Goal: Task Accomplishment & Management: Manage account settings

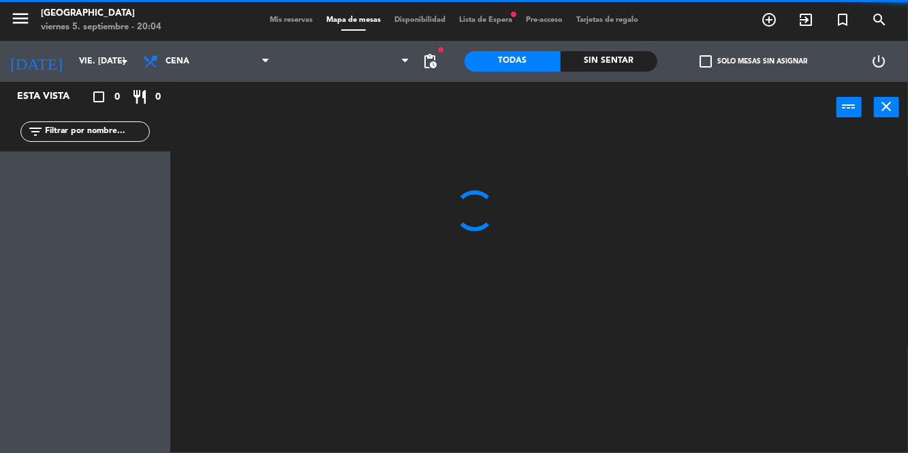
click at [615, 66] on div "Sin sentar" at bounding box center [609, 61] width 97 height 20
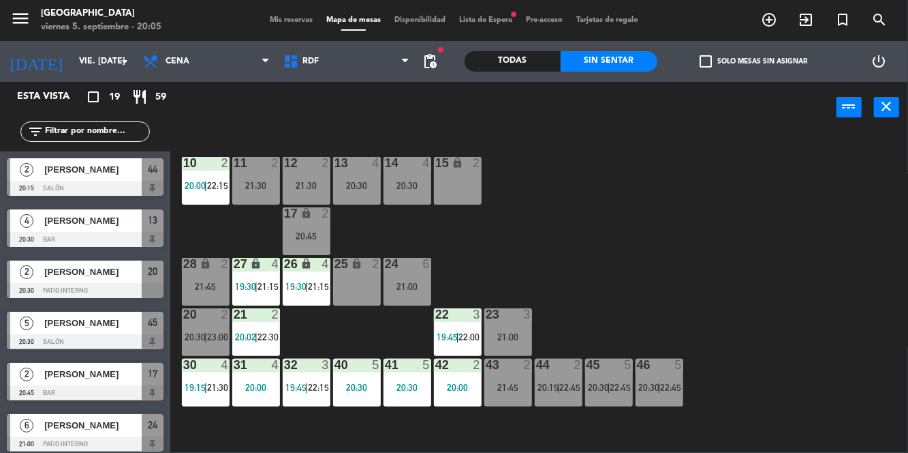
click at [291, 20] on span "Mis reservas" at bounding box center [291, 19] width 57 height 7
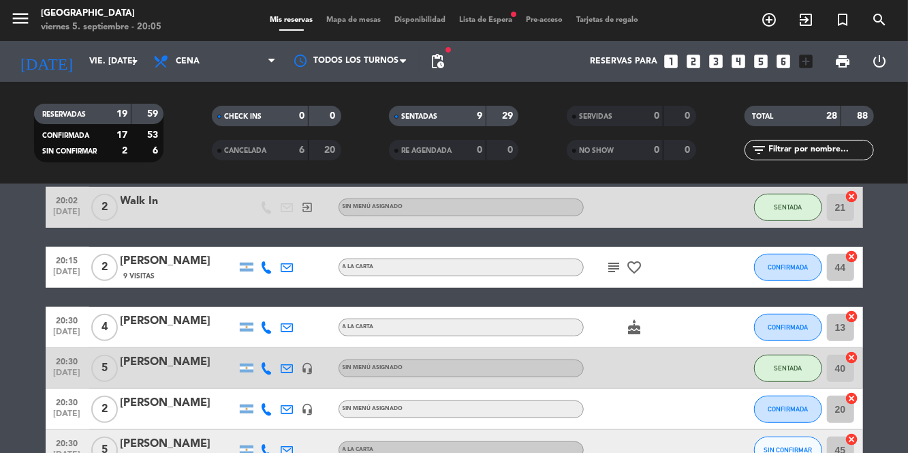
scroll to position [430, 0]
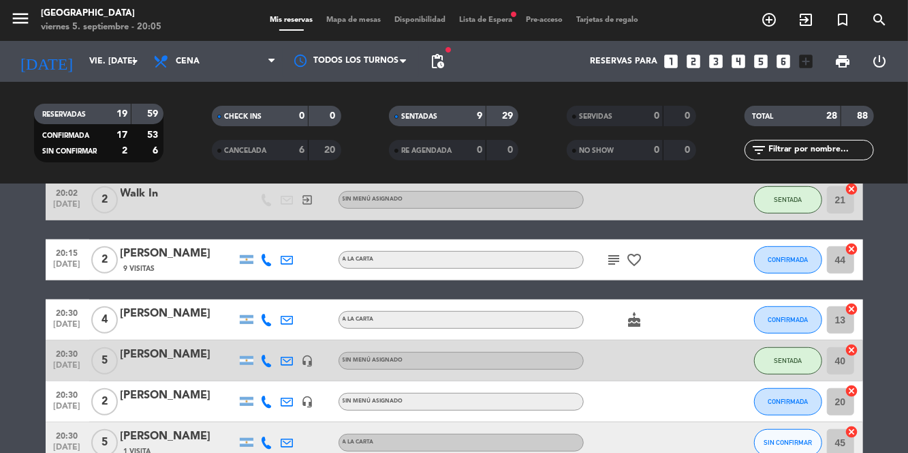
click at [611, 255] on icon "subject" at bounding box center [615, 259] width 16 height 16
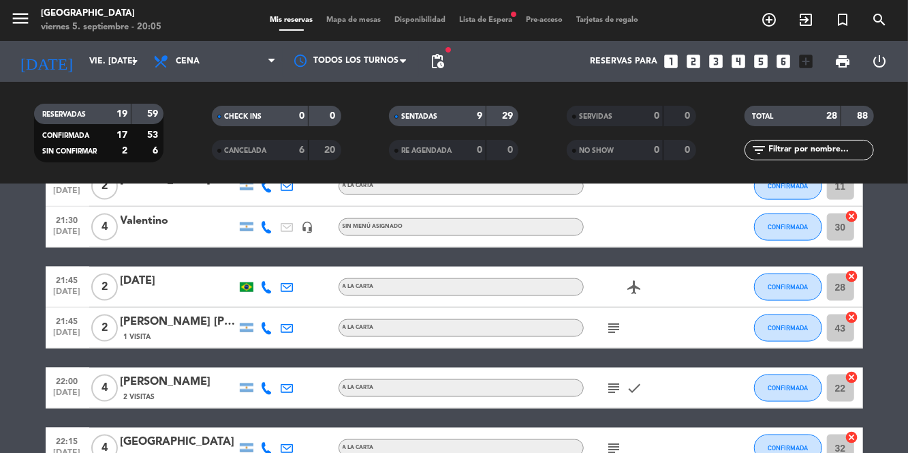
scroll to position [1084, 0]
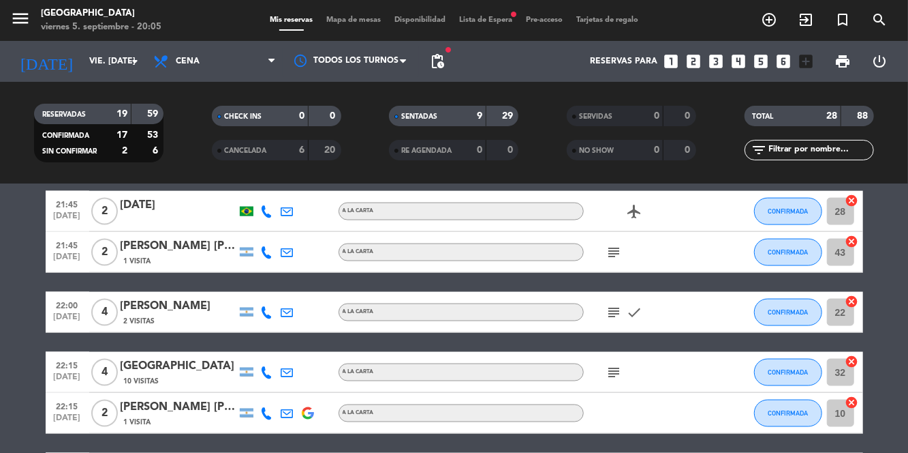
click at [610, 247] on icon "subject" at bounding box center [615, 252] width 16 height 16
click at [609, 307] on icon "subject" at bounding box center [615, 312] width 16 height 16
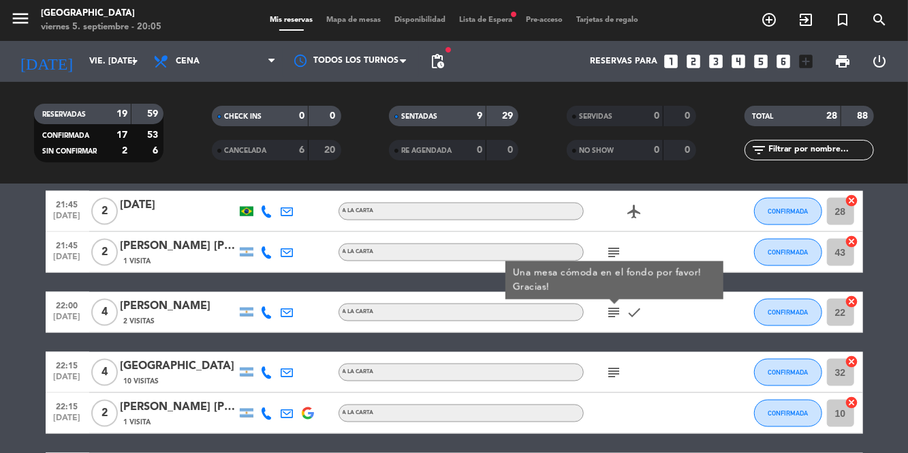
click at [608, 367] on icon "subject" at bounding box center [615, 372] width 16 height 16
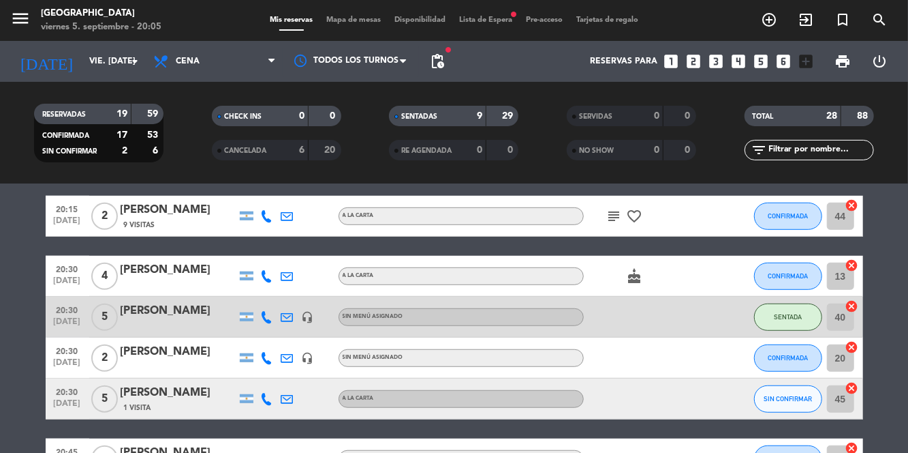
scroll to position [475, 0]
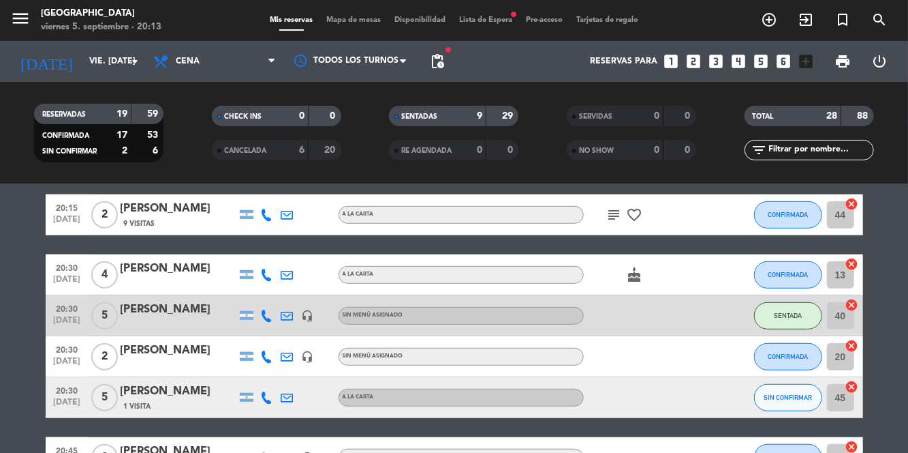
click at [507, 22] on span "Lista de Espera fiber_manual_record" at bounding box center [486, 19] width 67 height 7
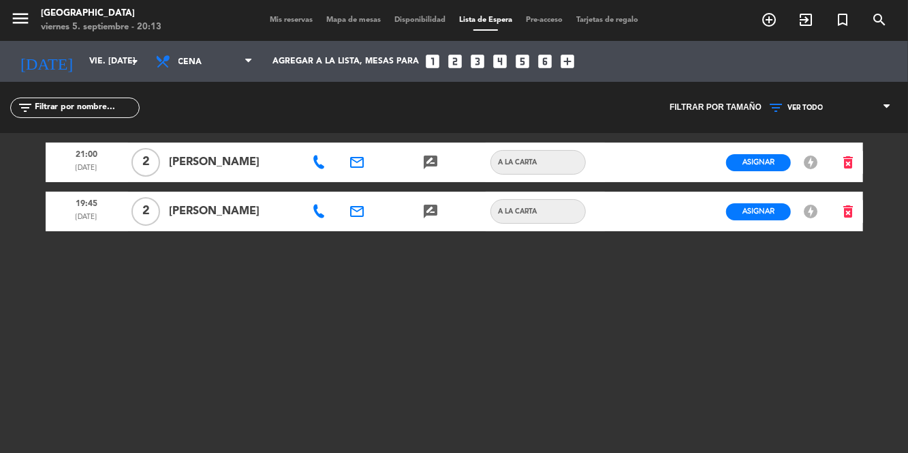
click at [268, 22] on span "Mis reservas" at bounding box center [291, 19] width 57 height 7
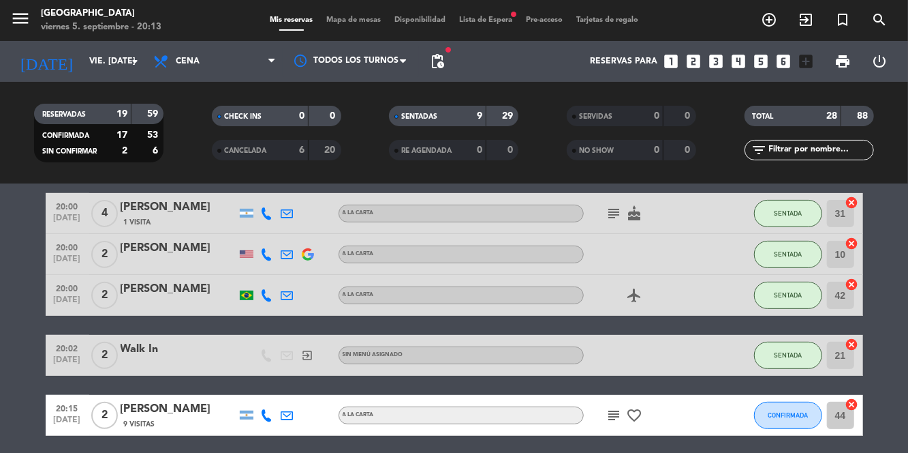
scroll to position [407, 0]
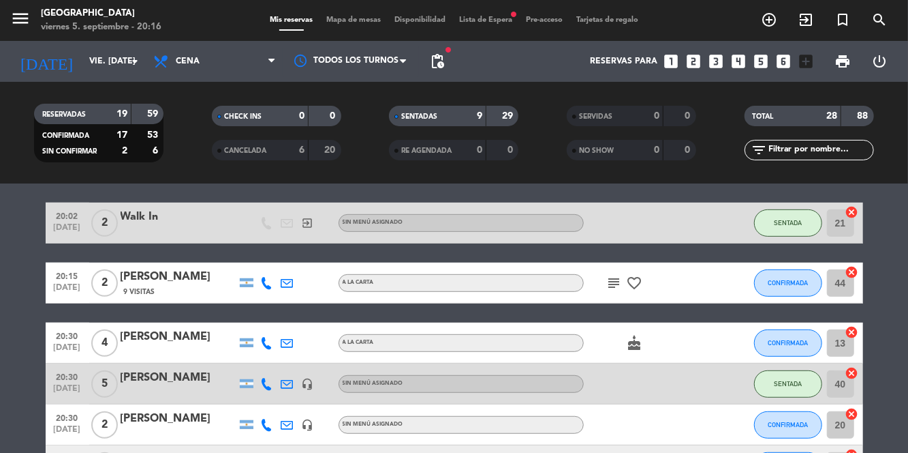
click at [365, 20] on span "Mapa de mesas" at bounding box center [354, 19] width 68 height 7
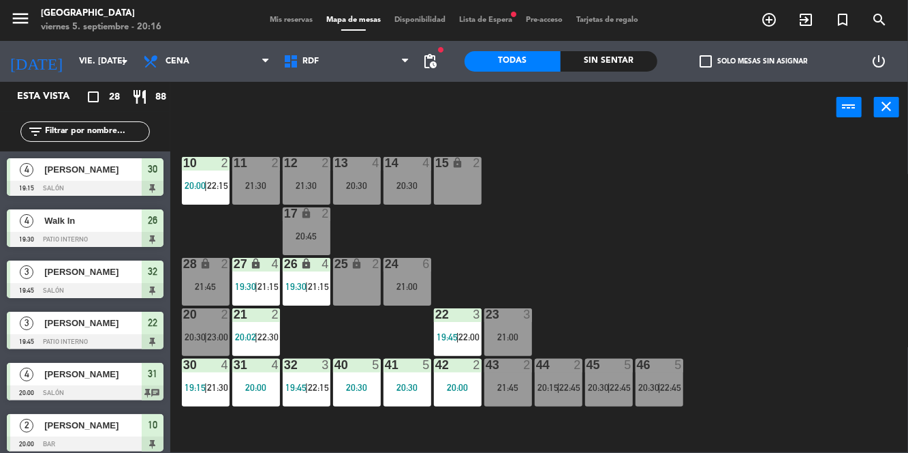
click at [555, 383] on span "20:15" at bounding box center [548, 387] width 21 height 11
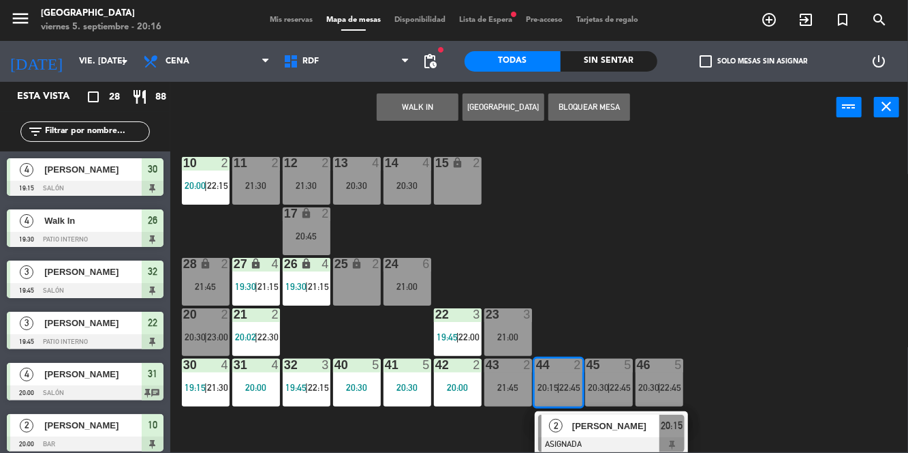
click at [650, 301] on div "10 2 20:00 | 22:15 11 2 21:30 12 2 21:30 13 4 20:30 14 4 20:30 15 lock 2 17 loc…" at bounding box center [543, 292] width 729 height 320
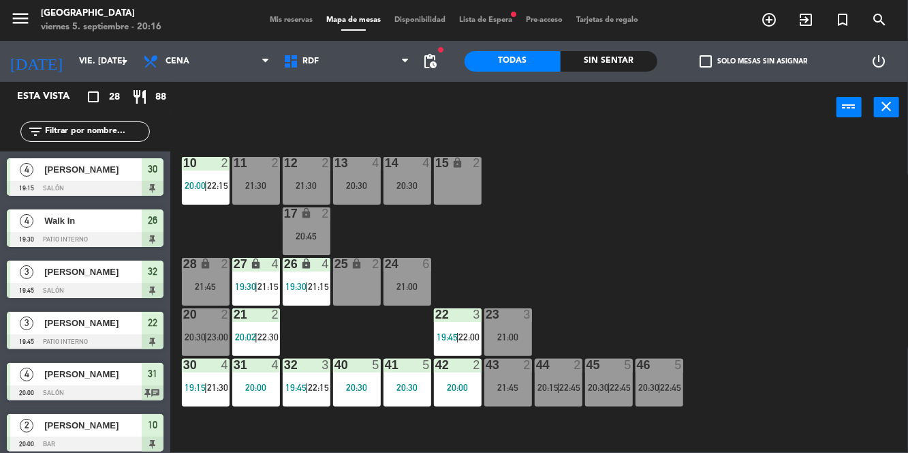
click at [537, 371] on div "44" at bounding box center [536, 364] width 1 height 12
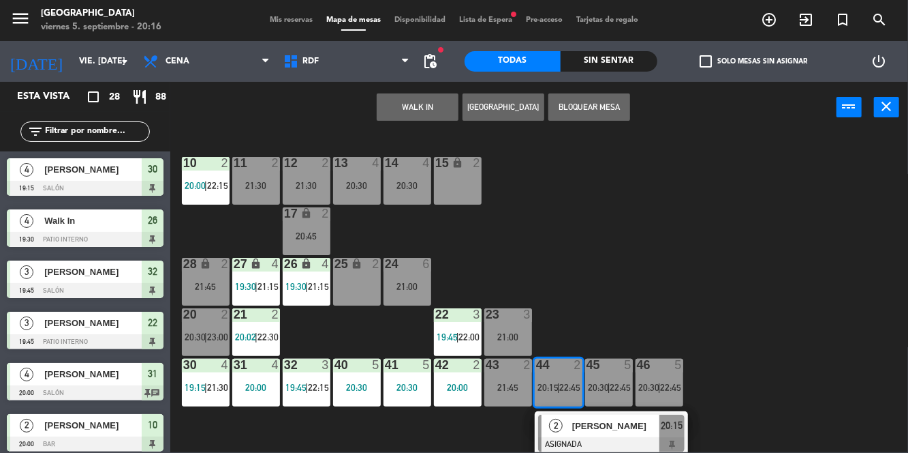
click at [572, 437] on div at bounding box center [611, 444] width 147 height 15
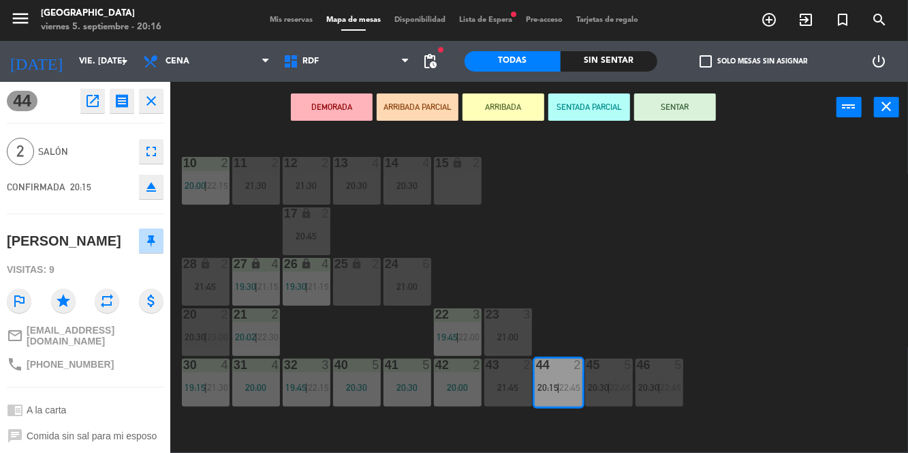
click at [369, 273] on div "25 lock 2" at bounding box center [357, 282] width 48 height 48
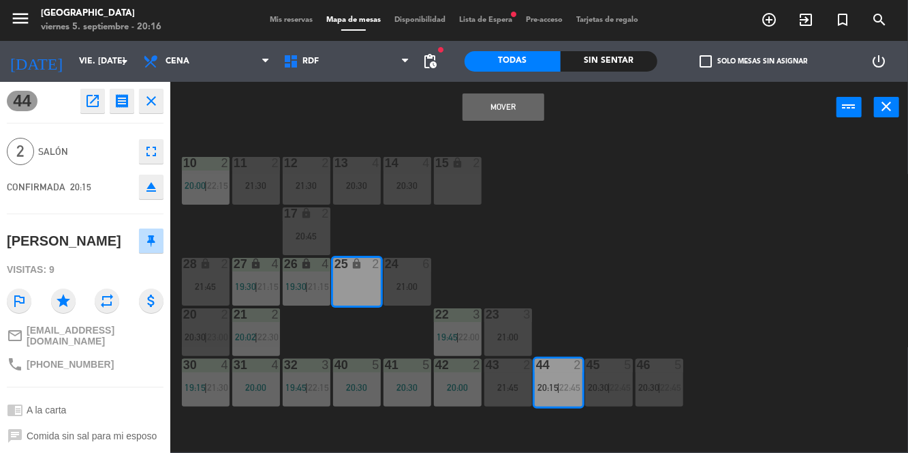
click at [517, 99] on button "Mover" at bounding box center [504, 106] width 82 height 27
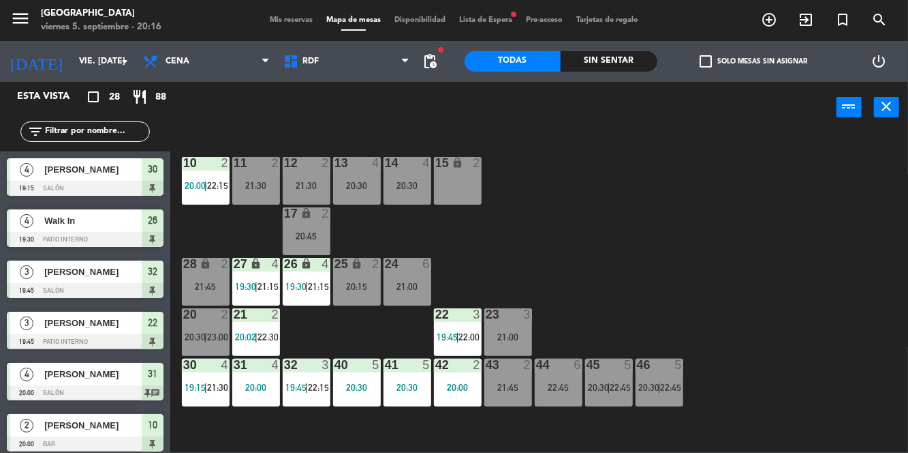
click at [554, 383] on div "22:45" at bounding box center [559, 387] width 48 height 10
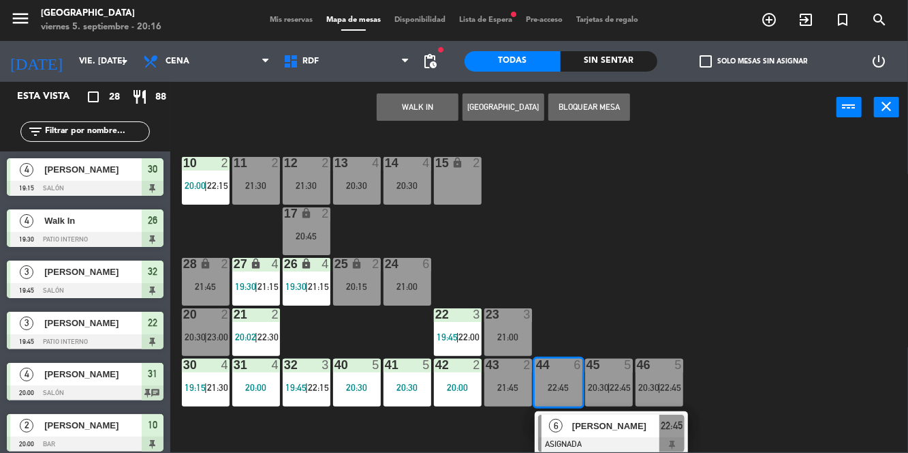
click at [513, 382] on div "21:45" at bounding box center [509, 387] width 48 height 10
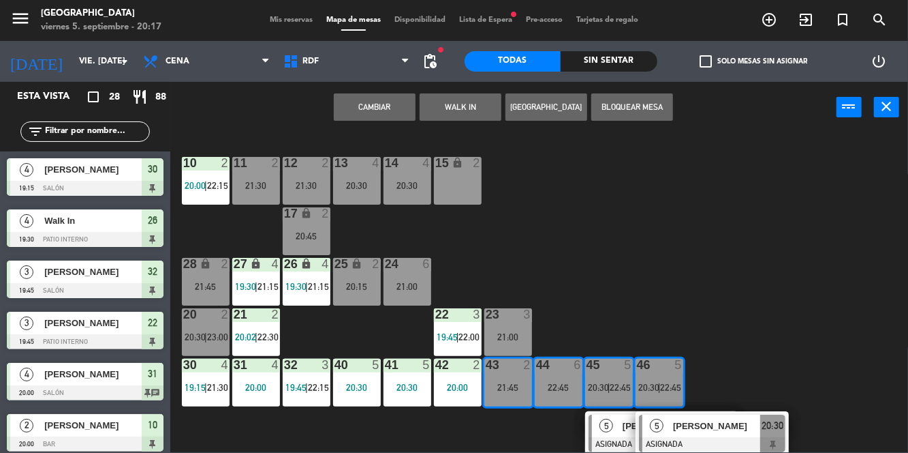
click at [396, 96] on button "Cambiar" at bounding box center [375, 106] width 82 height 27
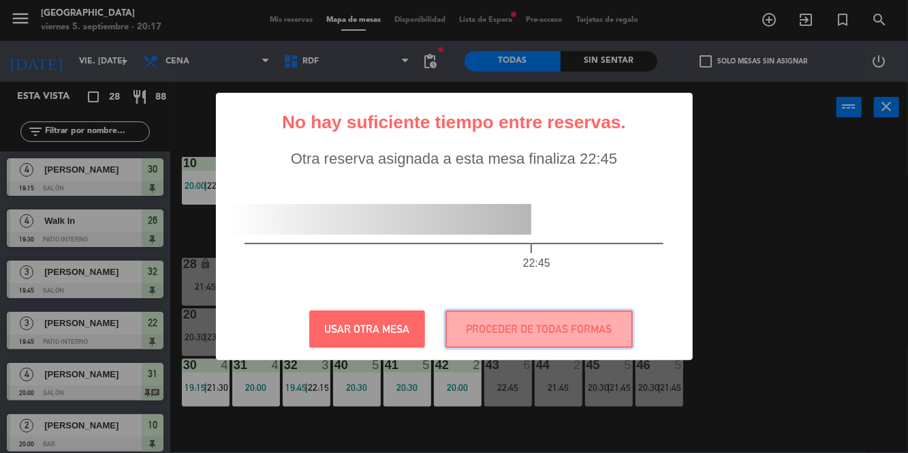
click at [586, 329] on button "PROCEDER DE TODAS FORMAS" at bounding box center [539, 328] width 187 height 37
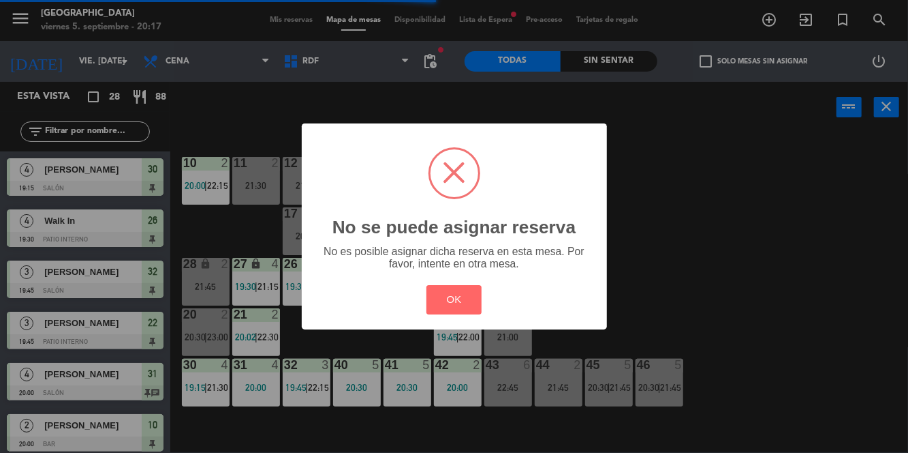
click at [465, 289] on button "OK" at bounding box center [454, 299] width 55 height 29
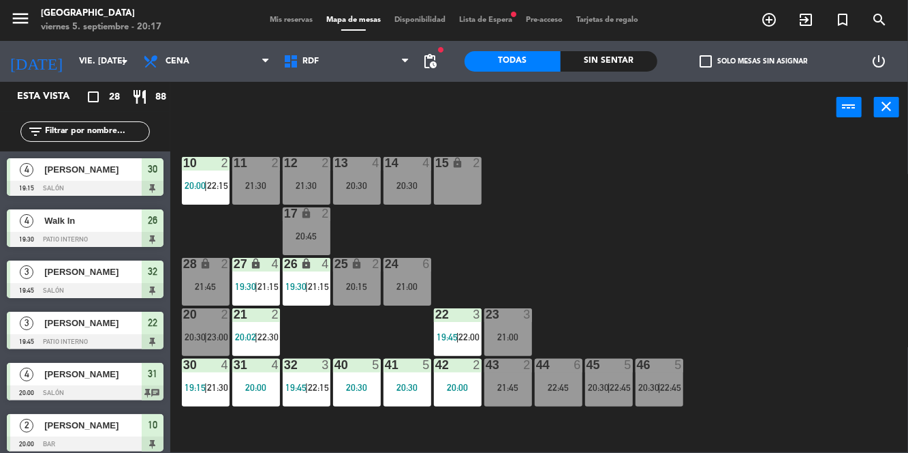
click at [360, 258] on icon "lock" at bounding box center [357, 264] width 12 height 12
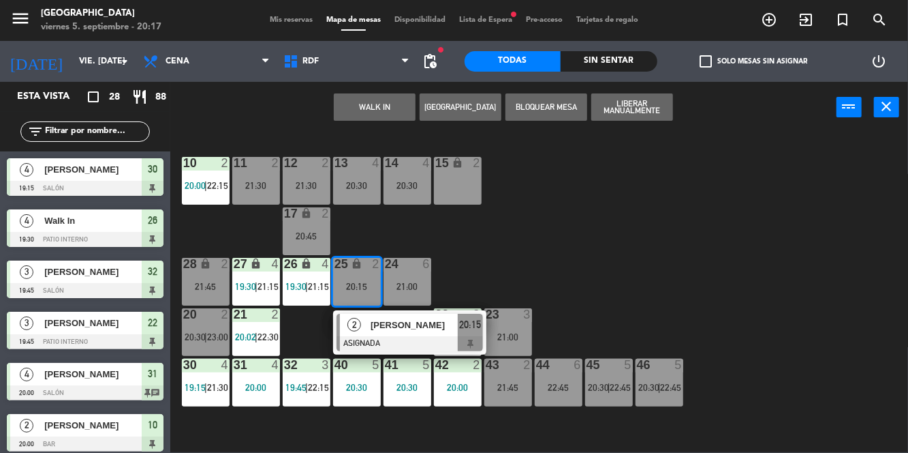
click at [512, 392] on div "21:45" at bounding box center [509, 387] width 48 height 10
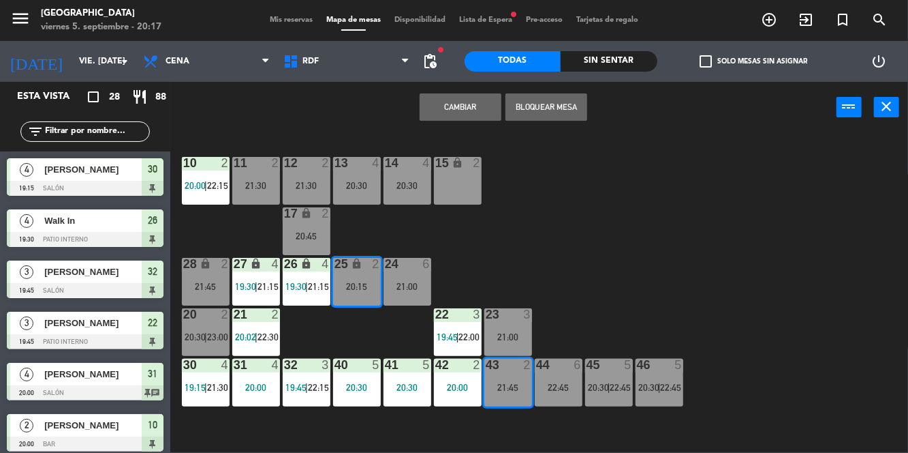
click at [480, 102] on button "Cambiar" at bounding box center [461, 106] width 82 height 27
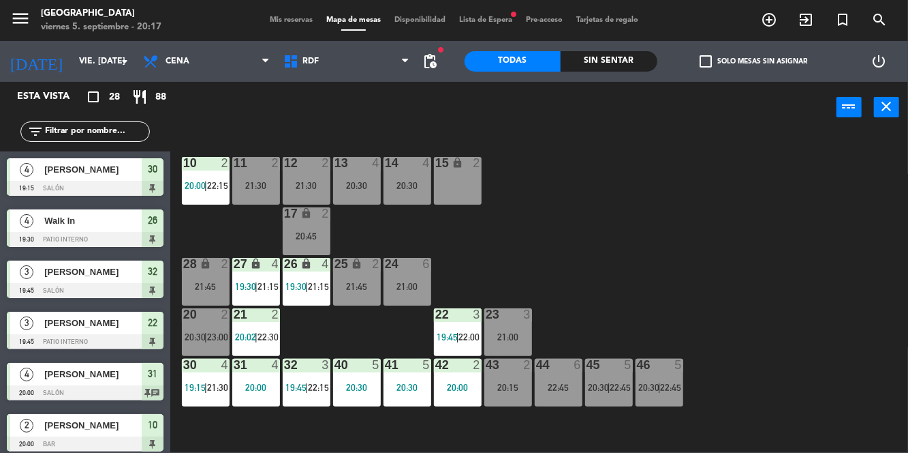
click at [356, 286] on div "21:45" at bounding box center [357, 286] width 48 height 10
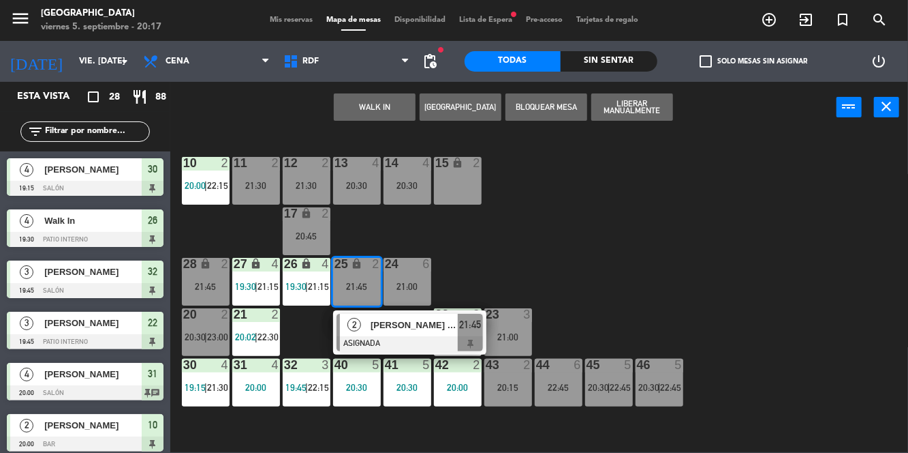
click at [510, 378] on div "43 2 20:15" at bounding box center [509, 382] width 48 height 48
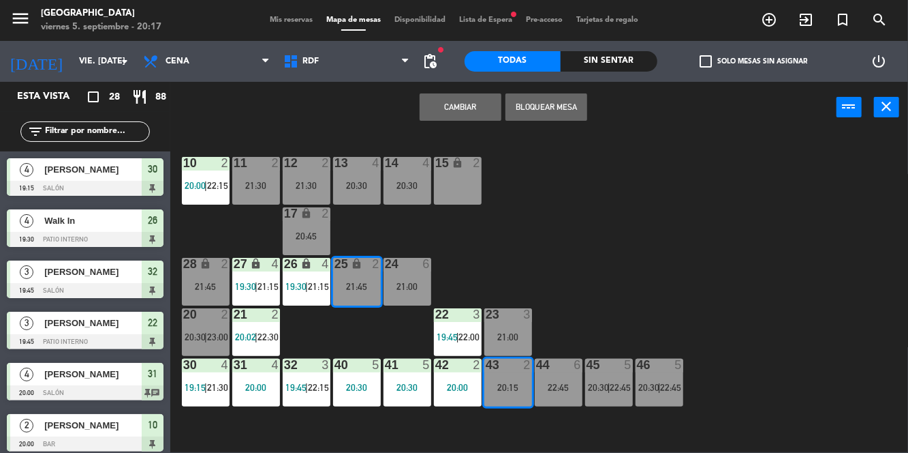
click at [570, 242] on div "10 2 20:00 | 22:15 11 2 21:30 12 2 21:30 13 4 20:30 14 4 20:30 15 lock 2 17 loc…" at bounding box center [543, 292] width 729 height 320
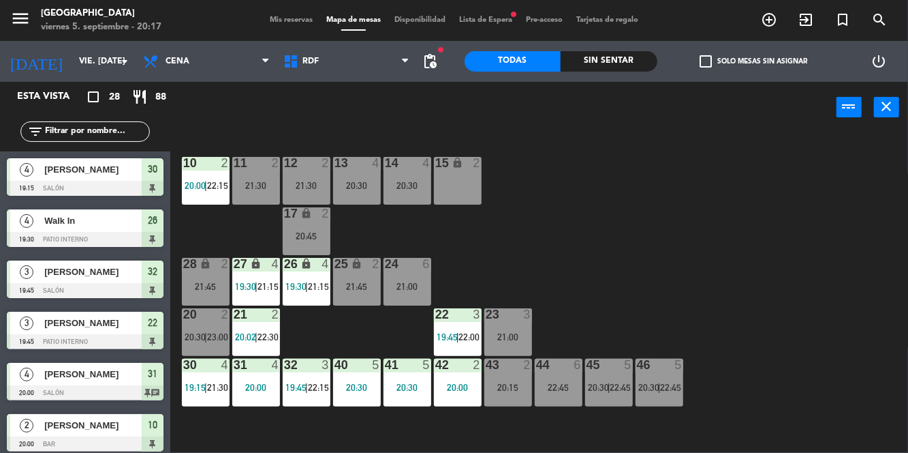
click at [376, 258] on div "2" at bounding box center [376, 264] width 8 height 12
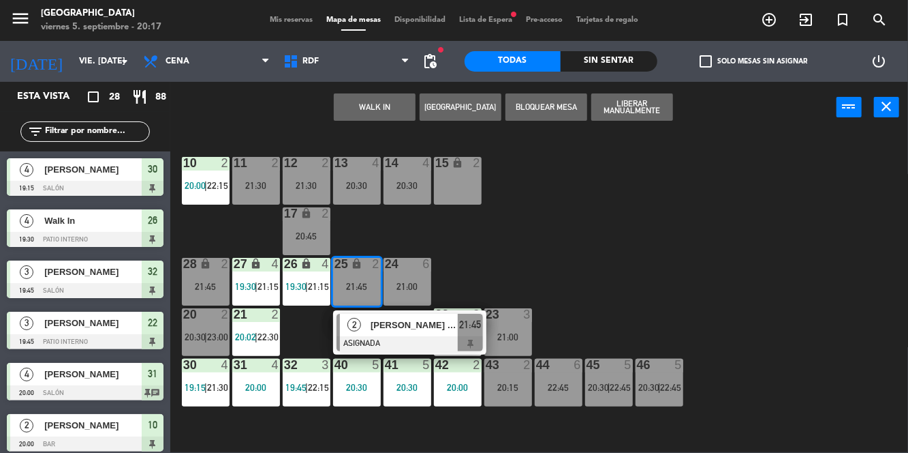
click at [425, 333] on div "[PERSON_NAME] [PERSON_NAME]" at bounding box center [413, 325] width 89 height 22
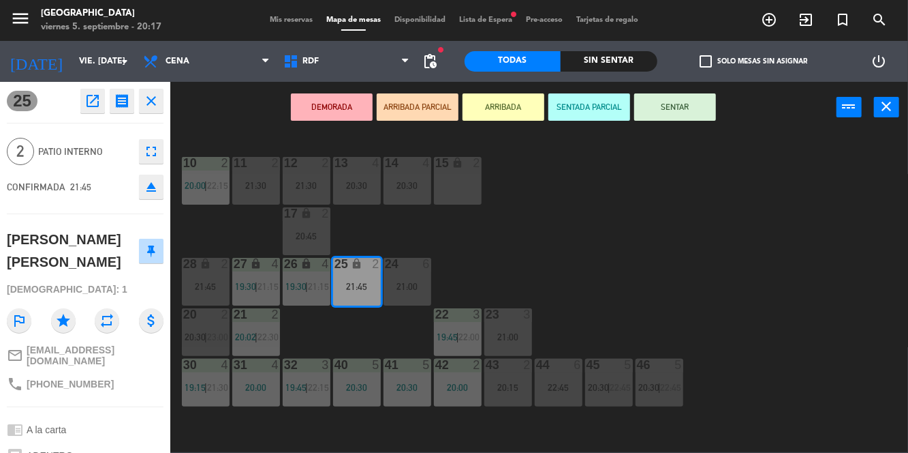
click at [510, 393] on div "43 2 20:15" at bounding box center [509, 382] width 48 height 48
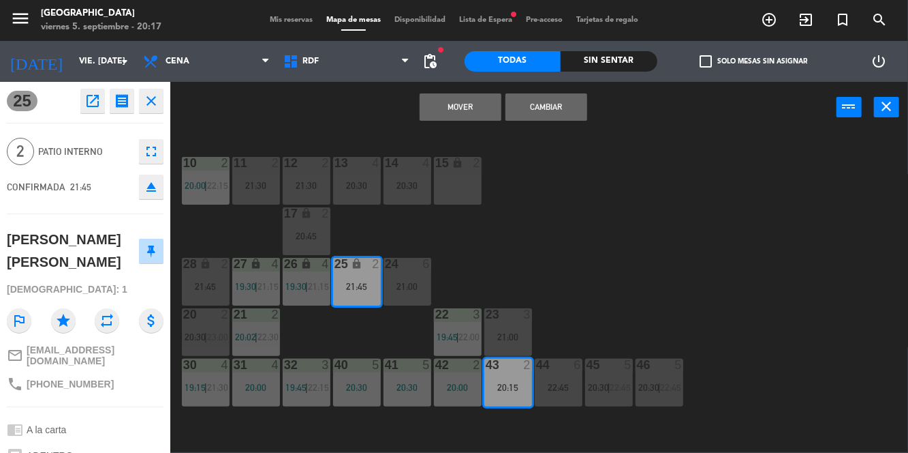
click at [474, 112] on button "Mover" at bounding box center [461, 106] width 82 height 27
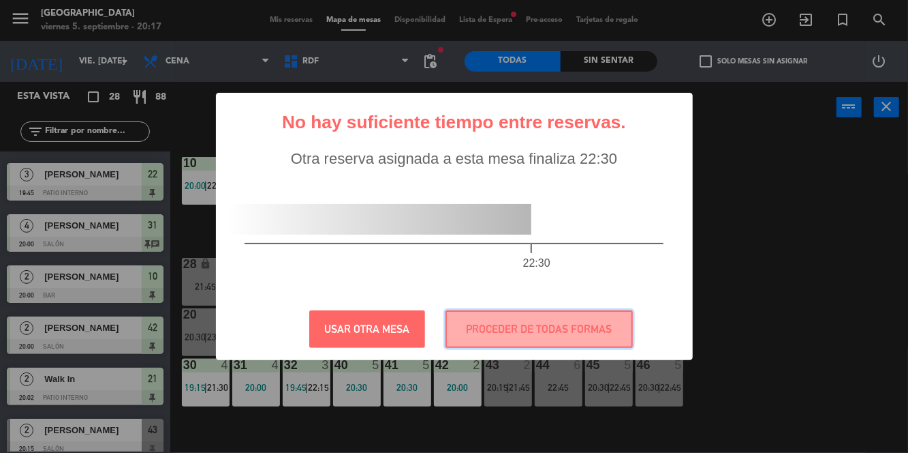
click at [556, 327] on button "PROCEDER DE TODAS FORMAS" at bounding box center [539, 328] width 187 height 37
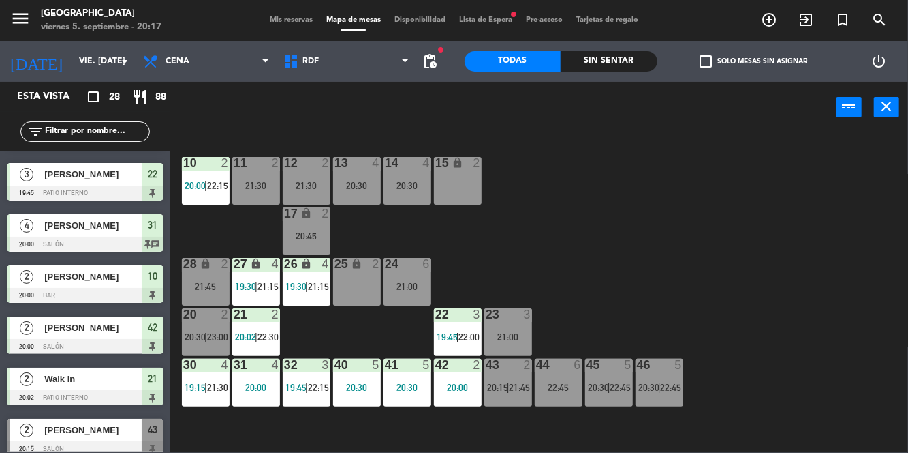
click at [613, 378] on div "45 5 20:30 | 22:45" at bounding box center [609, 382] width 48 height 48
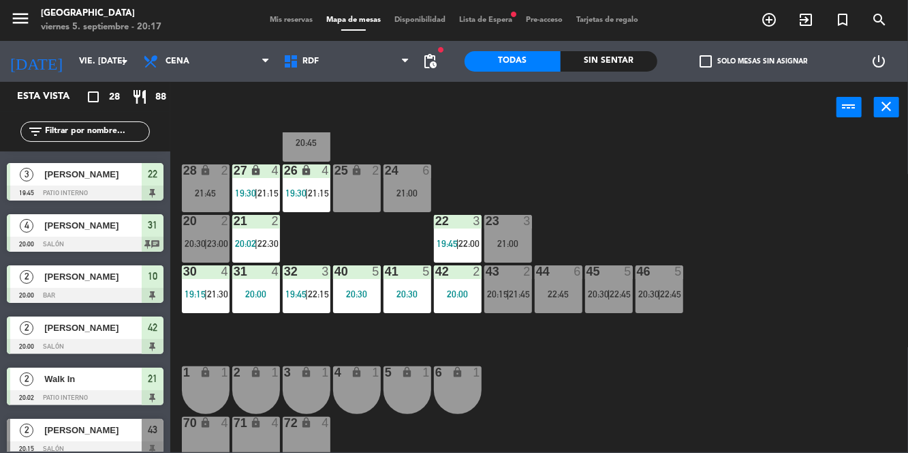
scroll to position [96, 0]
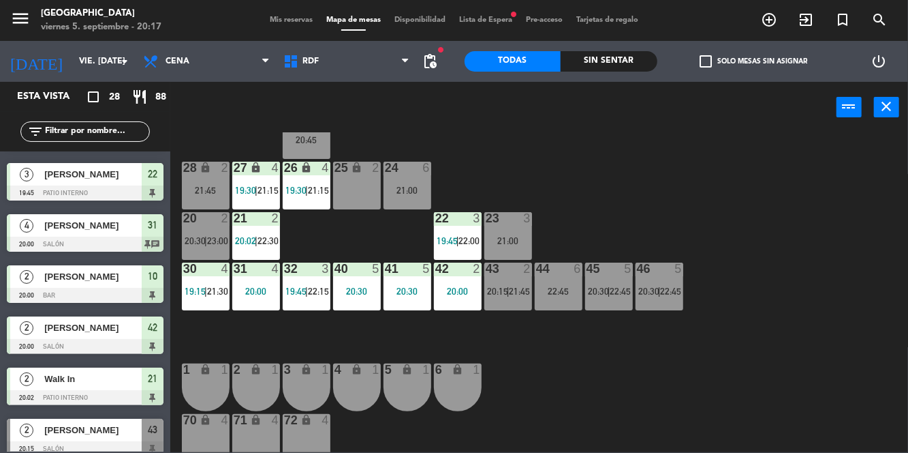
click at [604, 288] on span "20:30" at bounding box center [598, 291] width 21 height 11
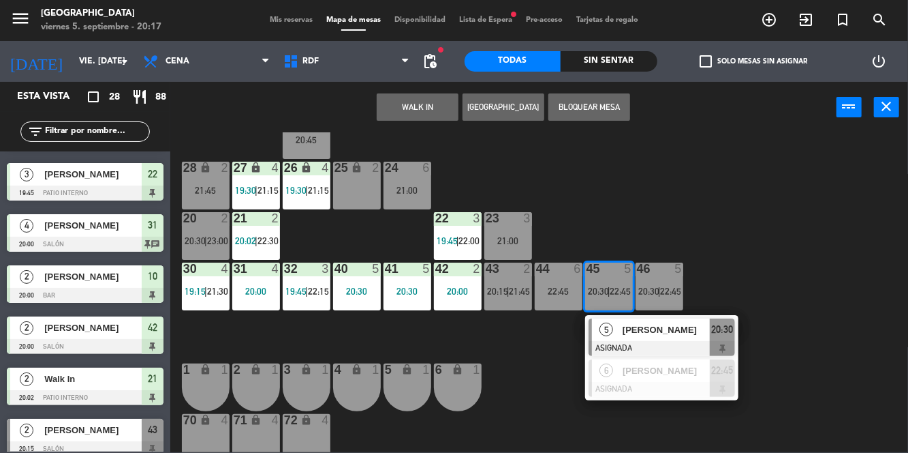
click at [842, 393] on div "10 2 20:00 | 22:15 11 2 21:30 12 2 21:30 13 4 20:30 14 4 20:30 15 lock 2 17 loc…" at bounding box center [543, 292] width 729 height 320
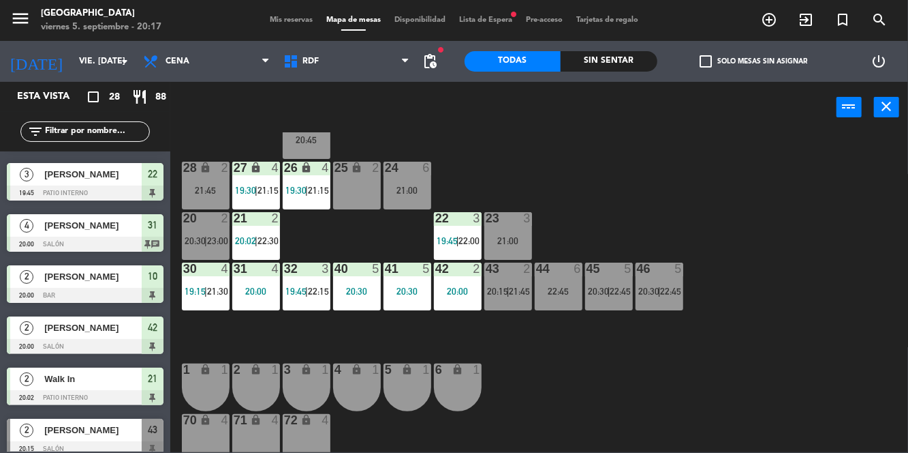
click at [507, 287] on span "20:15" at bounding box center [497, 291] width 21 height 11
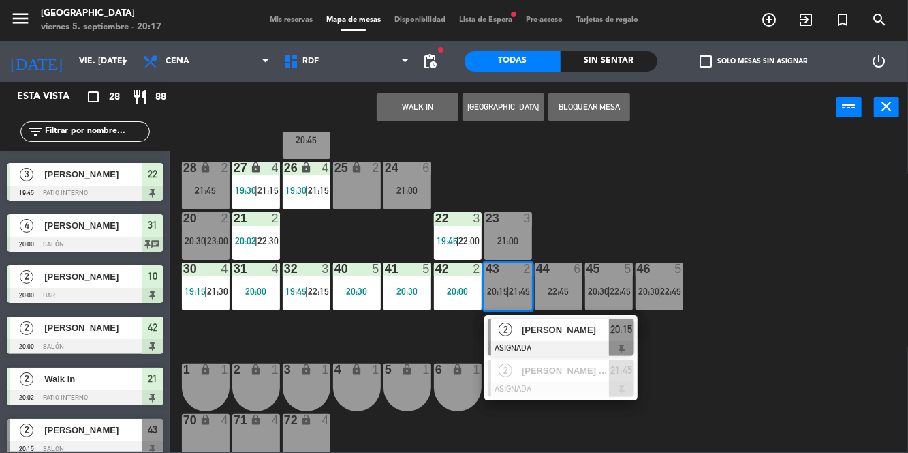
click at [550, 323] on span "[PERSON_NAME]" at bounding box center [565, 329] width 87 height 14
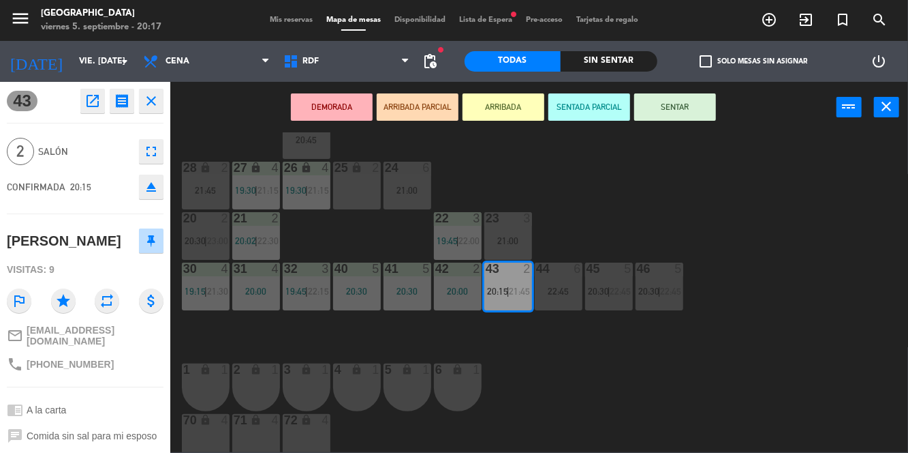
click at [682, 106] on button "SENTAR" at bounding box center [676, 106] width 82 height 27
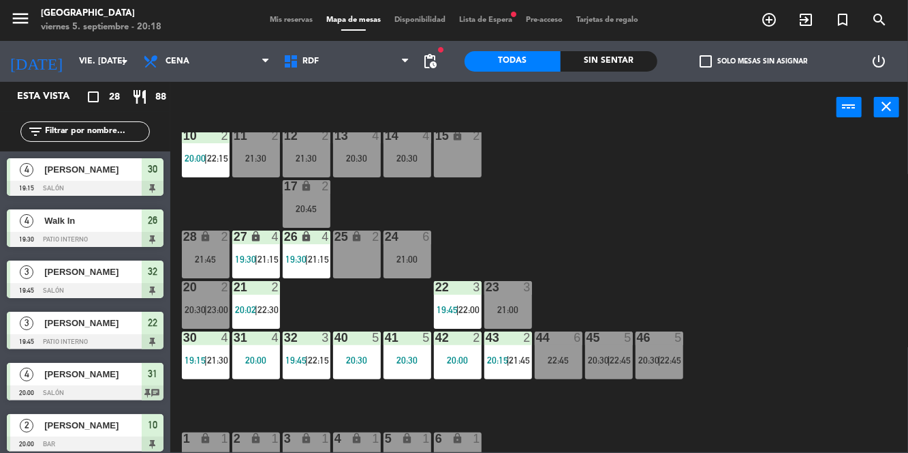
scroll to position [38, 0]
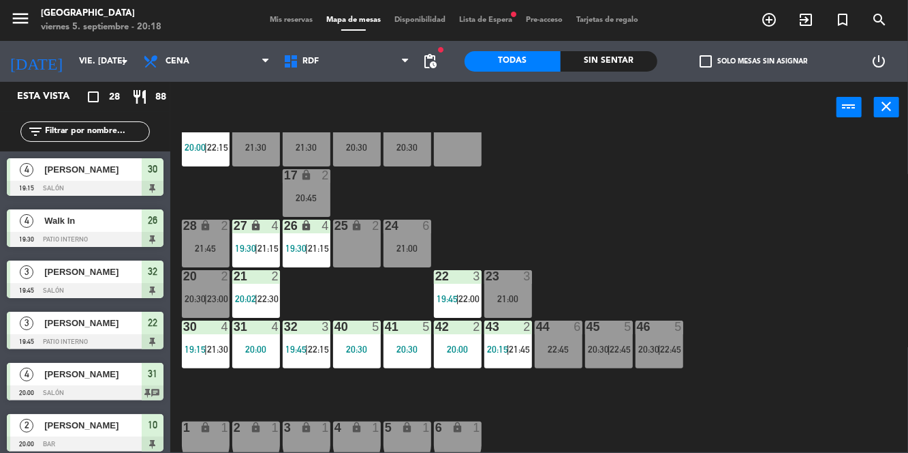
click at [260, 244] on span "21:15" at bounding box center [268, 248] width 21 height 11
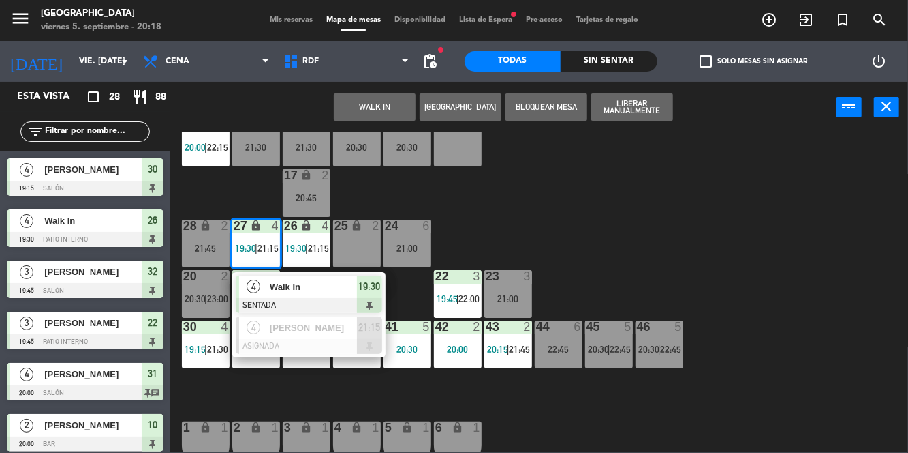
click at [776, 273] on div "10 2 20:00 | 22:15 11 2 21:30 12 2 21:30 13 4 20:30 14 4 20:30 15 lock 2 17 loc…" at bounding box center [543, 292] width 729 height 320
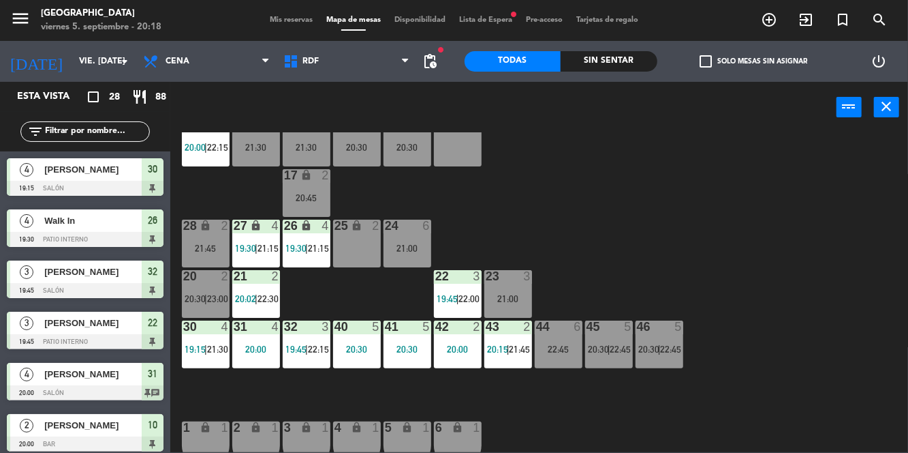
click at [803, 288] on div "10 2 20:00 | 22:15 11 2 21:30 12 2 21:30 13 4 20:30 14 4 20:30 15 lock 2 17 loc…" at bounding box center [543, 292] width 729 height 320
click at [785, 291] on div "10 2 20:00 | 22:15 11 2 21:30 12 2 21:30 13 4 20:30 14 4 20:30 15 lock 2 17 loc…" at bounding box center [543, 292] width 729 height 320
click at [782, 293] on div "10 2 20:00 | 22:15 11 2 21:30 12 2 21:30 13 4 20:30 14 4 20:30 15 lock 2 17 loc…" at bounding box center [543, 292] width 729 height 320
click at [600, 358] on div "45 5 20:30 | 22:45" at bounding box center [609, 344] width 48 height 48
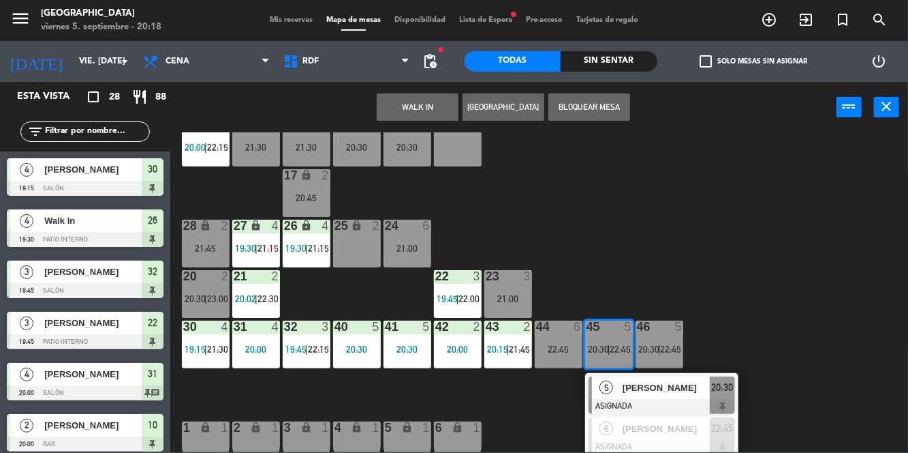
click at [754, 299] on div "10 2 20:00 | 22:15 11 2 21:30 12 2 21:30 13 4 20:30 14 4 20:30 15 lock 2 17 loc…" at bounding box center [543, 292] width 729 height 320
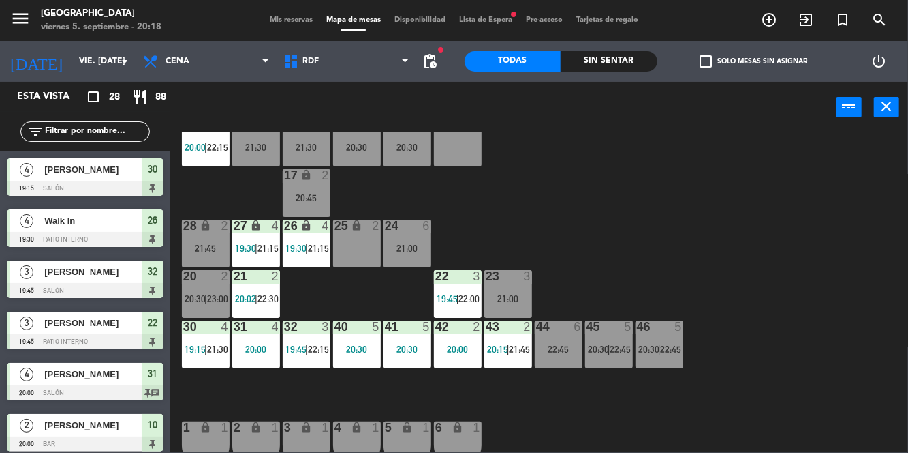
click at [552, 358] on div "44 6 22:45" at bounding box center [559, 344] width 48 height 48
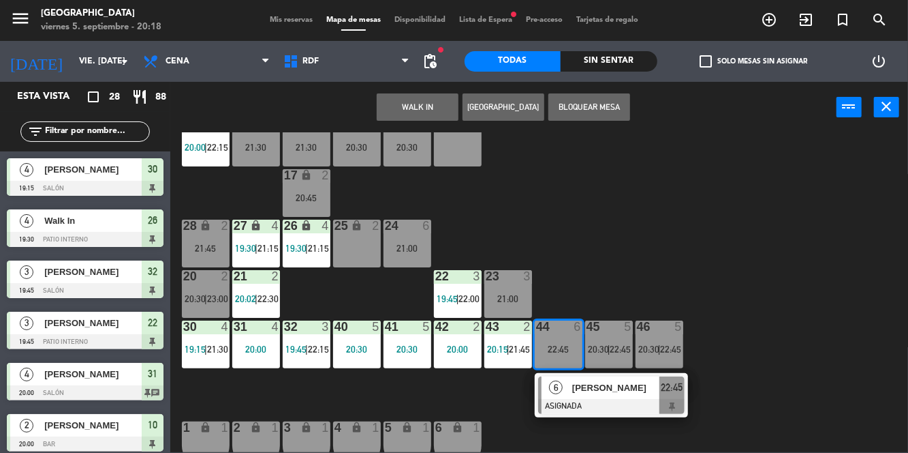
click at [799, 292] on div "10 2 20:00 | 22:15 11 2 21:30 12 2 21:30 13 4 20:30 14 4 20:30 15 lock 2 17 loc…" at bounding box center [543, 292] width 729 height 320
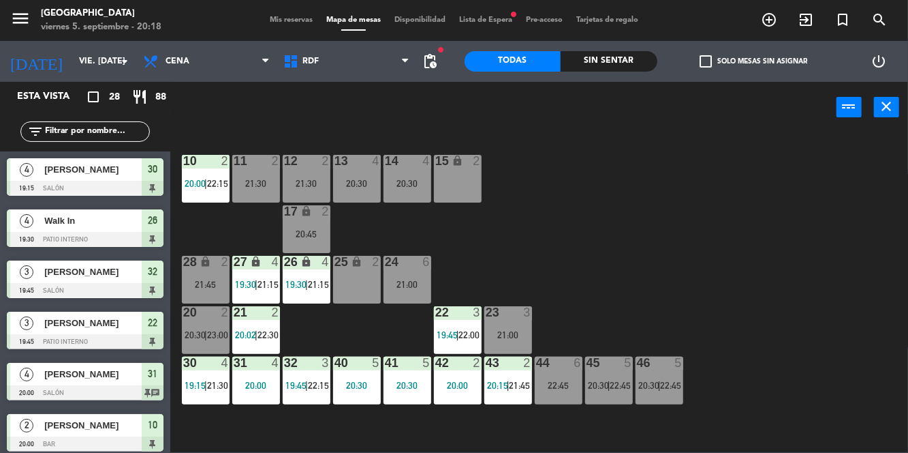
scroll to position [0, 0]
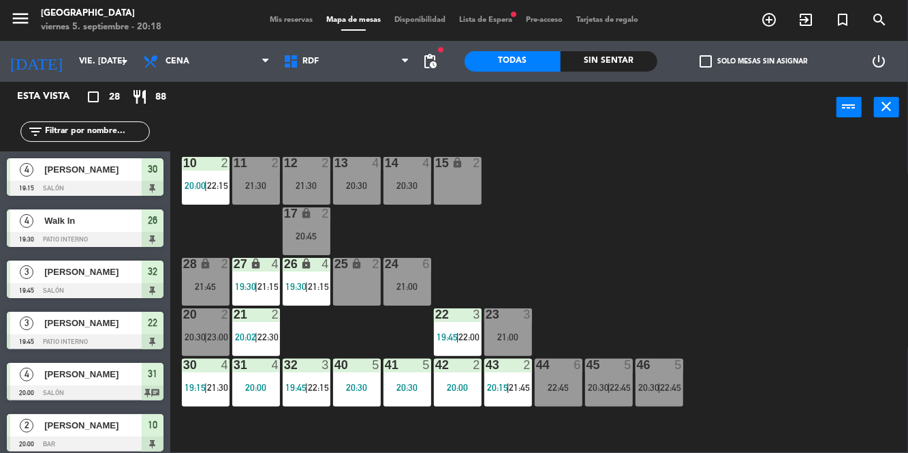
click at [363, 403] on div "40 5 20:30" at bounding box center [357, 382] width 48 height 48
click at [801, 308] on div "10 2 20:00 | 22:15 11 2 21:30 12 2 21:30 13 4 20:30 14 4 20:30 15 lock 2 17 loc…" at bounding box center [543, 292] width 729 height 320
click at [748, 261] on div "10 2 20:00 | 22:15 11 2 21:30 12 2 21:30 13 4 20:30 14 4 20:30 15 lock 2 17 loc…" at bounding box center [543, 292] width 729 height 320
click at [510, 396] on div "43 2 20:15 | 21:45" at bounding box center [509, 382] width 48 height 48
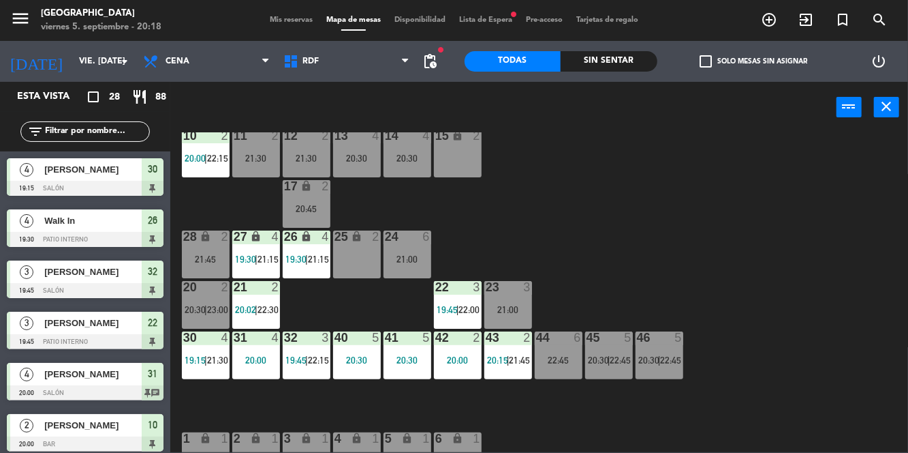
scroll to position [27, 0]
click at [505, 361] on span "20:15" at bounding box center [497, 359] width 21 height 11
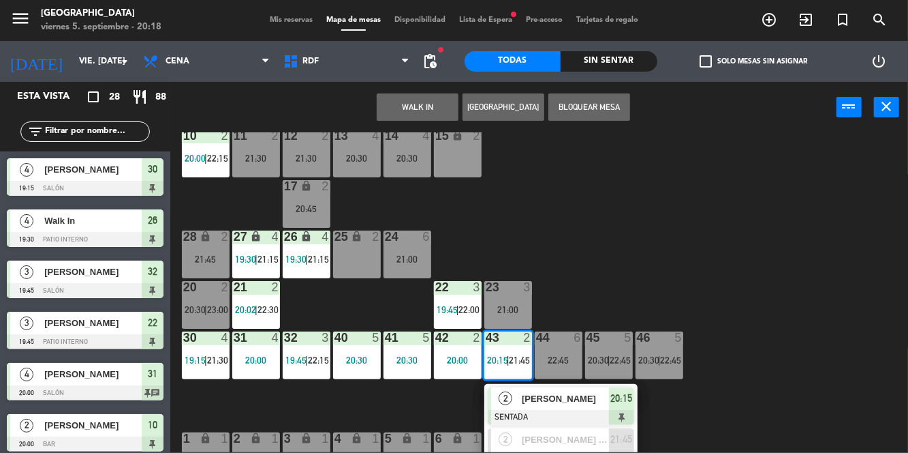
click at [693, 226] on div "10 2 20:00 | 22:15 11 2 21:30 12 2 21:30 13 4 20:30 14 4 20:30 15 lock 2 17 loc…" at bounding box center [543, 292] width 729 height 320
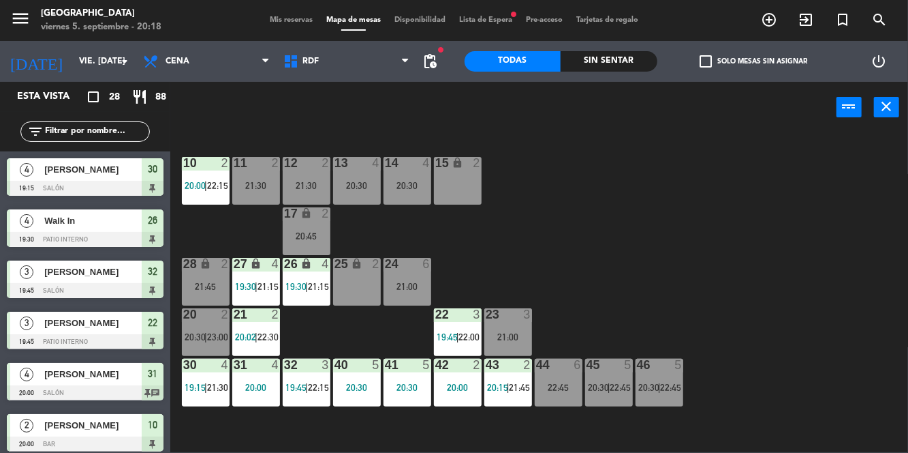
scroll to position [1, 0]
click at [618, 55] on div "Sin sentar" at bounding box center [609, 61] width 97 height 20
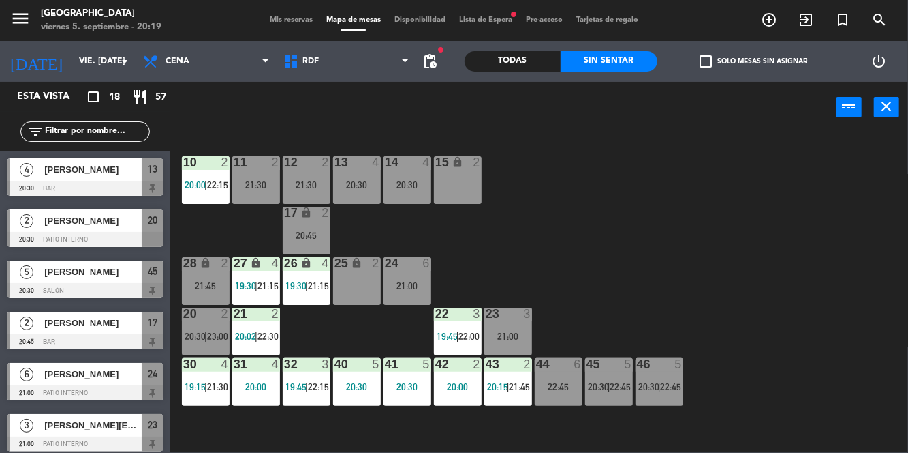
click at [477, 35] on div "menu [GEOGRAPHIC_DATA] viernes 5. septiembre - 20:19 Mis reservas Mapa de mesas…" at bounding box center [454, 20] width 908 height 41
click at [489, 8] on div "menu [GEOGRAPHIC_DATA] viernes 5. septiembre - 20:19 Mis reservas Mapa de mesas…" at bounding box center [454, 20] width 908 height 41
click at [473, 20] on span "Lista de Espera fiber_manual_record" at bounding box center [486, 19] width 67 height 7
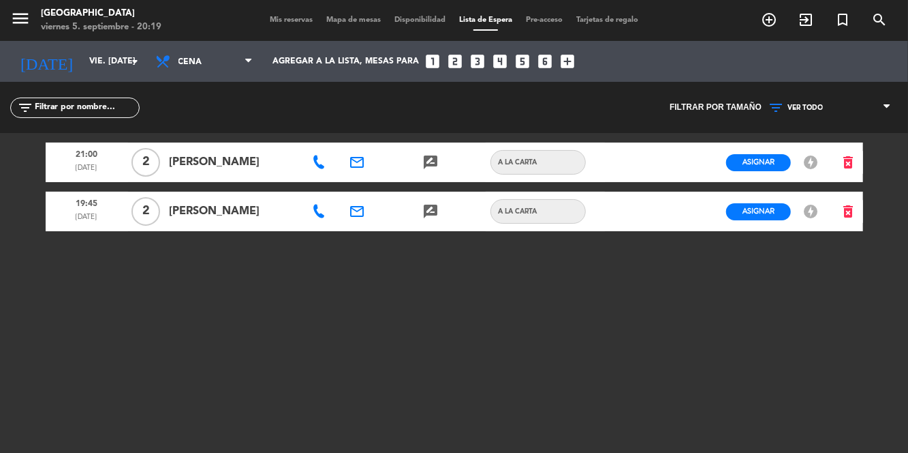
click at [322, 166] on icon at bounding box center [319, 162] width 14 height 14
click at [225, 323] on div "21:00 [DATE] 2 [PERSON_NAME] [PHONE_NUMBER] Copiar content_paste email rate_rev…" at bounding box center [455, 303] width 818 height 341
click at [292, 22] on span "Mis reservas" at bounding box center [291, 19] width 57 height 7
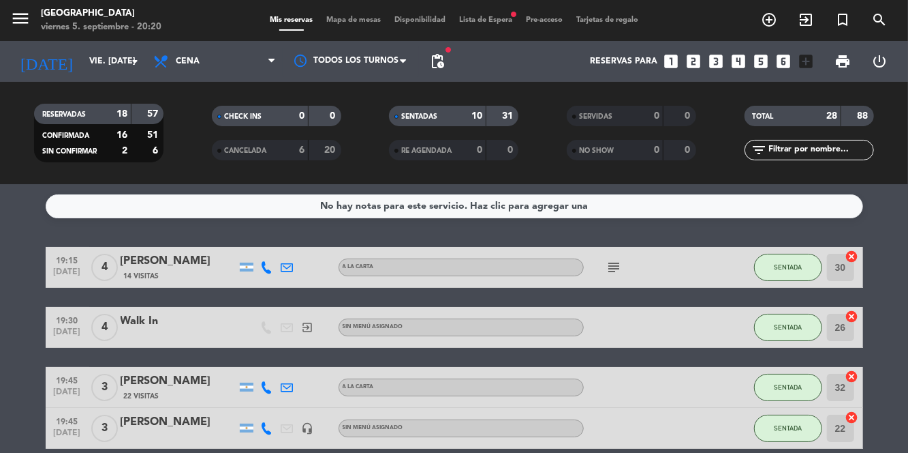
click at [345, 22] on span "Mapa de mesas" at bounding box center [354, 19] width 68 height 7
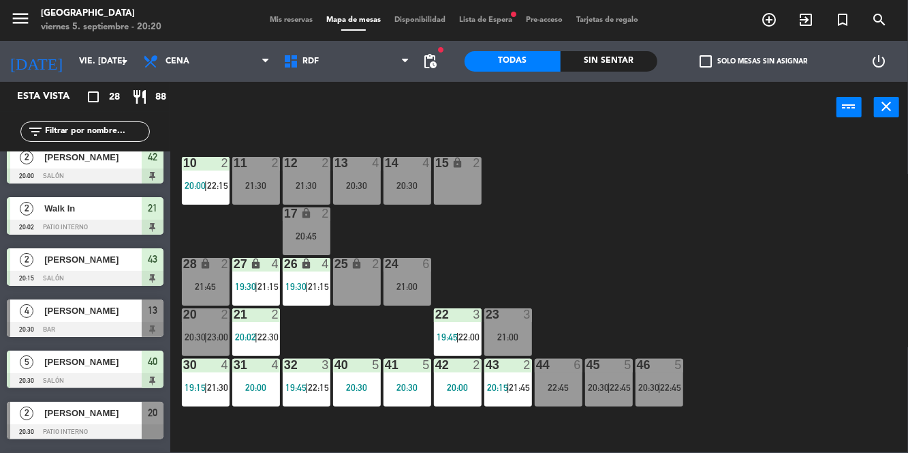
scroll to position [323, 0]
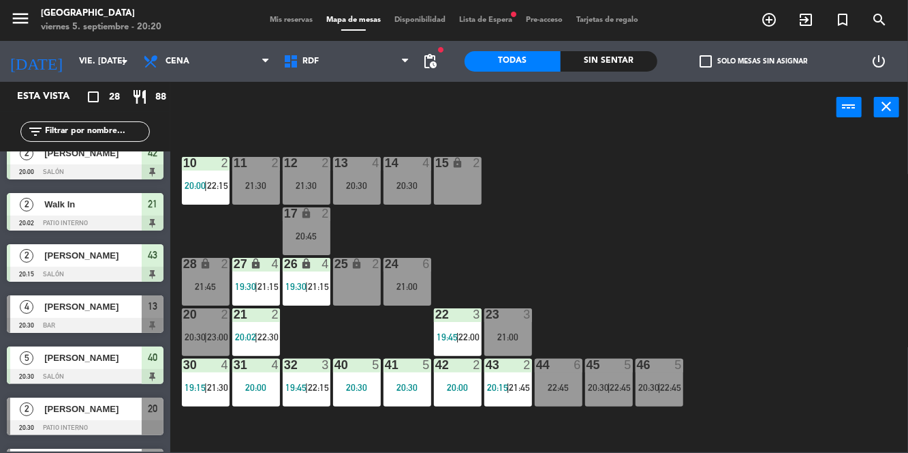
click at [628, 52] on div "Sin sentar" at bounding box center [609, 61] width 97 height 20
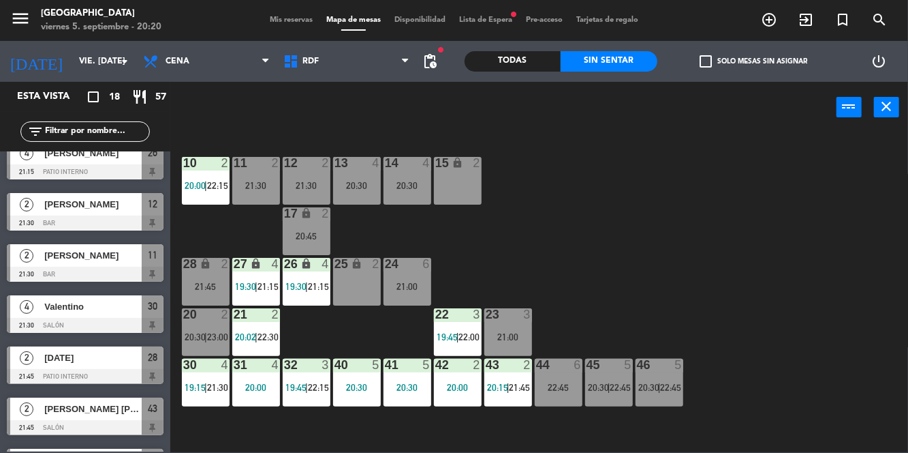
scroll to position [0, 0]
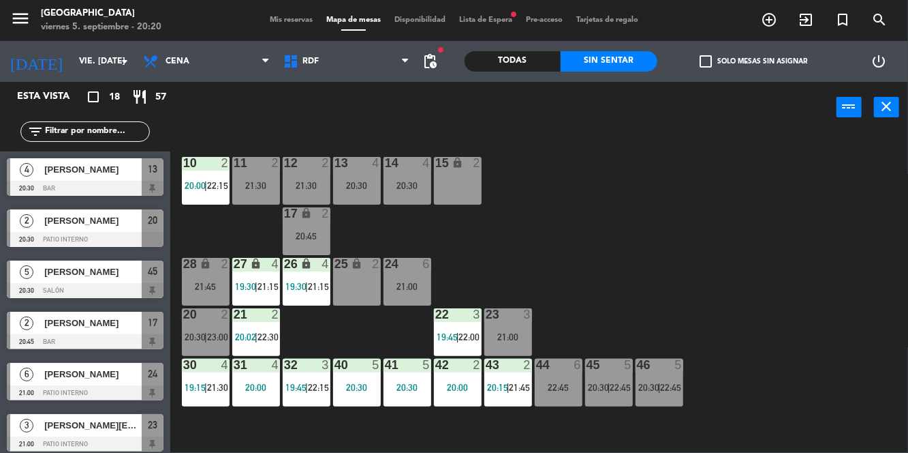
click at [207, 380] on div "30 4 19:15 | 21:30" at bounding box center [206, 382] width 48 height 48
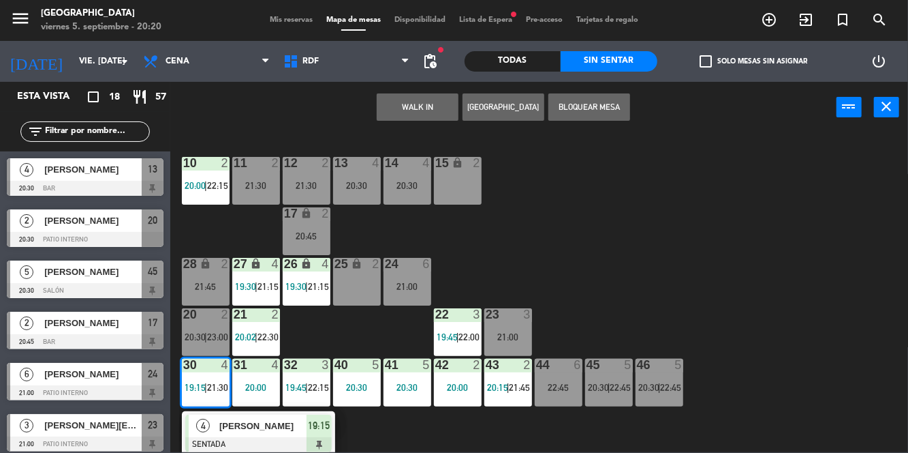
click at [270, 435] on div "[PERSON_NAME]" at bounding box center [262, 425] width 89 height 22
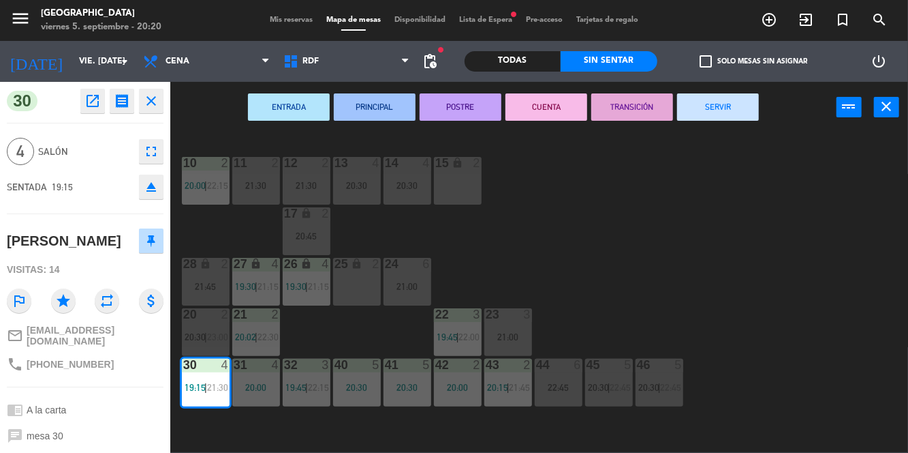
click at [722, 110] on button "SERVIR" at bounding box center [718, 106] width 82 height 27
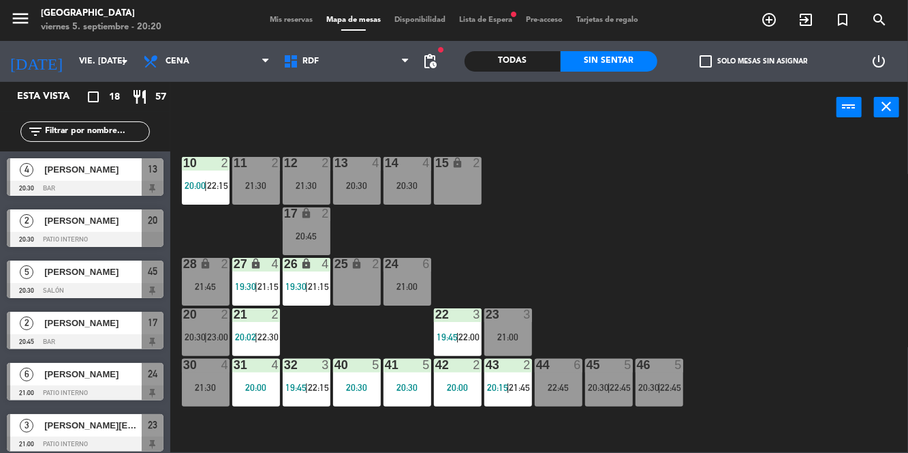
click at [489, 20] on span "Lista de Espera fiber_manual_record" at bounding box center [486, 19] width 67 height 7
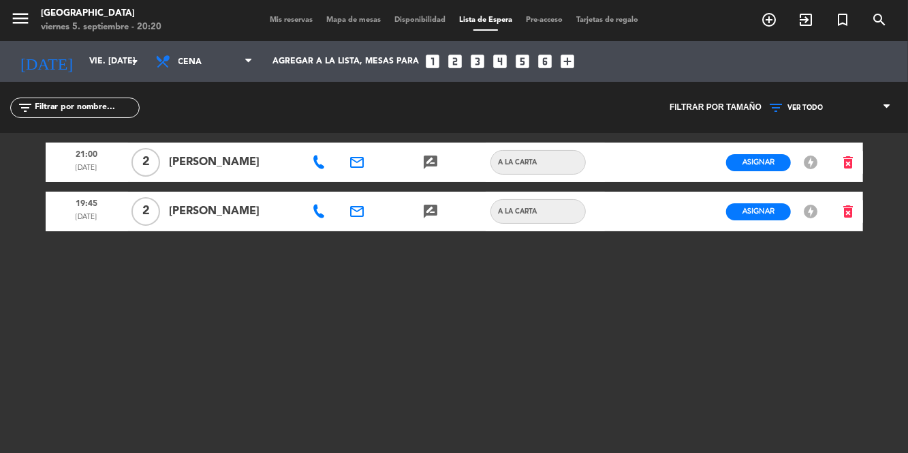
click at [316, 166] on icon at bounding box center [319, 162] width 14 height 14
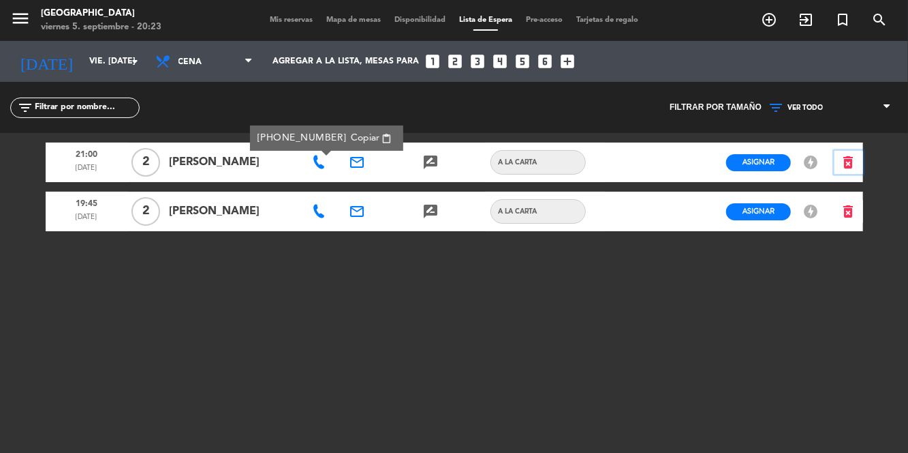
click at [856, 169] on icon "delete_forever" at bounding box center [849, 162] width 16 height 16
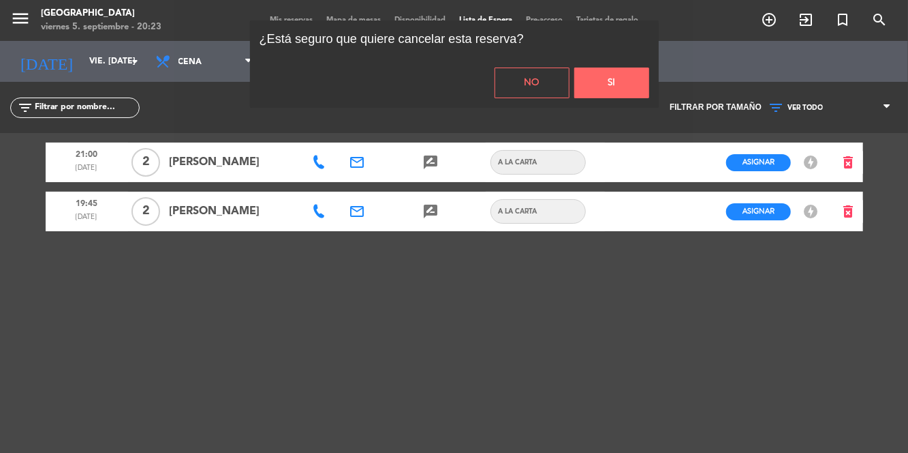
click at [629, 80] on button "Si" at bounding box center [612, 82] width 75 height 31
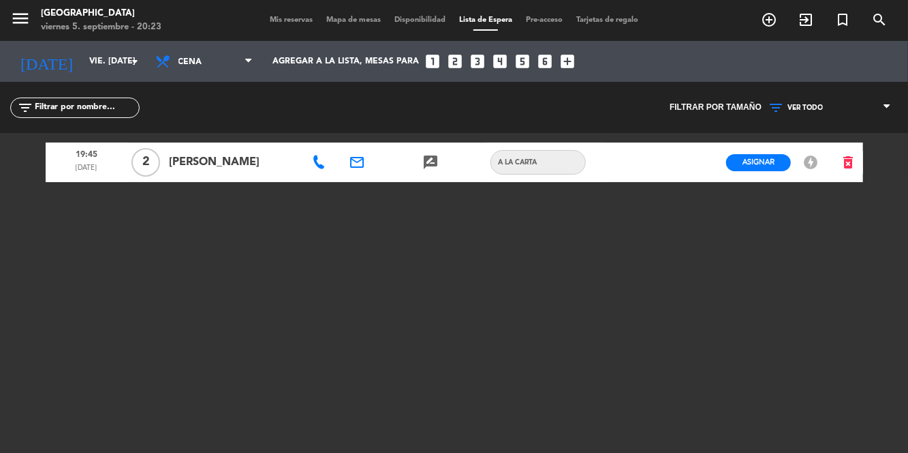
click at [320, 165] on icon at bounding box center [319, 162] width 14 height 14
click at [376, 396] on div "19:45 [DATE] 2 [PERSON_NAME] [PHONE_NUMBER] Copiar content_paste email rate_rev…" at bounding box center [455, 303] width 818 height 341
click at [836, 167] on button "delete_forever" at bounding box center [849, 163] width 29 height 24
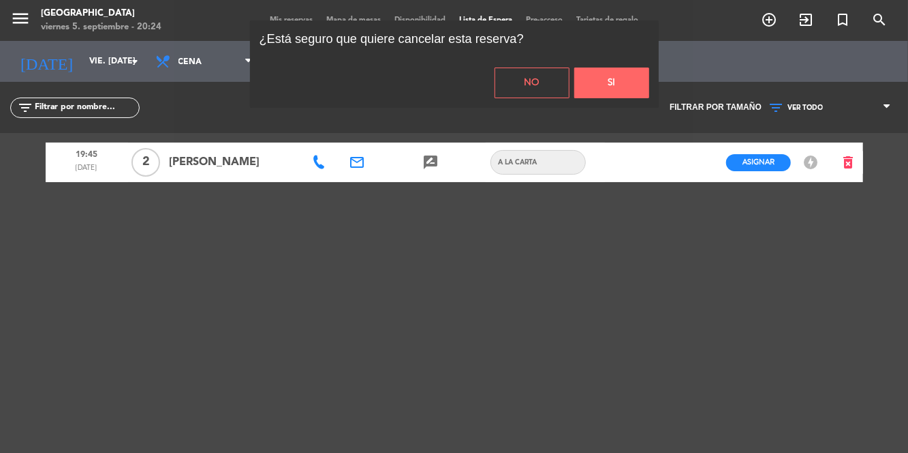
click at [613, 89] on button "Si" at bounding box center [612, 82] width 75 height 31
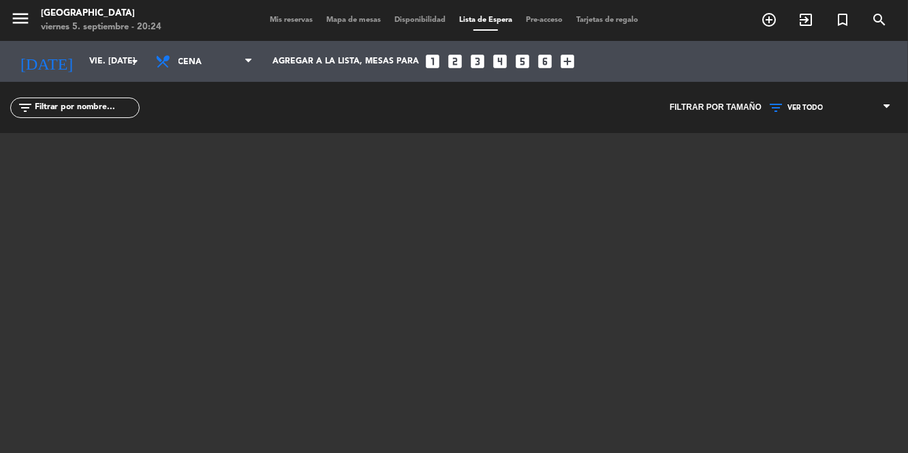
click at [284, 18] on span "Mis reservas" at bounding box center [291, 19] width 57 height 7
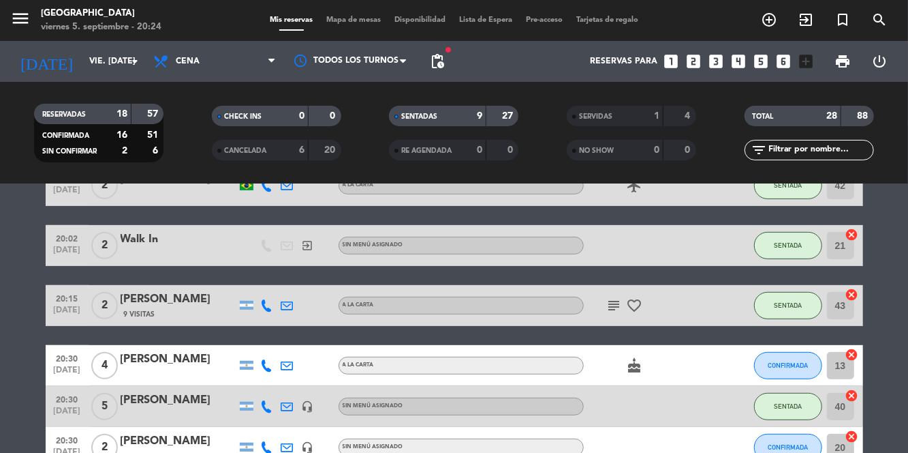
scroll to position [323, 0]
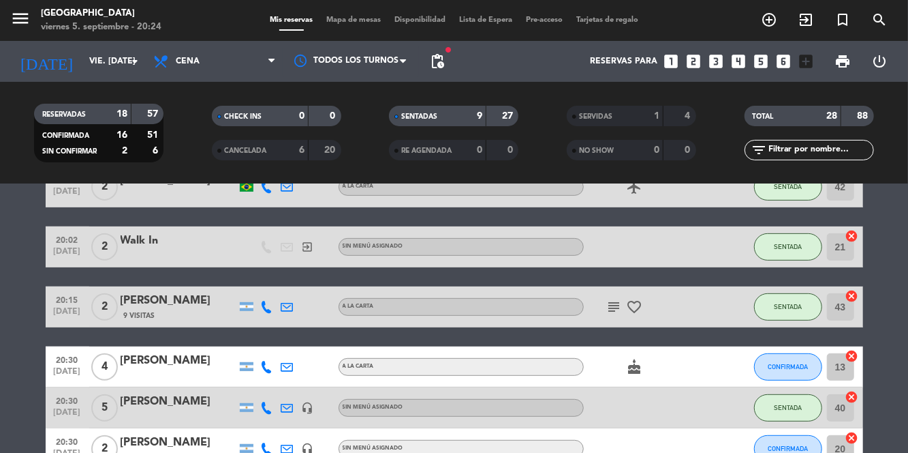
click at [617, 314] on icon "subject" at bounding box center [615, 307] width 16 height 16
click at [627, 311] on icon "favorite_border" at bounding box center [635, 307] width 16 height 16
click at [637, 360] on icon "cake" at bounding box center [635, 366] width 16 height 16
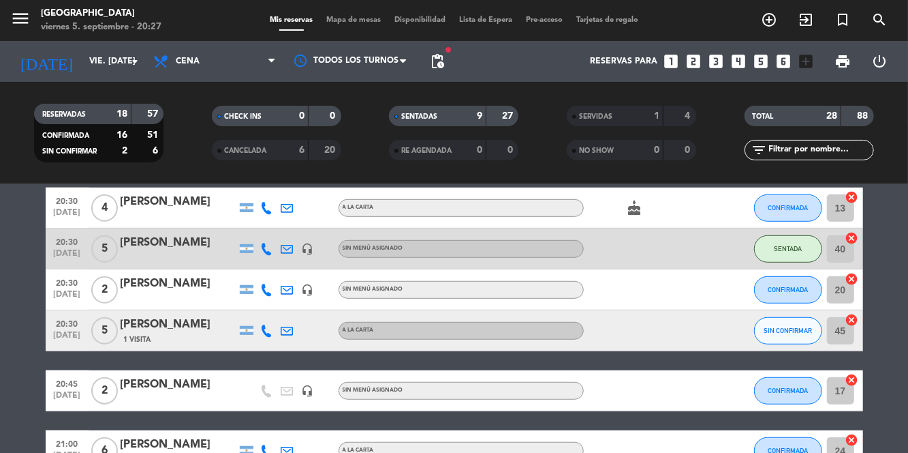
scroll to position [480, 0]
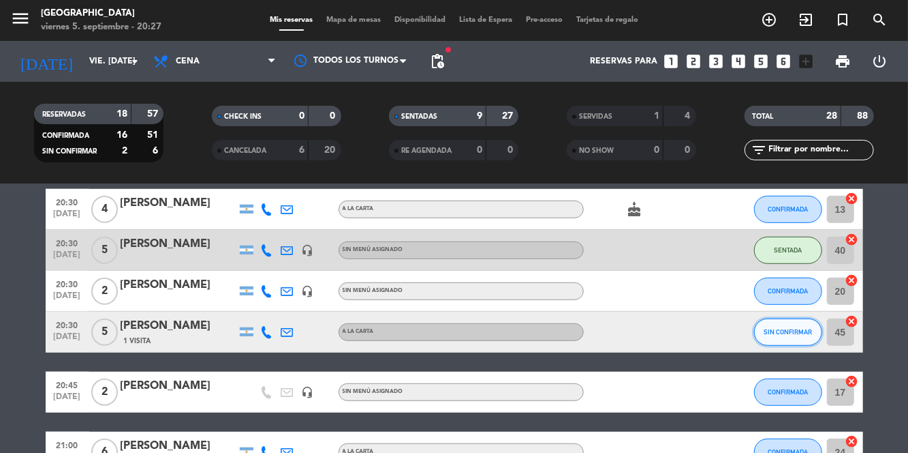
click at [792, 341] on button "SIN CONFIRMAR" at bounding box center [788, 331] width 68 height 27
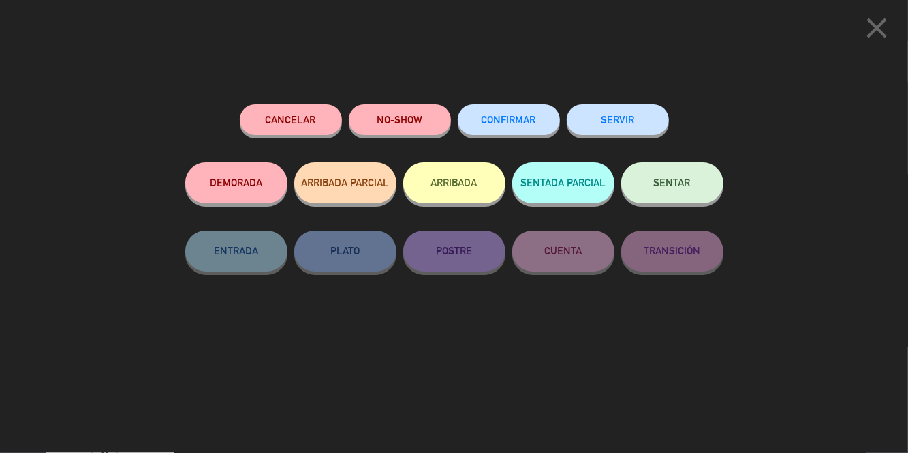
click at [671, 188] on span "SENTAR" at bounding box center [672, 183] width 37 height 12
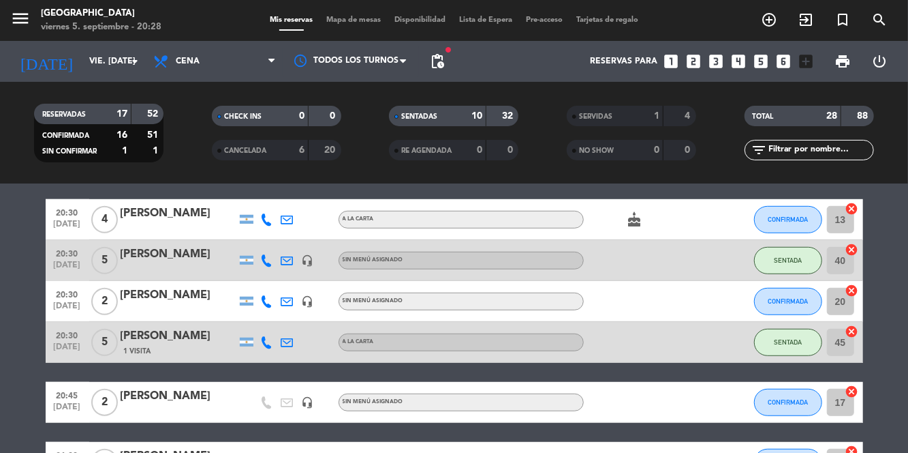
scroll to position [476, 0]
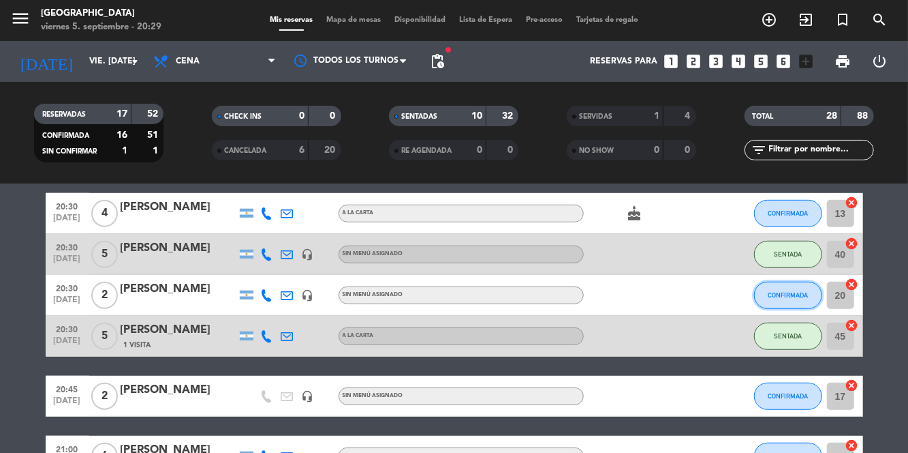
click at [785, 296] on span "CONFIRMADA" at bounding box center [788, 294] width 40 height 7
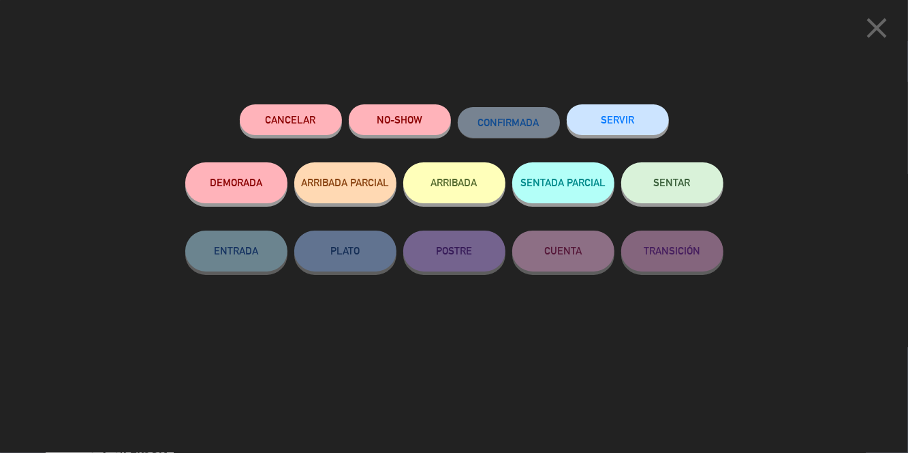
click at [676, 199] on button "SENTAR" at bounding box center [673, 182] width 102 height 41
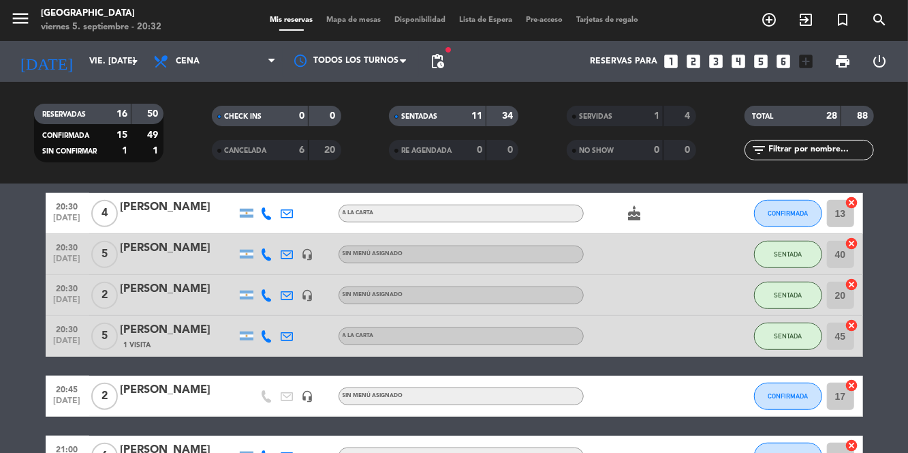
click at [337, 20] on span "Mapa de mesas" at bounding box center [354, 19] width 68 height 7
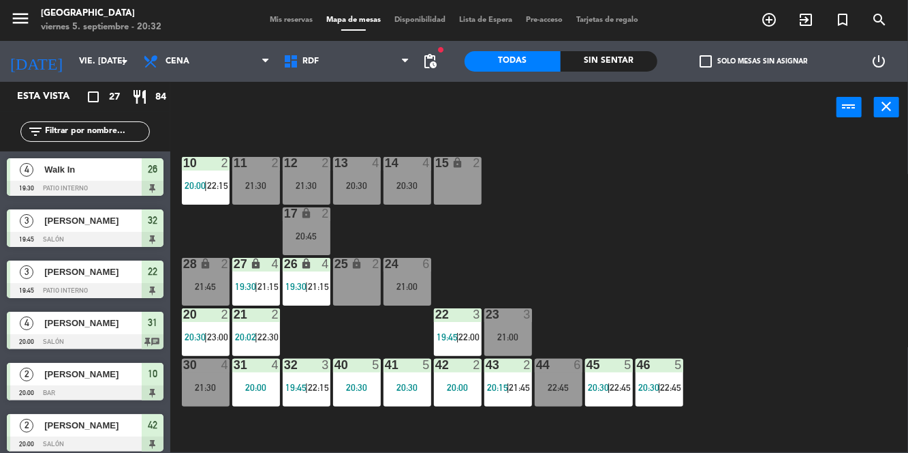
click at [214, 392] on div "21:30" at bounding box center [206, 387] width 48 height 10
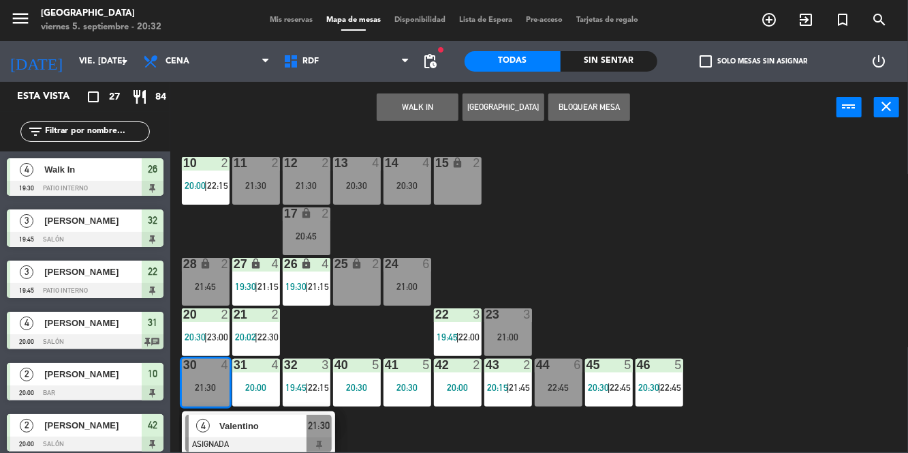
click at [411, 188] on div "20:30" at bounding box center [408, 186] width 48 height 10
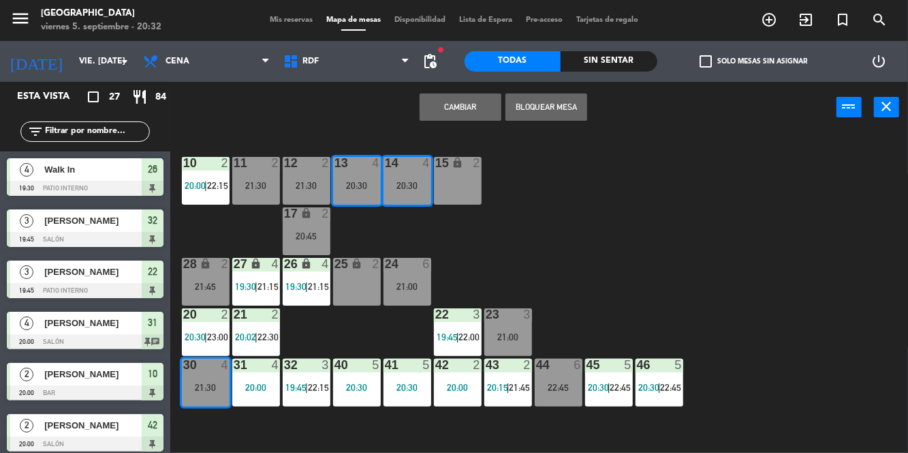
click at [476, 108] on button "Cambiar" at bounding box center [461, 106] width 82 height 27
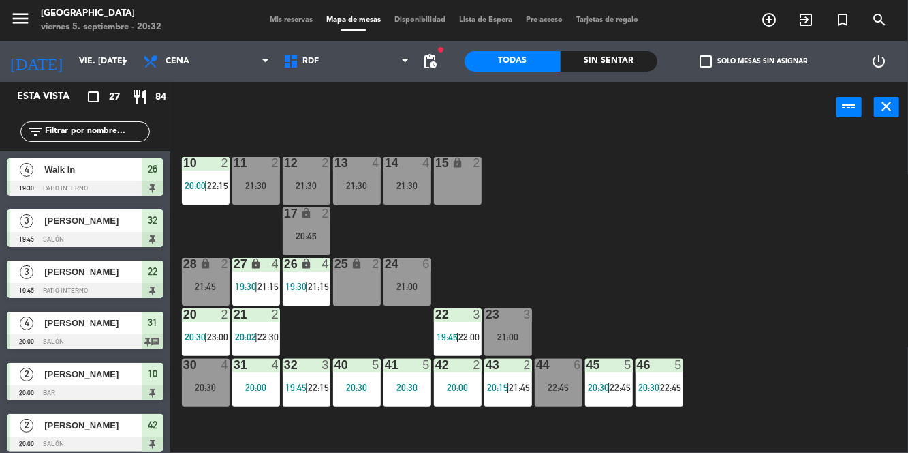
click at [209, 377] on div "30 4 20:30" at bounding box center [206, 382] width 48 height 48
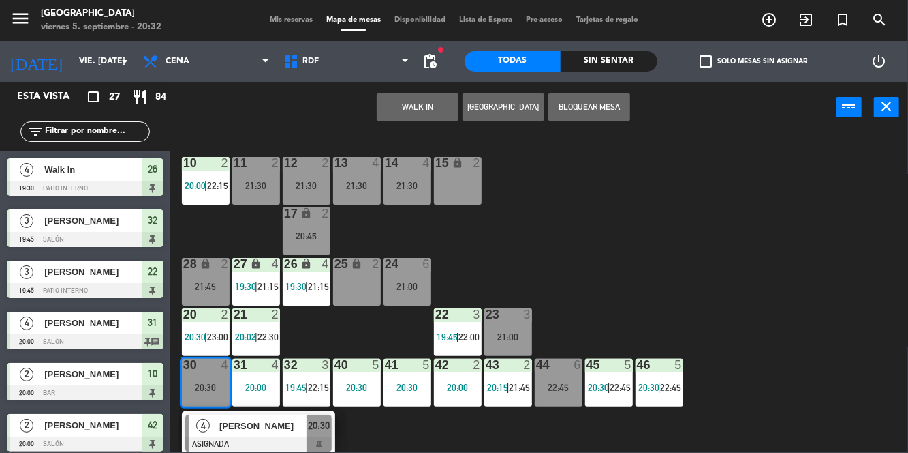
click at [277, 437] on div at bounding box center [258, 444] width 147 height 15
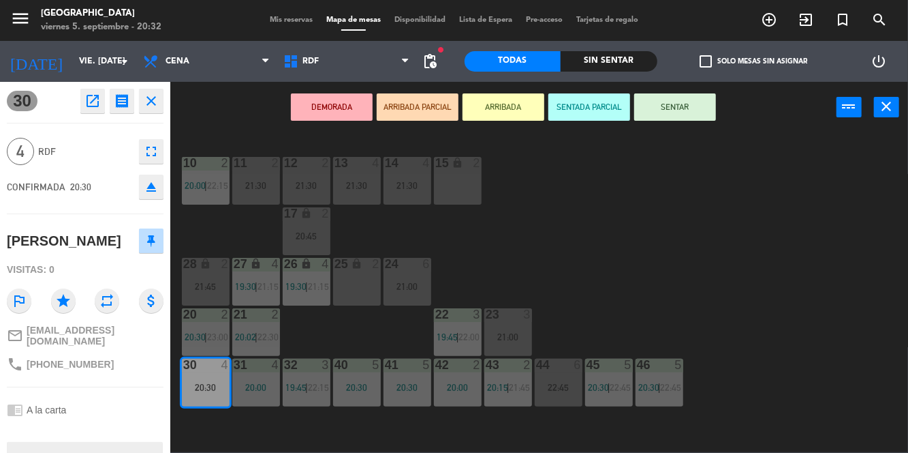
click at [695, 114] on button "SENTAR" at bounding box center [676, 106] width 82 height 27
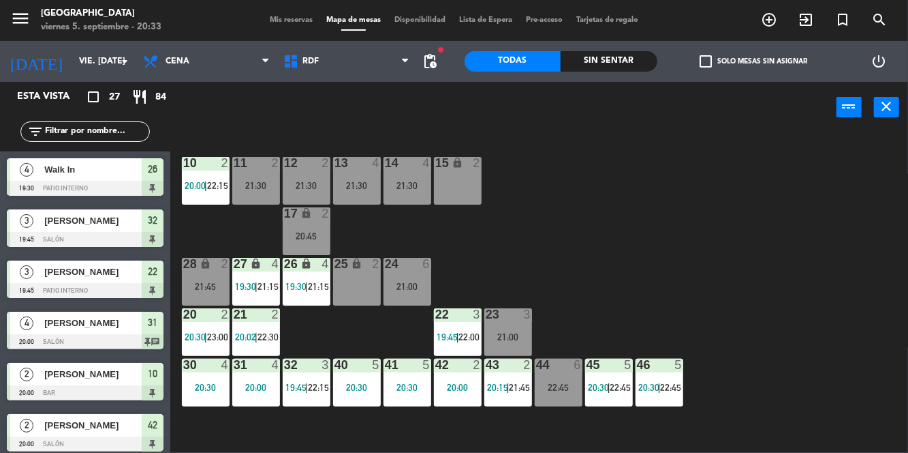
click at [625, 52] on div "Sin sentar" at bounding box center [609, 61] width 97 height 20
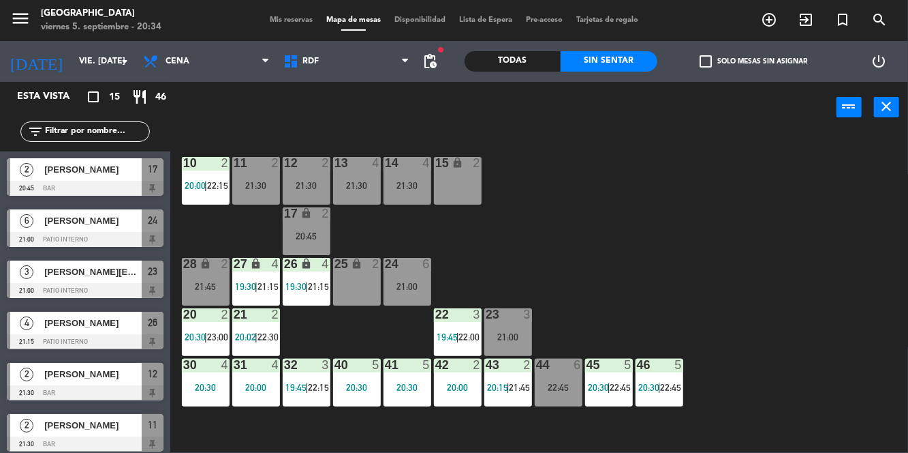
click at [275, 21] on span "Mis reservas" at bounding box center [291, 19] width 57 height 7
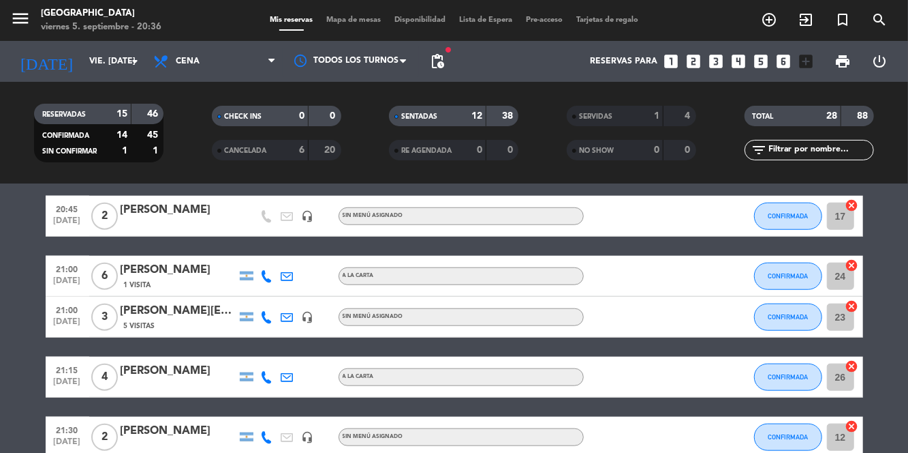
scroll to position [657, 0]
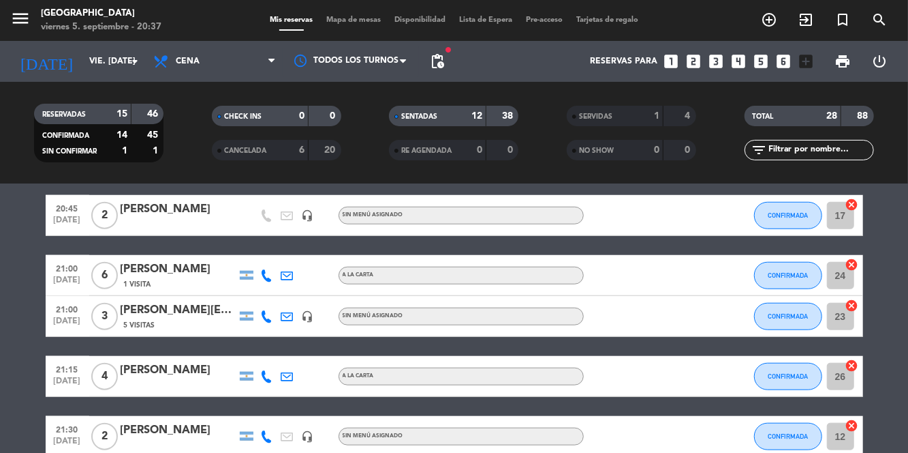
click at [358, 22] on span "Mapa de mesas" at bounding box center [354, 19] width 68 height 7
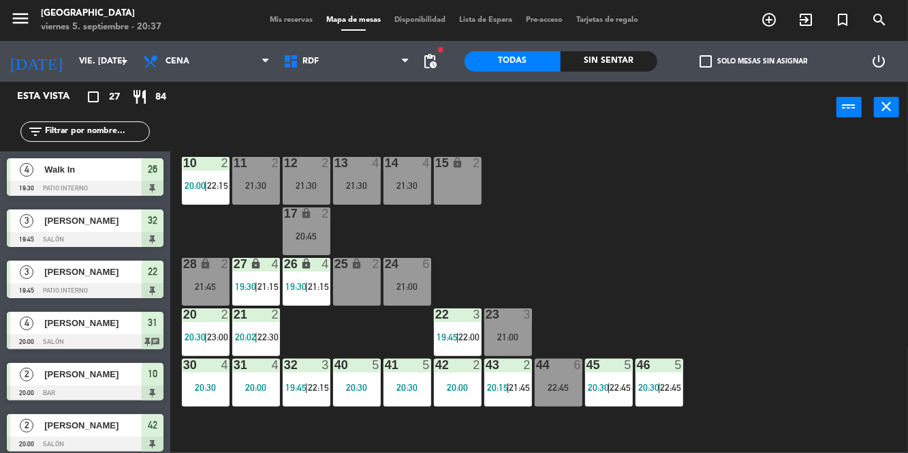
click at [707, 234] on div "10 2 20:00 | 22:15 11 2 21:30 12 2 21:30 13 4 21:30 14 4 21:30 15 lock 2 17 loc…" at bounding box center [543, 292] width 729 height 320
click at [727, 234] on div "10 2 20:00 | 22:15 11 2 21:30 12 2 21:30 13 4 21:30 14 4 21:30 15 lock 2 17 loc…" at bounding box center [543, 292] width 729 height 320
click at [722, 243] on div "10 2 20:00 | 22:15 11 2 21:30 12 2 21:30 13 4 21:30 14 4 21:30 15 lock 2 17 loc…" at bounding box center [543, 292] width 729 height 320
click at [759, 243] on div "10 2 20:00 | 22:15 11 2 21:30 12 2 21:30 13 4 21:30 14 4 21:30 15 lock 2 17 loc…" at bounding box center [543, 292] width 729 height 320
click at [254, 282] on span "19:30" at bounding box center [245, 286] width 21 height 11
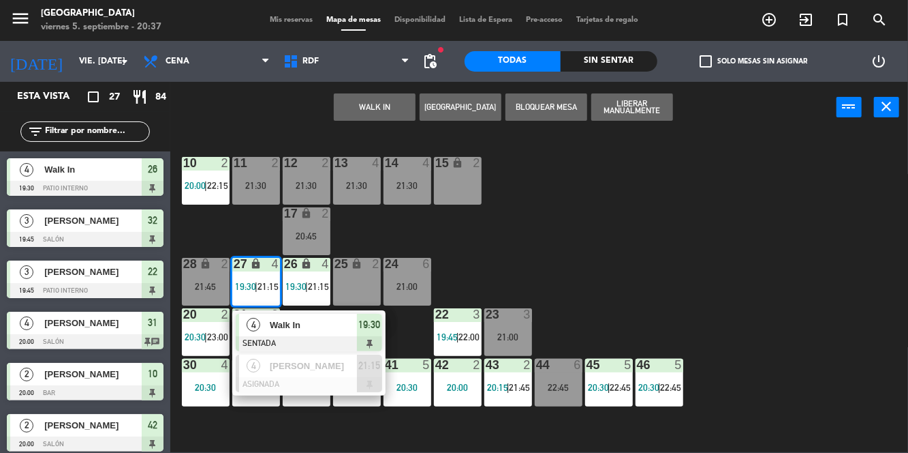
click at [313, 331] on span "Walk In" at bounding box center [313, 325] width 87 height 14
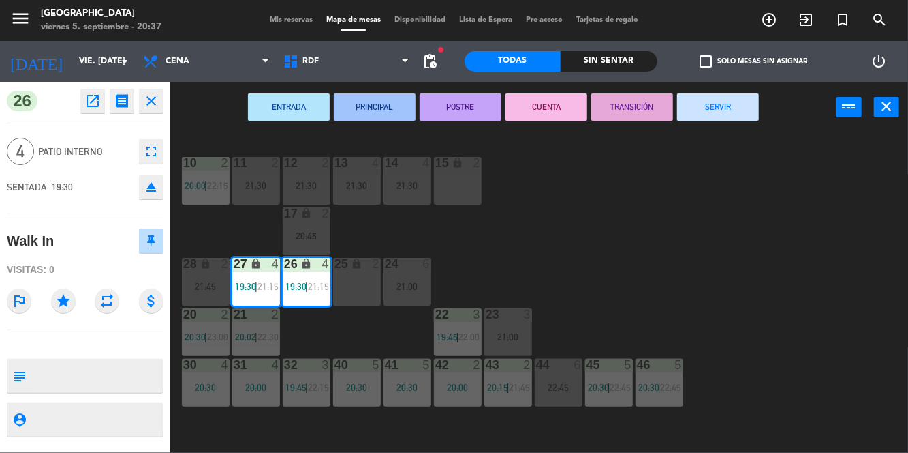
click at [737, 117] on button "SERVIR" at bounding box center [718, 106] width 82 height 27
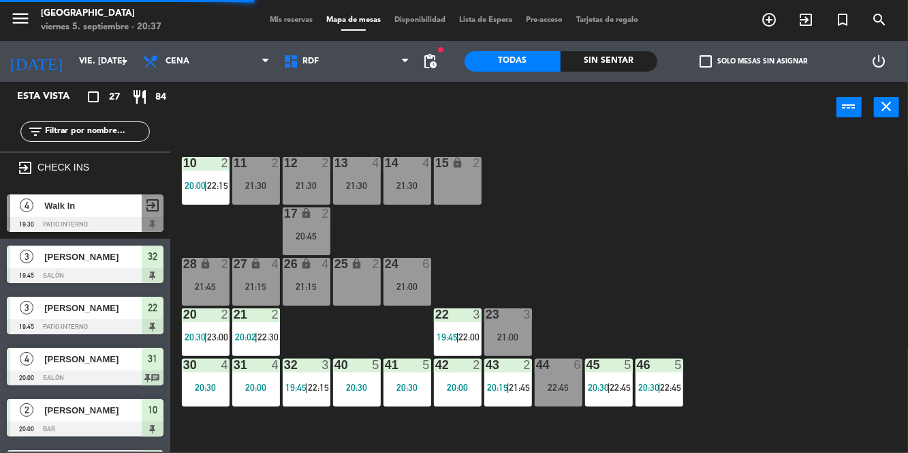
click at [777, 252] on div "10 2 20:00 | 22:15 11 2 21:30 12 2 21:30 13 4 21:30 14 4 21:30 15 lock 2 17 loc…" at bounding box center [543, 292] width 729 height 320
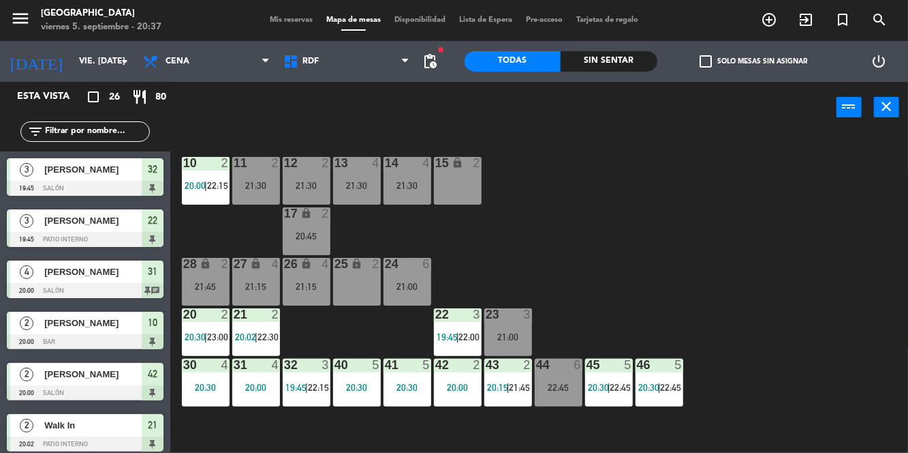
click at [767, 273] on div "10 2 20:00 | 22:15 11 2 21:30 12 2 21:30 13 4 21:30 14 4 21:30 15 lock 2 17 loc…" at bounding box center [543, 292] width 729 height 320
click at [566, 380] on div "44 6 22:45" at bounding box center [559, 382] width 48 height 48
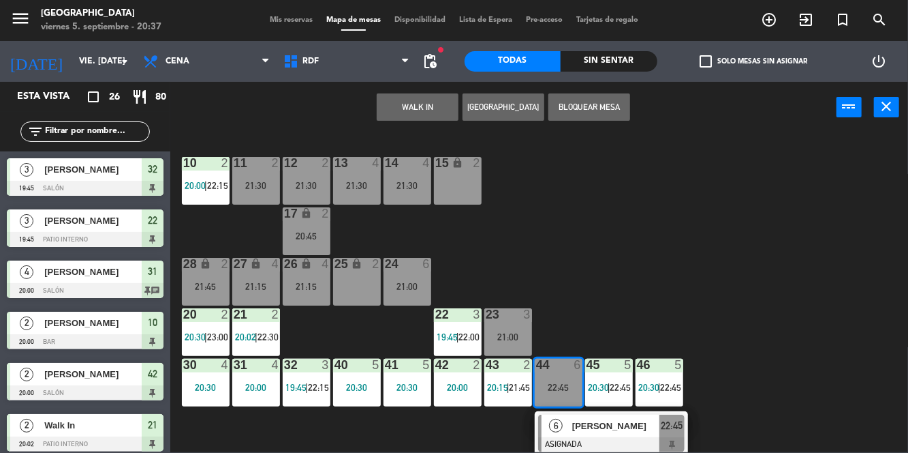
click at [600, 113] on button "Bloquear Mesa" at bounding box center [590, 106] width 82 height 27
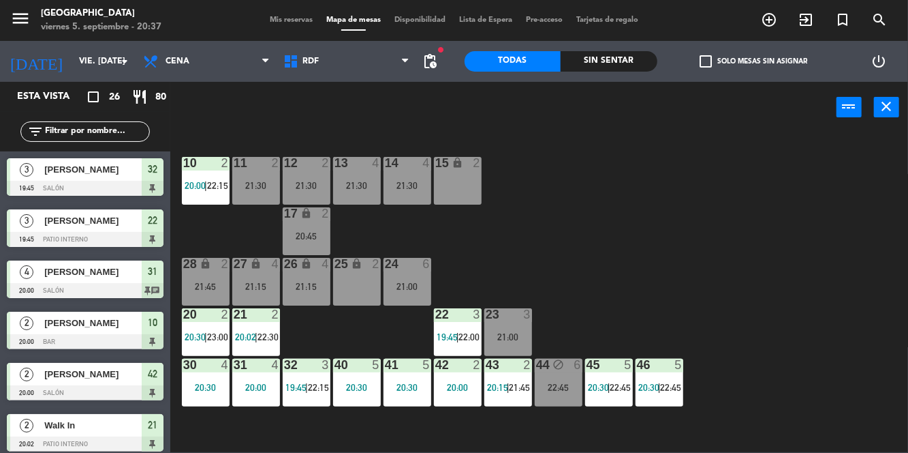
click at [713, 263] on div "10 2 20:00 | 22:15 11 2 21:30 12 2 21:30 13 4 21:30 14 4 21:30 15 lock 2 17 loc…" at bounding box center [543, 292] width 729 height 320
click at [349, 177] on div "13 4 21:30" at bounding box center [357, 181] width 48 height 48
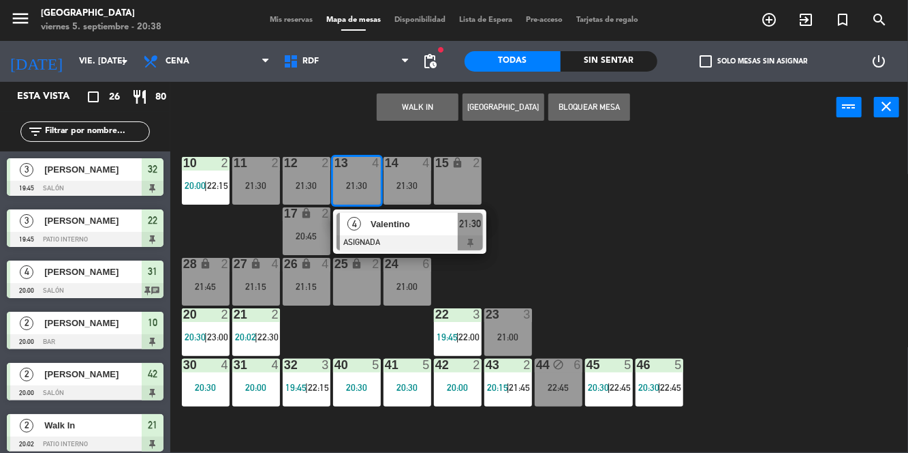
click at [690, 254] on div "10 2 20:00 | 22:15 11 2 21:30 12 2 21:30 13 4 21:30 4 Valentino ASIGNADA 21:30 …" at bounding box center [543, 292] width 729 height 320
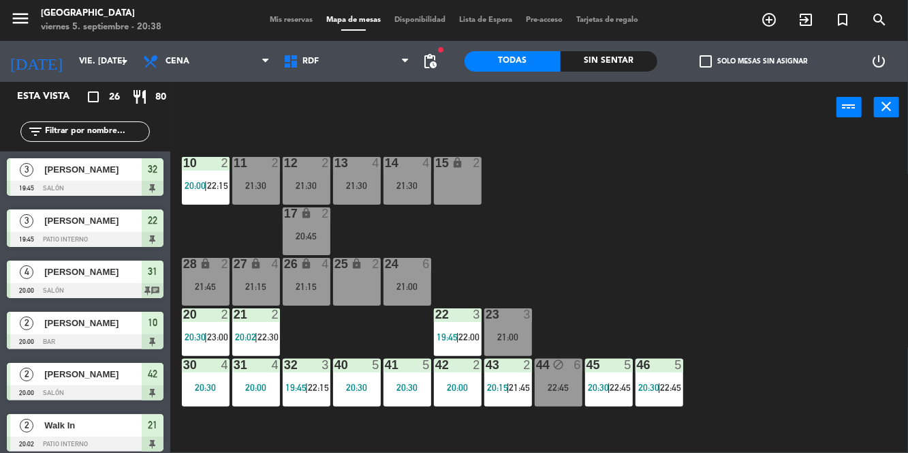
click at [515, 335] on div "21:00" at bounding box center [509, 337] width 48 height 10
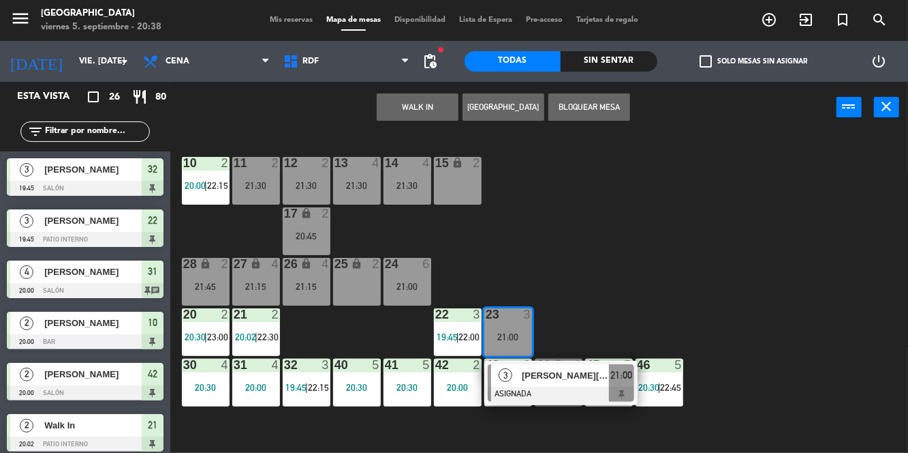
click at [727, 256] on div "10 2 20:00 | 22:15 11 2 21:30 12 2 21:30 13 4 21:30 14 4 21:30 15 lock 2 17 loc…" at bounding box center [543, 292] width 729 height 320
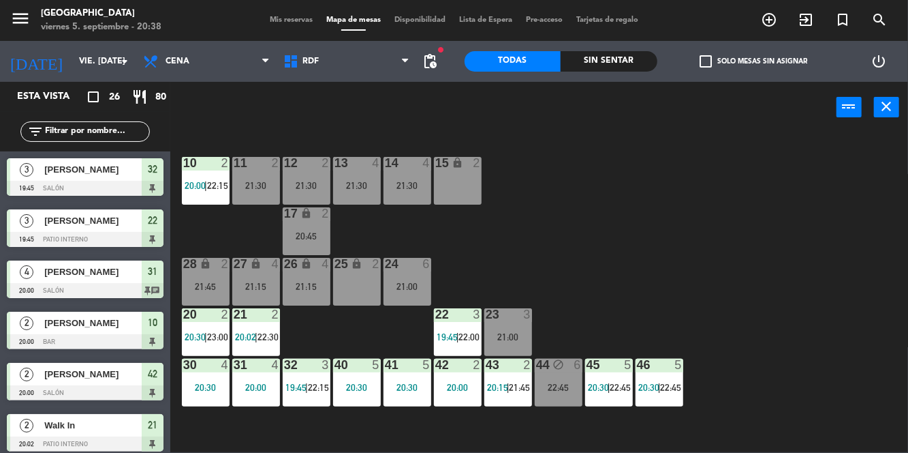
click at [697, 255] on div "10 2 20:00 | 22:15 11 2 21:30 12 2 21:30 13 4 21:30 14 4 21:30 15 lock 2 17 loc…" at bounding box center [543, 292] width 729 height 320
click at [766, 256] on div "10 2 20:00 | 22:15 11 2 21:30 12 2 21:30 13 4 21:30 14 4 21:30 15 lock 2 17 loc…" at bounding box center [543, 292] width 729 height 320
click at [268, 20] on span "Mis reservas" at bounding box center [291, 19] width 57 height 7
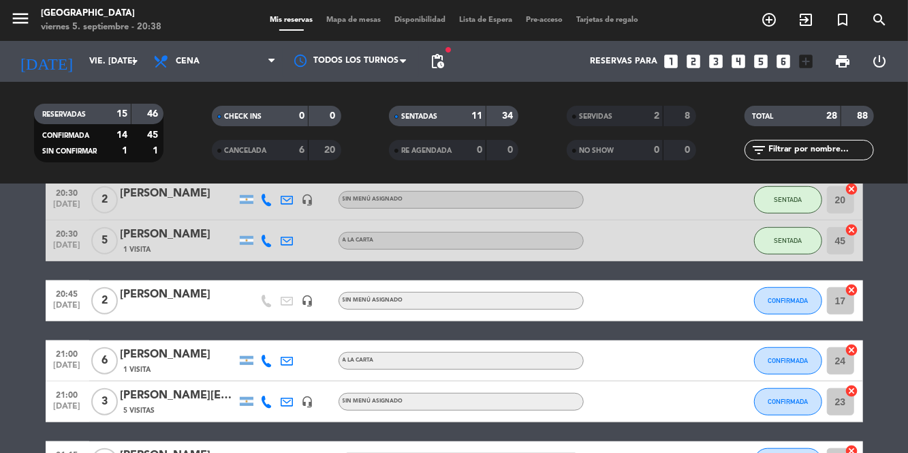
scroll to position [513, 0]
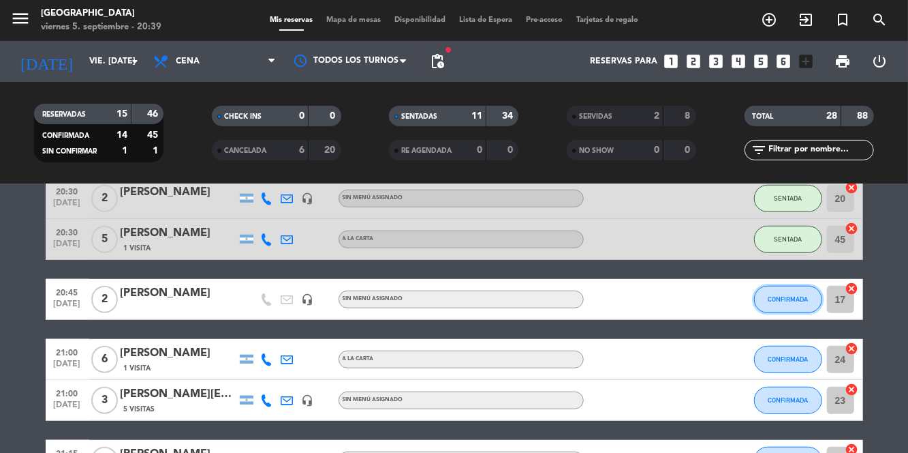
click at [789, 298] on span "CONFIRMADA" at bounding box center [788, 298] width 40 height 7
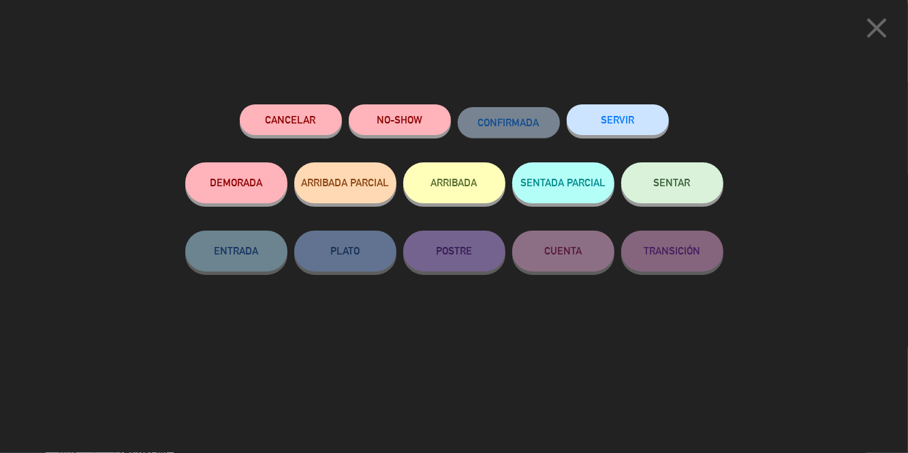
click at [675, 179] on button "SENTAR" at bounding box center [673, 182] width 102 height 41
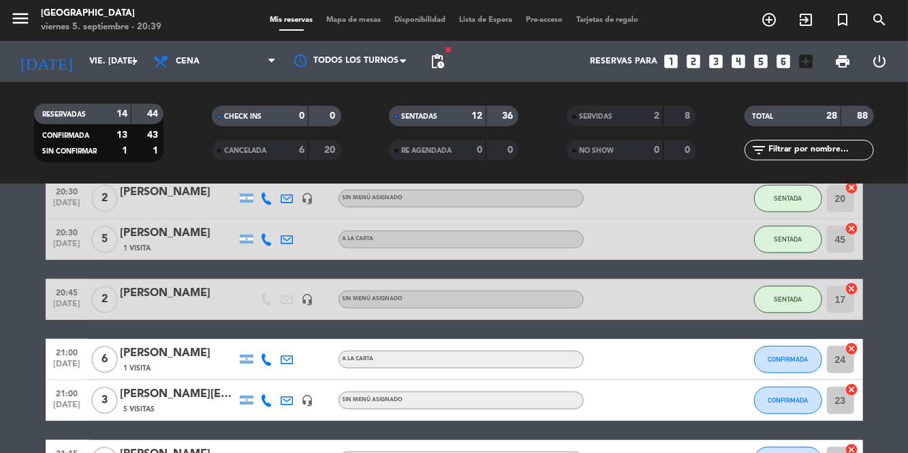
click at [341, 19] on span "Mapa de mesas" at bounding box center [354, 19] width 68 height 7
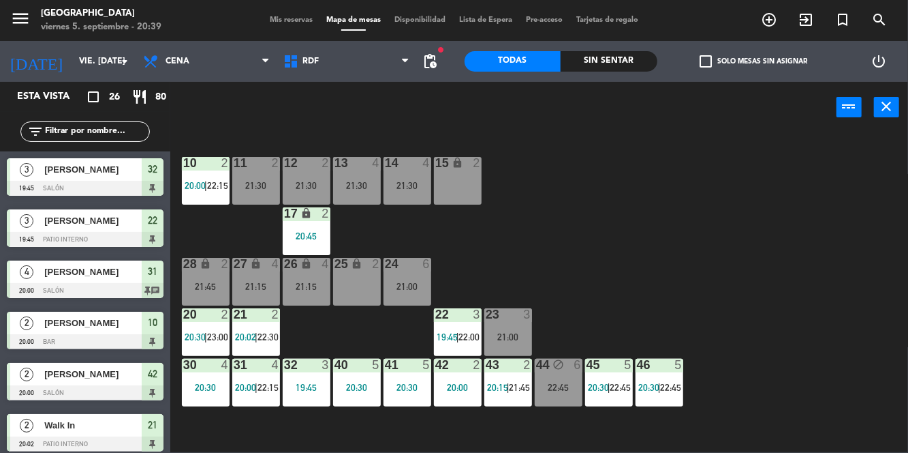
click at [211, 289] on div "21:45" at bounding box center [206, 286] width 48 height 10
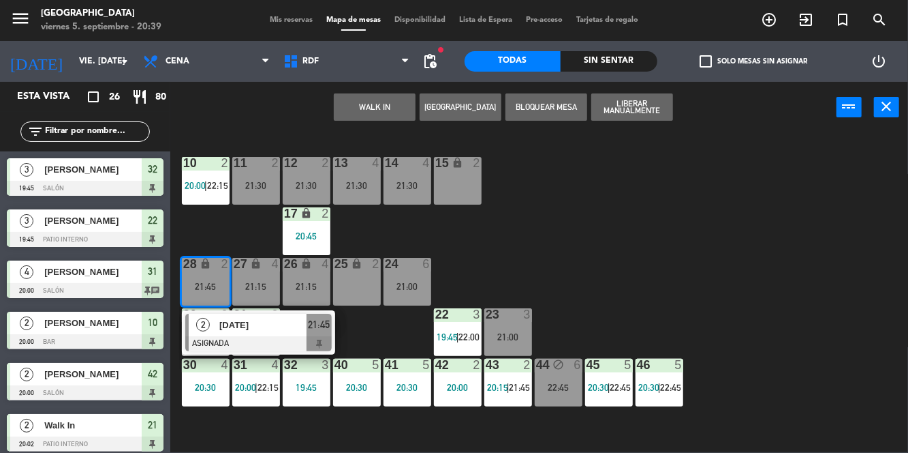
click at [382, 110] on button "WALK IN" at bounding box center [375, 106] width 82 height 27
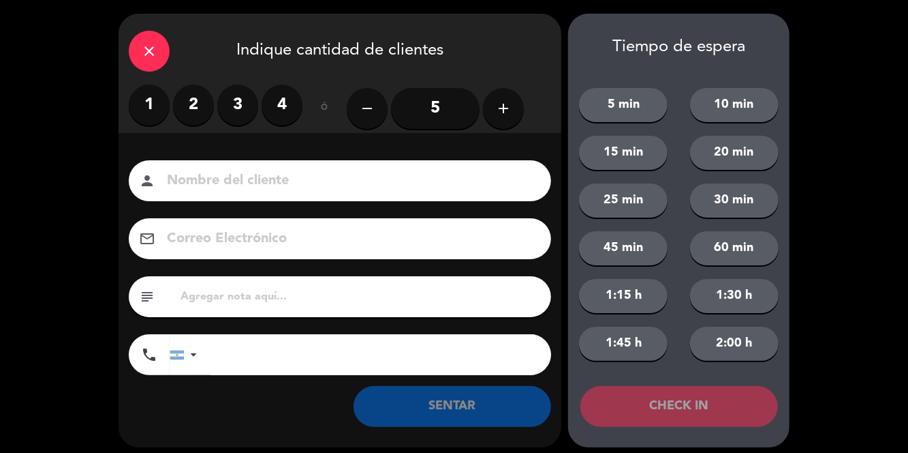
click at [196, 104] on label "2" at bounding box center [193, 105] width 41 height 41
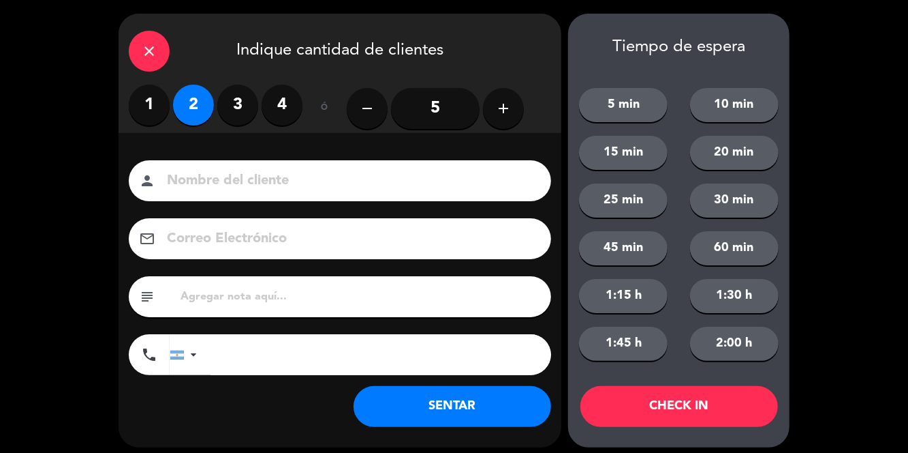
click at [444, 409] on button "SENTAR" at bounding box center [453, 406] width 198 height 41
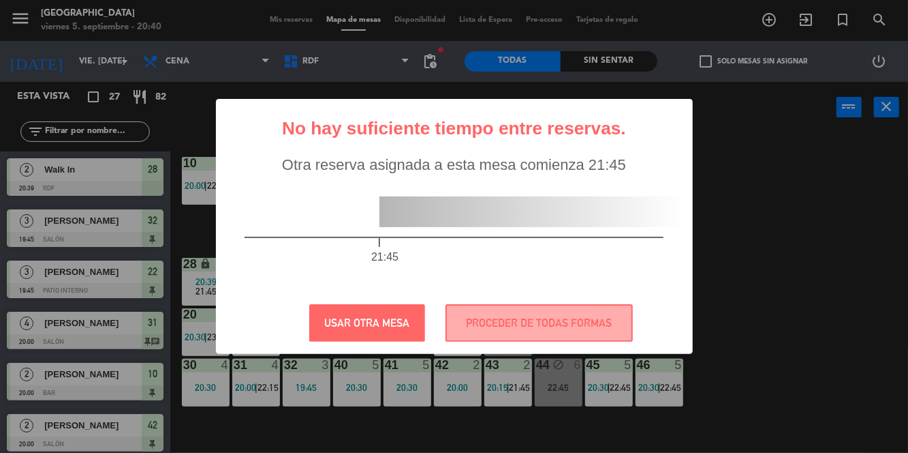
click at [608, 353] on div "? ! i No hay suficiente tiempo entre reservas. × Otra reserva asignada a esta m…" at bounding box center [454, 226] width 477 height 255
click at [8, 440] on div "? ! i No hay suficiente tiempo entre reservas. × Otra reserva asignada a esta m…" at bounding box center [454, 226] width 908 height 453
click at [596, 324] on button "PROCEDER DE TODAS FORMAS" at bounding box center [539, 322] width 187 height 37
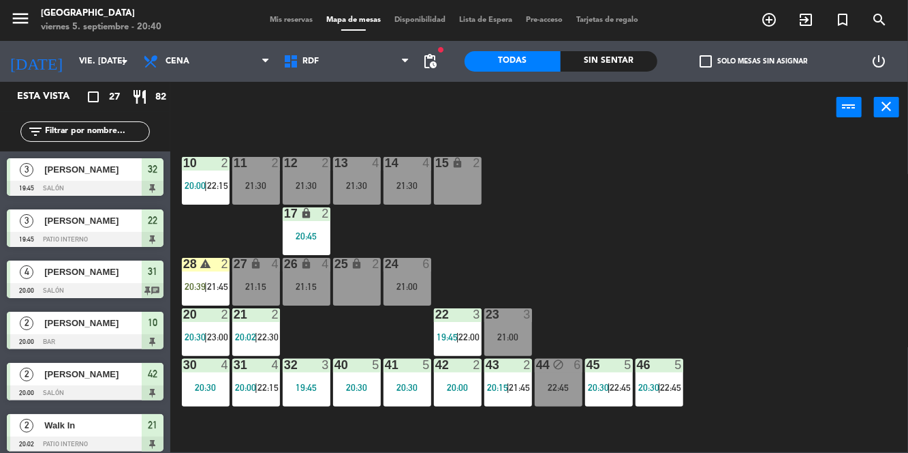
click at [192, 287] on span "20:39" at bounding box center [195, 286] width 21 height 11
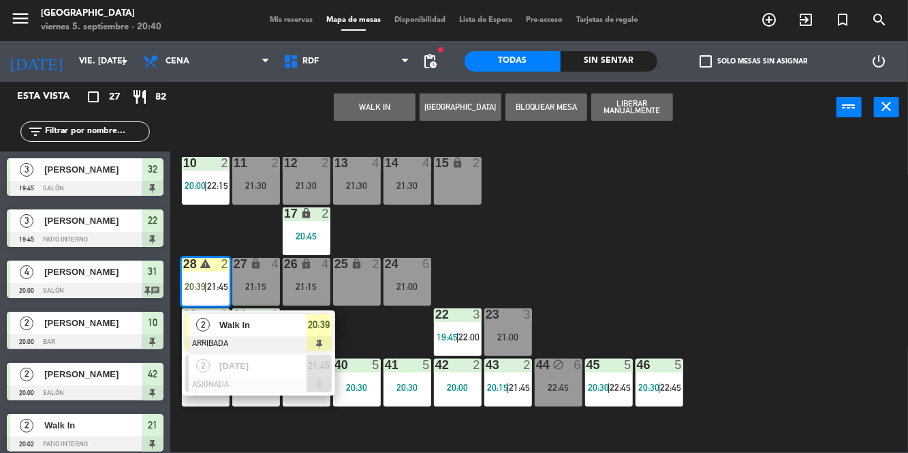
click at [248, 327] on span "Walk In" at bounding box center [262, 325] width 87 height 14
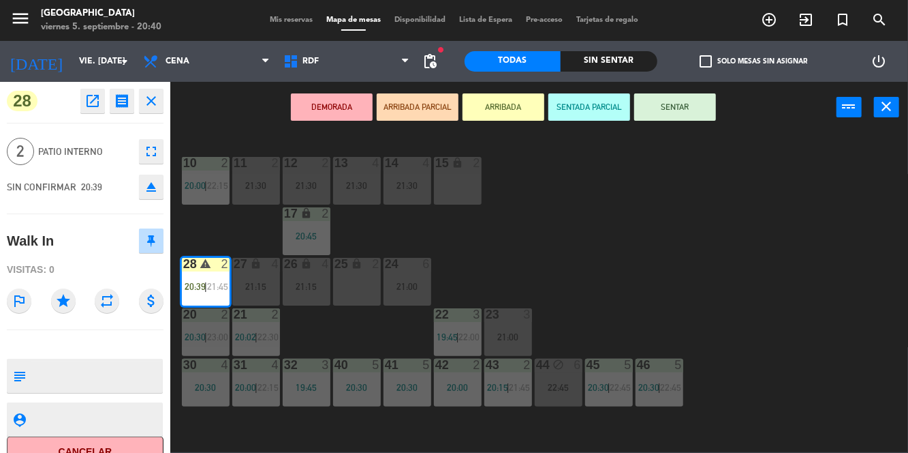
click at [690, 110] on button "SENTAR" at bounding box center [676, 106] width 82 height 27
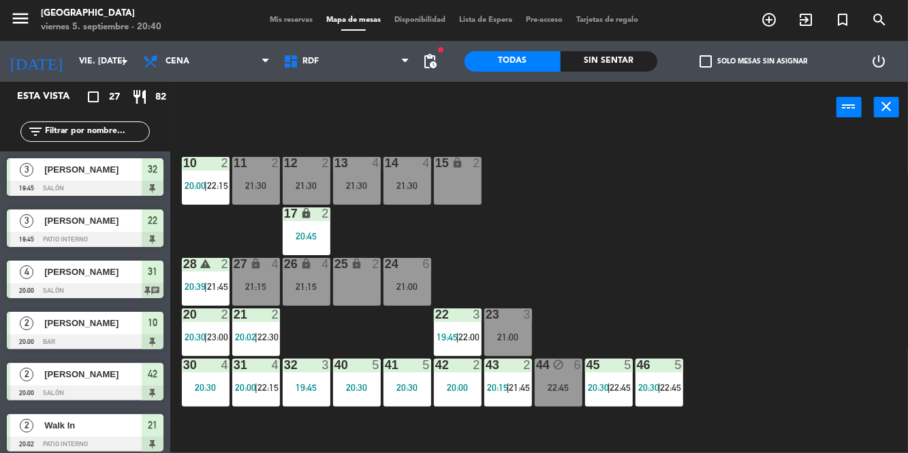
click at [611, 67] on div "Sin sentar" at bounding box center [609, 61] width 97 height 20
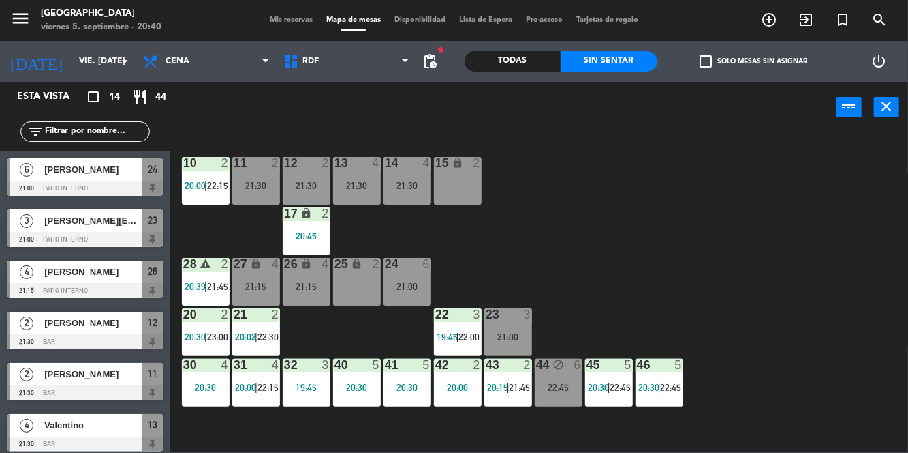
click at [294, 19] on span "Mis reservas" at bounding box center [291, 19] width 57 height 7
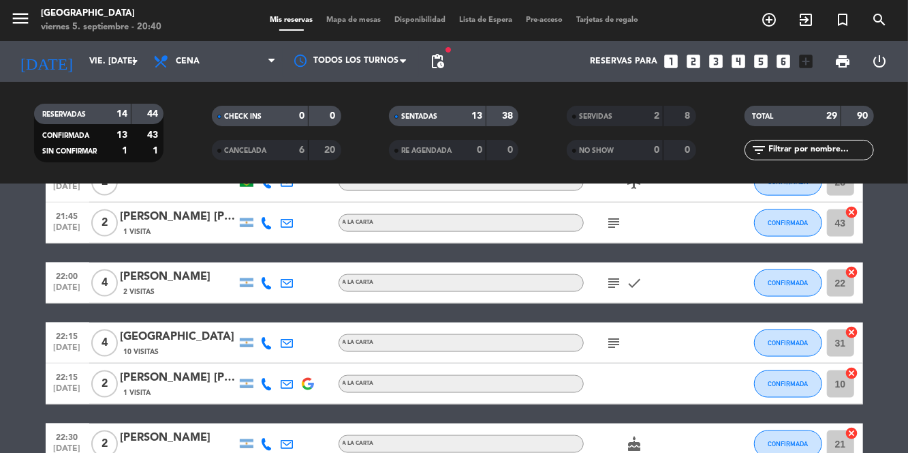
scroll to position [1052, 0]
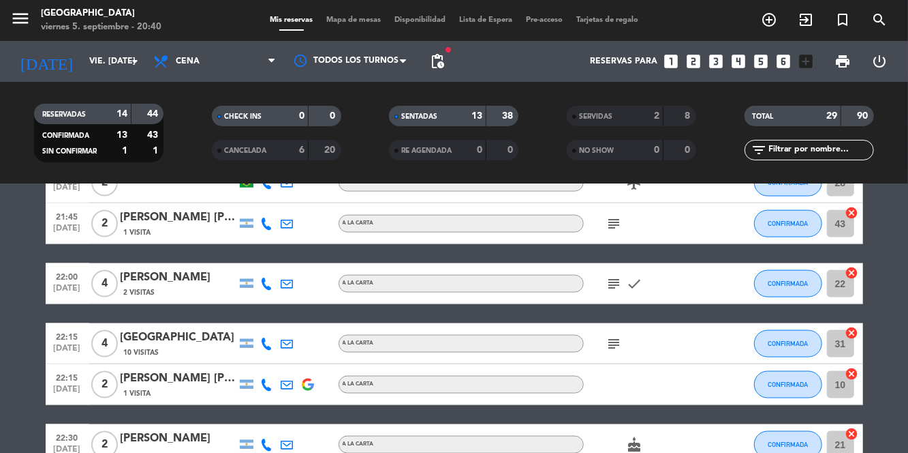
click at [610, 225] on icon "subject" at bounding box center [615, 223] width 16 height 16
click at [611, 348] on icon "subject" at bounding box center [615, 343] width 16 height 16
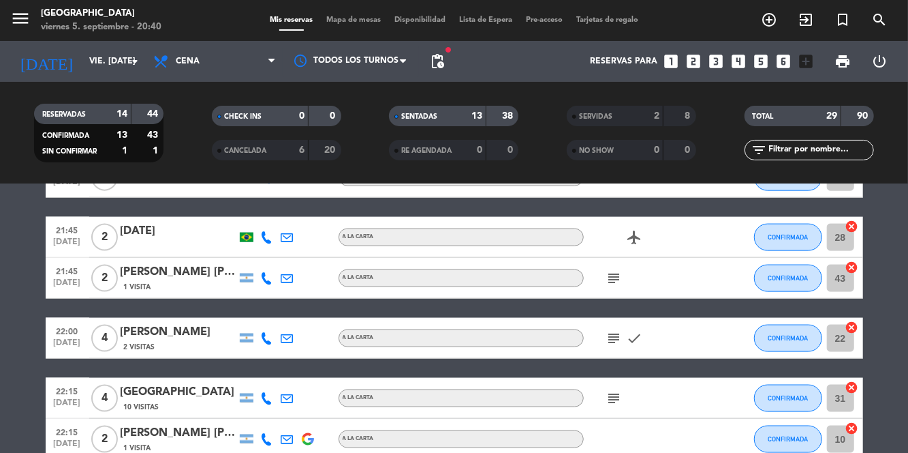
scroll to position [1002, 0]
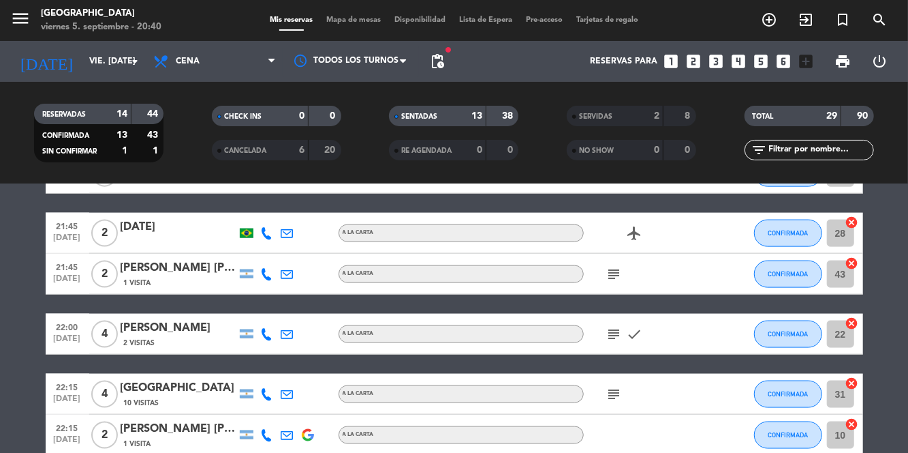
click at [607, 337] on icon "subject" at bounding box center [615, 334] width 16 height 16
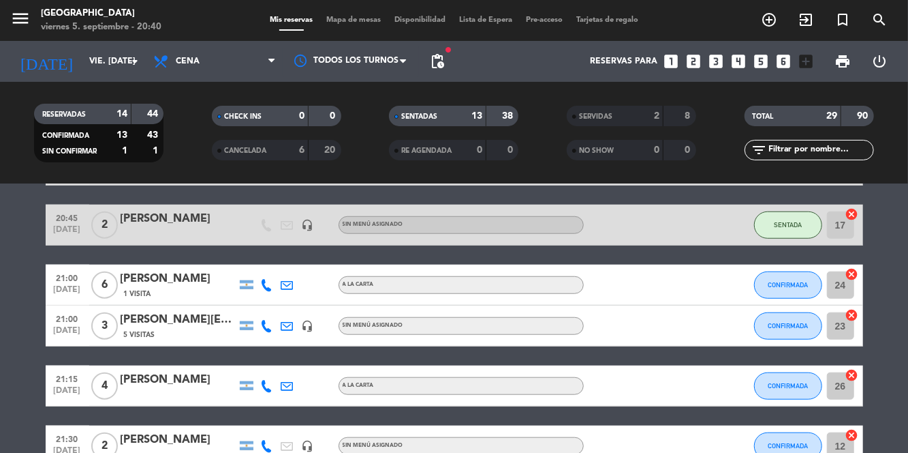
scroll to position [644, 0]
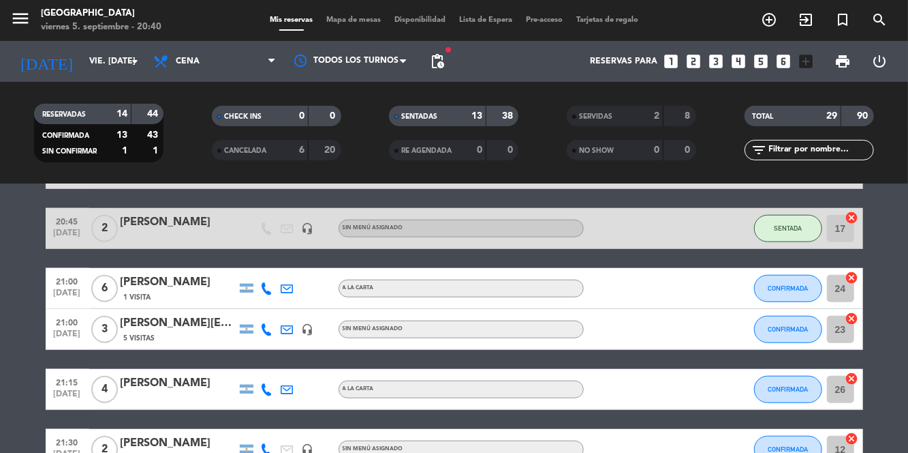
click at [356, 19] on span "Mapa de mesas" at bounding box center [354, 19] width 68 height 7
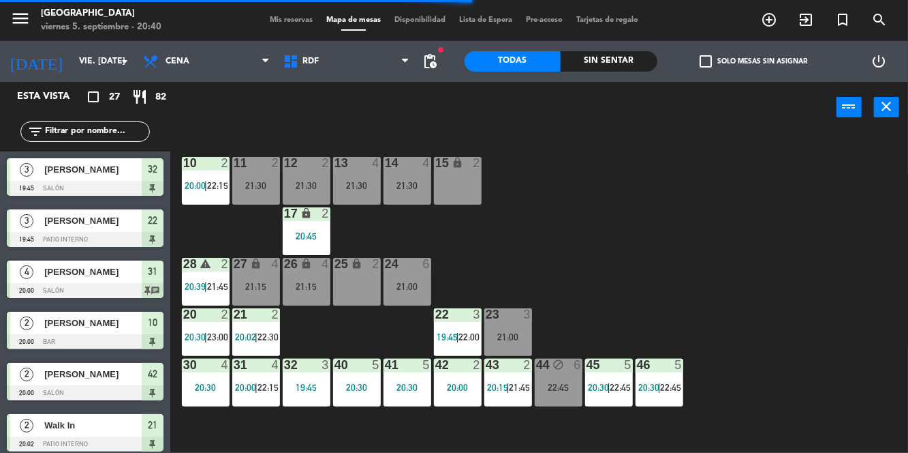
click at [624, 53] on div "Sin sentar" at bounding box center [609, 61] width 97 height 20
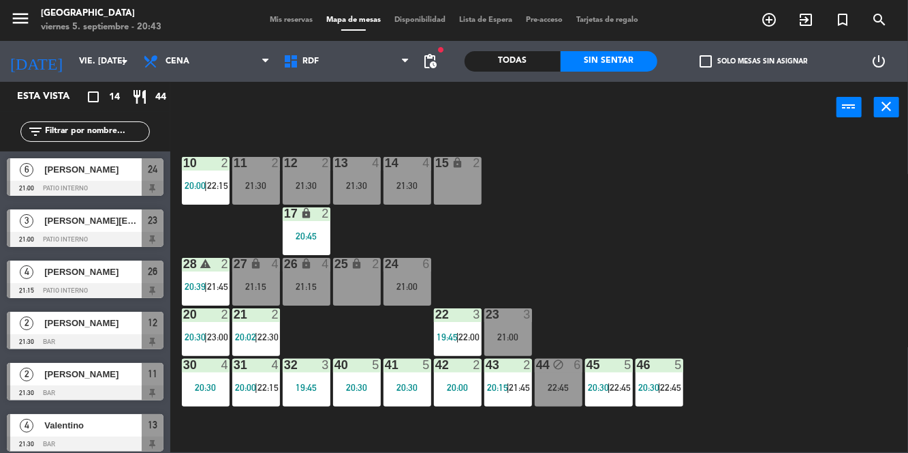
click at [108, 71] on input "vie. [DATE]" at bounding box center [129, 61] width 115 height 23
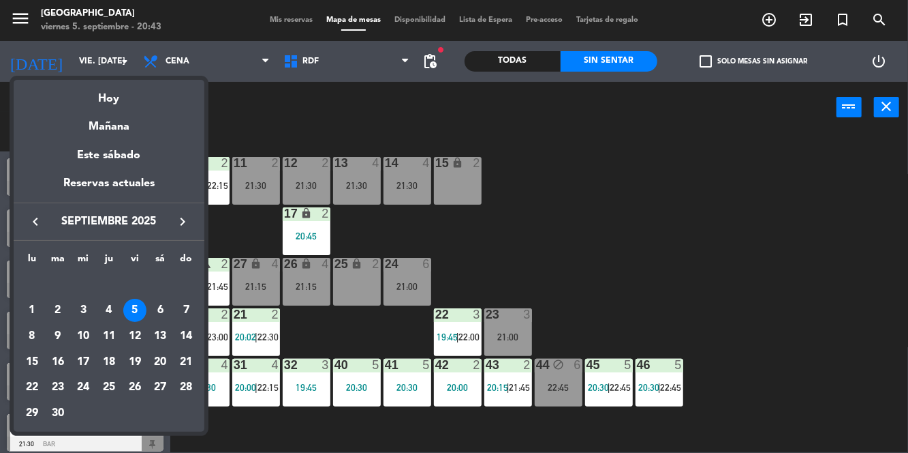
click at [185, 309] on div "7" at bounding box center [185, 310] width 23 height 23
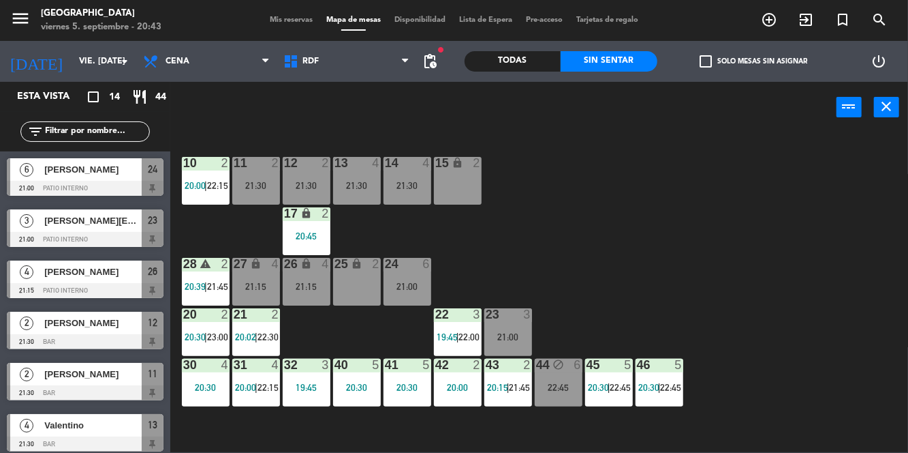
type input "dom. [DATE]"
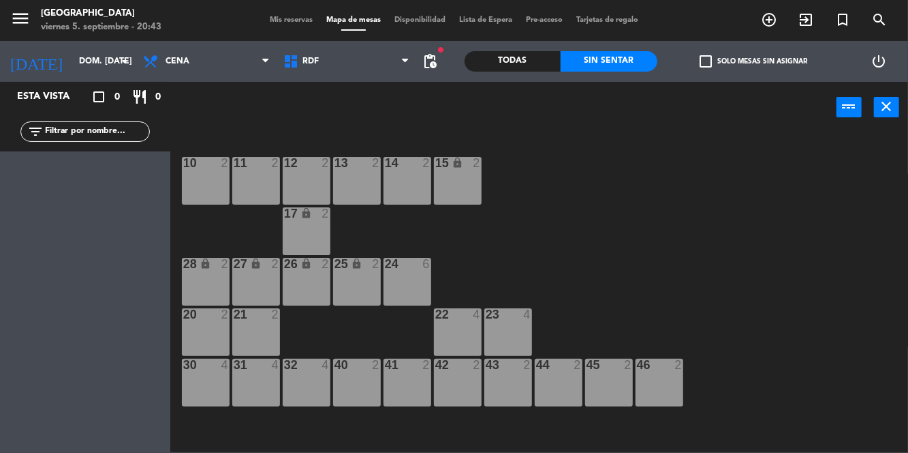
click at [265, 386] on div "31 4" at bounding box center [256, 382] width 48 height 48
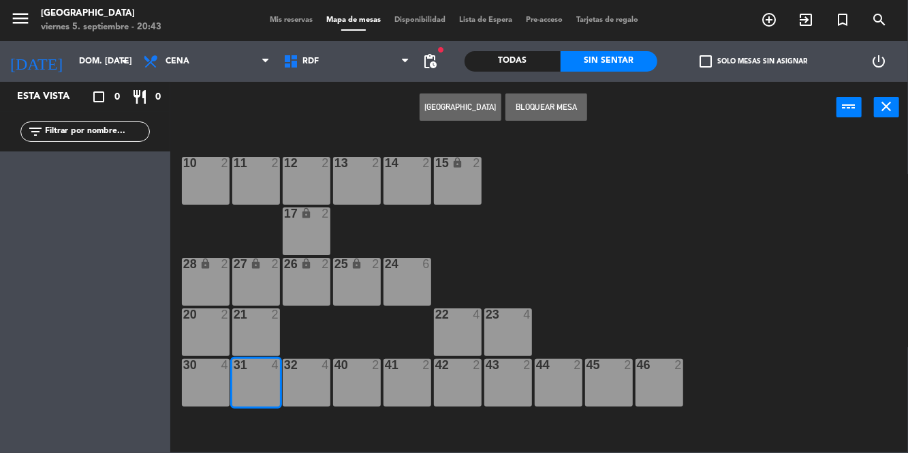
click at [476, 102] on button "[GEOGRAPHIC_DATA]" at bounding box center [461, 106] width 82 height 27
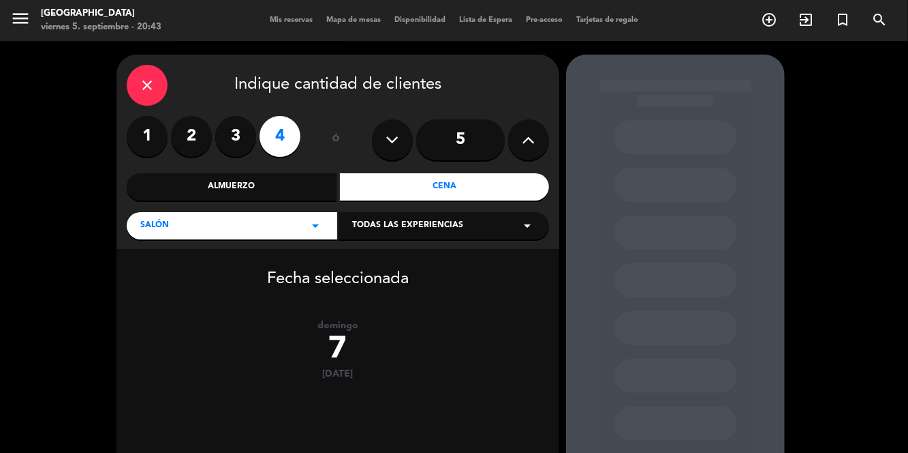
click at [284, 137] on label "4" at bounding box center [280, 136] width 41 height 41
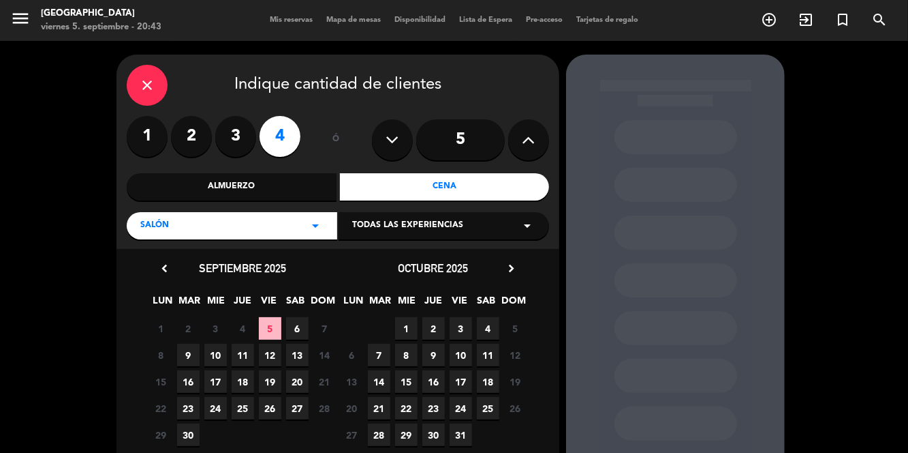
click at [288, 183] on div "Almuerzo" at bounding box center [232, 186] width 210 height 27
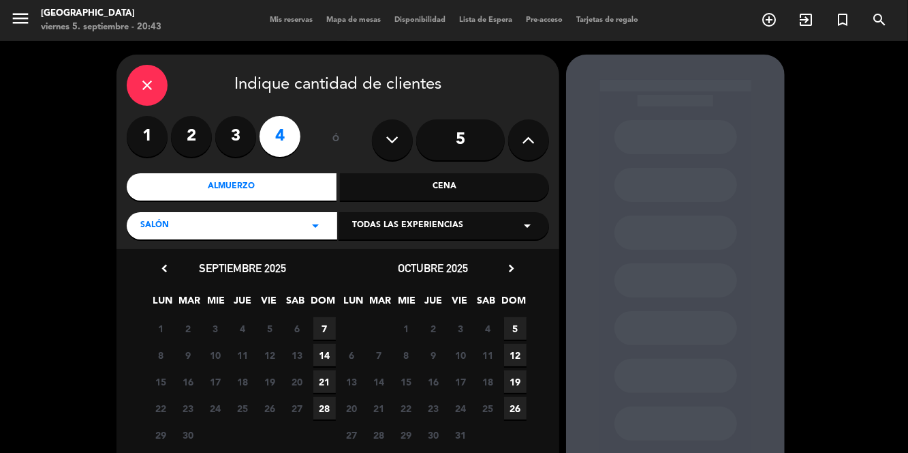
click at [325, 328] on span "7" at bounding box center [325, 328] width 22 height 22
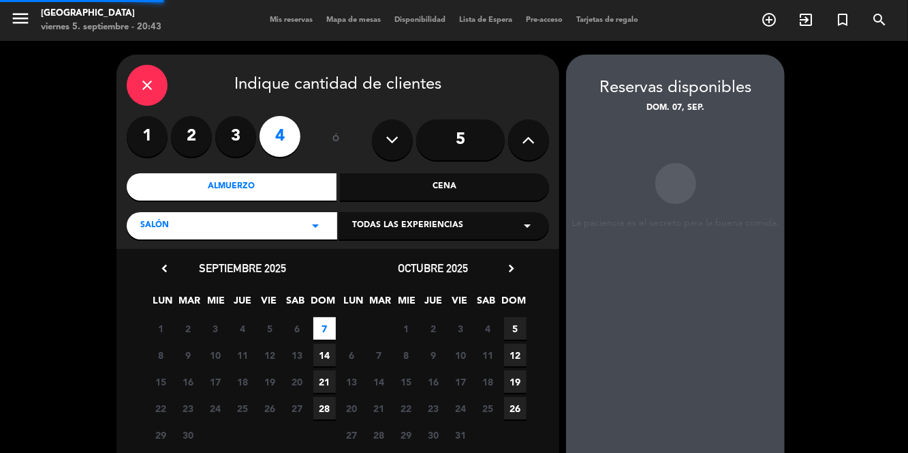
scroll to position [12, 0]
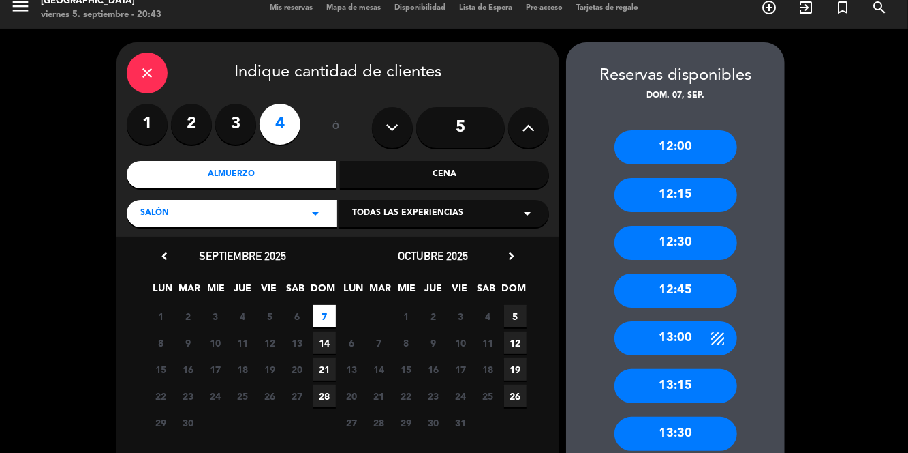
click at [682, 331] on div "13:00" at bounding box center [676, 338] width 123 height 34
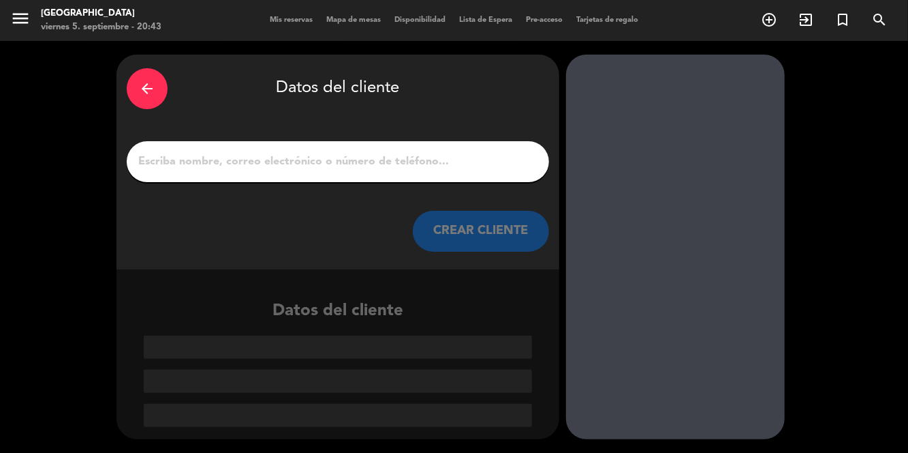
scroll to position [0, 0]
click at [454, 152] on input "1" at bounding box center [338, 161] width 402 height 19
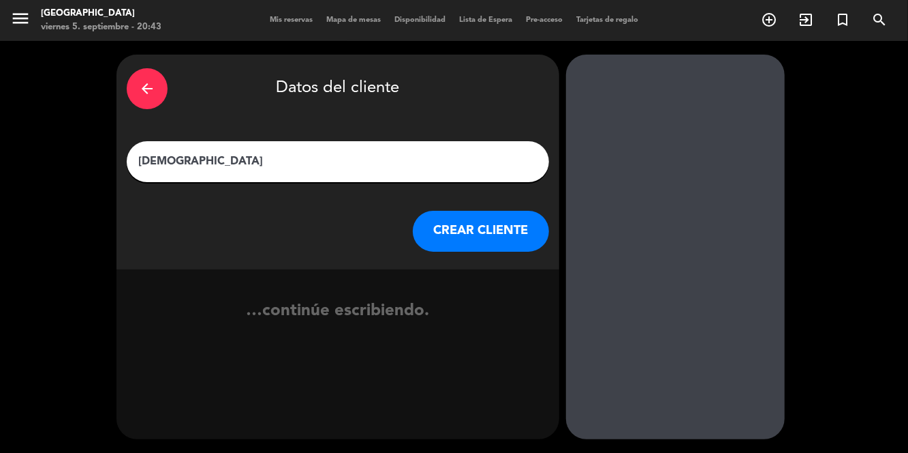
type input "[PERSON_NAME]"
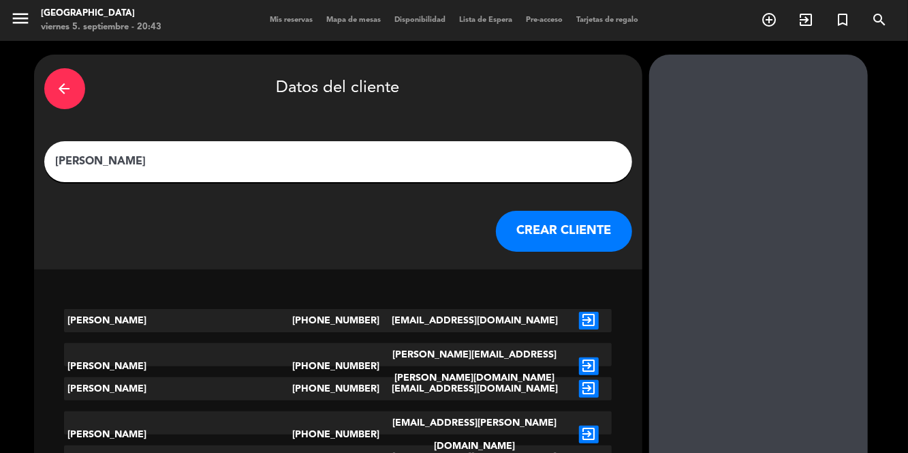
click at [496, 211] on button "CREAR CLIENTE" at bounding box center [564, 231] width 136 height 41
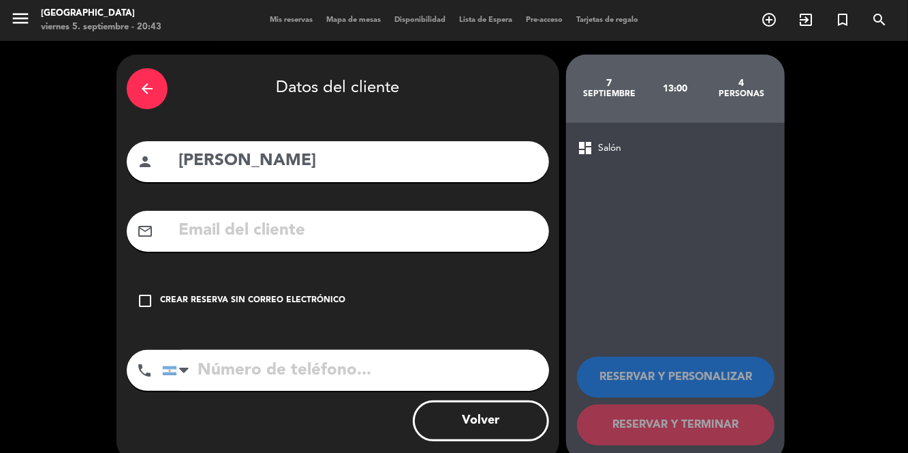
click at [149, 292] on icon "check_box_outline_blank" at bounding box center [145, 300] width 16 height 16
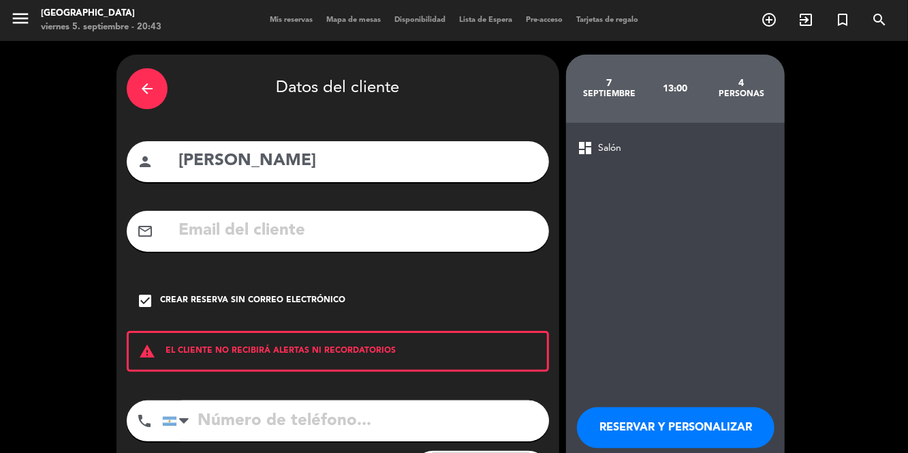
scroll to position [7, 0]
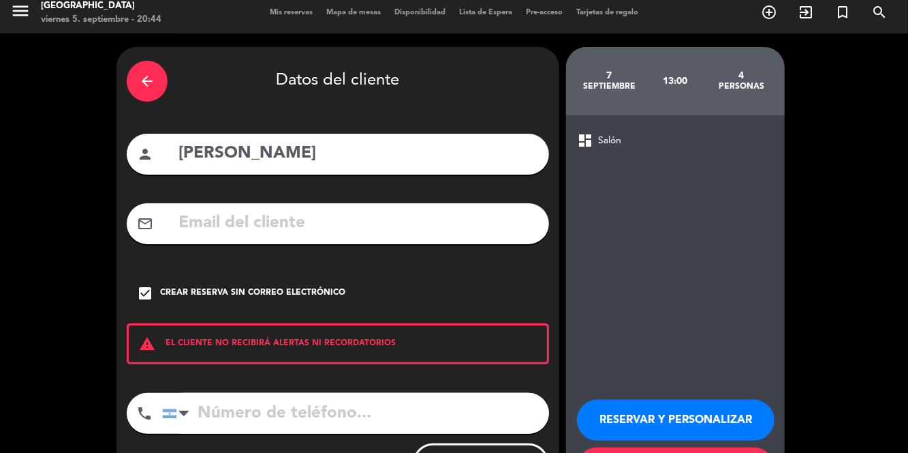
click at [436, 393] on input "tel" at bounding box center [355, 413] width 387 height 41
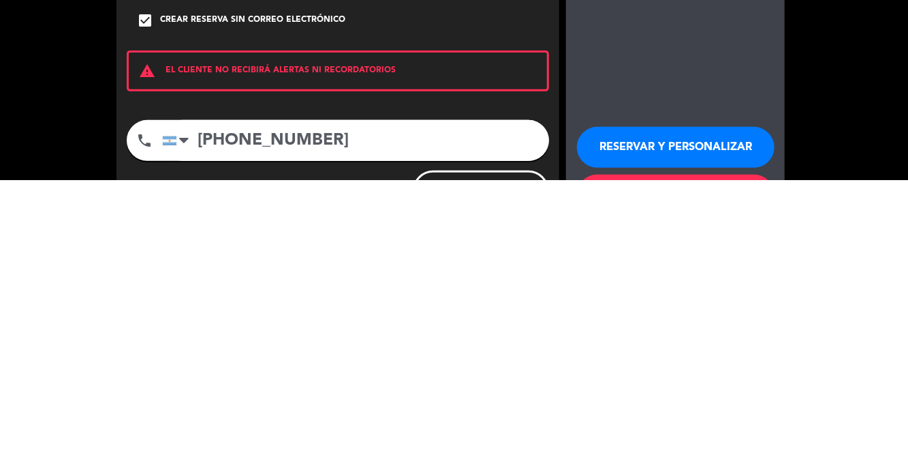
type input "[PHONE_NUMBER]"
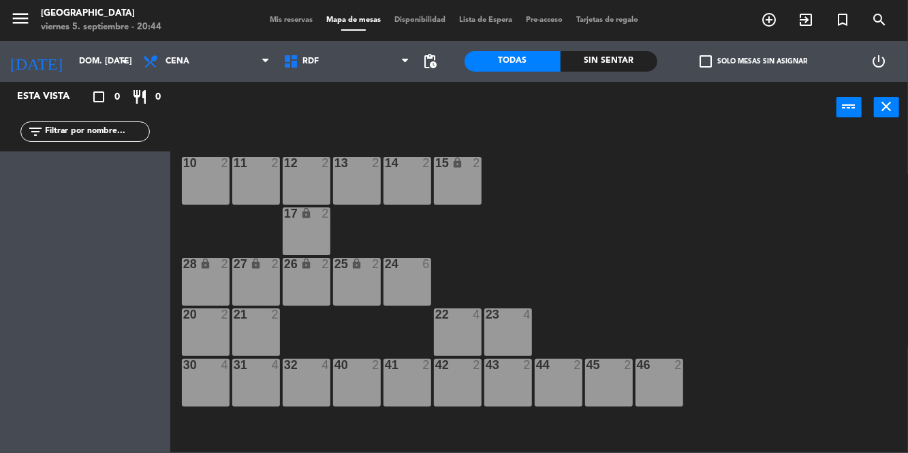
click at [263, 388] on div "31 4" at bounding box center [256, 382] width 48 height 48
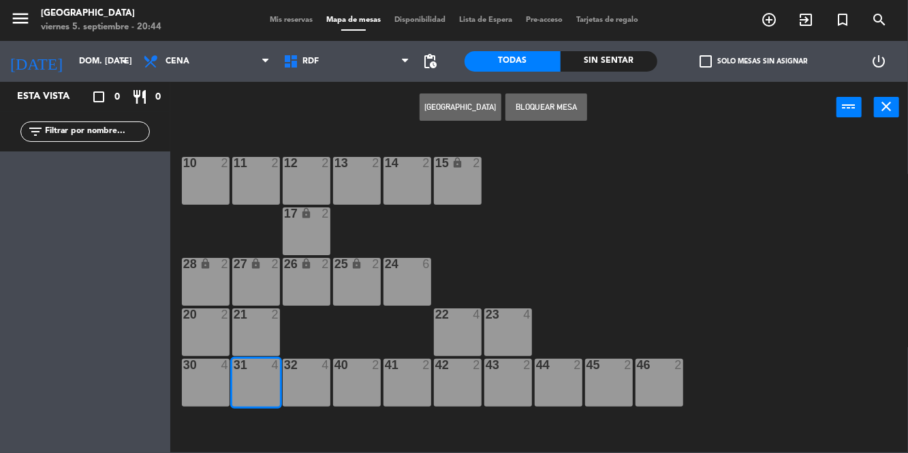
click at [729, 273] on div "10 2 11 2 12 2 13 2 14 2 15 lock 2 17 lock 2 24 6 25 lock 2 27 lock 2 26 lock 2…" at bounding box center [543, 292] width 729 height 320
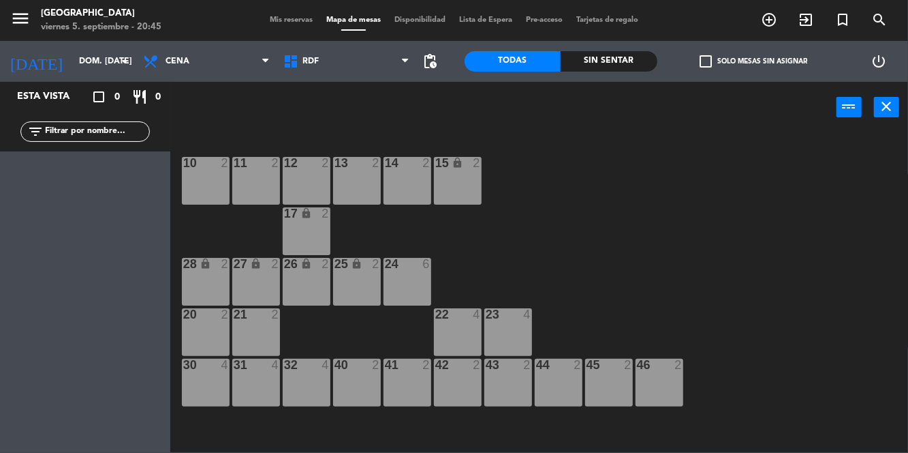
click at [90, 70] on input "dom. [DATE]" at bounding box center [129, 61] width 115 height 23
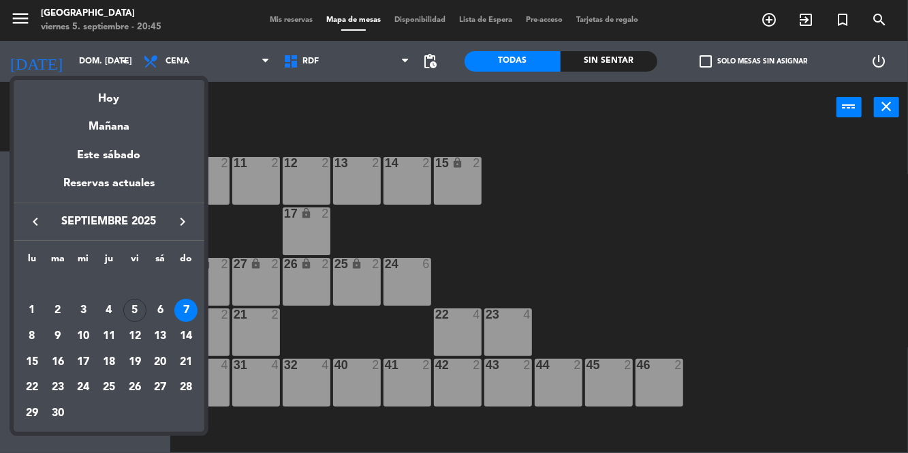
click at [141, 319] on td "5" at bounding box center [135, 310] width 26 height 26
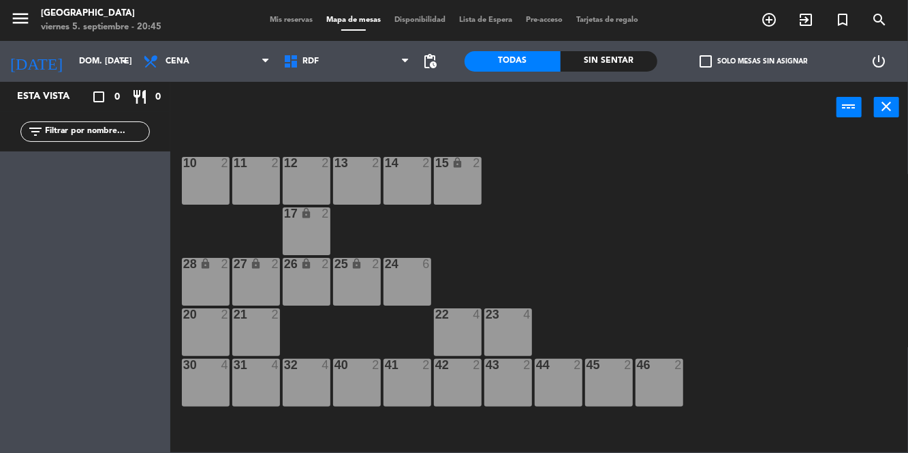
type input "vie. [DATE]"
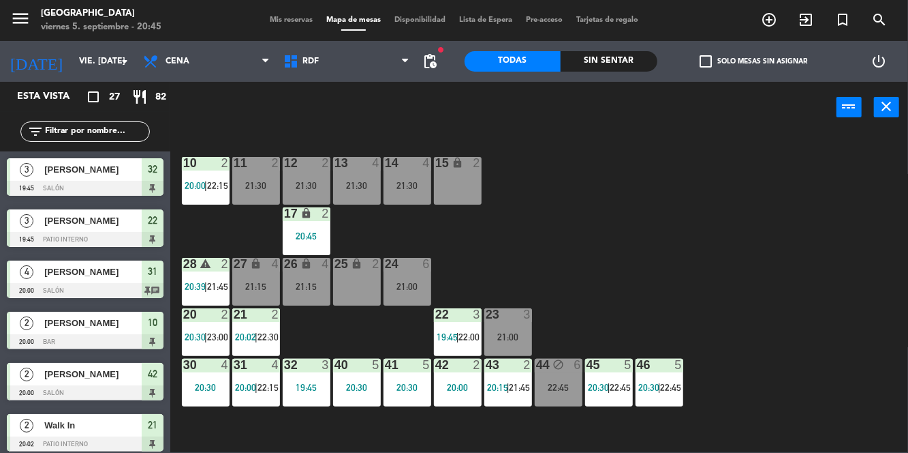
click at [308, 390] on div "19:45" at bounding box center [307, 387] width 48 height 10
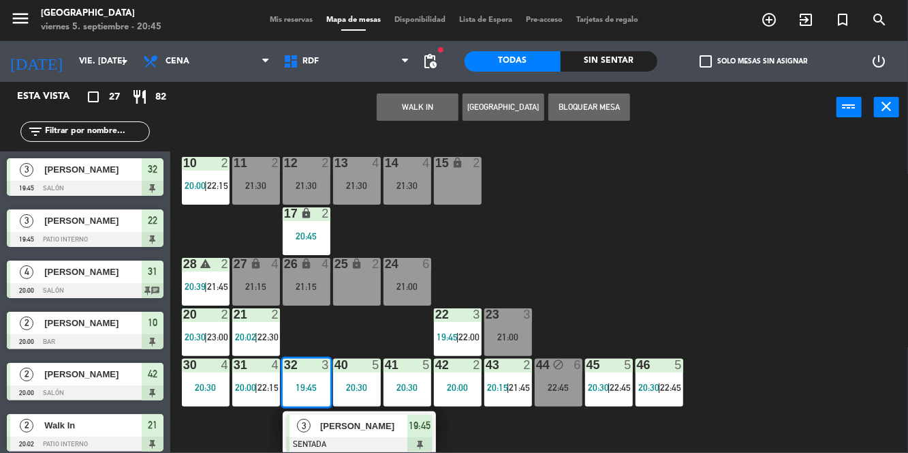
click at [361, 431] on span "[PERSON_NAME]" at bounding box center [363, 425] width 87 height 14
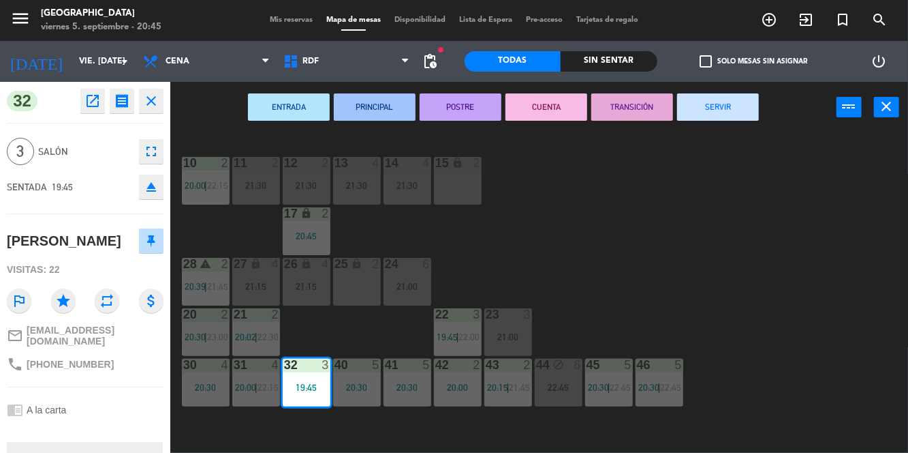
click at [744, 106] on button "SERVIR" at bounding box center [718, 106] width 82 height 27
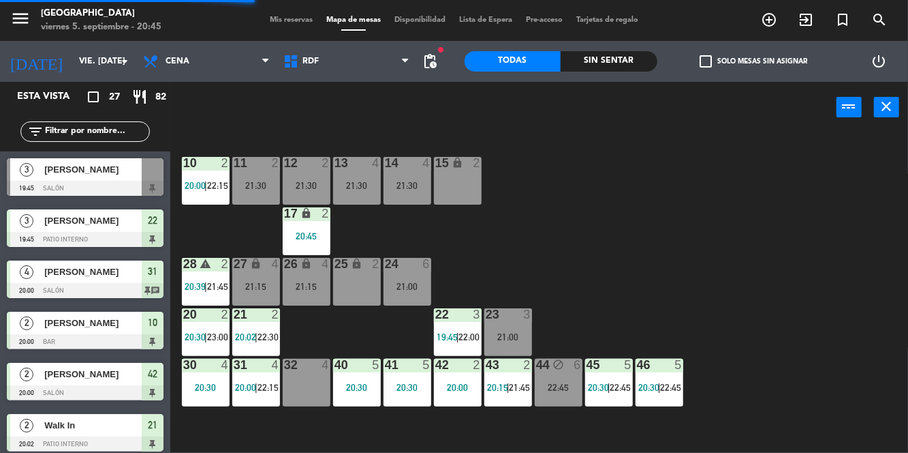
click at [259, 385] on span "22:15" at bounding box center [268, 387] width 21 height 11
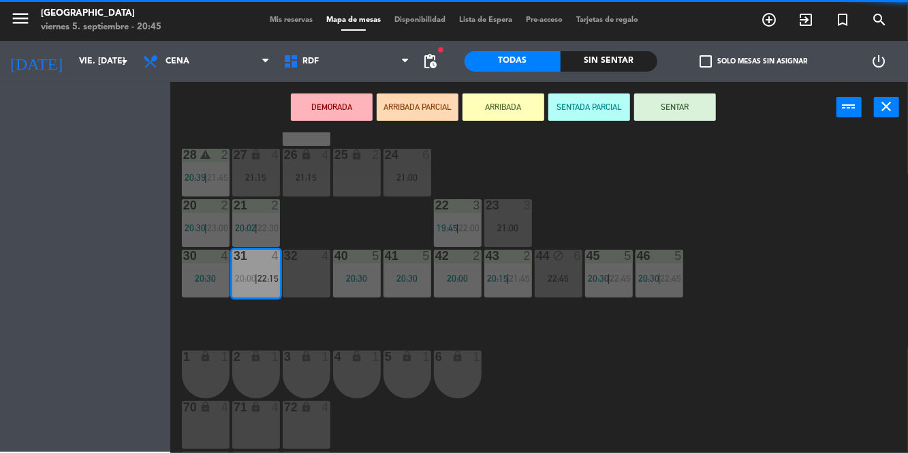
scroll to position [110, 0]
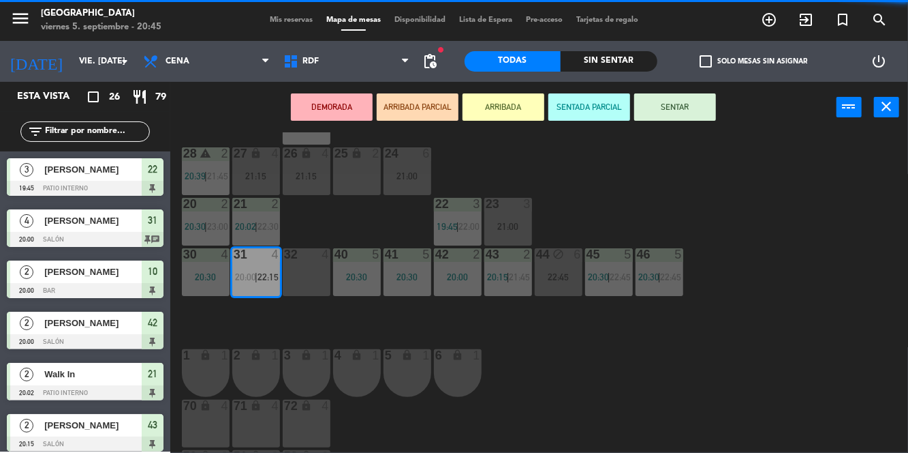
click at [305, 273] on div "32 4" at bounding box center [307, 272] width 48 height 48
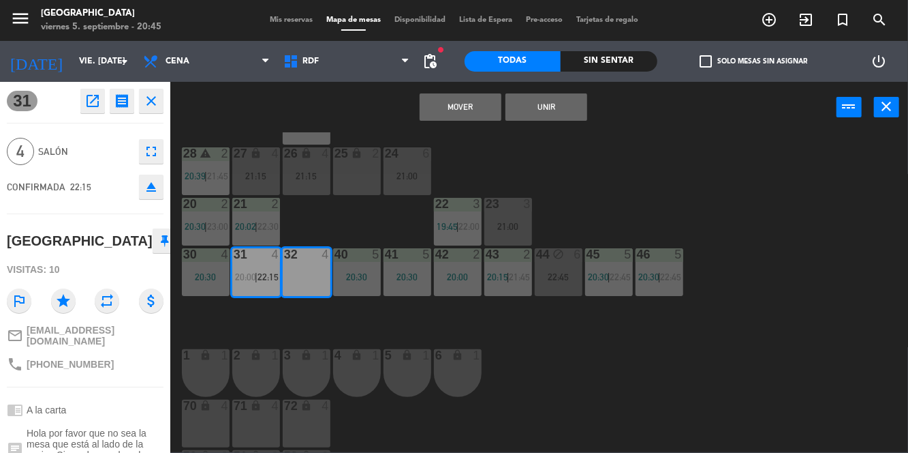
click at [483, 111] on button "Mover" at bounding box center [461, 106] width 82 height 27
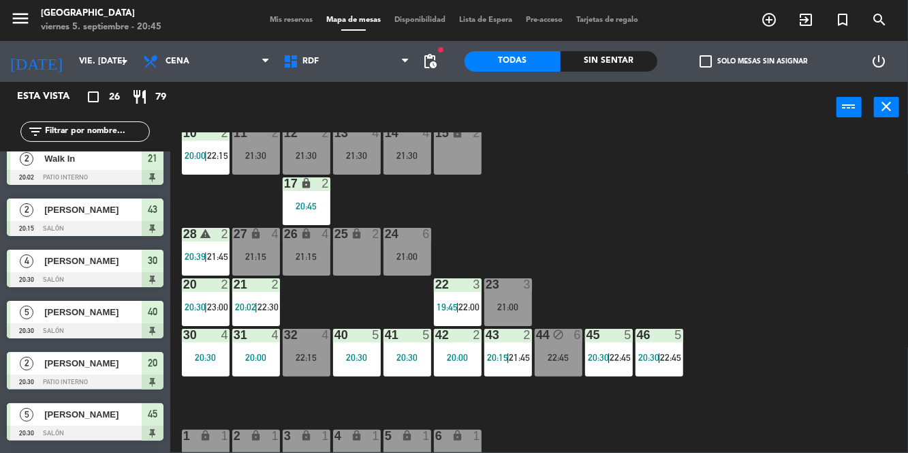
scroll to position [0, 0]
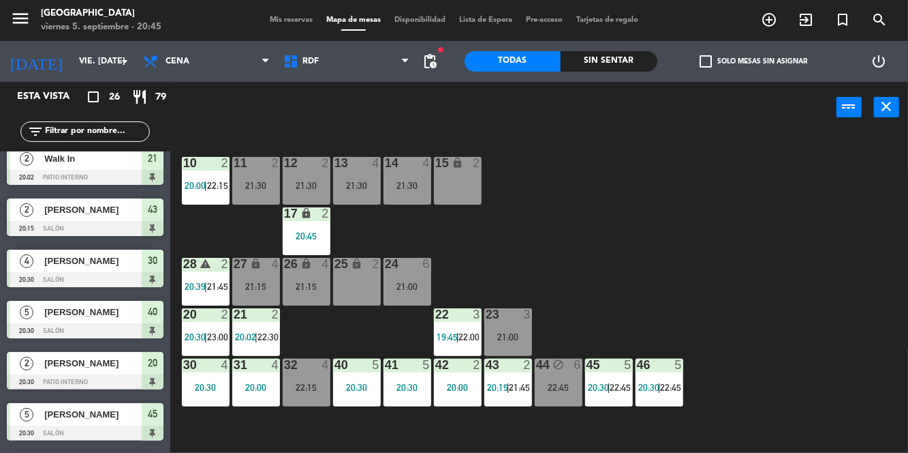
click at [765, 22] on icon "add_circle_outline" at bounding box center [769, 20] width 16 height 16
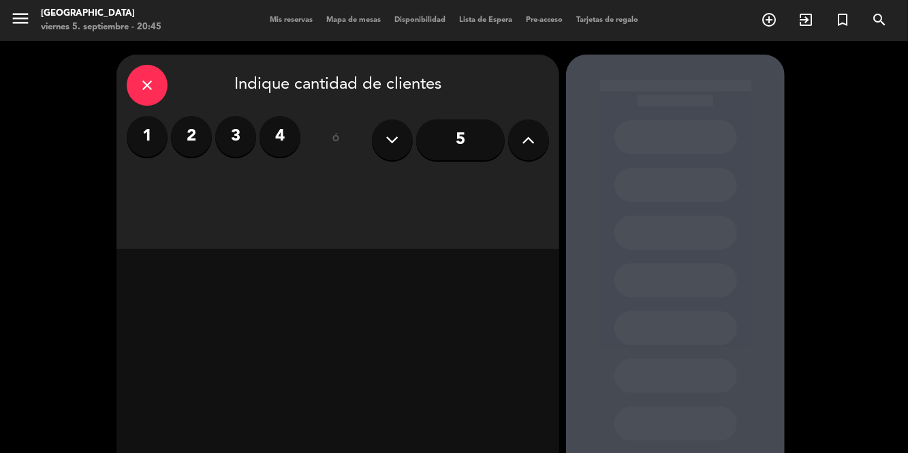
click at [281, 116] on label "4" at bounding box center [280, 136] width 41 height 41
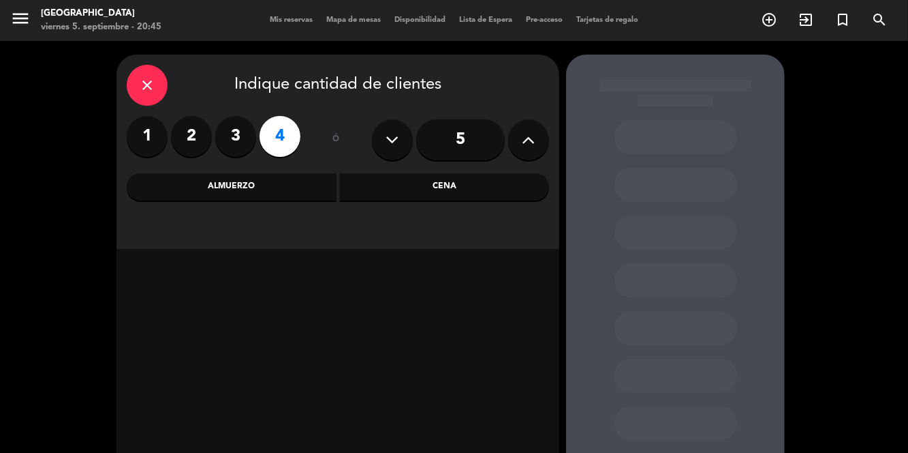
click at [305, 173] on div "Almuerzo" at bounding box center [232, 186] width 210 height 27
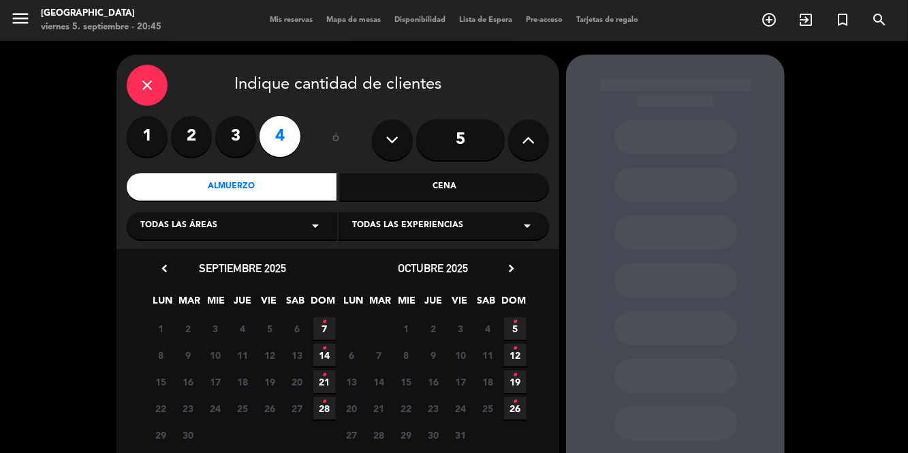
click at [329, 317] on span "7 •" at bounding box center [325, 328] width 22 height 22
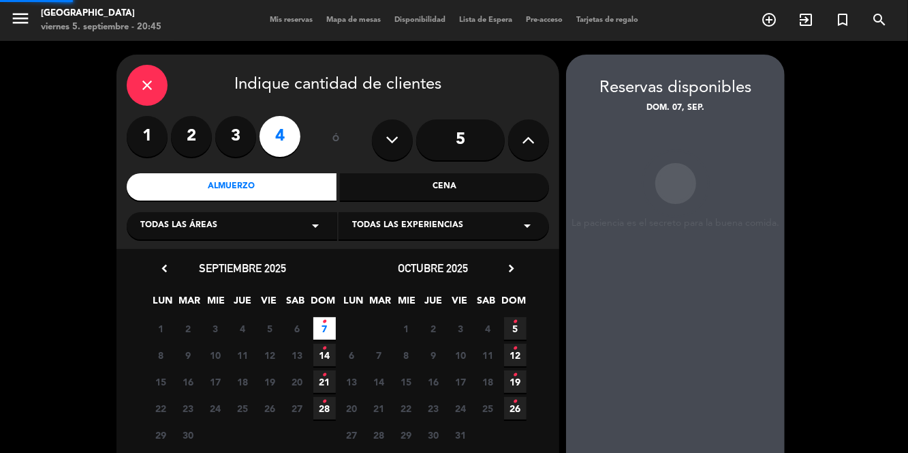
scroll to position [42, 0]
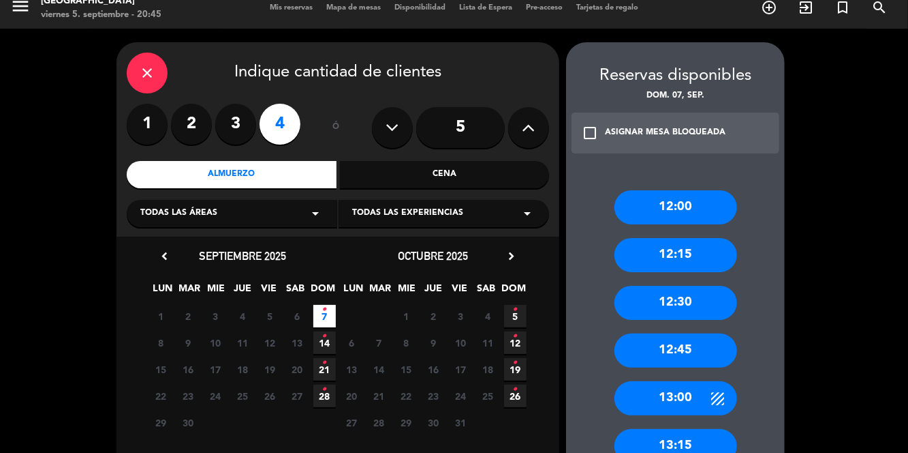
click at [705, 381] on div "13:00" at bounding box center [676, 398] width 123 height 34
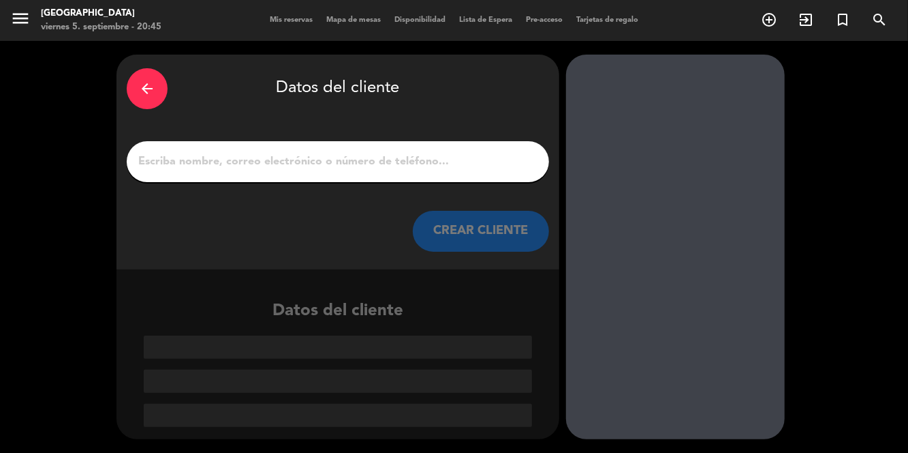
scroll to position [0, 0]
click at [508, 152] on input "1" at bounding box center [338, 161] width 402 height 19
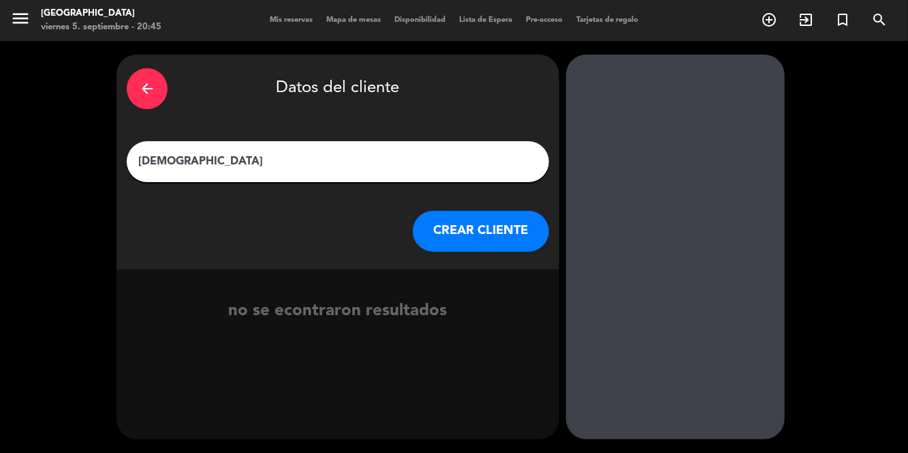
type input "[PERSON_NAME]"
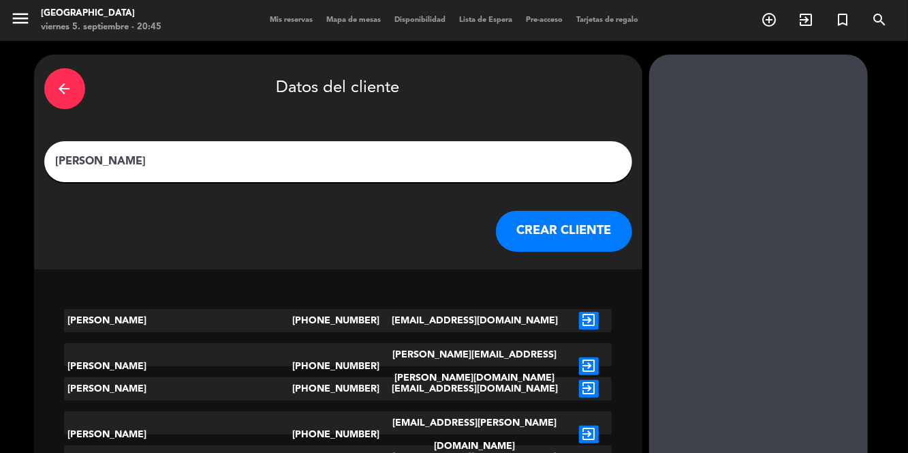
click at [507, 211] on button "CREAR CLIENTE" at bounding box center [564, 231] width 136 height 41
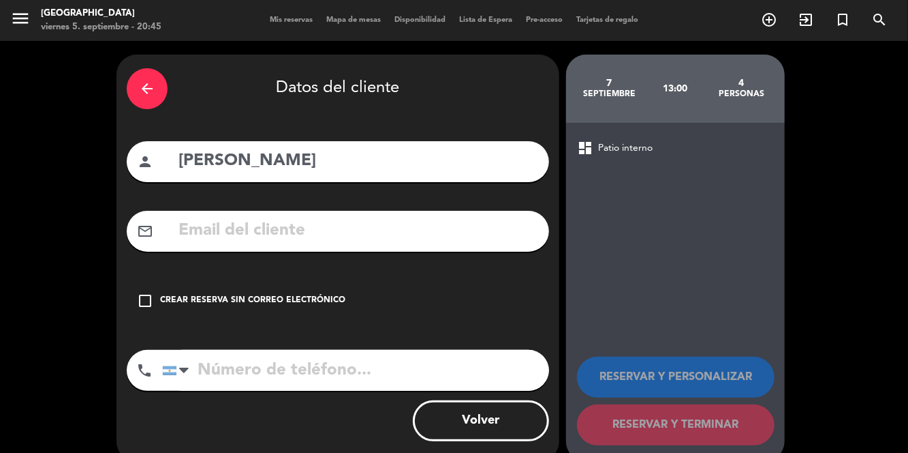
click at [170, 294] on div "Crear reserva sin correo electrónico" at bounding box center [252, 301] width 185 height 14
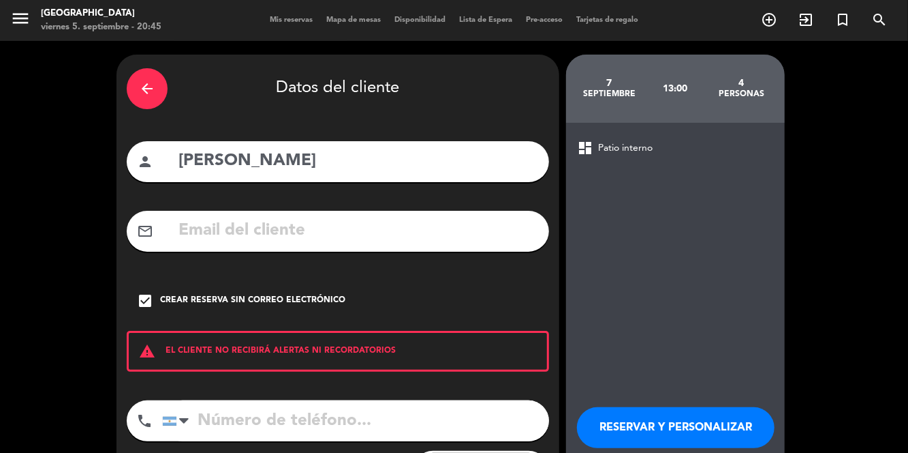
click at [283, 400] on input "tel" at bounding box center [355, 420] width 387 height 41
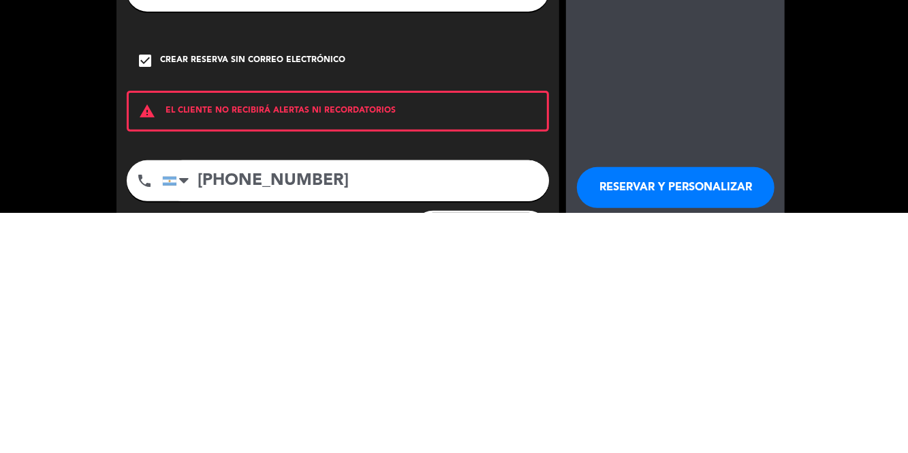
scroll to position [7, 0]
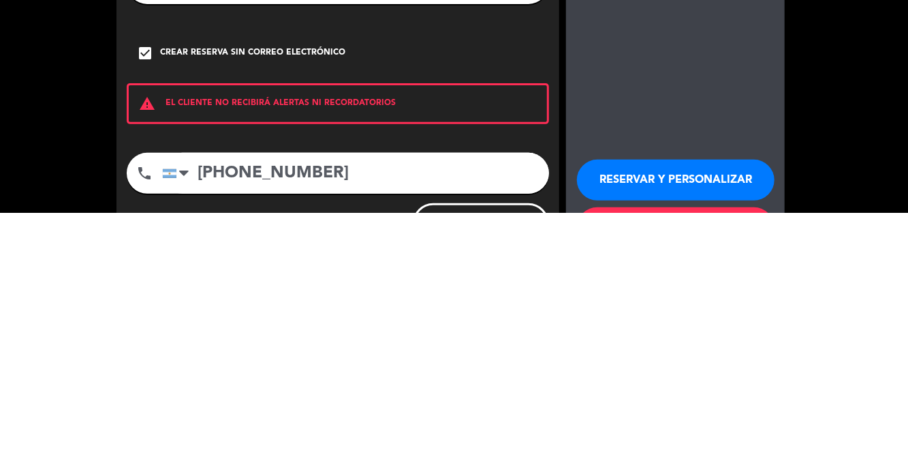
type input "[PHONE_NUMBER]"
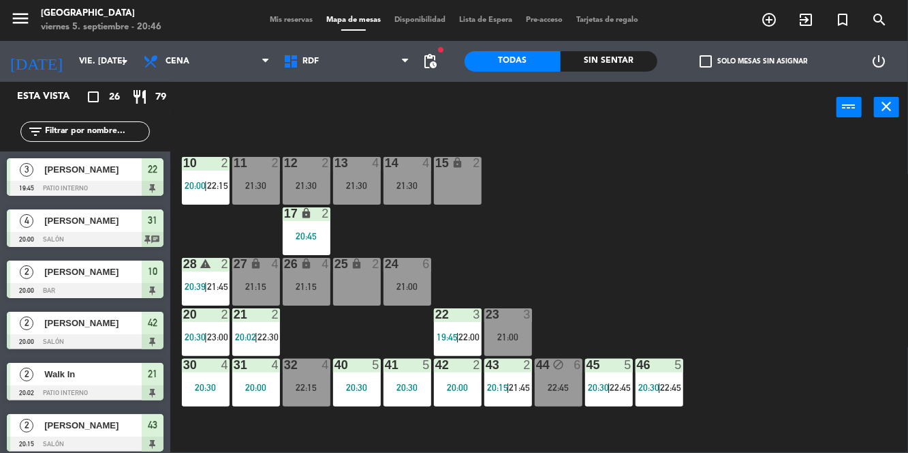
click at [607, 59] on div "Sin sentar" at bounding box center [609, 61] width 97 height 20
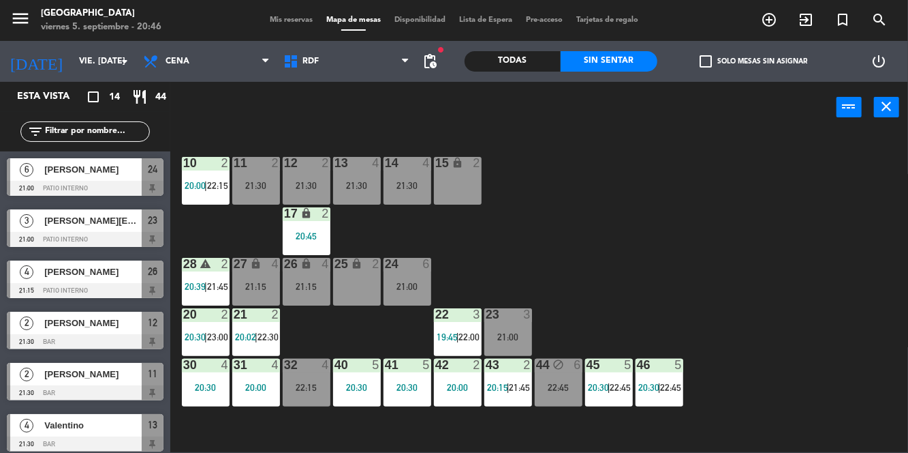
click at [515, 395] on div "43 2 20:15 | 21:45" at bounding box center [509, 382] width 48 height 48
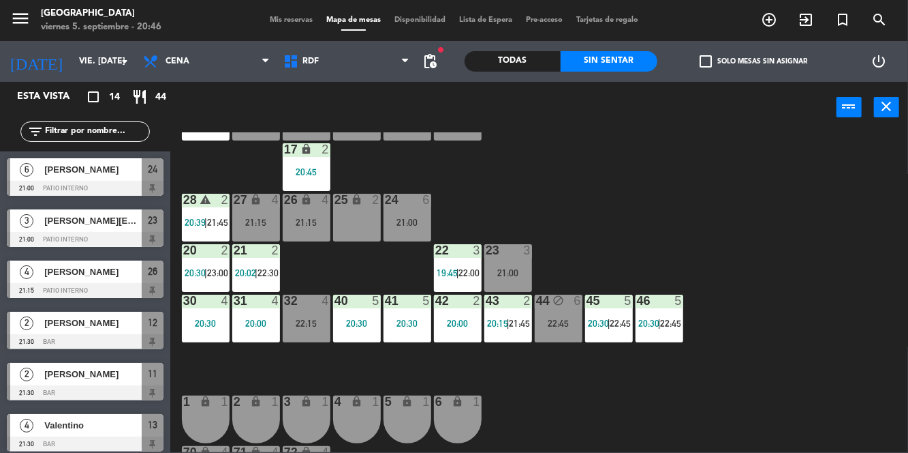
scroll to position [72, 0]
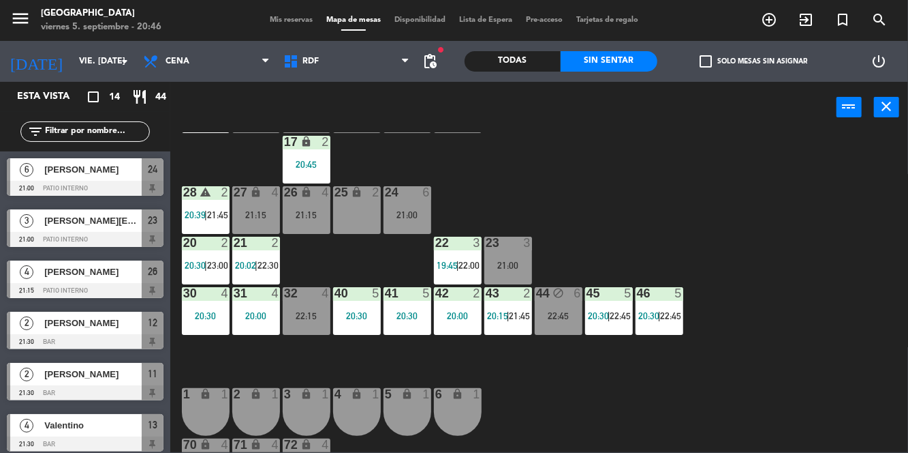
click at [485, 319] on div "20:15 | 21:45" at bounding box center [509, 316] width 48 height 10
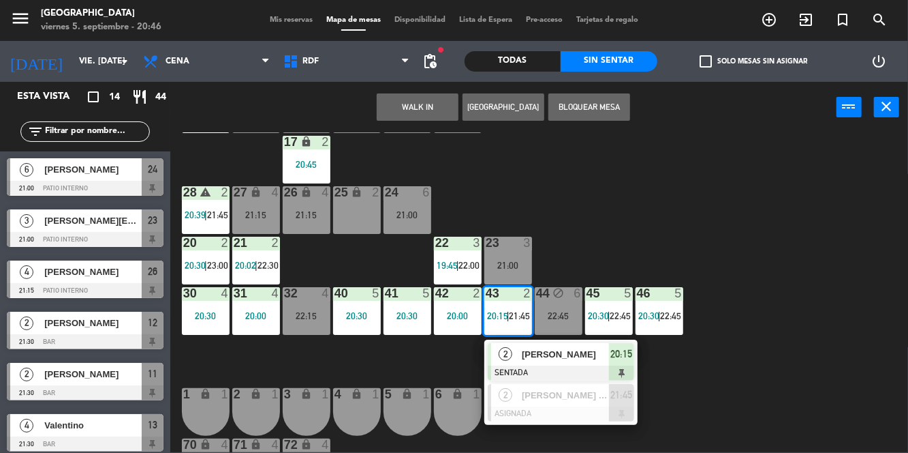
click at [542, 210] on div "10 2 20:00 | 22:15 11 2 21:30 12 2 21:30 13 4 21:30 14 4 21:30 15 lock 2 17 loc…" at bounding box center [543, 292] width 729 height 320
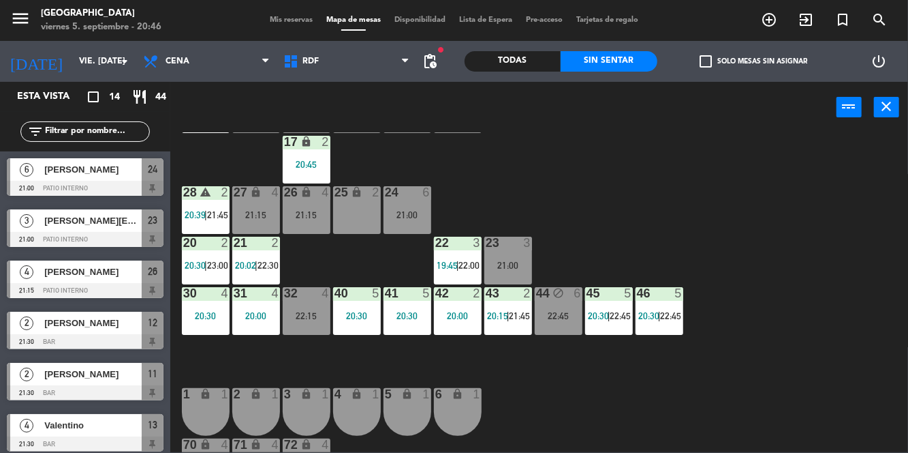
click at [522, 301] on div "43 2 20:15 | 21:45" at bounding box center [509, 311] width 48 height 48
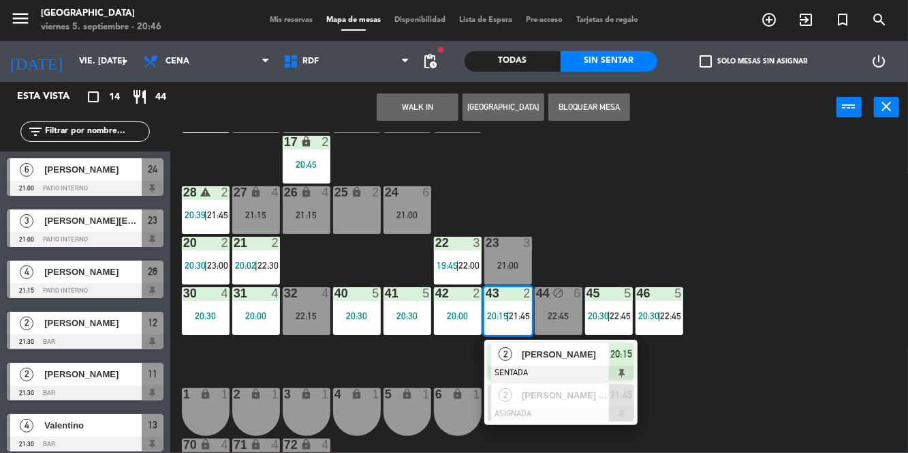
click at [541, 412] on div at bounding box center [561, 413] width 147 height 15
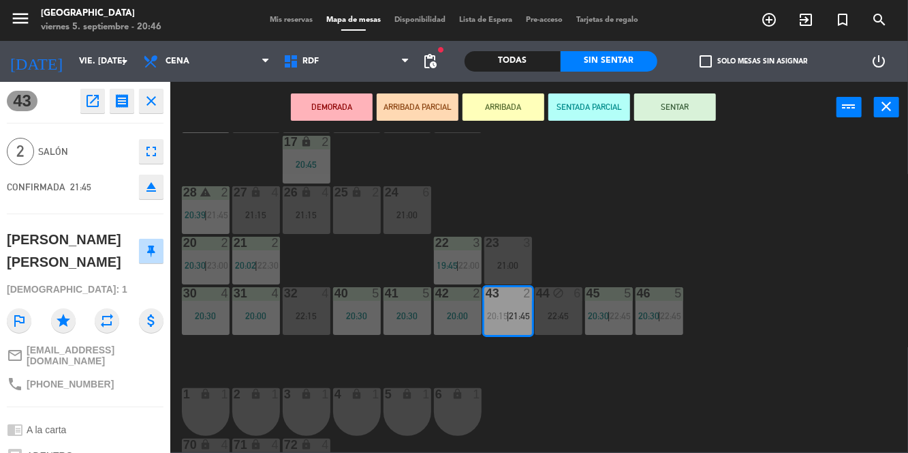
click at [459, 320] on div "20:00" at bounding box center [458, 316] width 48 height 10
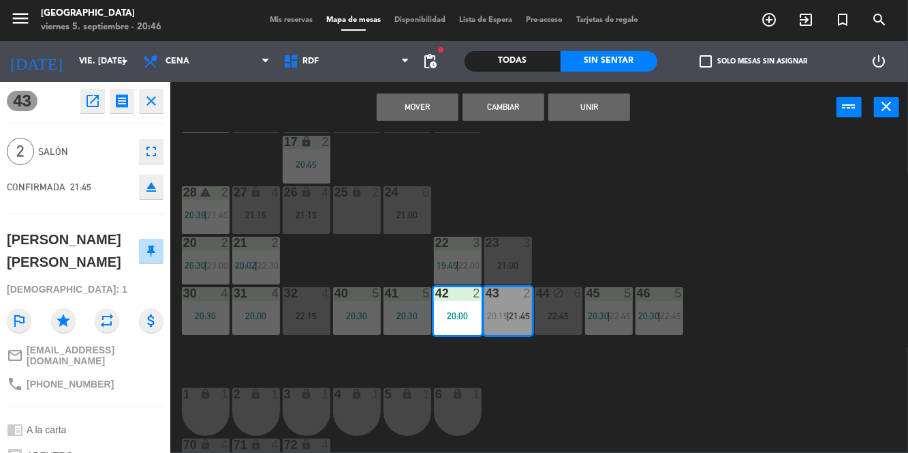
click at [433, 114] on button "Mover" at bounding box center [418, 106] width 82 height 27
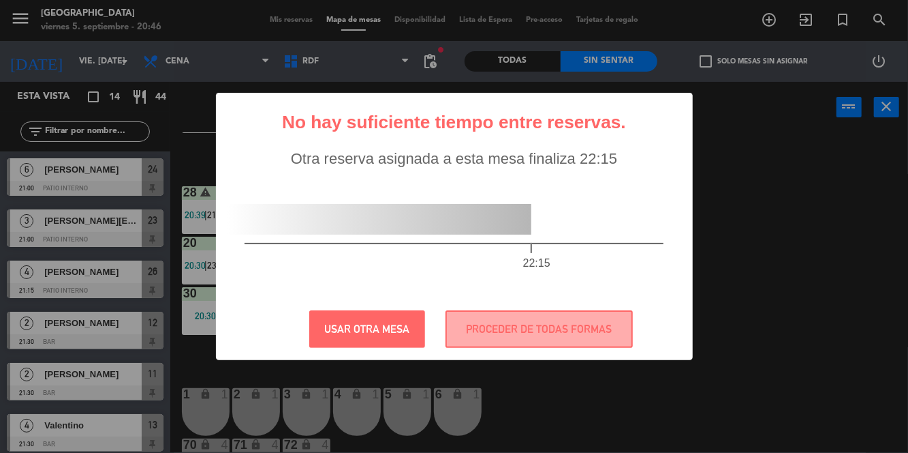
scroll to position [0, 0]
click at [598, 339] on button "PROCEDER DE TODAS FORMAS" at bounding box center [539, 328] width 187 height 37
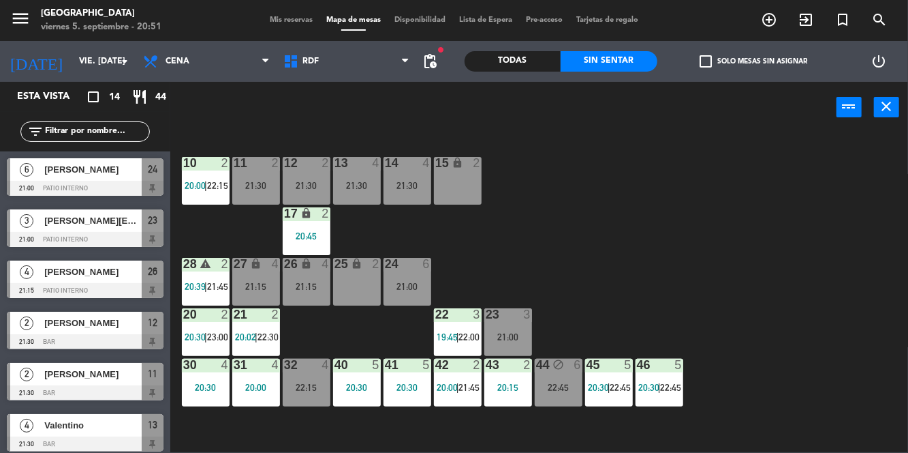
click at [358, 189] on div "21:30" at bounding box center [357, 186] width 48 height 10
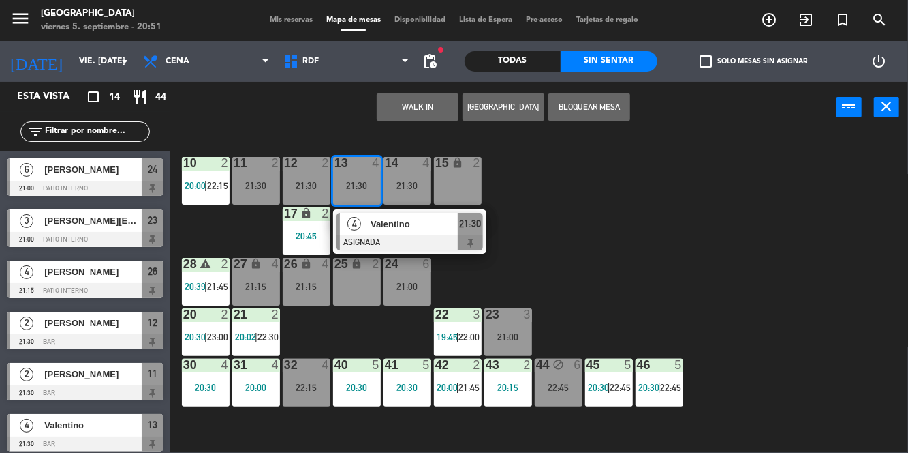
click at [517, 330] on div "23 3 21:00" at bounding box center [509, 332] width 48 height 48
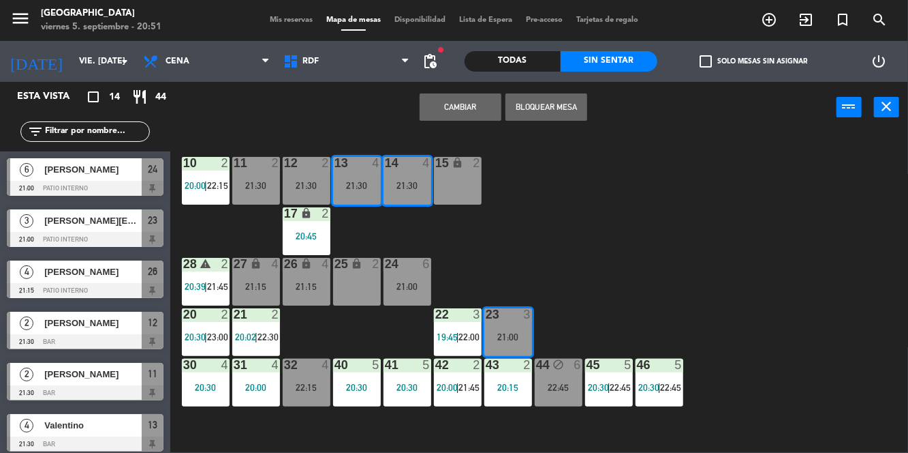
click at [484, 112] on button "Cambiar" at bounding box center [461, 106] width 82 height 27
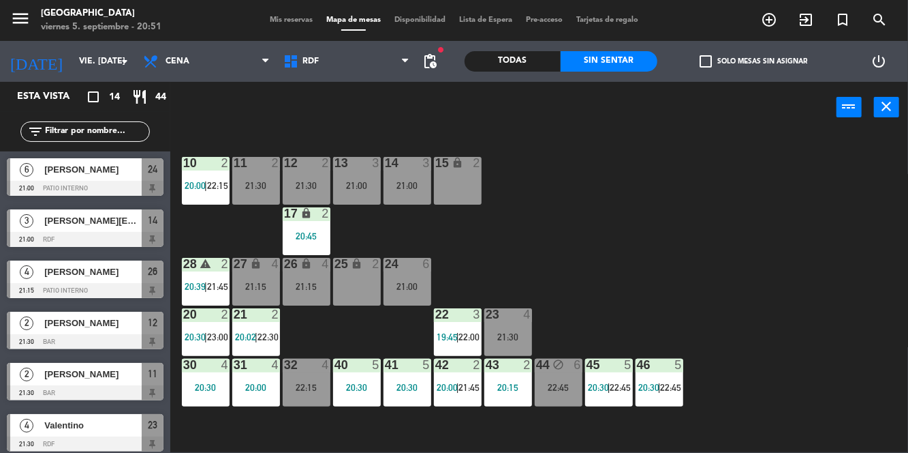
click at [420, 193] on div "14 3 21:00" at bounding box center [408, 181] width 48 height 48
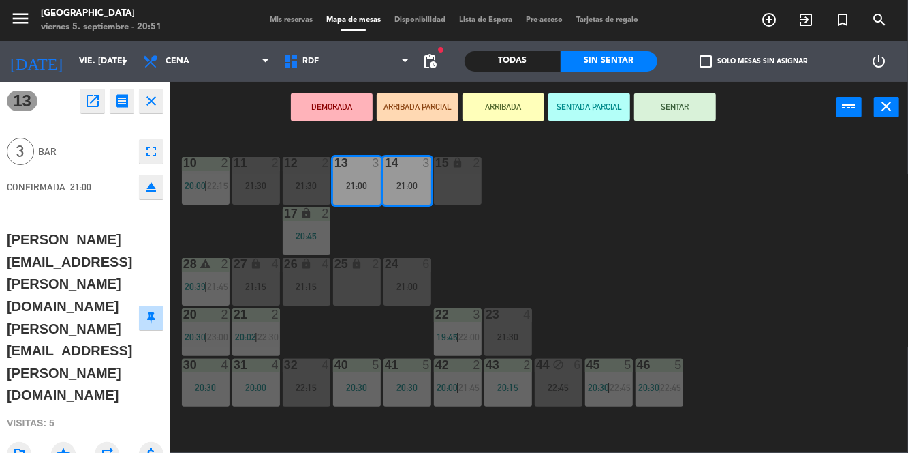
click at [682, 110] on button "SENTAR" at bounding box center [676, 106] width 82 height 27
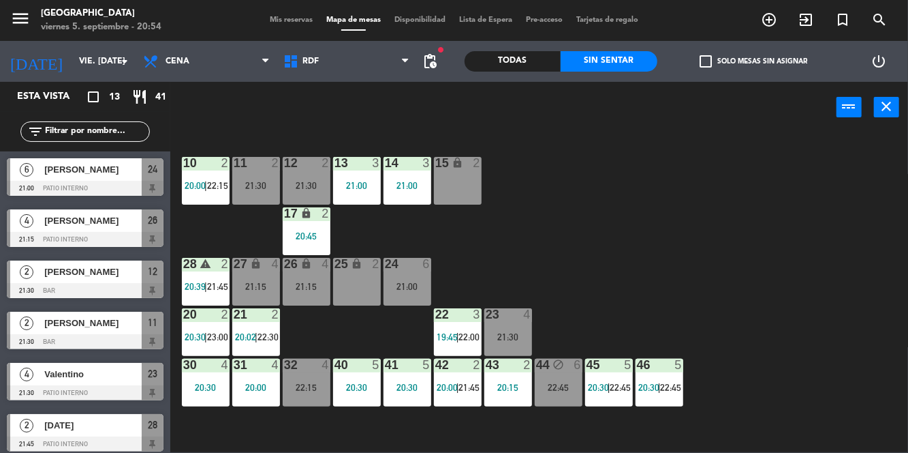
click at [306, 20] on span "Mis reservas" at bounding box center [291, 19] width 57 height 7
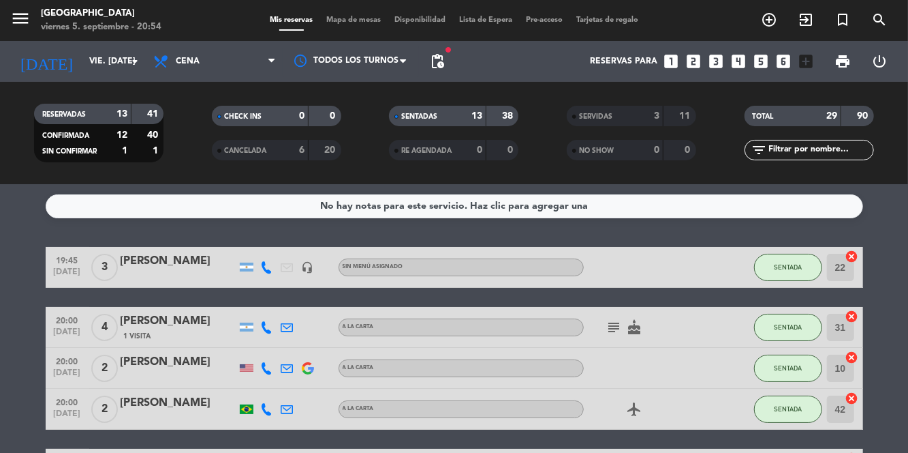
click at [361, 10] on div "menu [GEOGRAPHIC_DATA] viernes 5. septiembre - 20:54 Mis reservas Mapa de mesas…" at bounding box center [454, 20] width 908 height 41
click at [358, 23] on span "Mapa de mesas" at bounding box center [354, 19] width 68 height 7
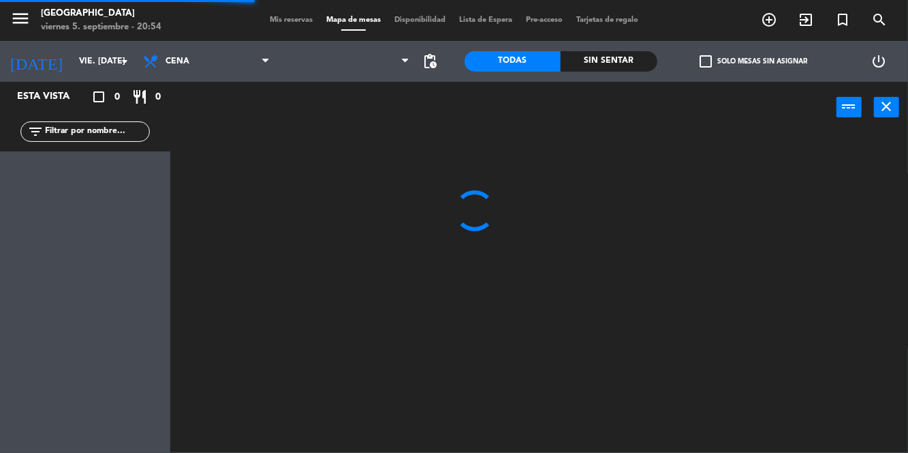
click at [598, 79] on div "Todas Sin sentar" at bounding box center [561, 61] width 193 height 41
click at [625, 55] on div "Sin sentar" at bounding box center [609, 61] width 97 height 20
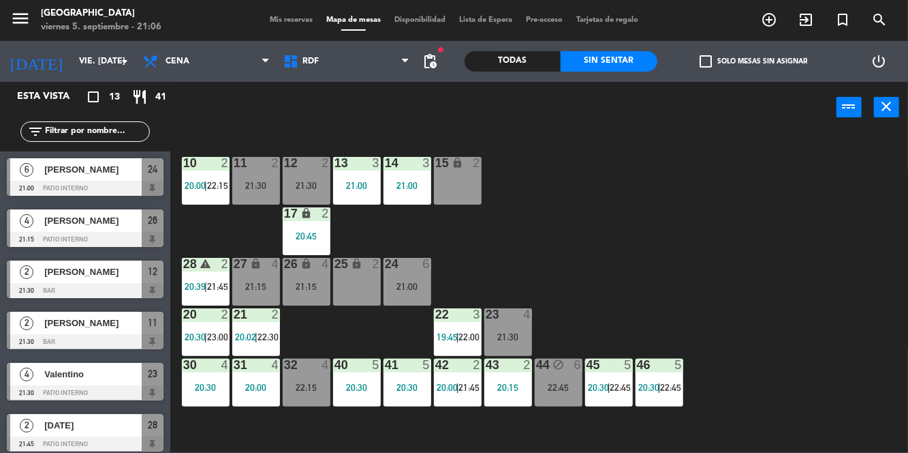
click at [311, 277] on div "26 lock 4 21:15" at bounding box center [307, 282] width 48 height 48
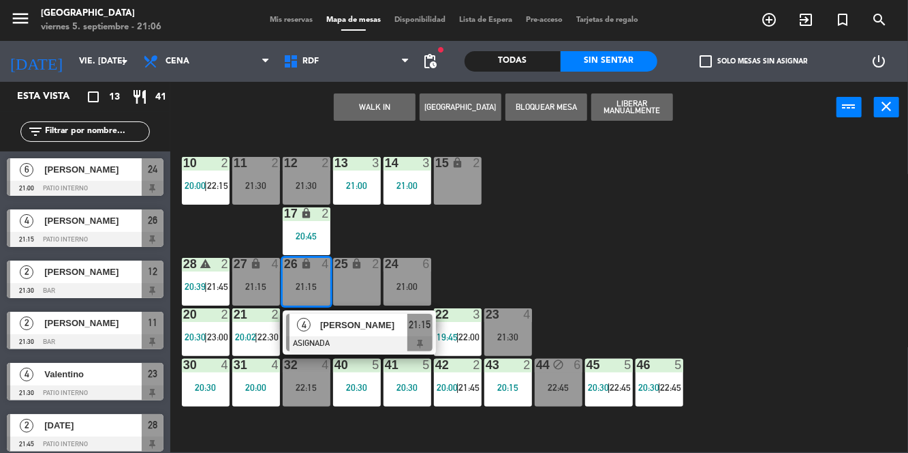
click at [380, 331] on span "[PERSON_NAME]" at bounding box center [363, 325] width 87 height 14
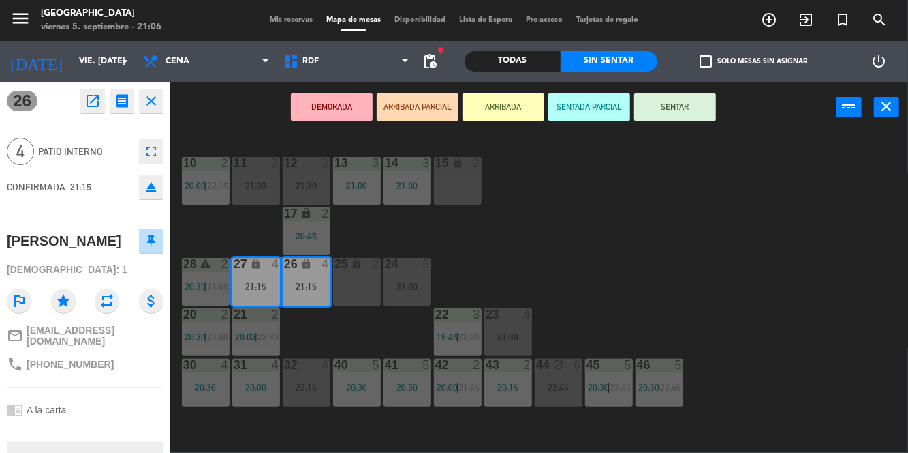
click at [712, 106] on button "SENTAR" at bounding box center [676, 106] width 82 height 27
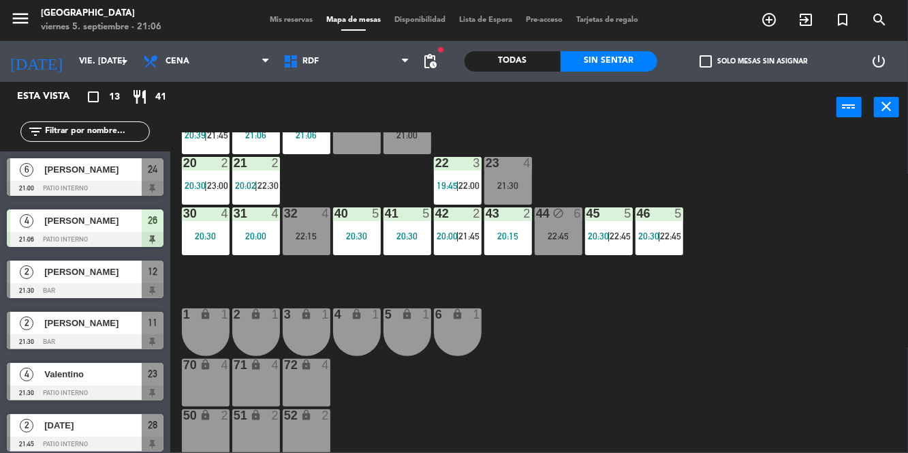
scroll to position [155, 0]
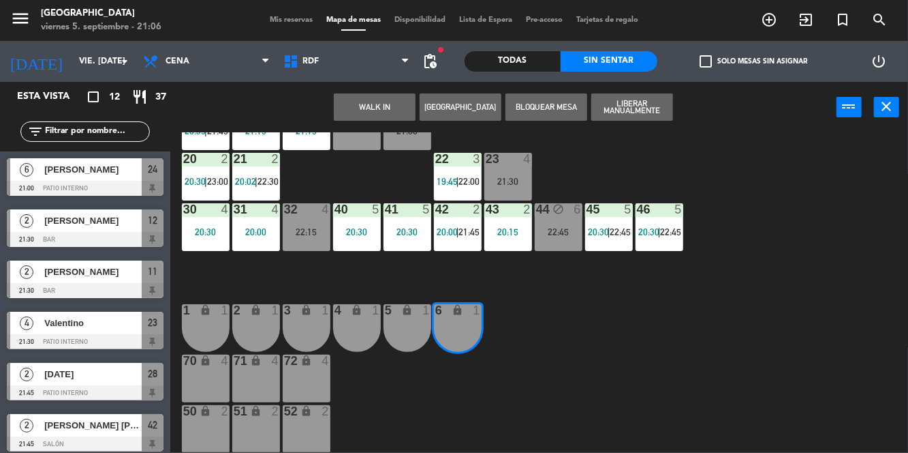
click at [407, 331] on div "5 lock 1" at bounding box center [408, 328] width 48 height 48
click at [390, 112] on button "WALK IN" at bounding box center [375, 106] width 82 height 27
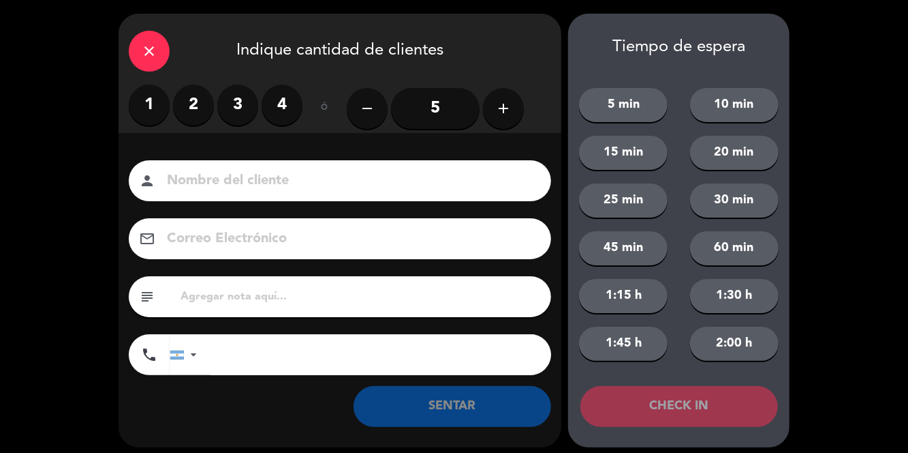
click at [198, 103] on label "2" at bounding box center [193, 105] width 41 height 41
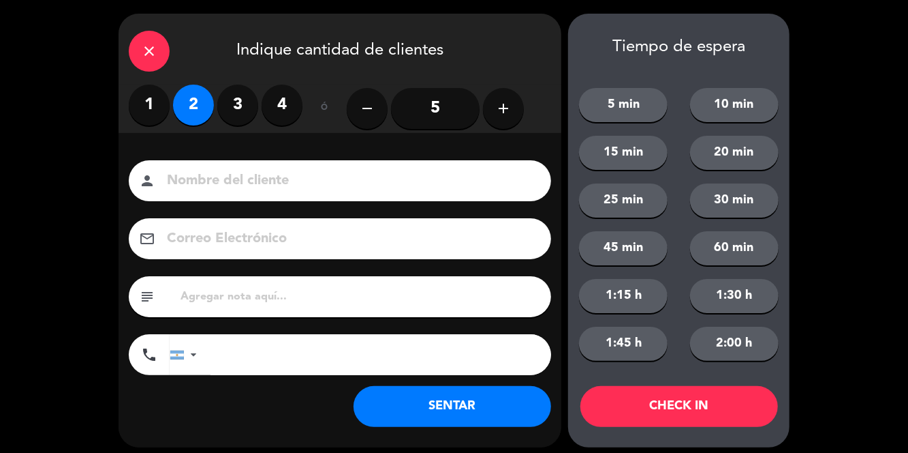
click at [456, 401] on button "SENTAR" at bounding box center [453, 406] width 198 height 41
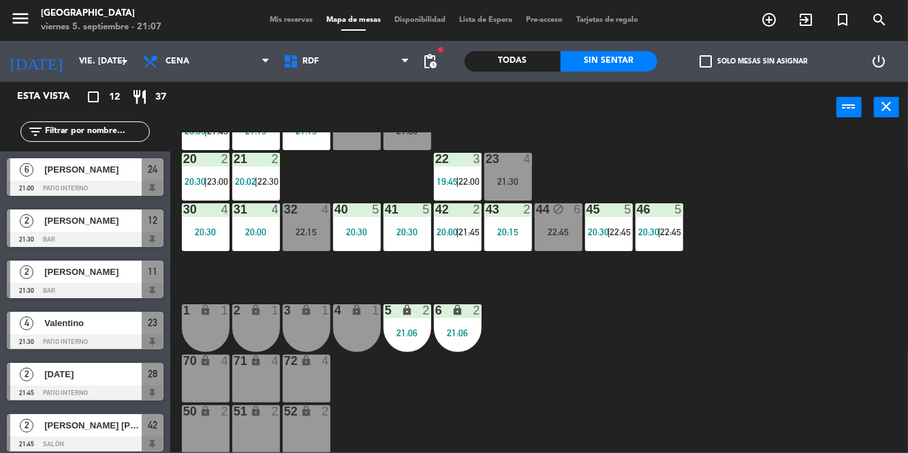
click at [448, 236] on span "20:00" at bounding box center [447, 231] width 21 height 11
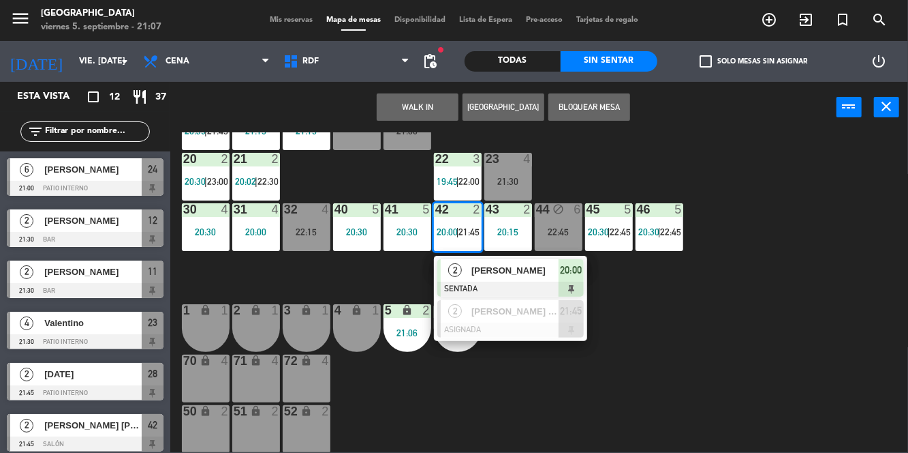
click at [548, 277] on span "[PERSON_NAME]" at bounding box center [515, 270] width 87 height 14
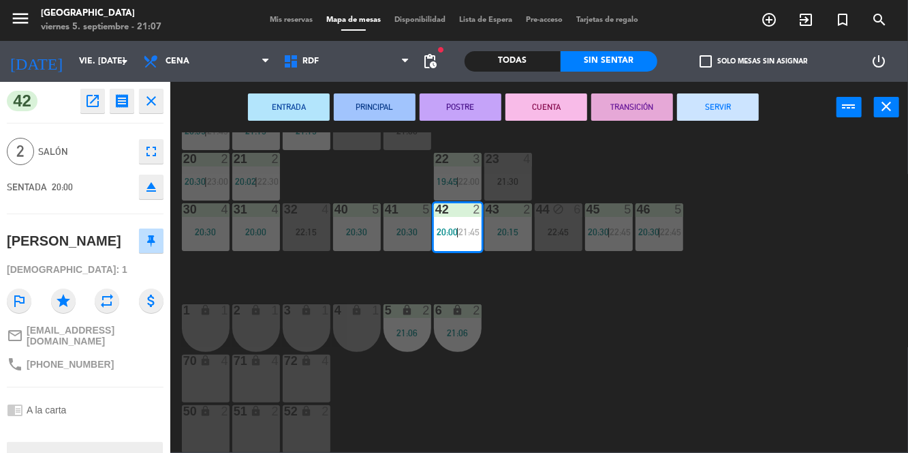
click at [738, 114] on button "SERVIR" at bounding box center [718, 106] width 82 height 27
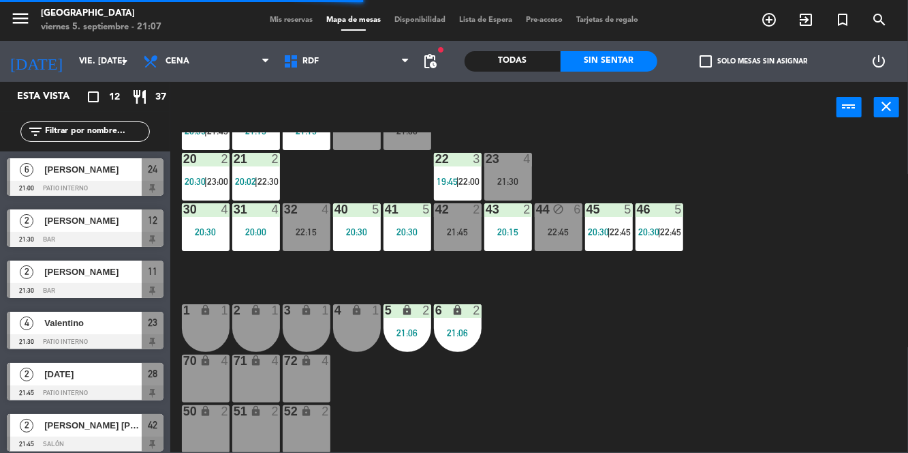
scroll to position [0, 0]
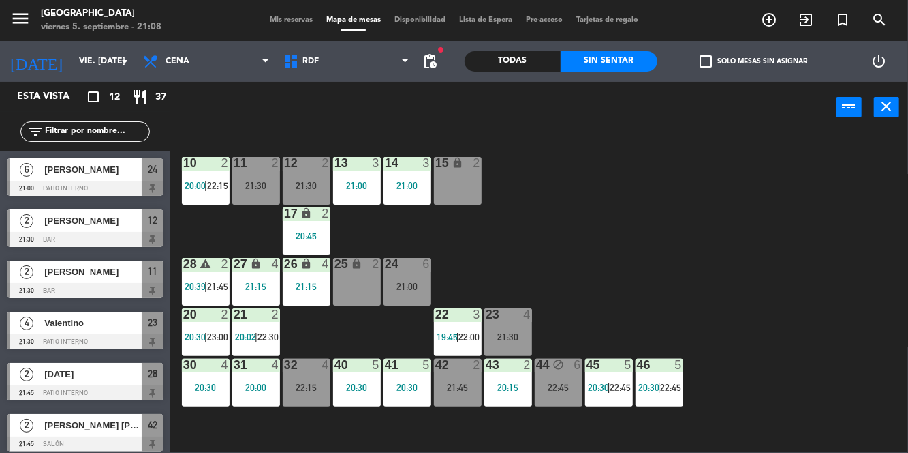
click at [306, 395] on div "32 4 22:15" at bounding box center [307, 382] width 48 height 48
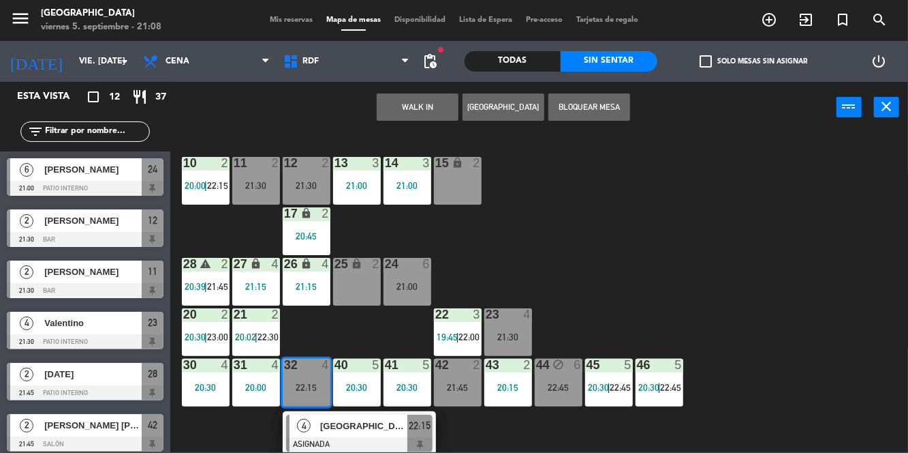
click at [691, 256] on div "10 2 20:00 | 22:15 11 2 21:30 12 2 21:30 13 3 21:00 14 3 21:00 15 lock 2 17 loc…" at bounding box center [543, 292] width 729 height 320
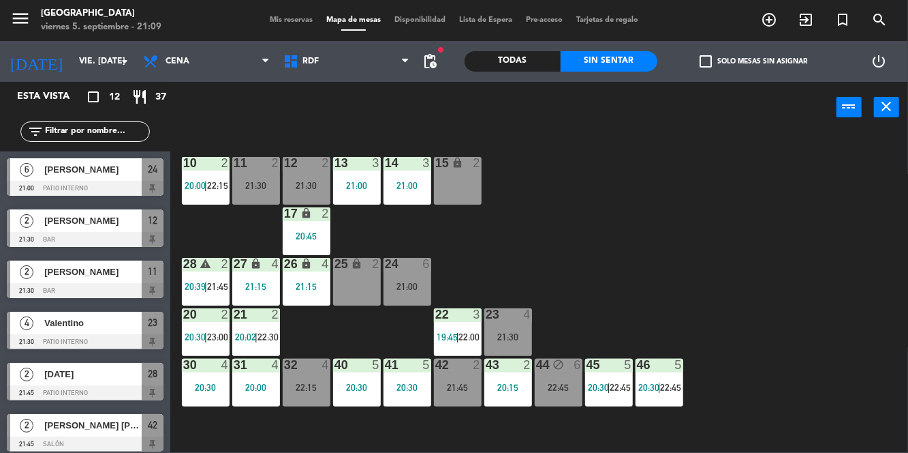
click at [285, 21] on span "Mis reservas" at bounding box center [291, 19] width 57 height 7
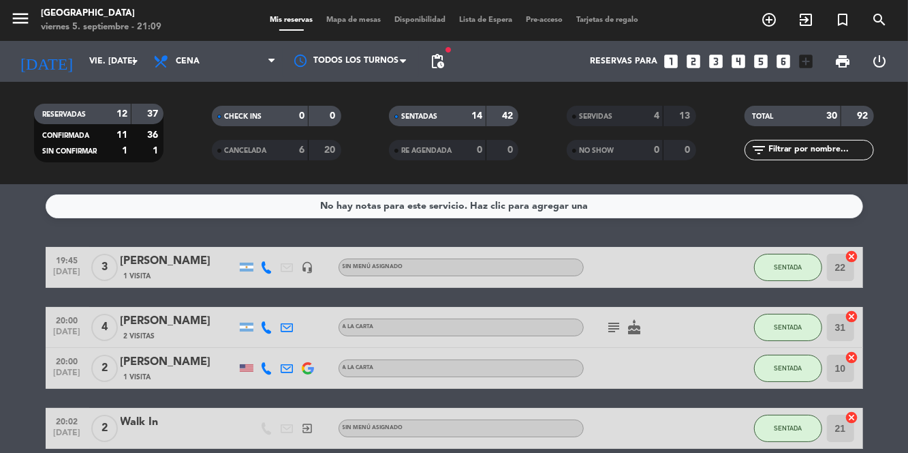
click at [341, 37] on div "menu [GEOGRAPHIC_DATA] viernes 5. septiembre - 21:09 Mis reservas Mapa de mesas…" at bounding box center [454, 20] width 908 height 41
click at [351, 23] on span "Mapa de mesas" at bounding box center [354, 19] width 68 height 7
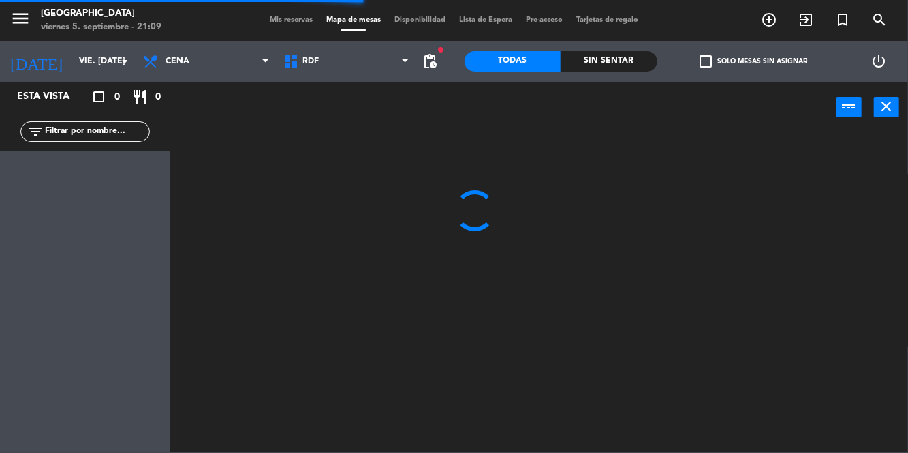
click at [633, 63] on div "Sin sentar" at bounding box center [609, 61] width 97 height 20
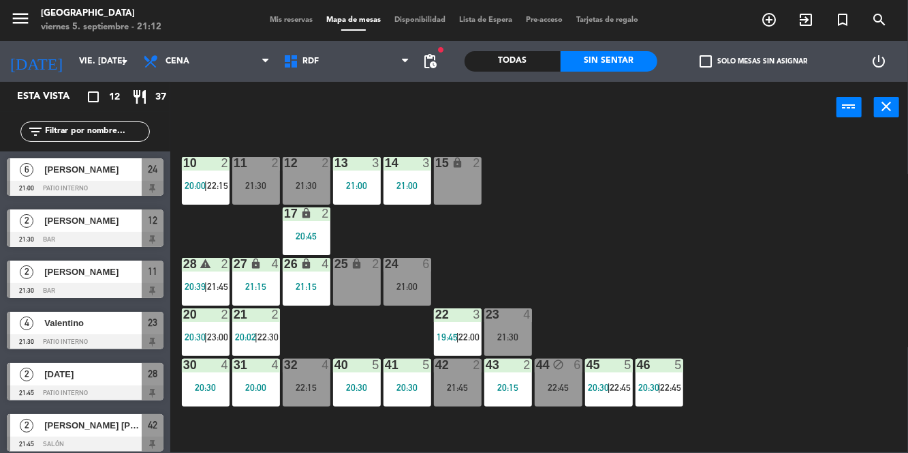
click at [418, 281] on div "21:00" at bounding box center [408, 286] width 48 height 10
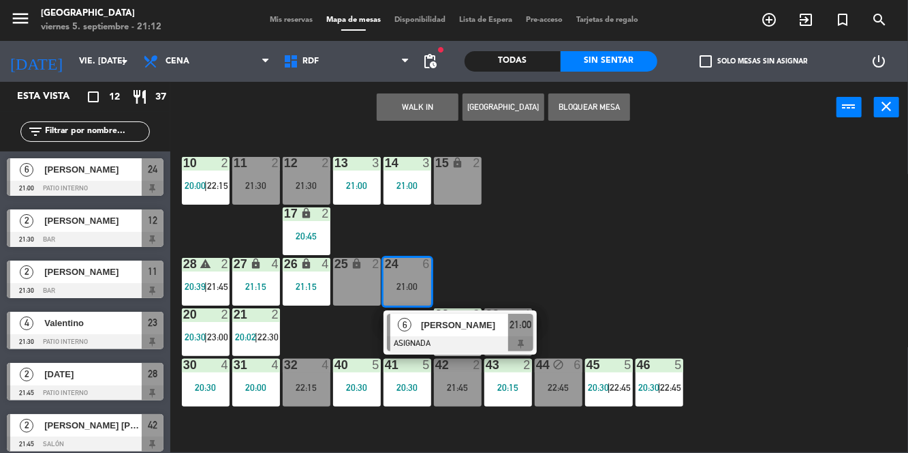
click at [397, 338] on div at bounding box center [460, 343] width 147 height 15
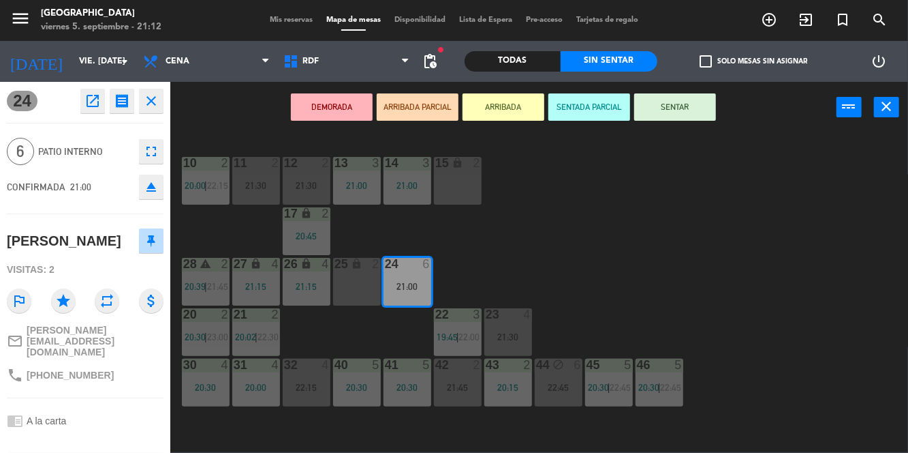
click at [669, 105] on button "SENTAR" at bounding box center [676, 106] width 82 height 27
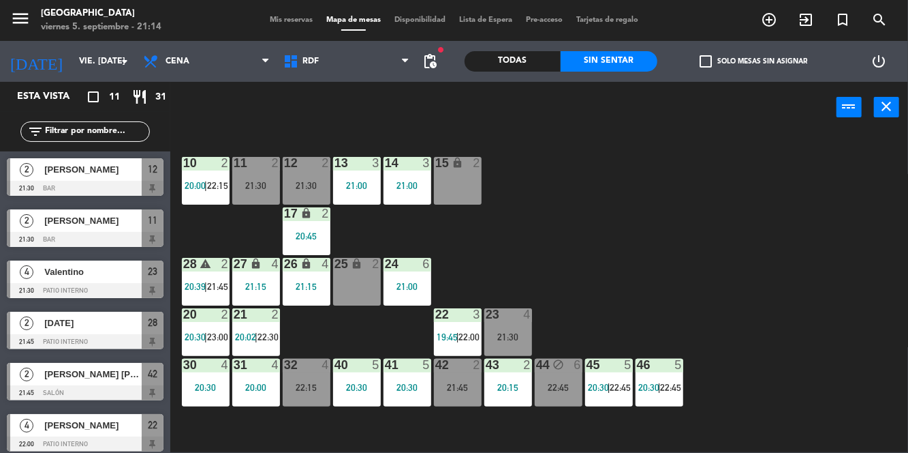
click at [247, 189] on div "21:30" at bounding box center [256, 186] width 48 height 10
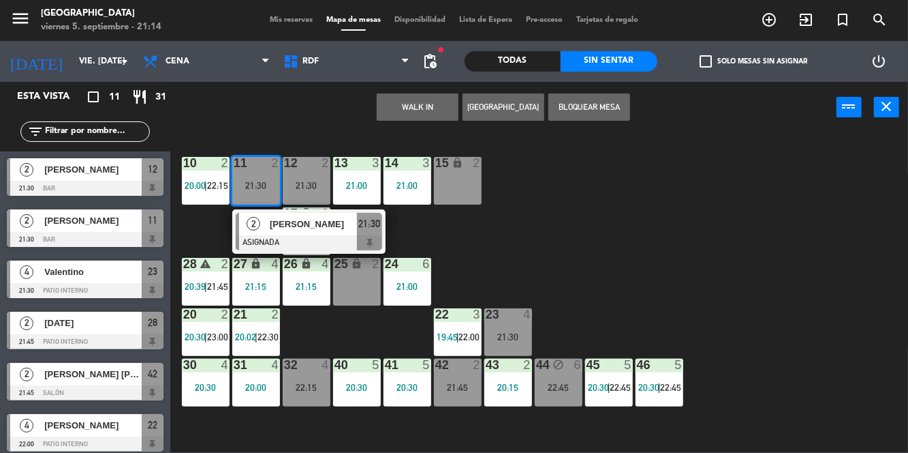
click at [780, 304] on div "10 2 20:00 | 22:15 11 2 21:30 2 [PERSON_NAME] ASIGNADA 21:30 12 2 21:30 13 3 21…" at bounding box center [543, 292] width 729 height 320
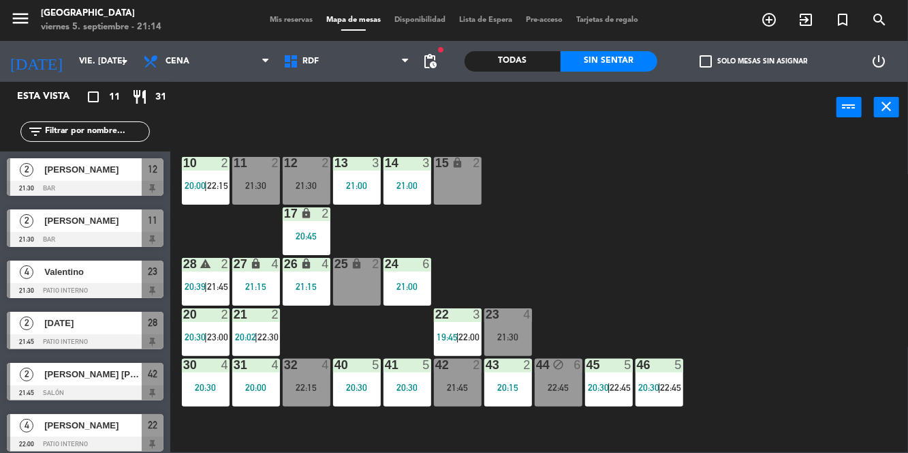
click at [302, 179] on div "12 2 21:30" at bounding box center [307, 181] width 48 height 48
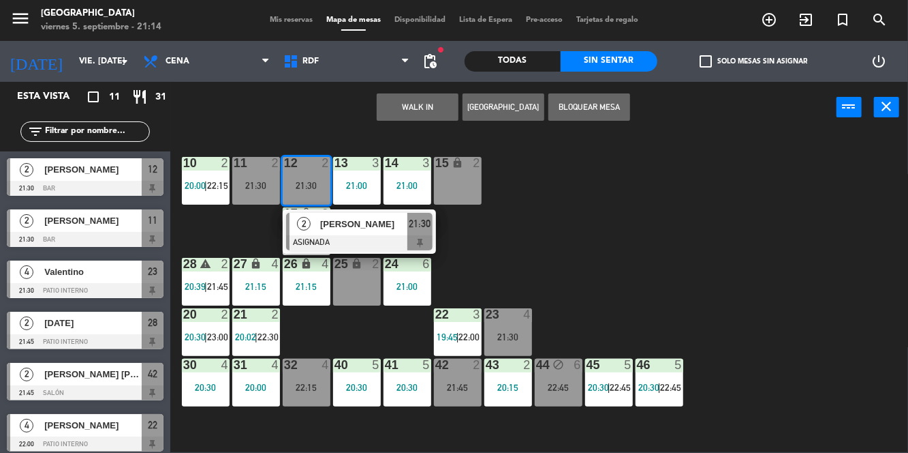
click at [778, 309] on div "10 2 20:00 | 22:15 11 2 21:30 12 2 21:30 2 [PERSON_NAME] 21:30 13 3 21:00 14 3 …" at bounding box center [543, 292] width 729 height 320
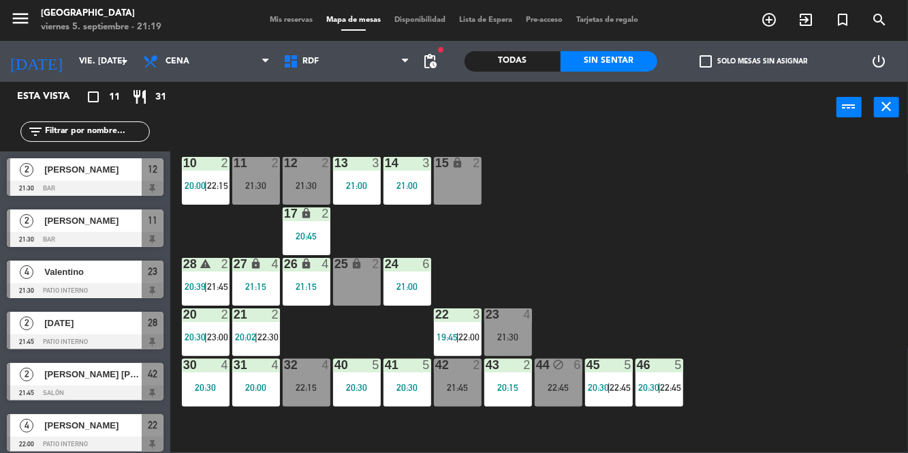
click at [320, 167] on div "2" at bounding box center [329, 163] width 22 height 12
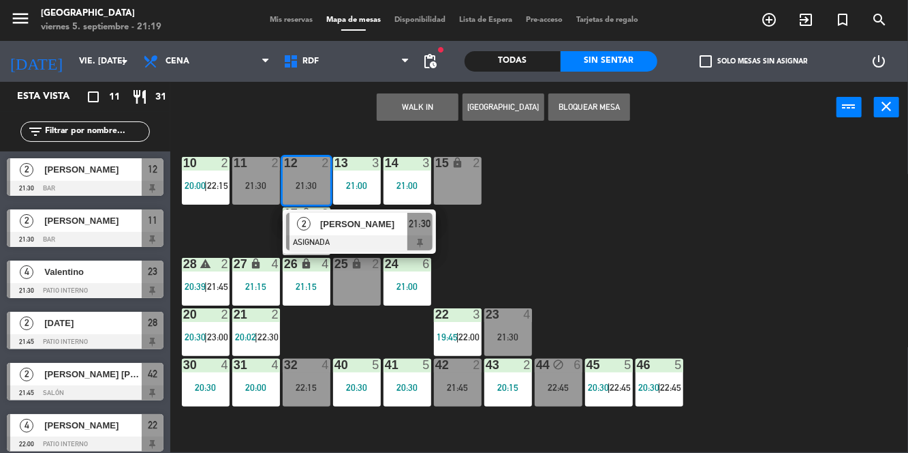
click at [574, 149] on div "10 2 20:00 | 22:15 11 2 21:30 12 2 21:30 2 [PERSON_NAME] 21:30 13 3 21:00 14 3 …" at bounding box center [543, 292] width 729 height 320
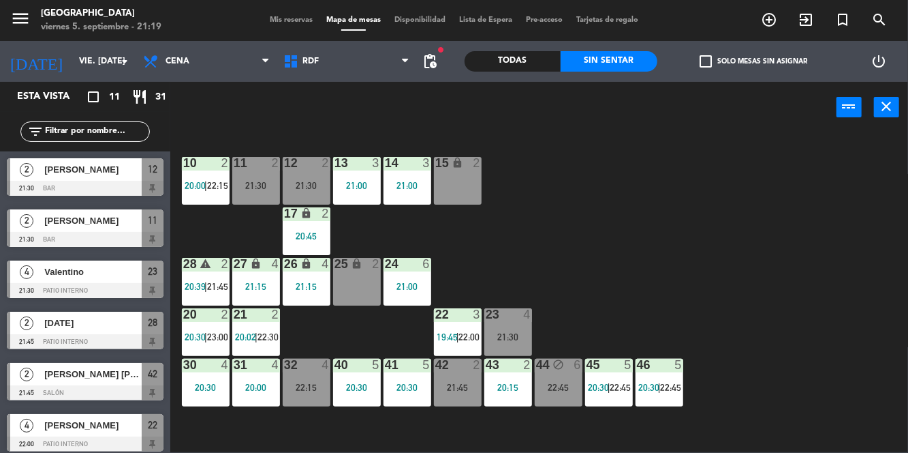
click at [266, 179] on div "11 2 21:30" at bounding box center [256, 181] width 48 height 48
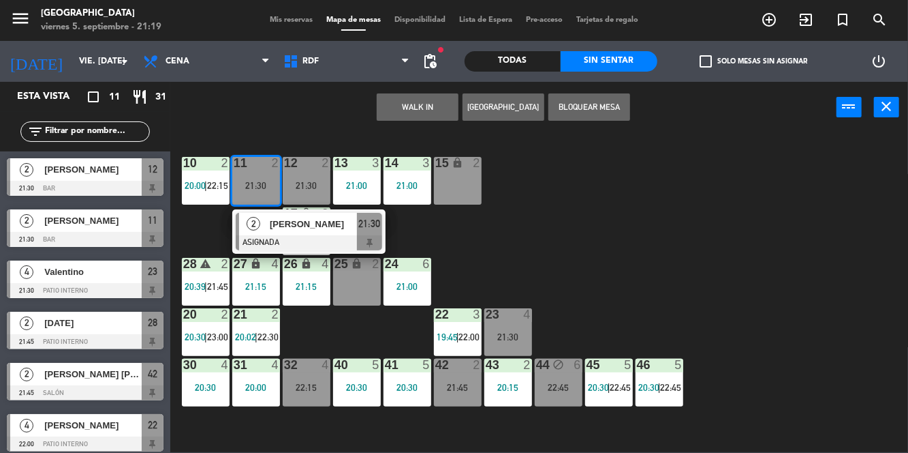
click at [654, 258] on div "10 2 20:00 | 22:15 11 2 21:30 2 [PERSON_NAME] ASIGNADA 21:30 12 2 21:30 13 3 21…" at bounding box center [543, 292] width 729 height 320
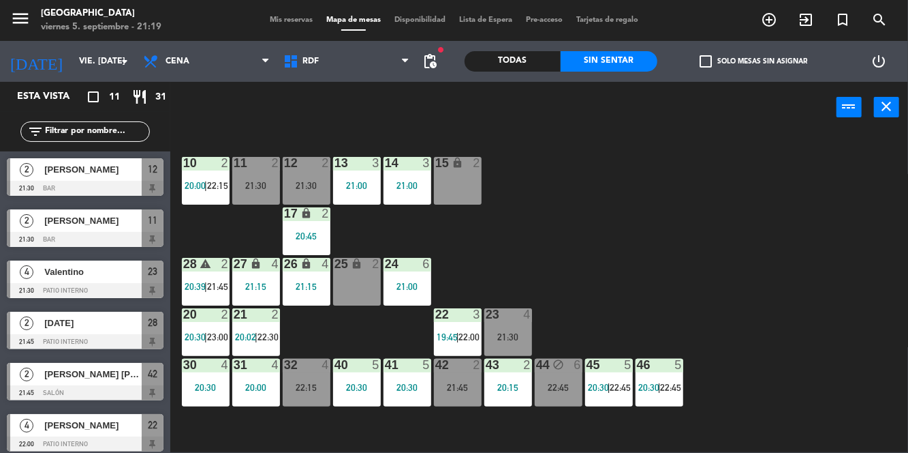
click at [319, 375] on div "32 4 22:15" at bounding box center [307, 382] width 48 height 48
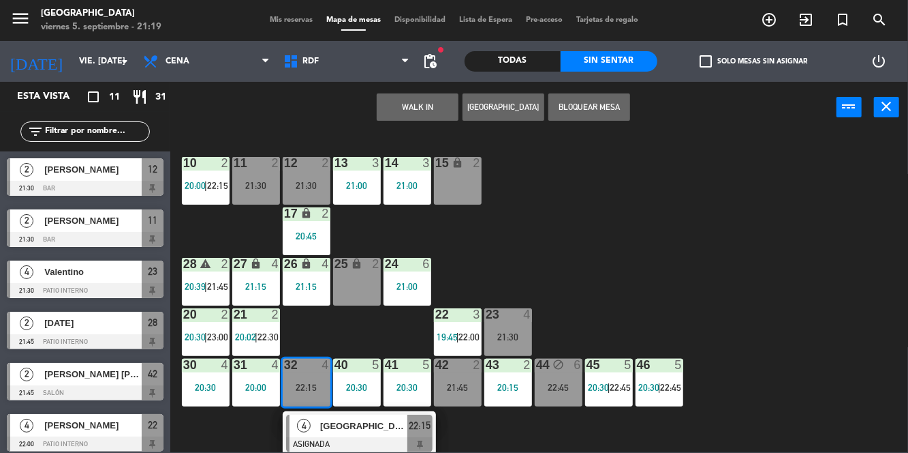
click at [698, 218] on div "10 2 20:00 | 22:15 11 2 21:30 12 2 21:30 13 3 21:00 14 3 21:00 15 lock 2 17 loc…" at bounding box center [543, 292] width 729 height 320
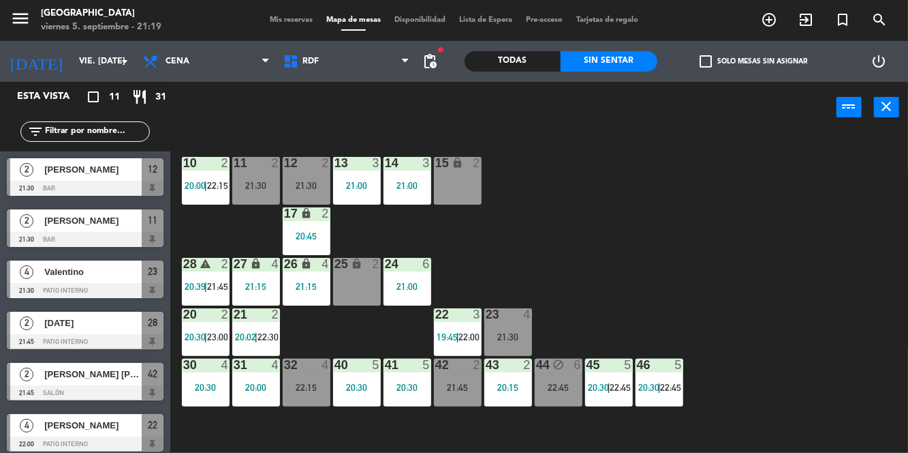
click at [567, 387] on div "22:45" at bounding box center [559, 387] width 48 height 10
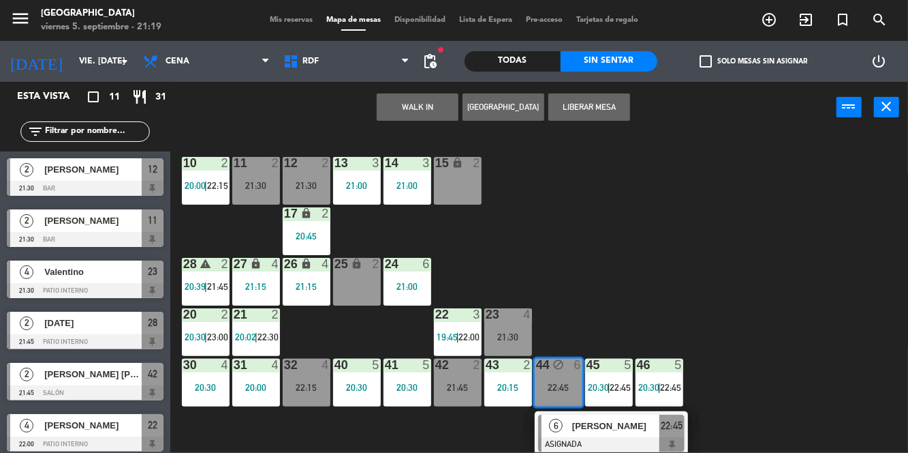
click at [703, 286] on div "10 2 20:00 | 22:15 11 2 21:30 12 2 21:30 13 3 21:00 14 3 21:00 15 lock 2 17 loc…" at bounding box center [543, 292] width 729 height 320
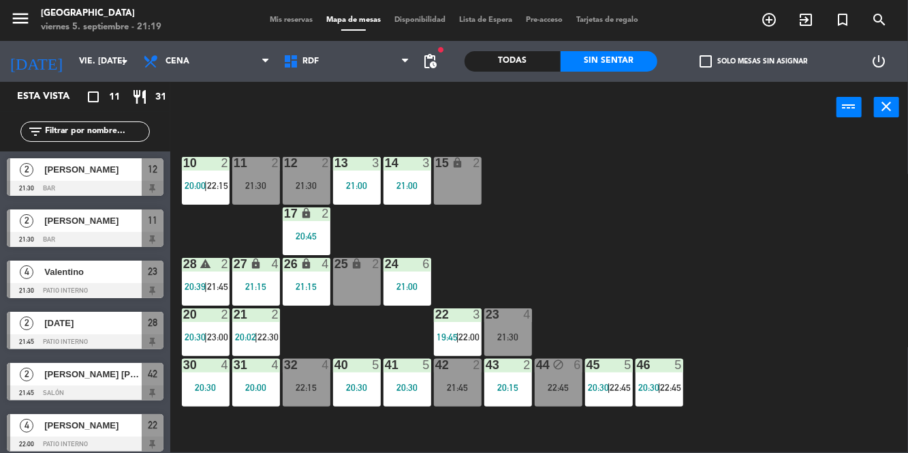
click at [510, 337] on div "21:30" at bounding box center [509, 337] width 48 height 10
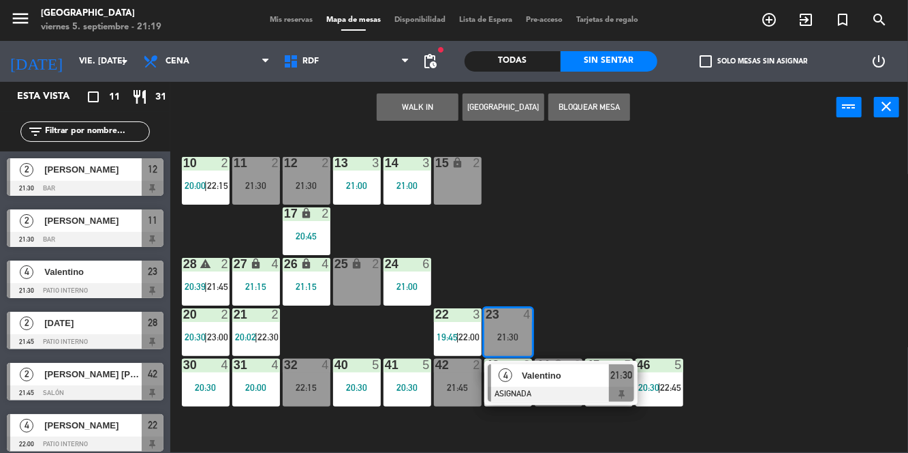
click at [632, 305] on div "10 2 20:00 | 22:15 11 2 21:30 12 2 21:30 13 3 21:00 14 3 21:00 15 lock 2 17 loc…" at bounding box center [543, 292] width 729 height 320
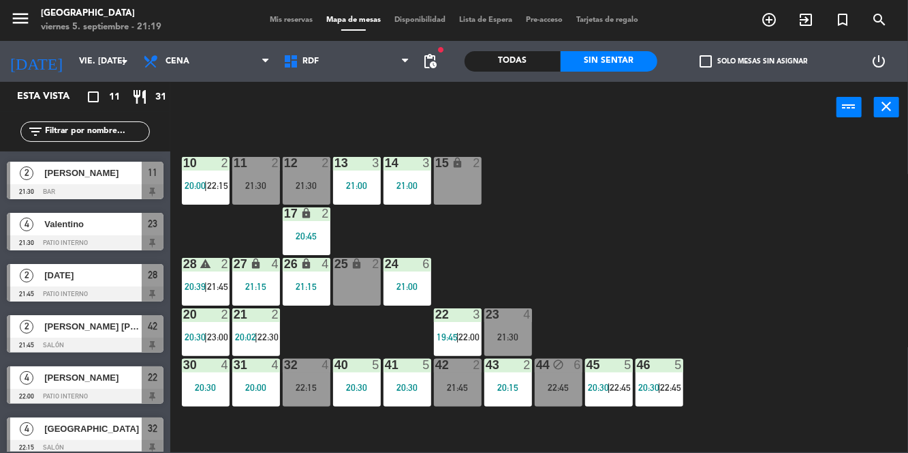
scroll to position [48, 0]
click at [758, 249] on div "10 2 20:00 | 22:15 11 2 21:30 12 2 21:30 13 3 21:00 14 3 21:00 15 lock 2 17 loc…" at bounding box center [543, 292] width 729 height 320
click at [739, 256] on div "10 2 20:00 | 22:15 11 2 21:30 12 2 21:30 13 3 21:00 14 3 21:00 15 lock 2 17 loc…" at bounding box center [543, 292] width 729 height 320
click at [748, 259] on div "10 2 20:00 | 22:15 11 2 21:30 12 2 21:30 13 3 21:00 14 3 21:00 15 lock 2 17 loc…" at bounding box center [543, 292] width 729 height 320
click at [742, 254] on div "10 2 20:00 | 22:15 11 2 21:30 12 2 21:30 13 3 21:00 14 3 21:00 15 lock 2 17 loc…" at bounding box center [543, 292] width 729 height 320
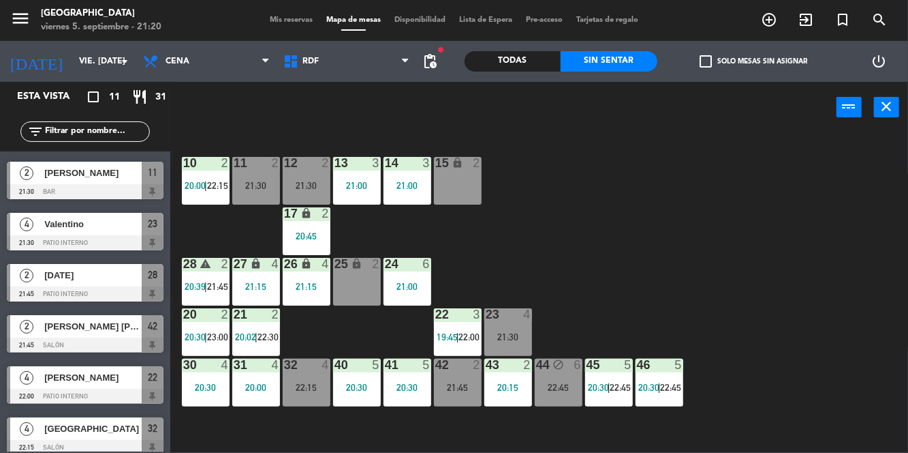
click at [737, 256] on div "10 2 20:00 | 22:15 11 2 21:30 12 2 21:30 13 3 21:00 14 3 21:00 15 lock 2 17 loc…" at bounding box center [543, 292] width 729 height 320
click at [752, 252] on div "10 2 20:00 | 22:15 11 2 21:30 12 2 21:30 13 3 21:00 14 3 21:00 15 lock 2 17 loc…" at bounding box center [543, 292] width 729 height 320
click at [748, 257] on div "10 2 20:00 | 22:15 11 2 21:30 12 2 21:30 13 3 21:00 14 3 21:00 15 lock 2 17 loc…" at bounding box center [543, 292] width 729 height 320
click at [746, 255] on div "10 2 20:00 | 22:15 11 2 21:30 12 2 21:30 13 3 21:00 14 3 21:00 15 lock 2 17 loc…" at bounding box center [543, 292] width 729 height 320
click at [738, 262] on div "10 2 20:00 | 22:15 11 2 21:30 12 2 21:30 13 3 21:00 14 3 21:00 15 lock 2 17 loc…" at bounding box center [543, 292] width 729 height 320
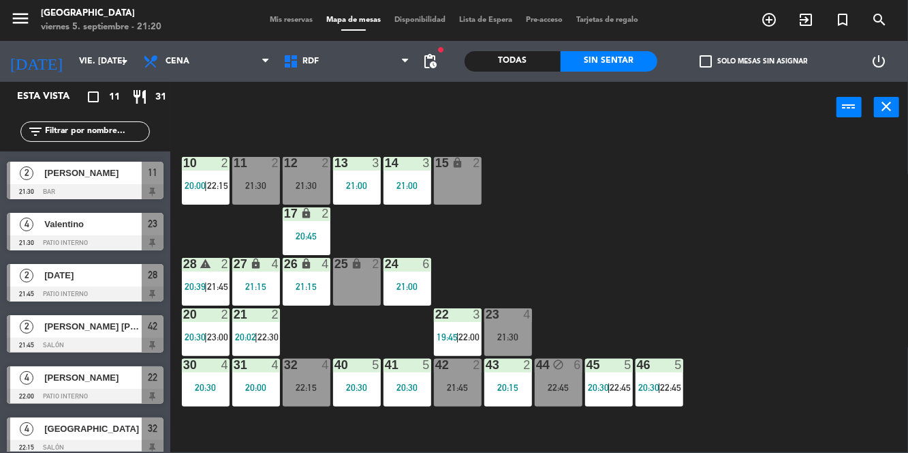
click at [732, 259] on div "10 2 20:00 | 22:15 11 2 21:30 12 2 21:30 13 3 21:00 14 3 21:00 15 lock 2 17 loc…" at bounding box center [543, 292] width 729 height 320
click at [722, 258] on div "10 2 20:00 | 22:15 11 2 21:30 12 2 21:30 13 3 21:00 14 3 21:00 15 lock 2 17 loc…" at bounding box center [543, 292] width 729 height 320
click at [722, 260] on div "10 2 20:00 | 22:15 11 2 21:30 12 2 21:30 13 3 21:00 14 3 21:00 15 lock 2 17 loc…" at bounding box center [543, 292] width 729 height 320
click at [730, 266] on div "10 2 20:00 | 22:15 11 2 21:30 12 2 21:30 13 3 21:00 14 3 21:00 15 lock 2 17 loc…" at bounding box center [543, 292] width 729 height 320
click at [724, 262] on div "10 2 20:00 | 22:15 11 2 21:30 12 2 21:30 13 3 21:00 14 3 21:00 15 lock 2 17 loc…" at bounding box center [543, 292] width 729 height 320
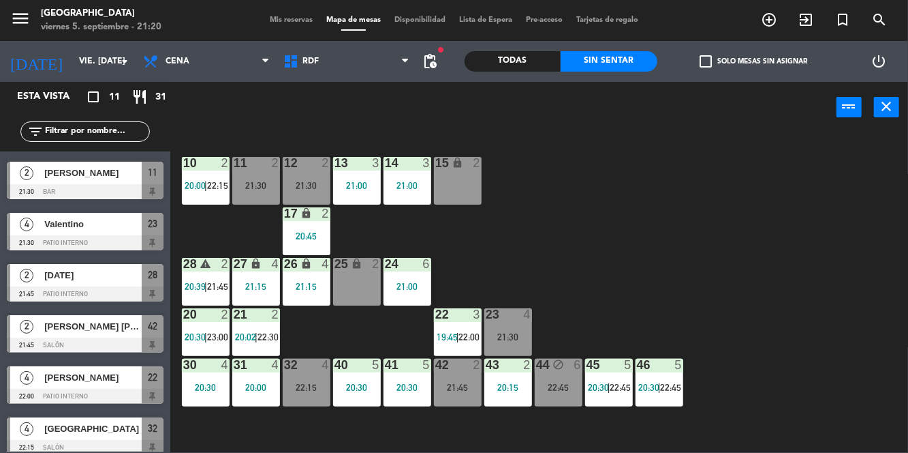
click at [703, 275] on div "10 2 20:00 | 22:15 11 2 21:30 12 2 21:30 13 3 21:00 14 3 21:00 15 lock 2 17 loc…" at bounding box center [543, 292] width 729 height 320
click at [705, 279] on div "10 2 20:00 | 22:15 11 2 21:30 12 2 21:30 13 3 21:00 14 3 21:00 15 lock 2 17 loc…" at bounding box center [543, 292] width 729 height 320
click at [706, 267] on div "10 2 20:00 | 22:15 11 2 21:30 12 2 21:30 13 3 21:00 14 3 21:00 15 lock 2 17 loc…" at bounding box center [543, 292] width 729 height 320
click at [703, 268] on div "10 2 20:00 | 22:15 11 2 21:30 12 2 21:30 13 3 21:00 14 3 21:00 15 lock 2 17 loc…" at bounding box center [543, 292] width 729 height 320
click at [712, 266] on div "10 2 20:00 | 22:15 11 2 21:30 12 2 21:30 13 3 21:00 14 3 21:00 15 lock 2 17 loc…" at bounding box center [543, 292] width 729 height 320
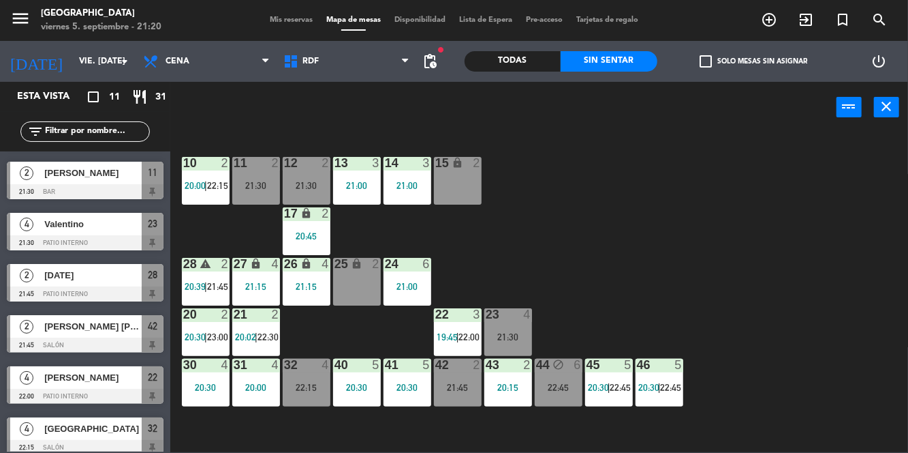
click at [699, 271] on div "10 2 20:00 | 22:15 11 2 21:30 12 2 21:30 13 3 21:00 14 3 21:00 15 lock 2 17 loc…" at bounding box center [543, 292] width 729 height 320
click at [697, 265] on div "10 2 20:00 | 22:15 11 2 21:30 12 2 21:30 13 3 21:00 14 3 21:00 15 lock 2 17 loc…" at bounding box center [543, 292] width 729 height 320
click at [691, 275] on div "10 2 20:00 | 22:15 11 2 21:30 12 2 21:30 13 3 21:00 14 3 21:00 15 lock 2 17 loc…" at bounding box center [543, 292] width 729 height 320
click at [211, 281] on span "21:45" at bounding box center [217, 286] width 21 height 11
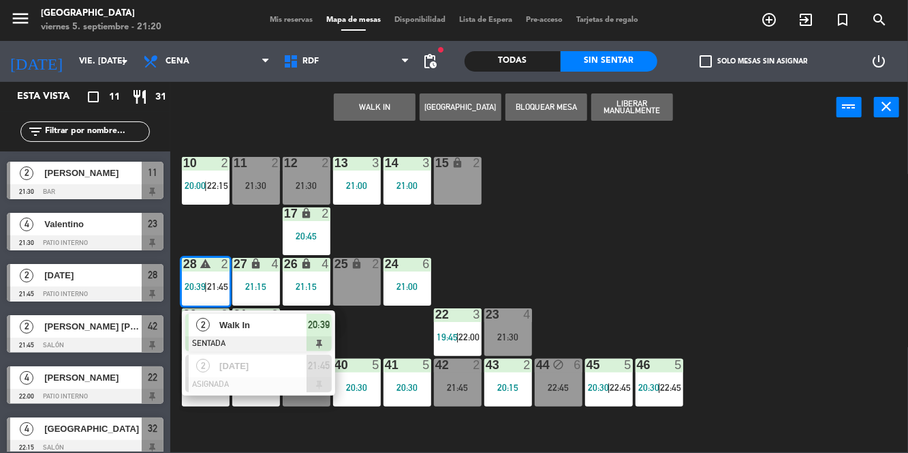
click at [667, 254] on div "10 2 20:00 | 22:15 11 2 21:30 12 2 21:30 13 3 21:00 14 3 21:00 15 lock 2 17 loc…" at bounding box center [543, 292] width 729 height 320
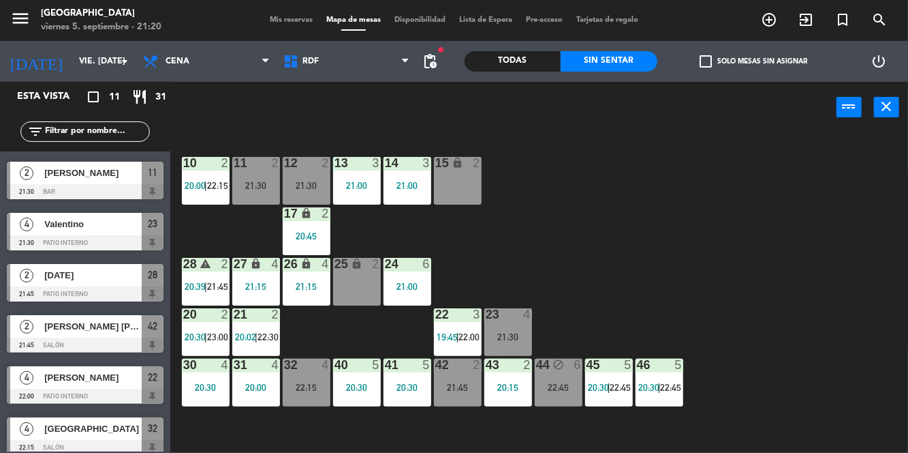
click at [703, 256] on div "10 2 20:00 | 22:15 11 2 21:30 12 2 21:30 13 3 21:00 14 3 21:00 15 lock 2 17 loc…" at bounding box center [543, 292] width 729 height 320
click at [724, 273] on div "10 2 20:00 | 22:15 11 2 21:30 12 2 21:30 13 3 21:00 14 3 21:00 15 lock 2 17 loc…" at bounding box center [543, 292] width 729 height 320
click at [724, 262] on div "10 2 20:00 | 22:15 11 2 21:30 12 2 21:30 13 3 21:00 14 3 21:00 15 lock 2 17 loc…" at bounding box center [543, 292] width 729 height 320
click at [511, 383] on div "20:15" at bounding box center [509, 387] width 48 height 10
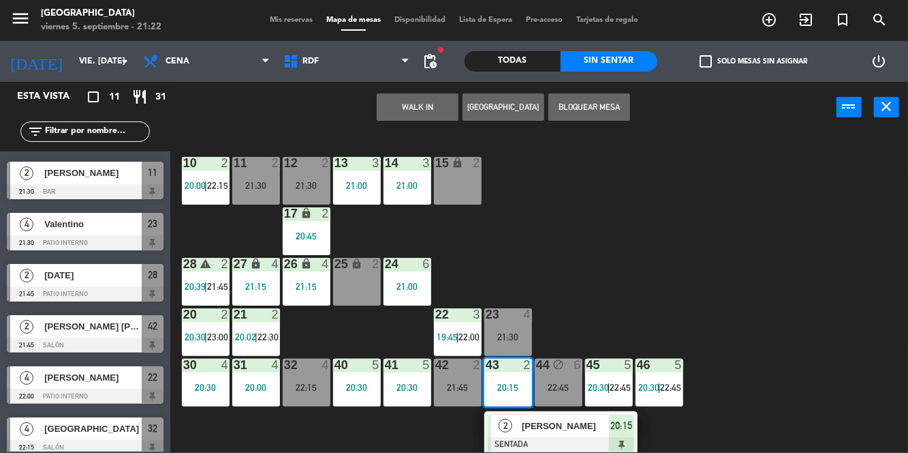
click at [541, 432] on span "[PERSON_NAME]" at bounding box center [565, 425] width 87 height 14
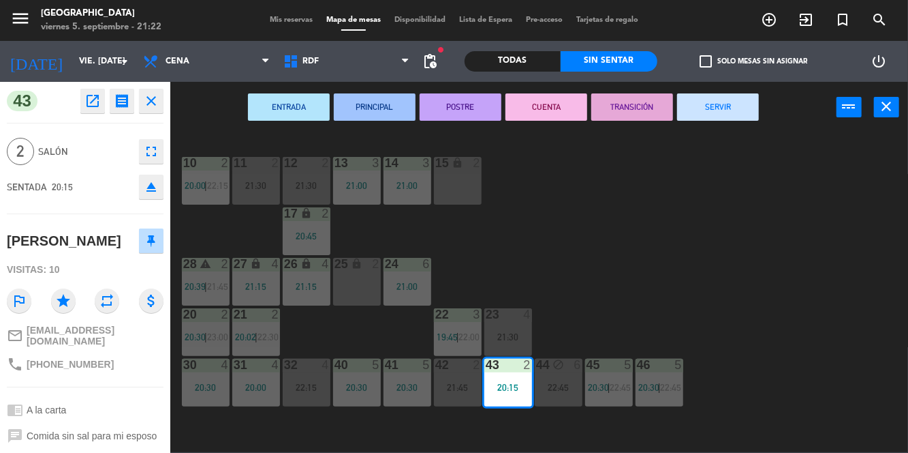
click at [736, 108] on button "SERVIR" at bounding box center [718, 106] width 82 height 27
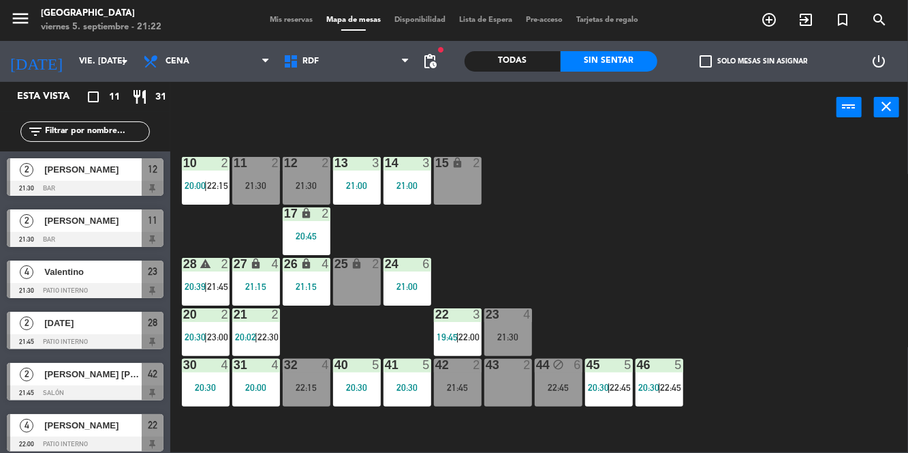
click at [305, 176] on div "12 2 21:30" at bounding box center [307, 181] width 48 height 48
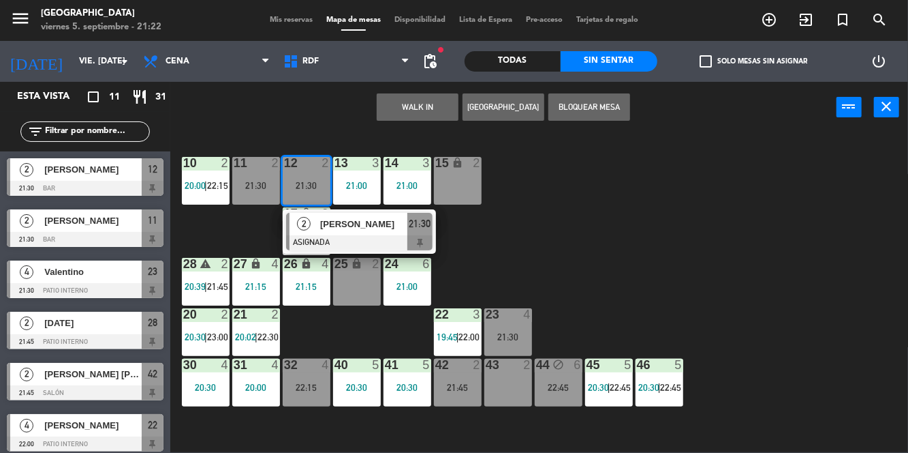
click at [505, 388] on div "43 2" at bounding box center [509, 382] width 48 height 48
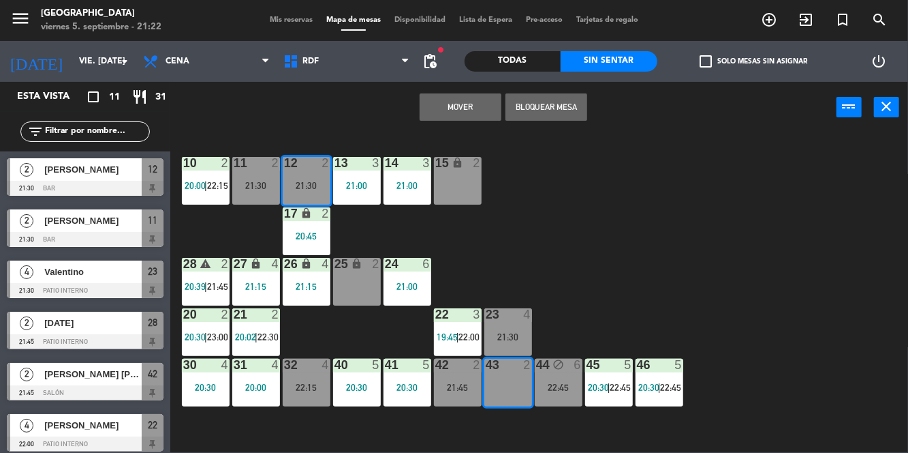
click at [480, 105] on button "Mover" at bounding box center [461, 106] width 82 height 27
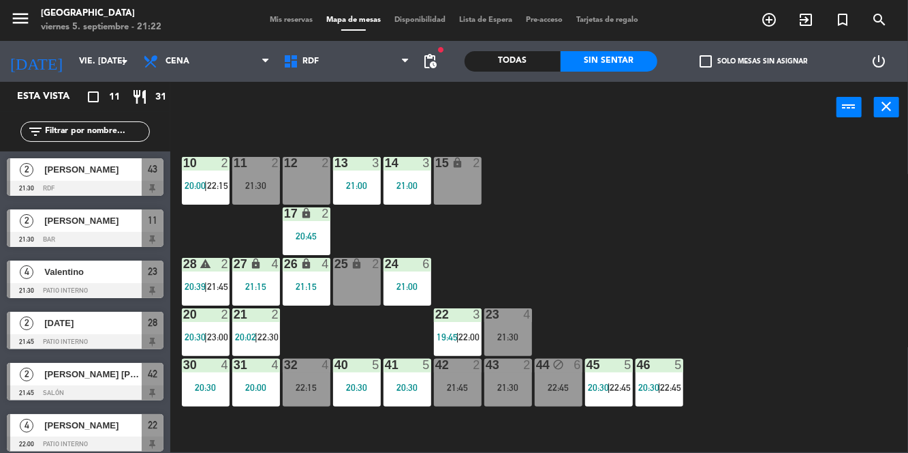
click at [222, 276] on div "28 warning 2 20:39 | 21:45" at bounding box center [206, 282] width 48 height 48
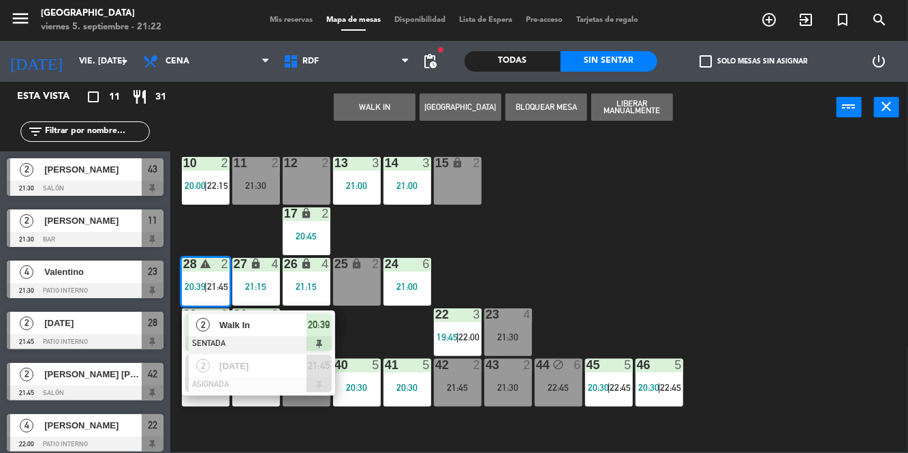
click at [285, 381] on div at bounding box center [258, 384] width 147 height 15
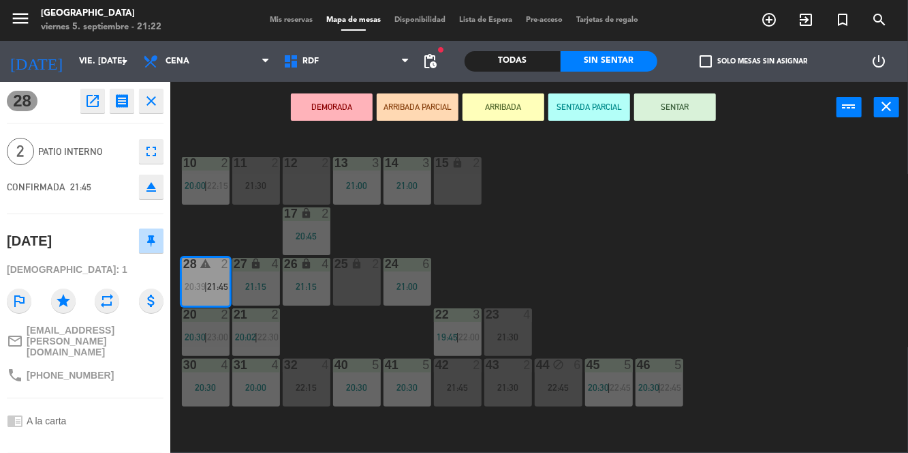
click at [317, 183] on div "12 2" at bounding box center [307, 181] width 48 height 48
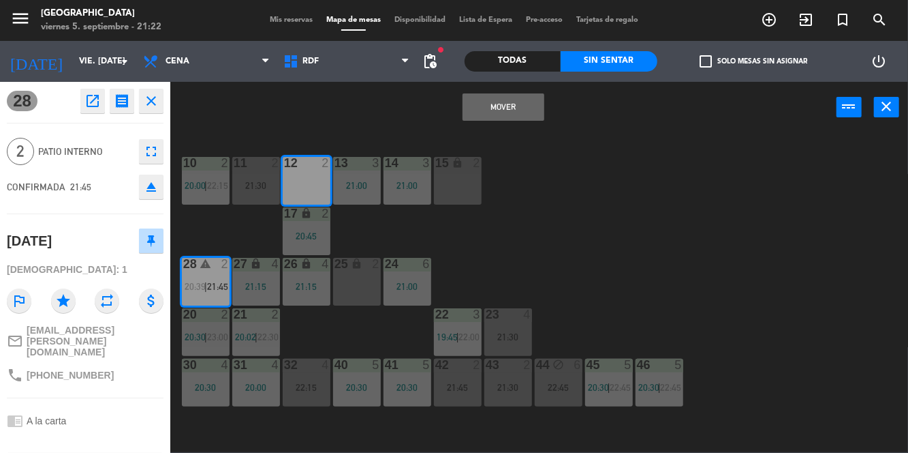
click at [523, 94] on button "Mover" at bounding box center [504, 106] width 82 height 27
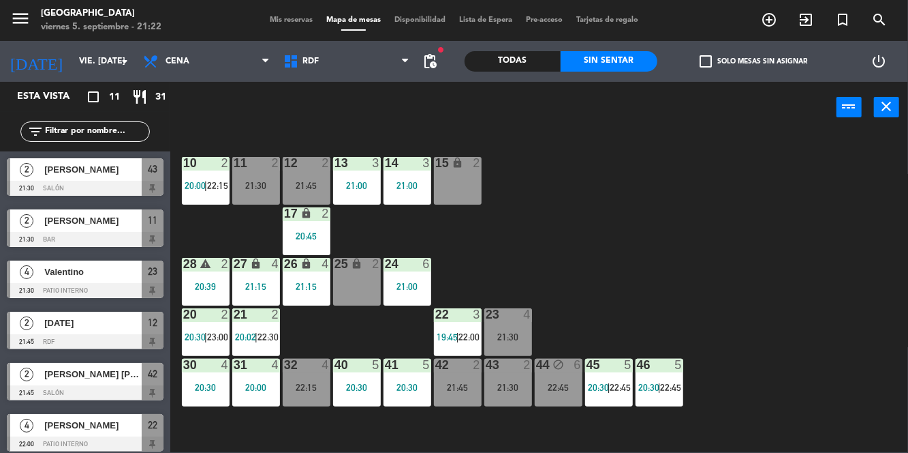
click at [308, 179] on div "12 2 21:45" at bounding box center [307, 181] width 48 height 48
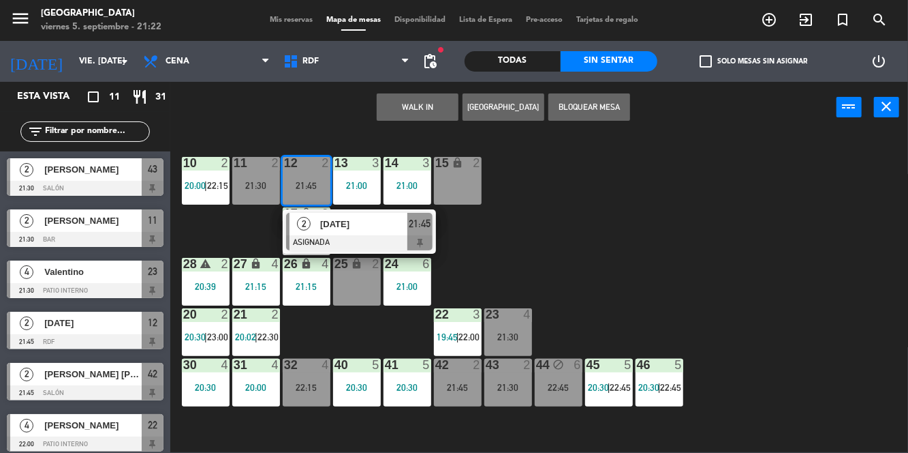
click at [384, 234] on div "10 2 20:00 | 22:15 11 2 21:30 12 2 21:45 [DATE] ASIGNADA 21:45 13 3 21:00 14 3 …" at bounding box center [543, 292] width 729 height 320
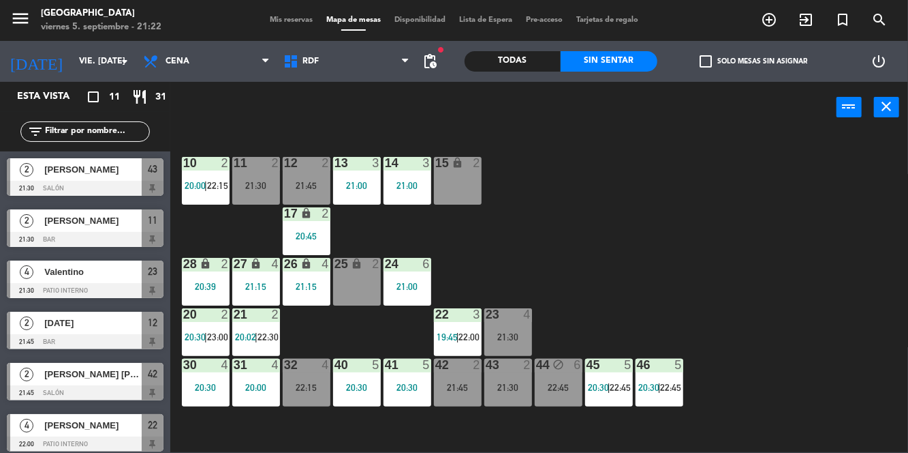
click at [319, 189] on div "21:45" at bounding box center [307, 186] width 48 height 10
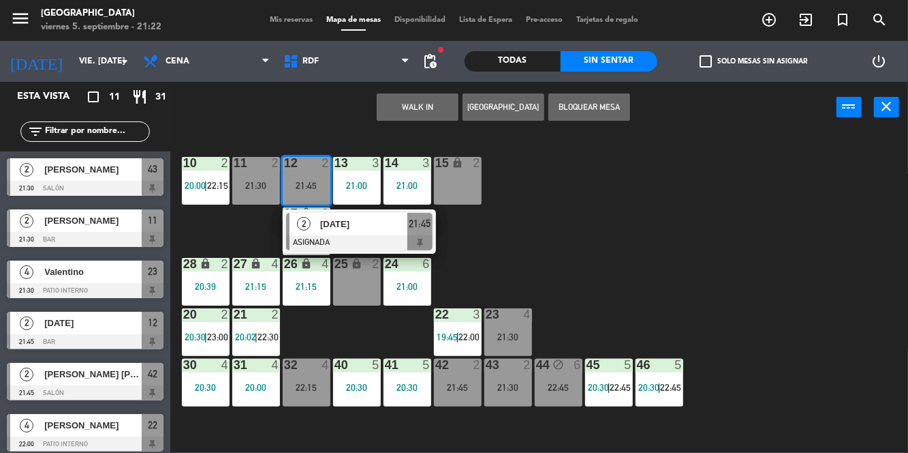
click at [382, 240] on div at bounding box center [359, 242] width 147 height 15
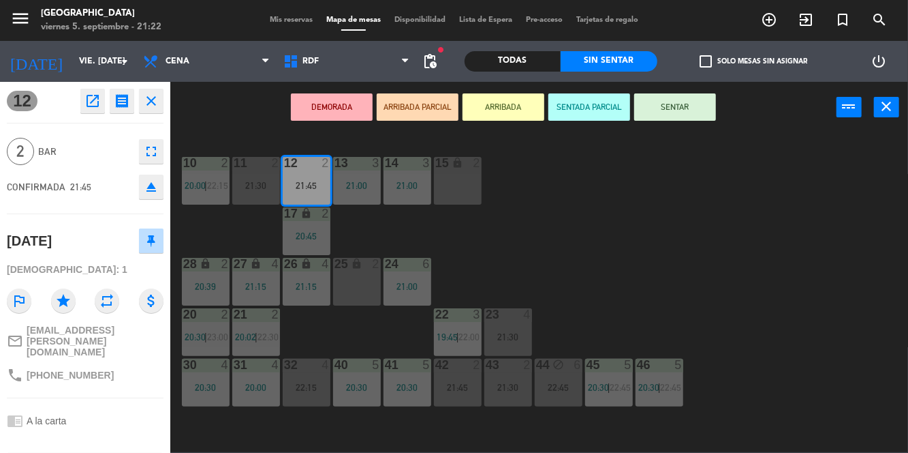
click at [706, 116] on button "SENTAR" at bounding box center [676, 106] width 82 height 27
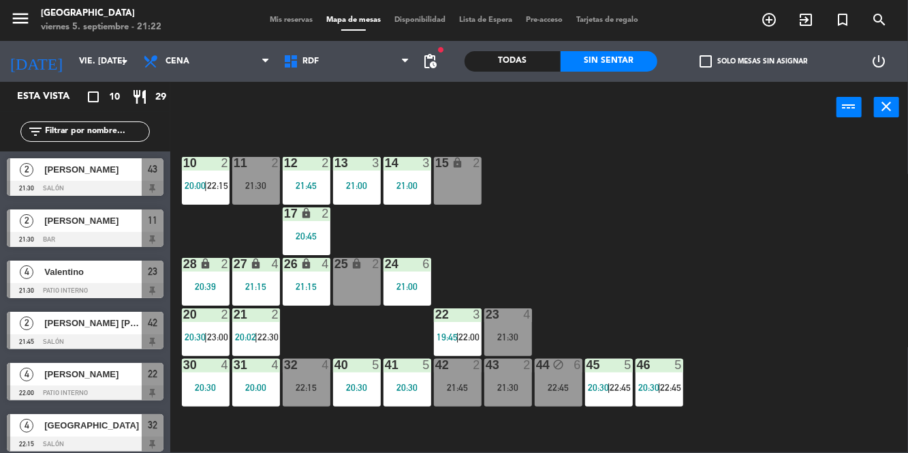
click at [511, 375] on div "43 2 21:30" at bounding box center [509, 382] width 48 height 48
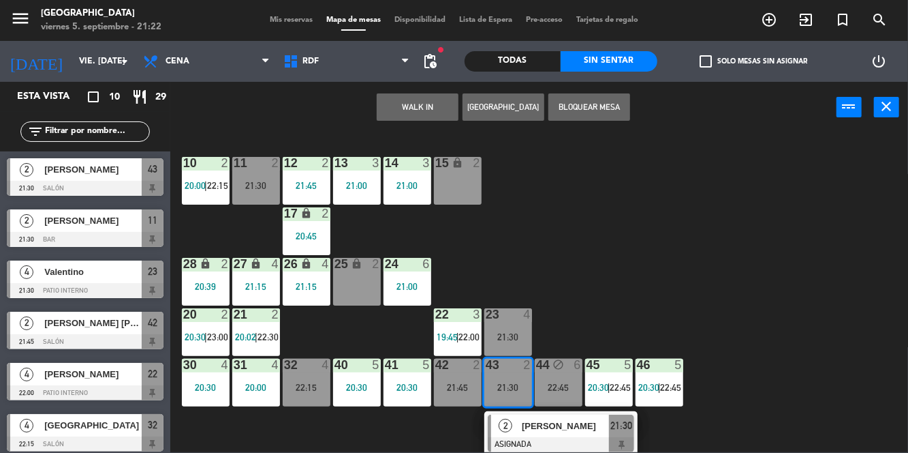
click at [734, 292] on div "10 2 20:00 | 22:15 11 2 21:30 12 2 21:45 13 3 21:00 14 3 21:00 15 lock 2 17 loc…" at bounding box center [543, 292] width 729 height 320
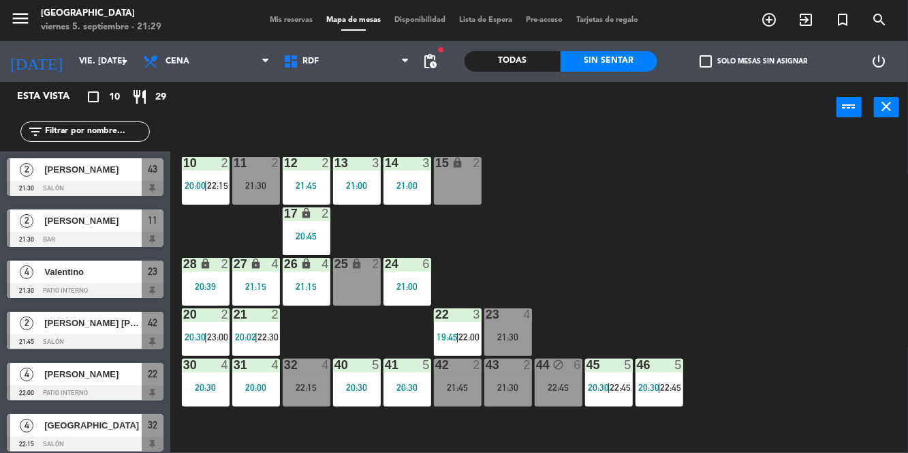
click at [616, 376] on div "45 5 20:30 | 22:45" at bounding box center [609, 382] width 48 height 48
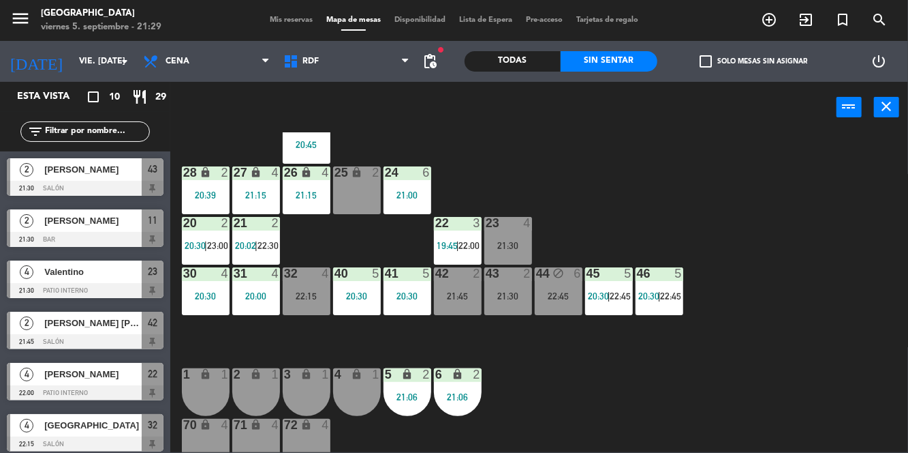
scroll to position [91, 0]
click at [613, 303] on div "45 5 20:30 | 22:45" at bounding box center [609, 291] width 48 height 48
click at [814, 296] on div "10 2 20:00 | 22:15 11 2 21:30 12 2 21:45 13 3 21:00 14 3 21:00 15 lock 2 17 loc…" at bounding box center [543, 292] width 729 height 320
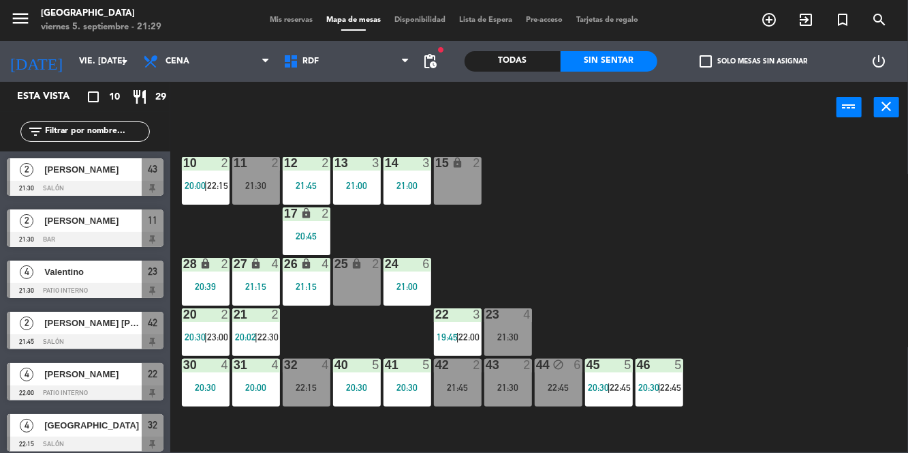
click at [254, 177] on div "11 2 21:30" at bounding box center [256, 181] width 48 height 48
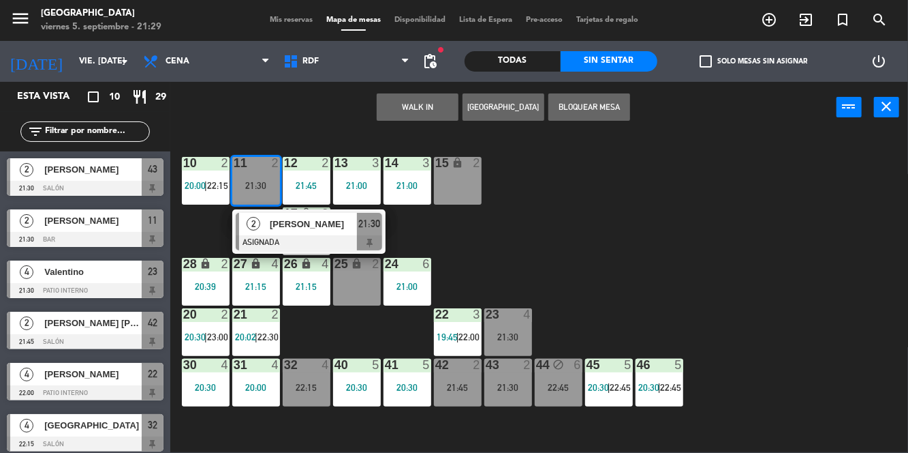
click at [260, 236] on div at bounding box center [309, 242] width 147 height 15
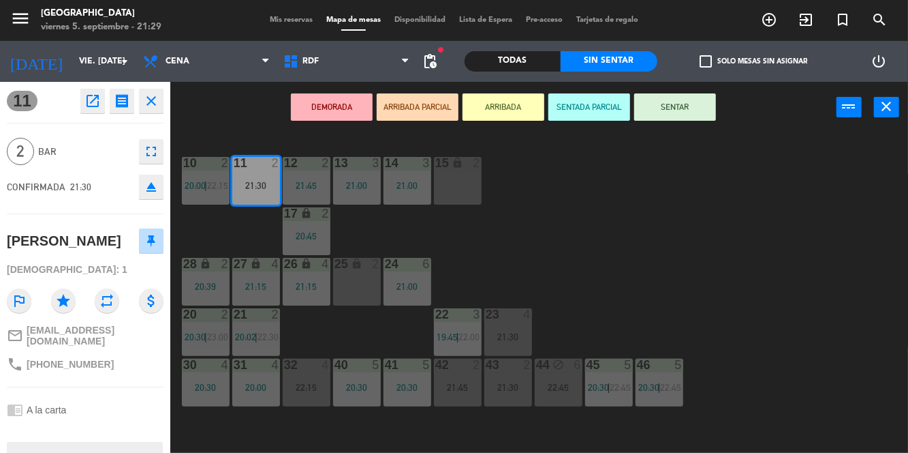
click at [700, 106] on button "SENTAR" at bounding box center [676, 106] width 82 height 27
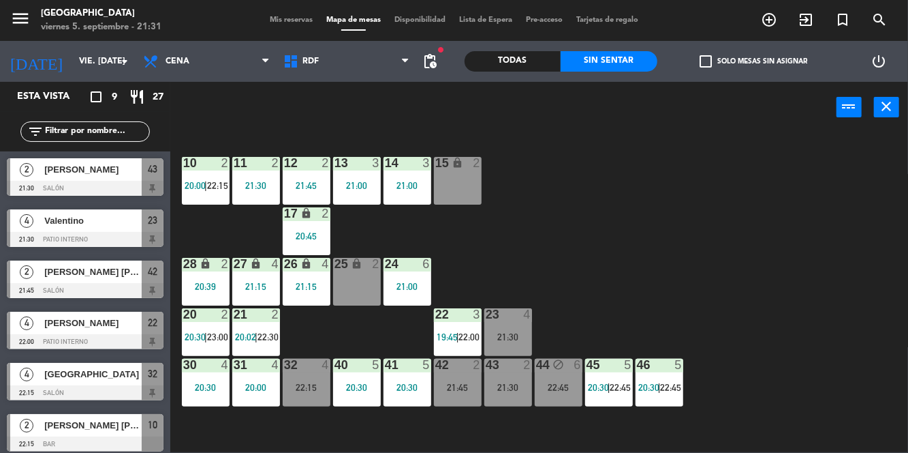
click at [317, 395] on div "32 4 22:15" at bounding box center [307, 382] width 48 height 48
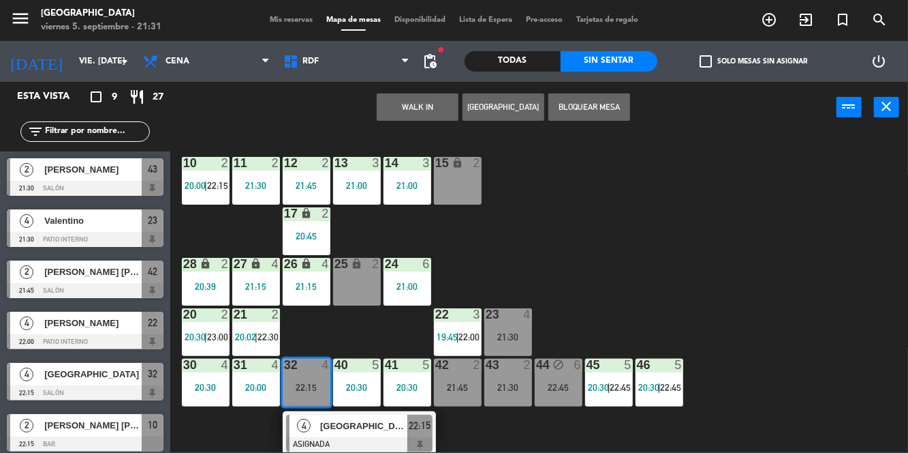
click at [498, 440] on div "10 2 20:00 | 22:15 11 2 21:30 12 2 21:45 13 3 21:00 14 3 21:00 15 lock 2 17 loc…" at bounding box center [543, 292] width 729 height 320
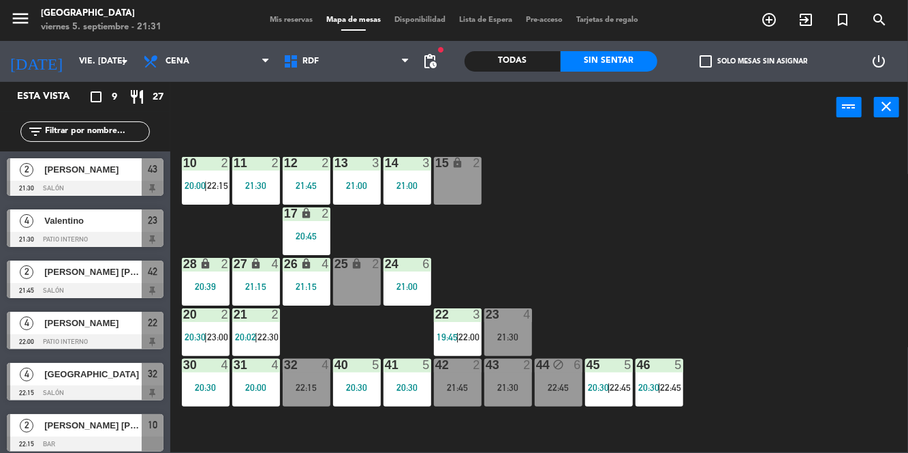
click at [514, 328] on div "23 4 21:30" at bounding box center [509, 332] width 48 height 48
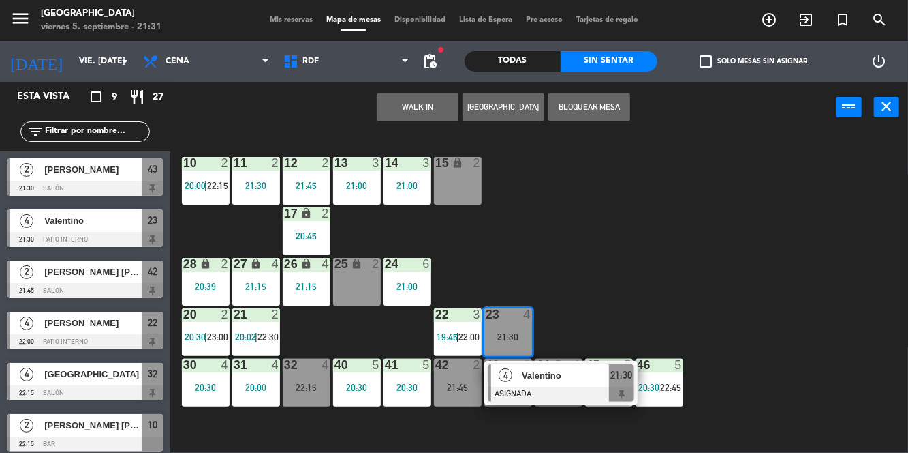
click at [576, 287] on div "10 2 20:00 | 22:15 11 2 21:30 12 2 21:45 13 3 21:00 14 3 21:00 15 lock 2 17 loc…" at bounding box center [543, 292] width 729 height 320
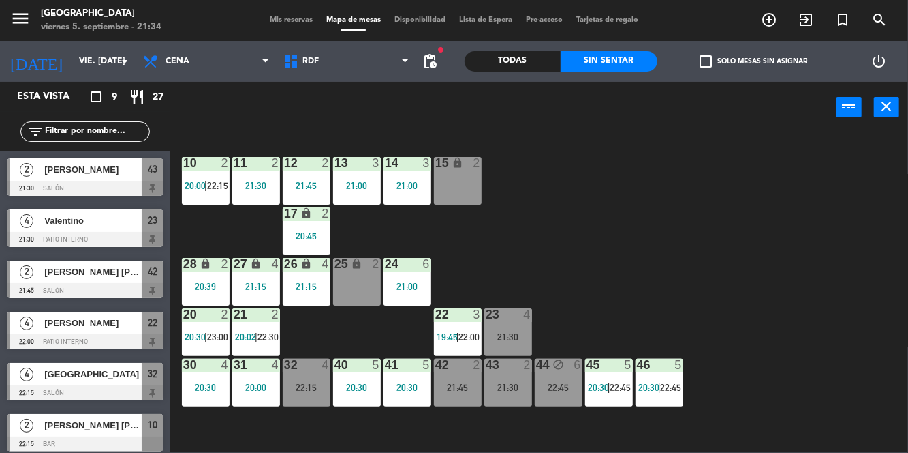
click at [530, 314] on div "4" at bounding box center [527, 314] width 8 height 12
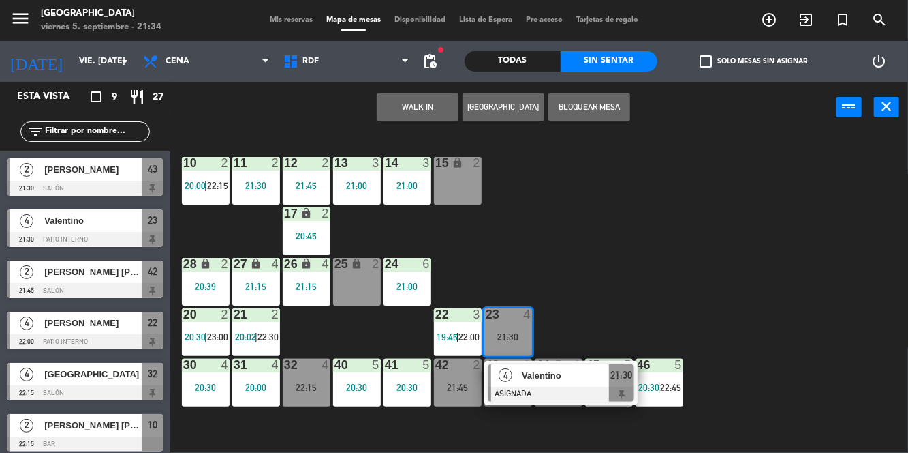
click at [517, 388] on div at bounding box center [561, 393] width 147 height 15
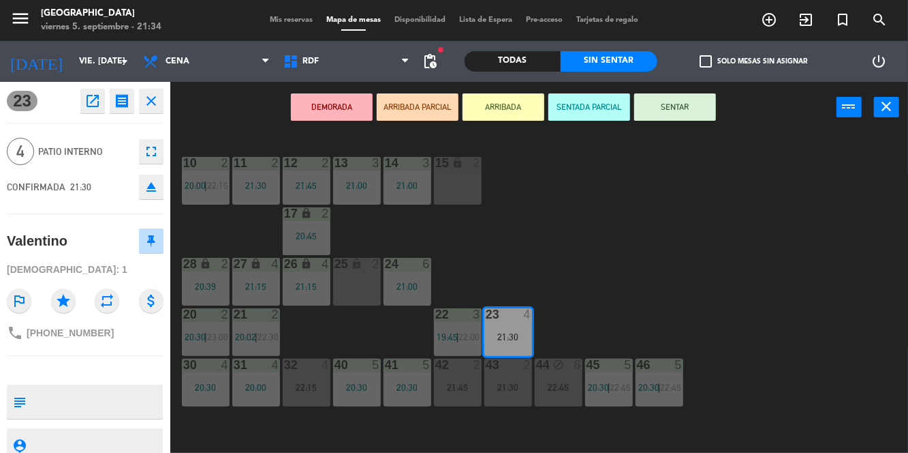
click at [703, 117] on button "SENTAR" at bounding box center [676, 106] width 82 height 27
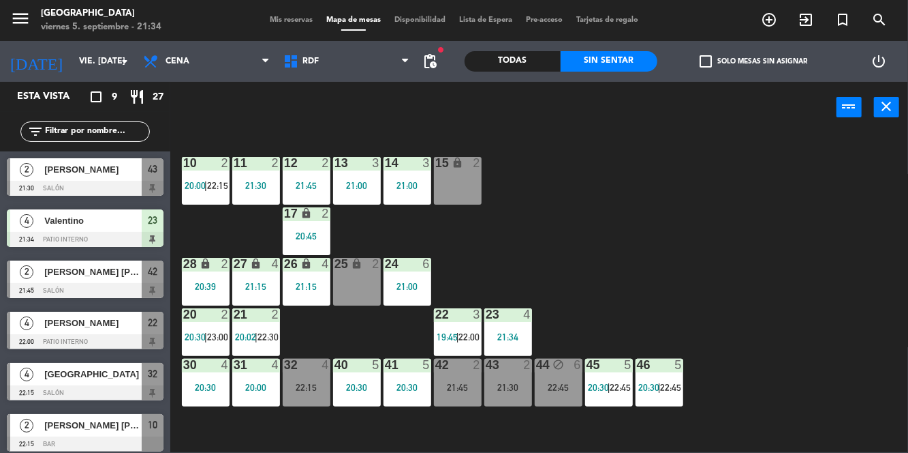
click at [303, 386] on div "22:15" at bounding box center [307, 387] width 48 height 10
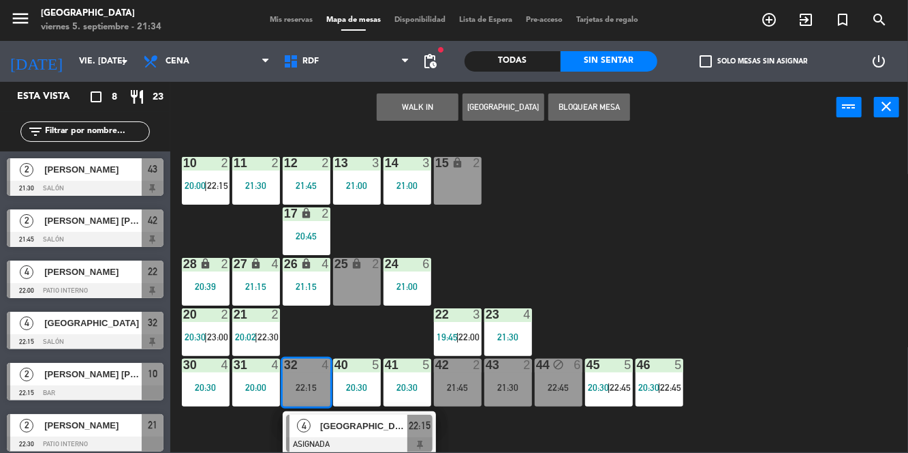
click at [815, 166] on div "10 2 20:00 | 22:15 11 2 21:30 12 2 21:45 13 3 21:00 14 3 21:00 15 lock 2 17 loc…" at bounding box center [543, 292] width 729 height 320
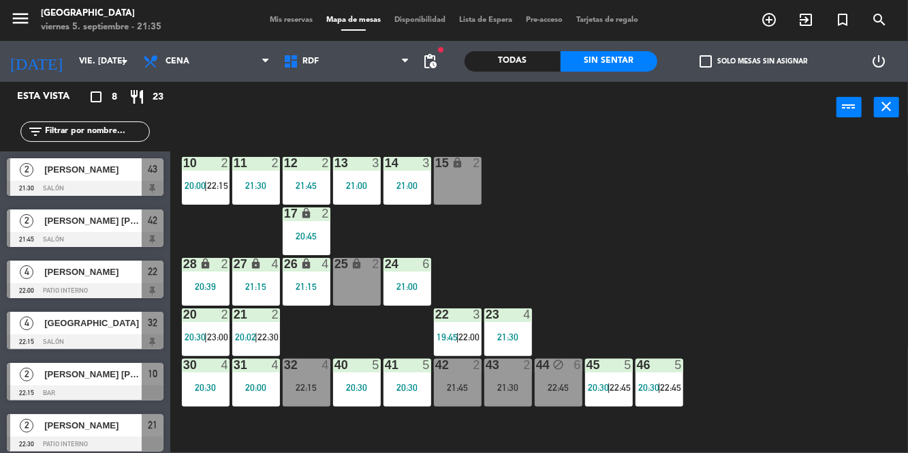
click at [499, 391] on div "21:30" at bounding box center [509, 387] width 48 height 10
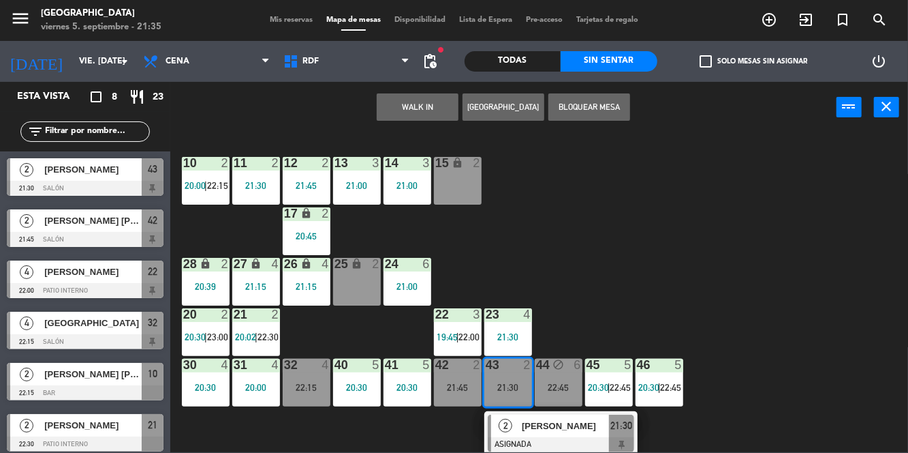
click at [622, 255] on div "10 2 20:00 | 22:15 11 2 21:30 12 2 21:45 13 3 21:00 14 3 21:00 15 lock 2 17 loc…" at bounding box center [543, 292] width 729 height 320
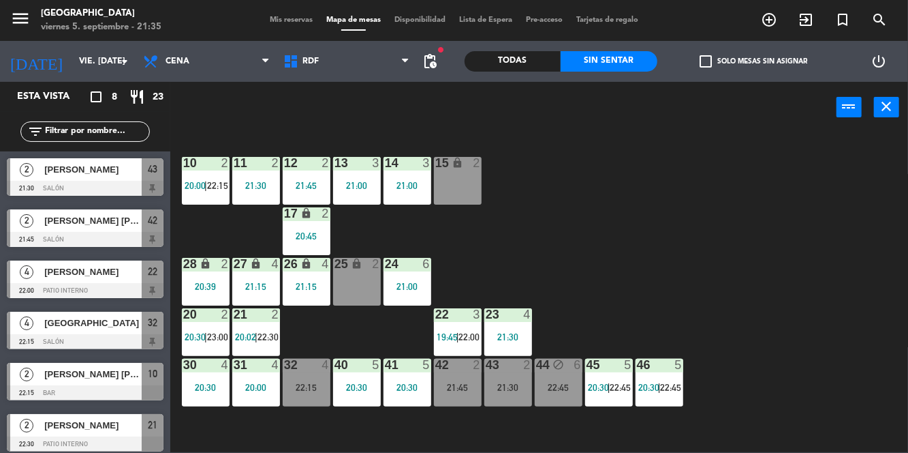
click at [465, 382] on div "21:45" at bounding box center [458, 387] width 48 height 10
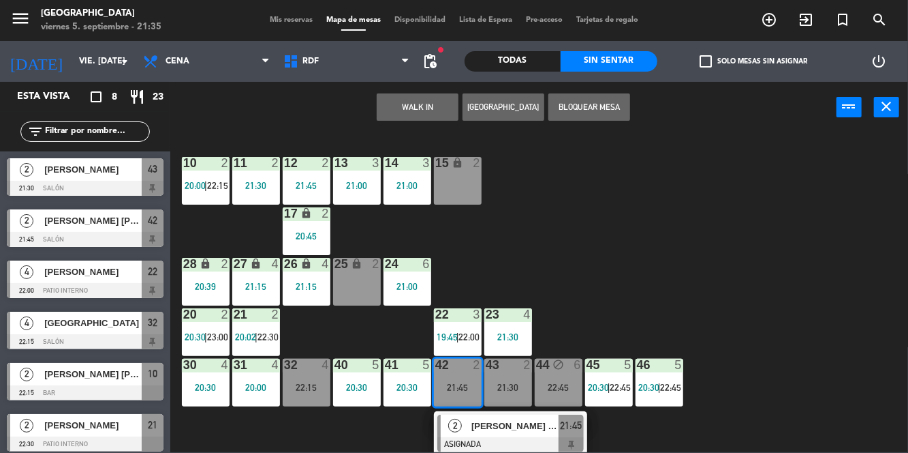
click at [543, 435] on div "[PERSON_NAME] [PERSON_NAME]" at bounding box center [514, 425] width 89 height 22
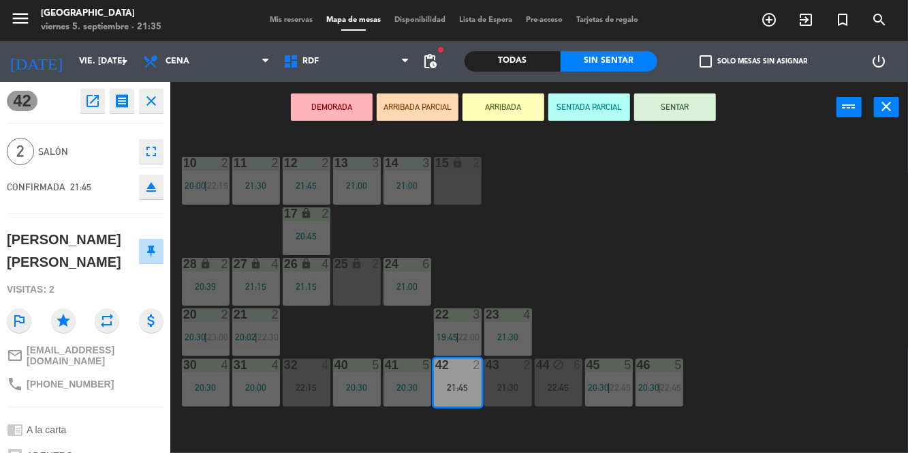
click at [690, 113] on button "SENTAR" at bounding box center [676, 106] width 82 height 27
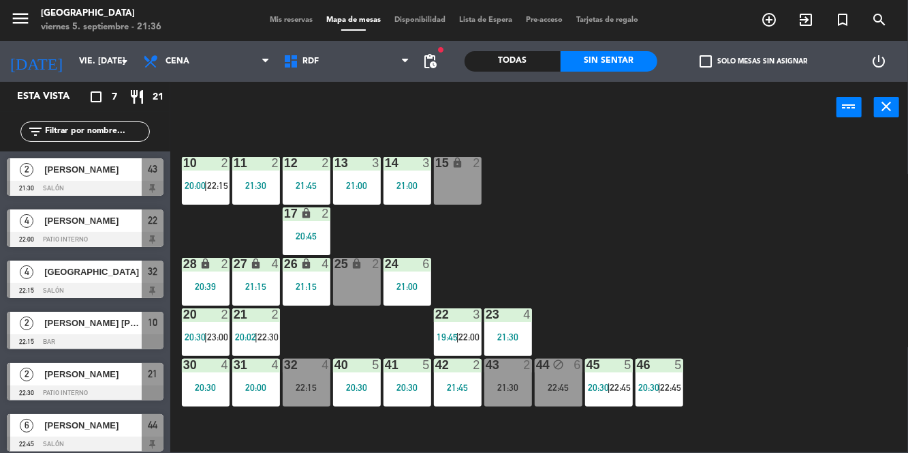
click at [281, 20] on span "Mis reservas" at bounding box center [291, 19] width 57 height 7
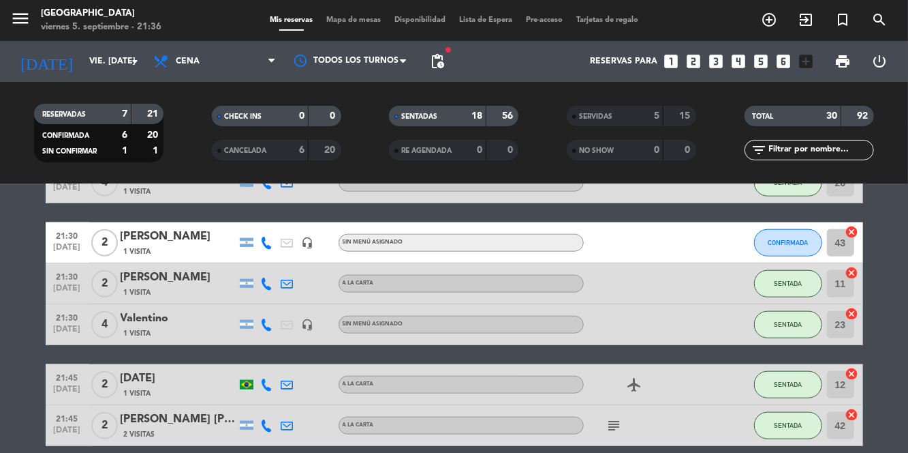
scroll to position [1105, 0]
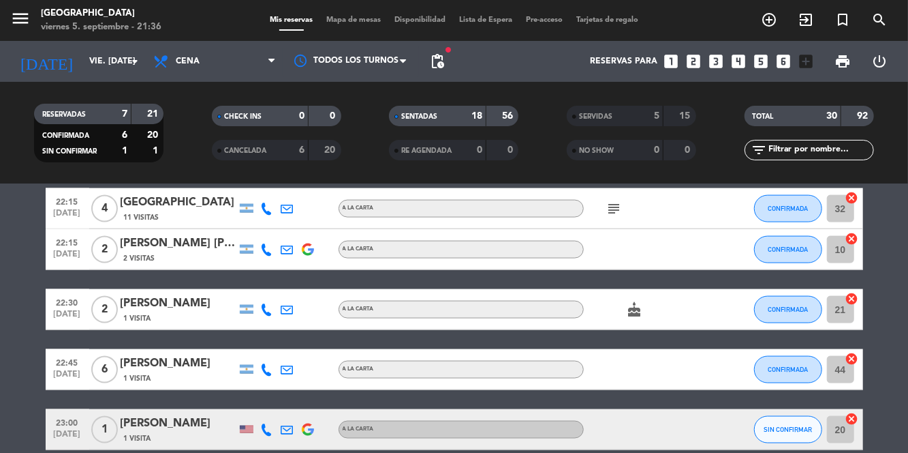
click at [616, 214] on icon "subject" at bounding box center [615, 208] width 16 height 16
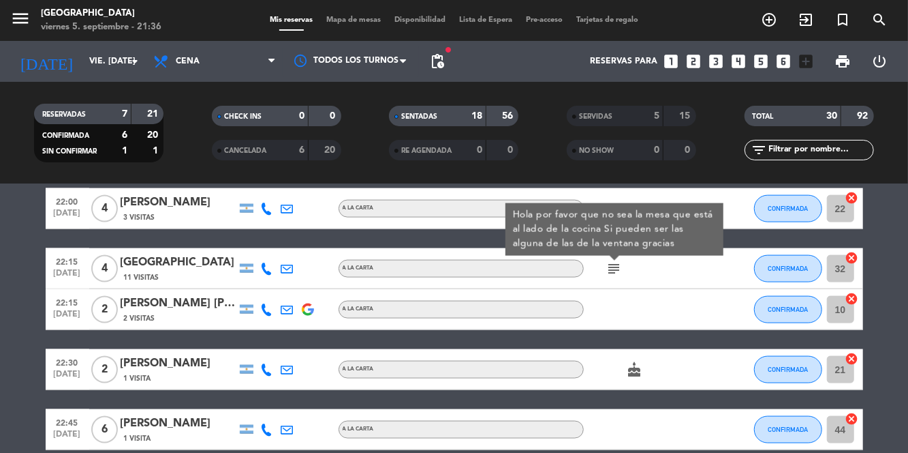
scroll to position [1040, 0]
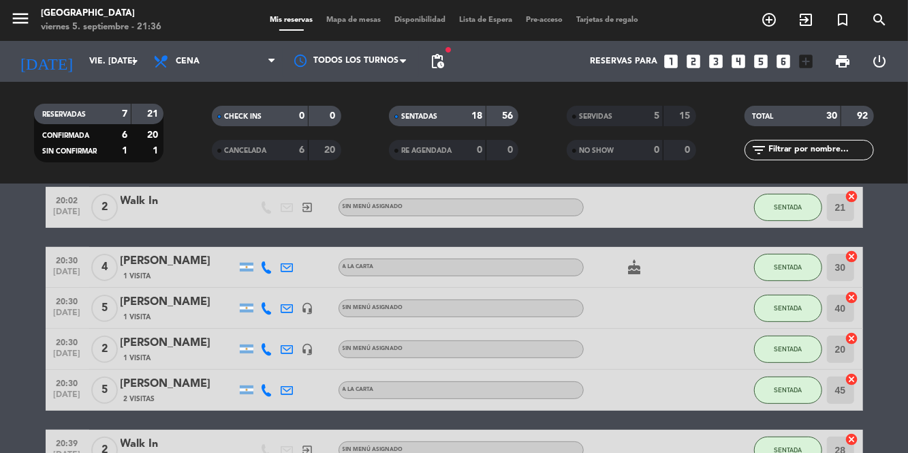
scroll to position [218, 0]
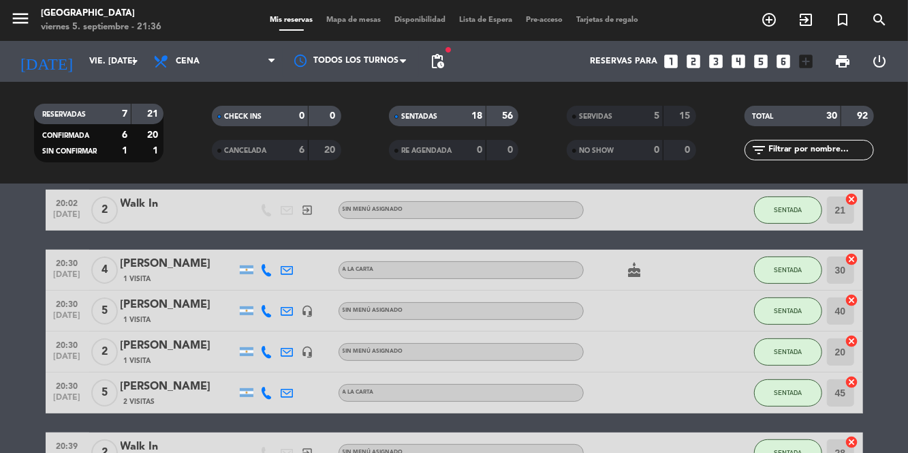
click at [358, 16] on span "Mapa de mesas" at bounding box center [354, 19] width 68 height 7
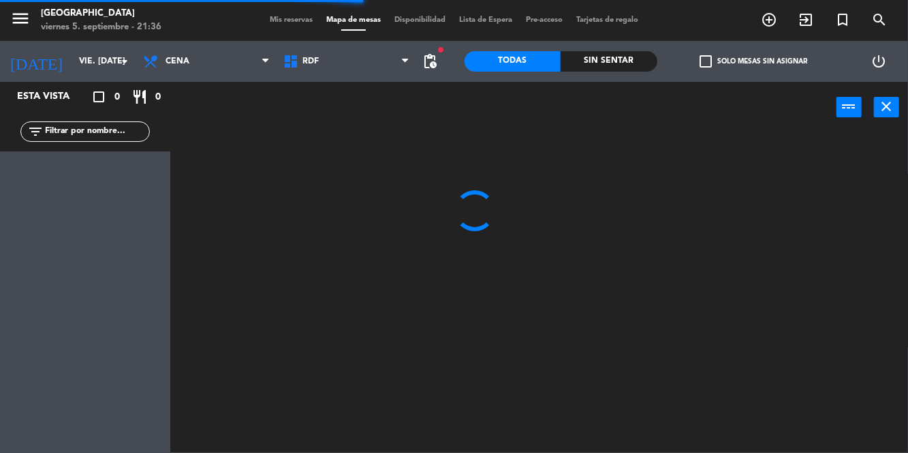
click at [605, 64] on div "Sin sentar" at bounding box center [609, 61] width 97 height 20
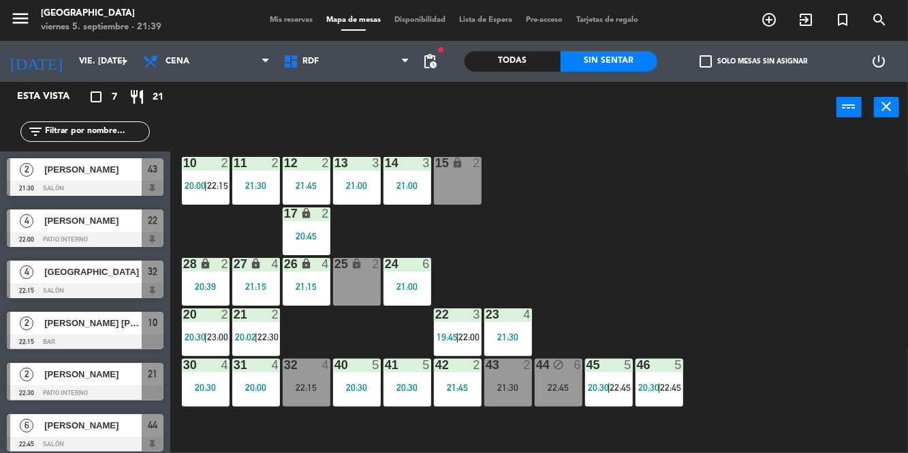
click at [510, 330] on div "23 4 21:30" at bounding box center [509, 332] width 48 height 48
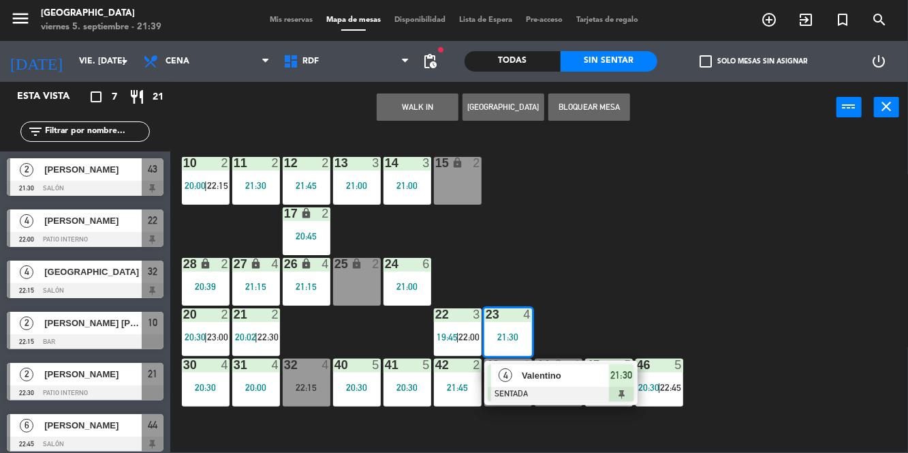
click at [300, 392] on div "22:15" at bounding box center [307, 387] width 48 height 10
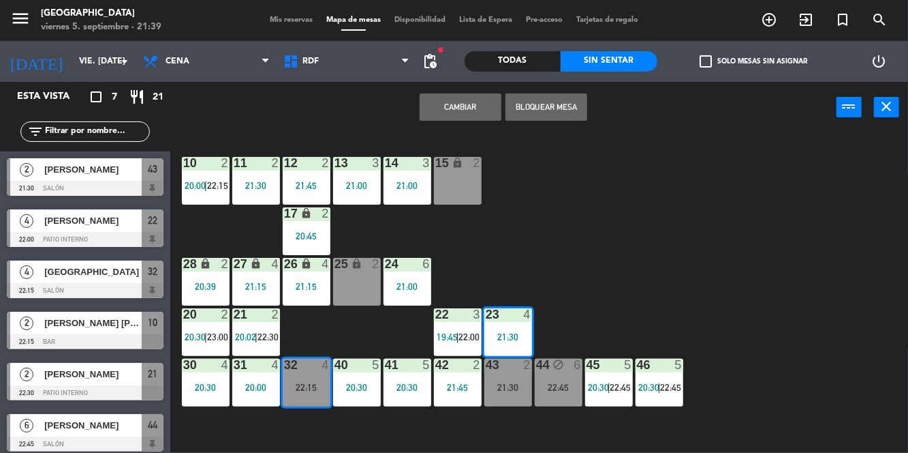
click at [471, 112] on button "Cambiar" at bounding box center [461, 106] width 82 height 27
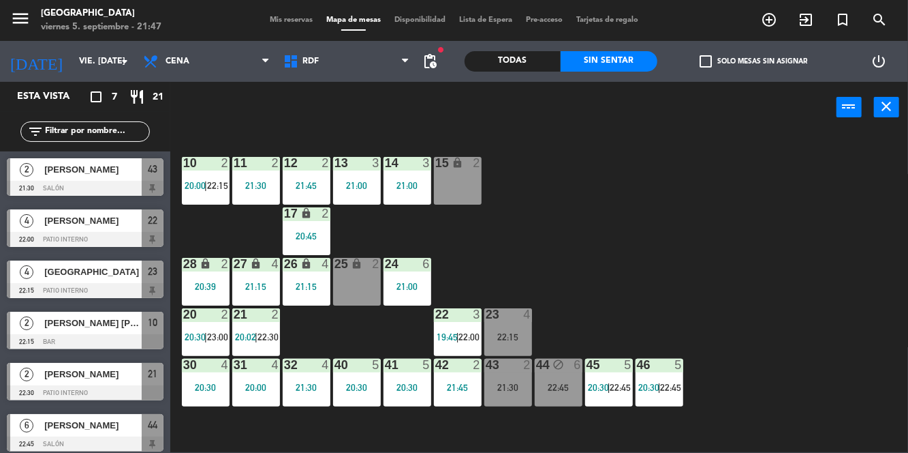
click at [192, 281] on div "20:39" at bounding box center [206, 286] width 48 height 10
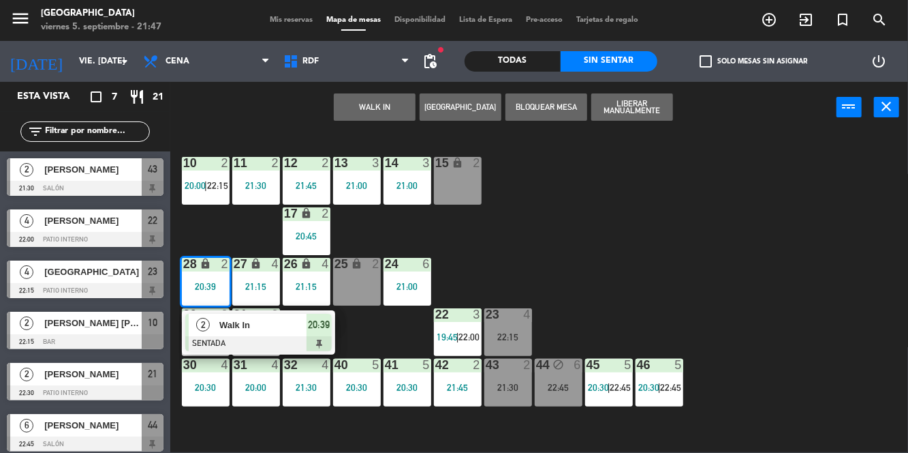
click at [222, 337] on div at bounding box center [258, 343] width 147 height 15
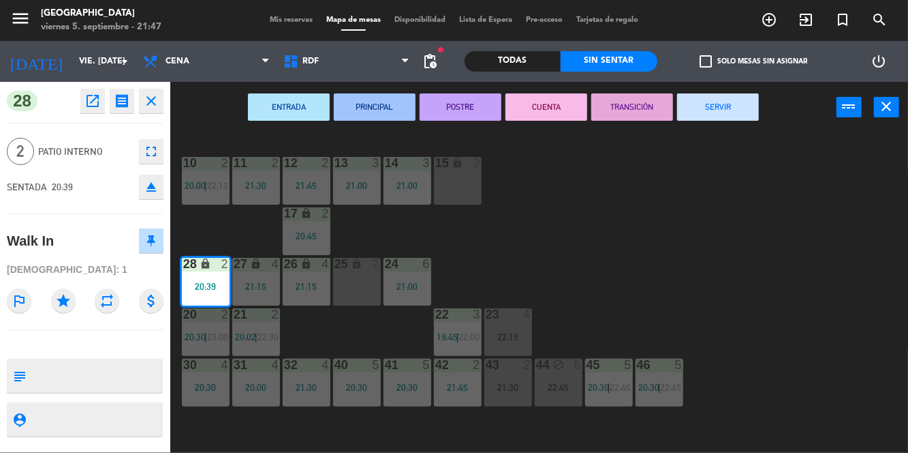
click at [733, 112] on button "SERVIR" at bounding box center [718, 106] width 82 height 27
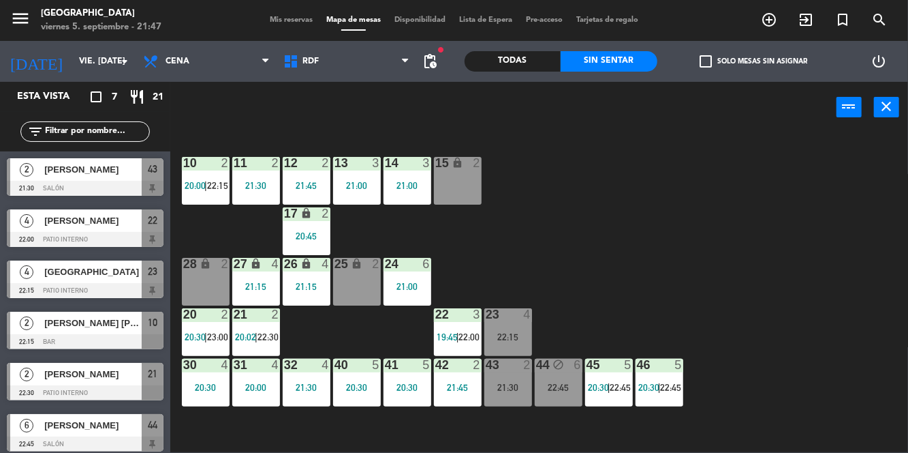
click at [461, 329] on div "22 3 19:45 | 22:00" at bounding box center [458, 332] width 48 height 48
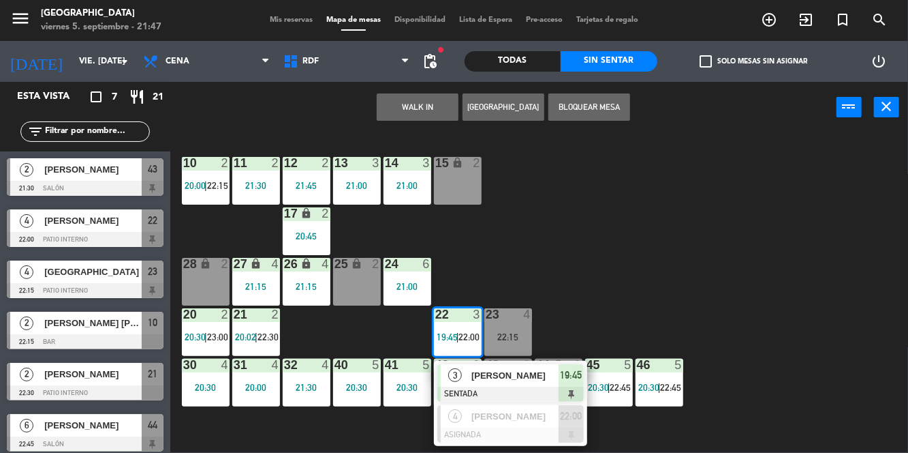
click at [474, 405] on div "[PERSON_NAME]" at bounding box center [514, 416] width 89 height 22
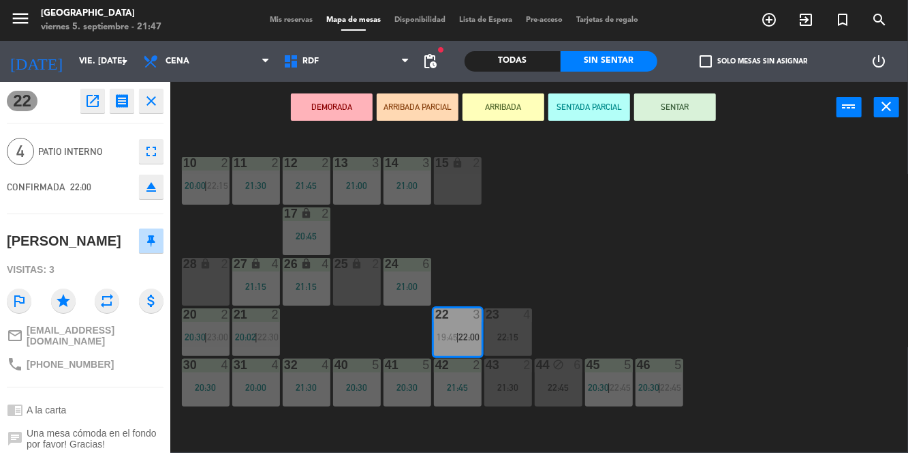
click at [635, 274] on div "10 2 20:00 | 22:15 11 2 21:30 12 2 21:45 13 3 21:00 14 3 21:00 15 lock 2 17 loc…" at bounding box center [543, 292] width 729 height 320
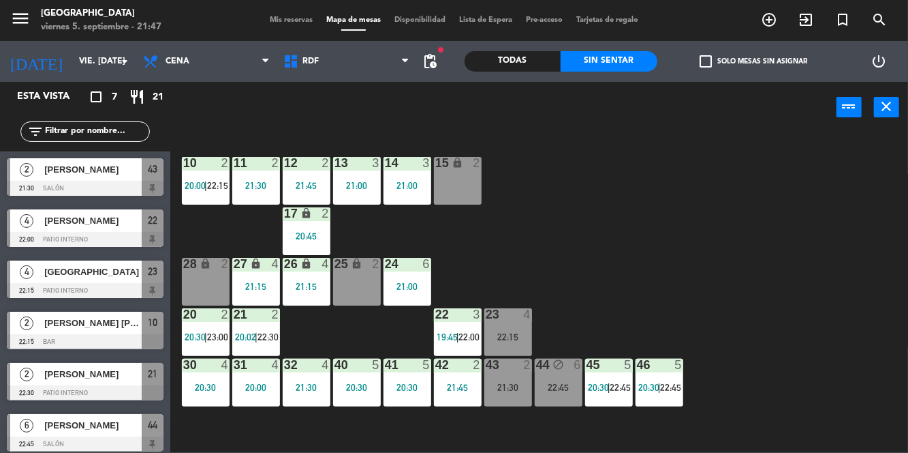
click at [454, 339] on span "19:45" at bounding box center [447, 336] width 21 height 11
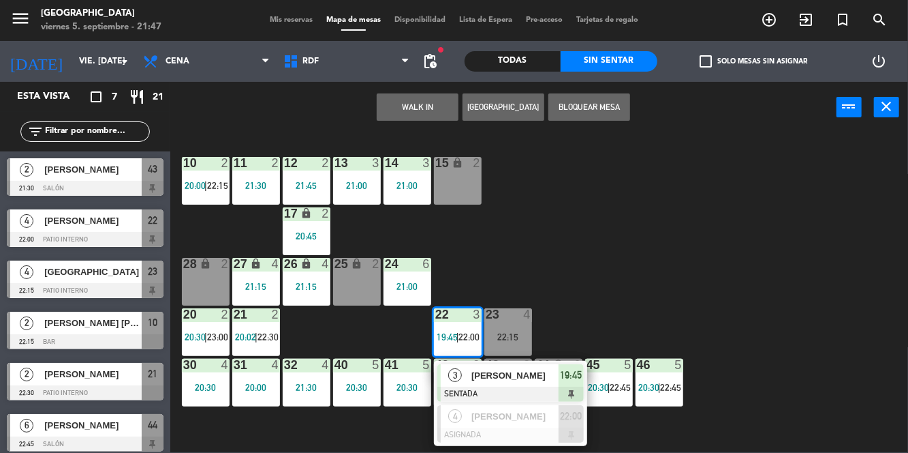
click at [528, 378] on span "[PERSON_NAME]" at bounding box center [515, 375] width 87 height 14
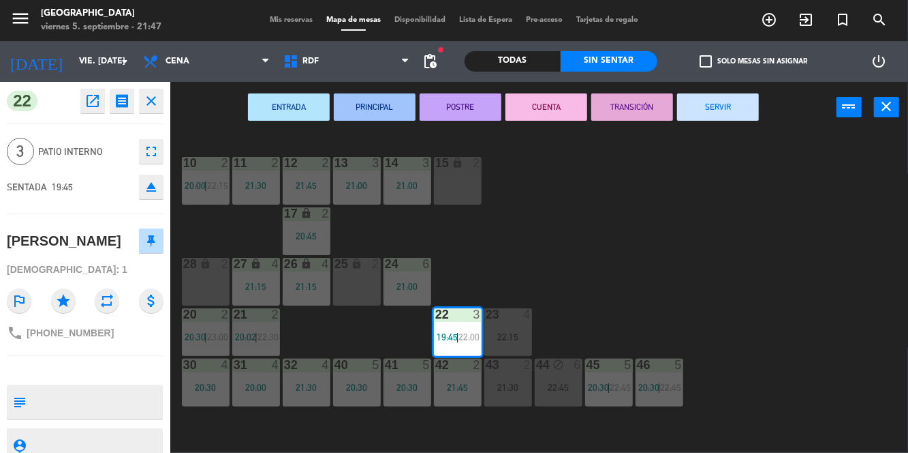
click at [720, 113] on button "SERVIR" at bounding box center [718, 106] width 82 height 27
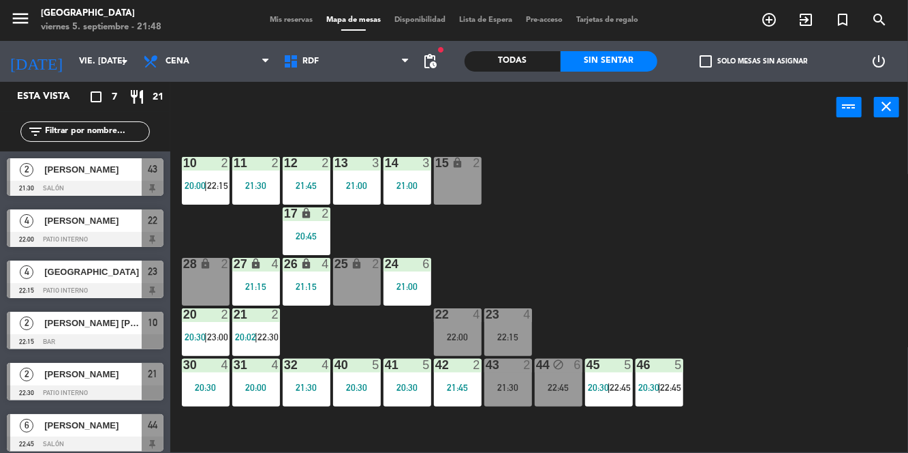
click at [403, 186] on div "21:00" at bounding box center [408, 186] width 48 height 10
click at [727, 234] on div "10 2 20:00 | 22:15 11 2 21:30 12 2 21:45 13 3 21:00 14 3 21:00 15 lock 2 17 loc…" at bounding box center [543, 292] width 729 height 320
click at [188, 184] on span "20:00" at bounding box center [195, 185] width 21 height 11
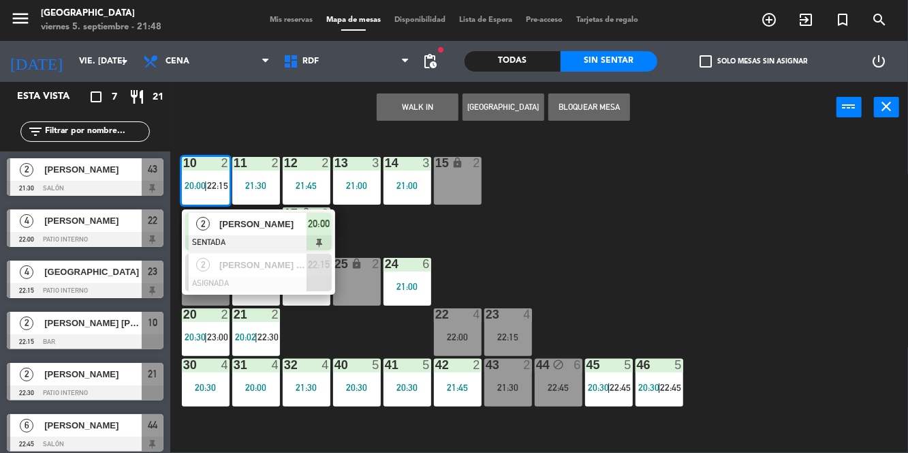
click at [290, 229] on span "[PERSON_NAME]" at bounding box center [262, 224] width 87 height 14
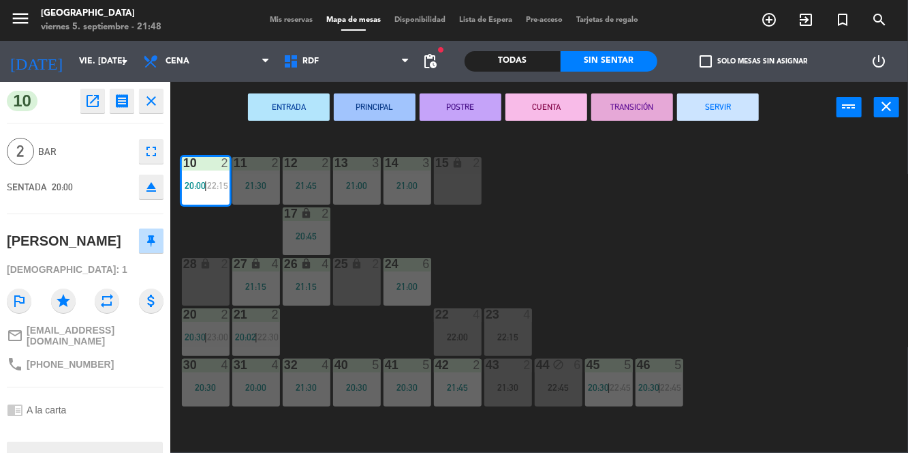
click at [731, 114] on button "SERVIR" at bounding box center [718, 106] width 82 height 27
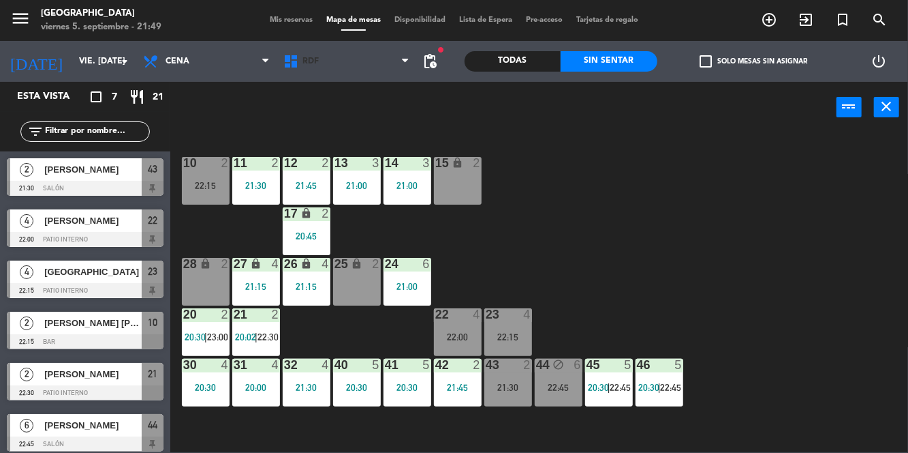
click at [287, 48] on span "RDF" at bounding box center [347, 61] width 140 height 30
click at [519, 174] on div "10 2 22:15 11 2 21:30 12 2 21:45 13 3 21:00 14 3 21:00 15 lock 2 17 lock 2 20:4…" at bounding box center [543, 292] width 729 height 320
click at [284, 22] on span "Mis reservas" at bounding box center [291, 19] width 57 height 7
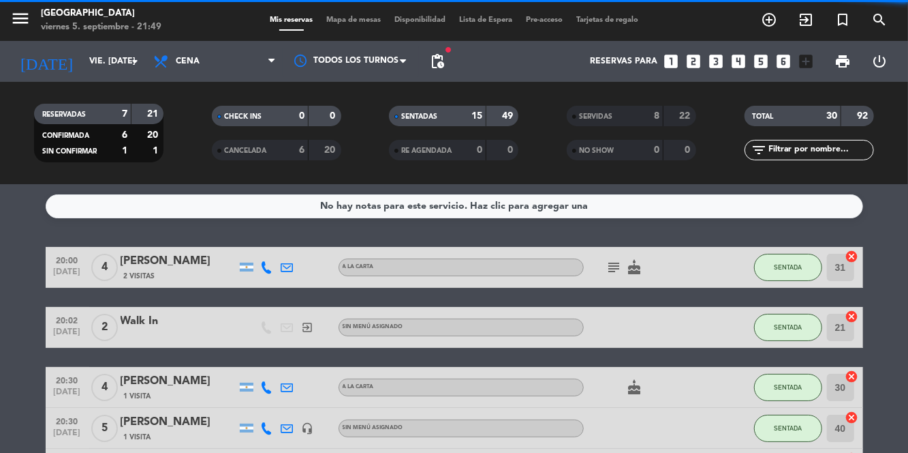
click at [641, 125] on div "SERVIDAS 8 22" at bounding box center [631, 116] width 129 height 20
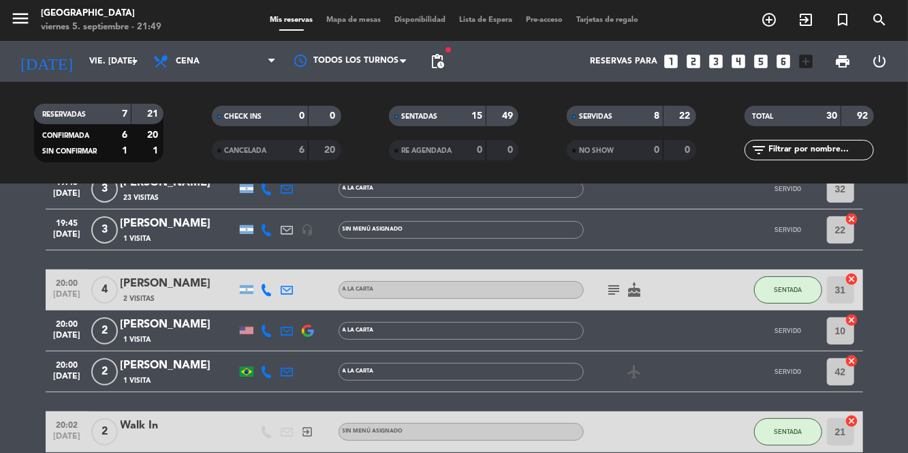
scroll to position [193, 0]
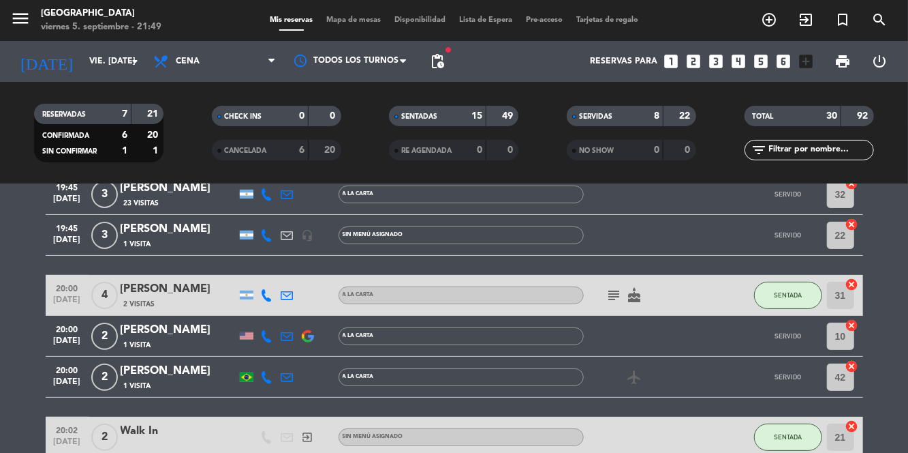
click at [187, 331] on div "[PERSON_NAME]" at bounding box center [179, 330] width 116 height 18
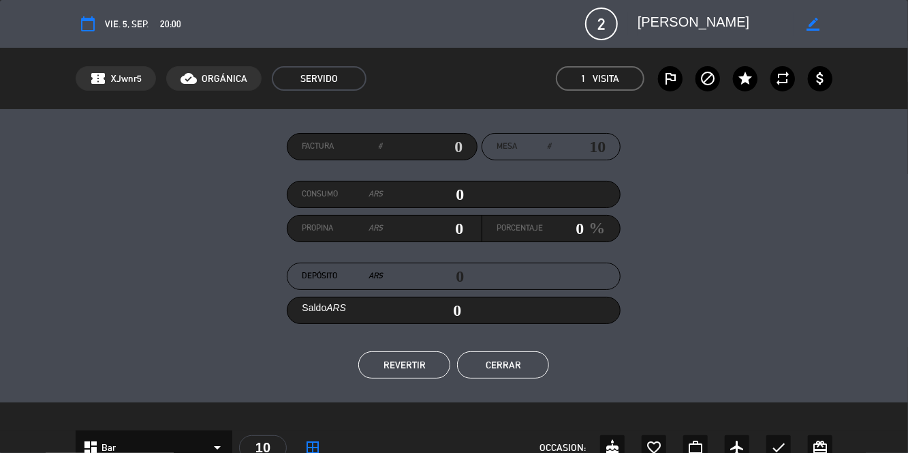
click at [427, 363] on button "REVERTIR" at bounding box center [404, 364] width 92 height 27
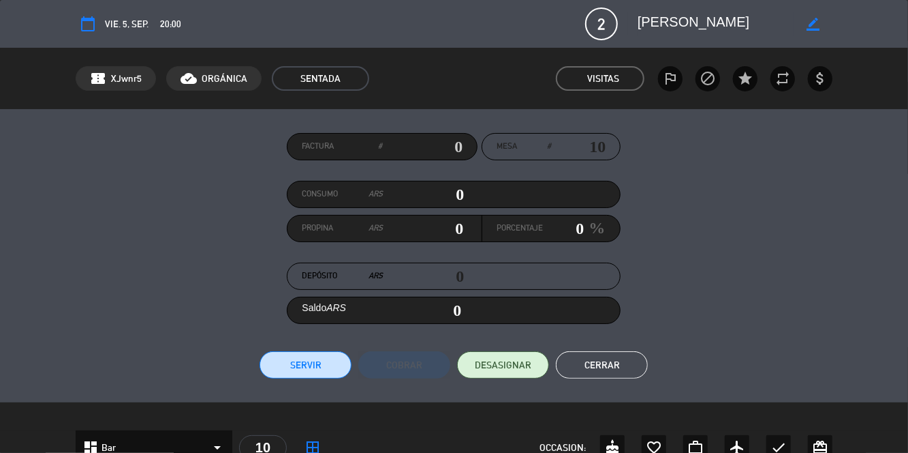
click at [612, 363] on button "Cerrar" at bounding box center [602, 364] width 92 height 27
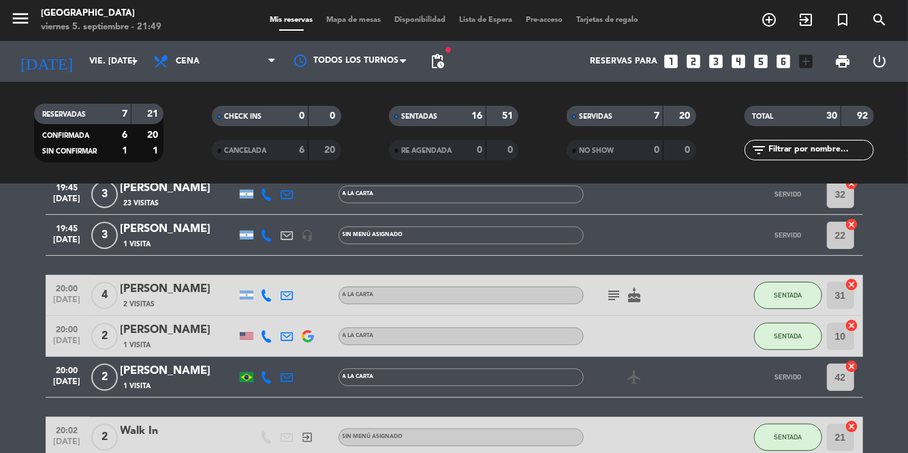
click at [611, 117] on span "SERVIDAS" at bounding box center [595, 116] width 33 height 7
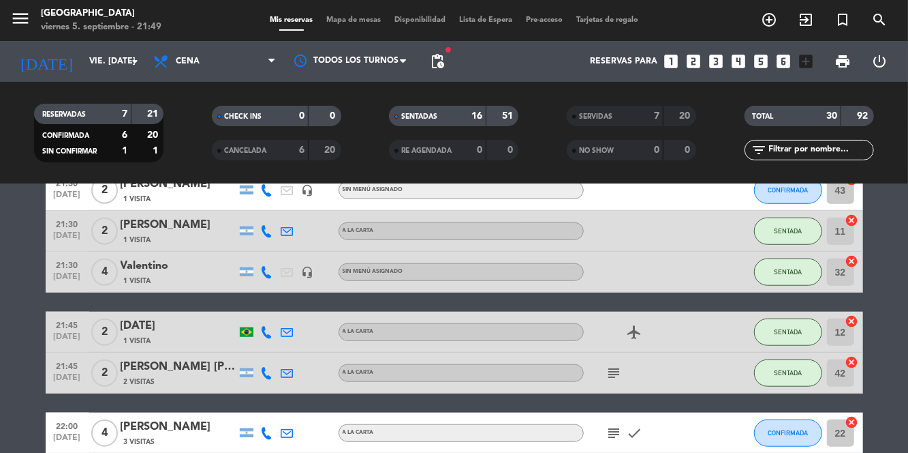
scroll to position [740, 0]
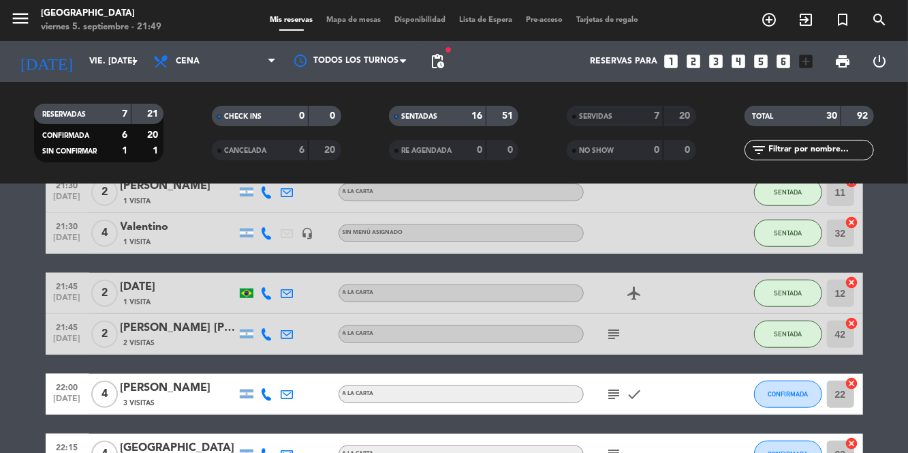
click at [612, 338] on icon "subject" at bounding box center [615, 334] width 16 height 16
click at [881, 303] on bookings-row "20:00 [DATE] 4 [PERSON_NAME] 2 Visitas A la carta subject cake SENTADA 31 cance…" at bounding box center [454, 101] width 908 height 1189
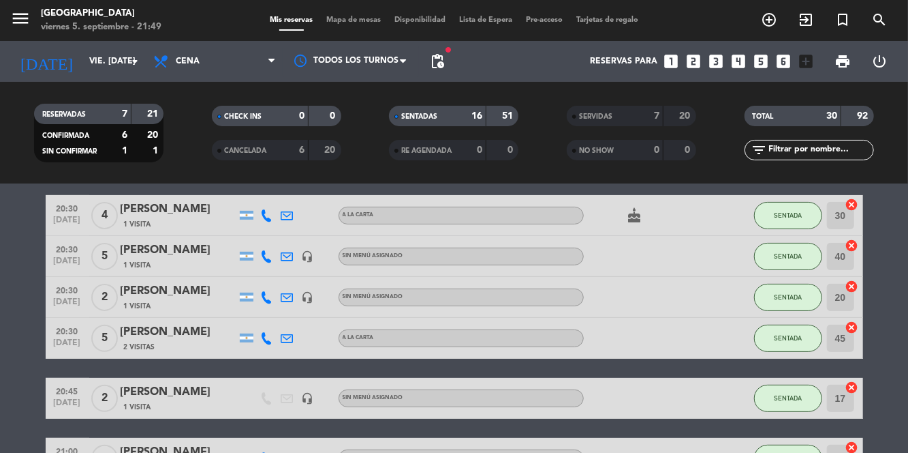
scroll to position [0, 0]
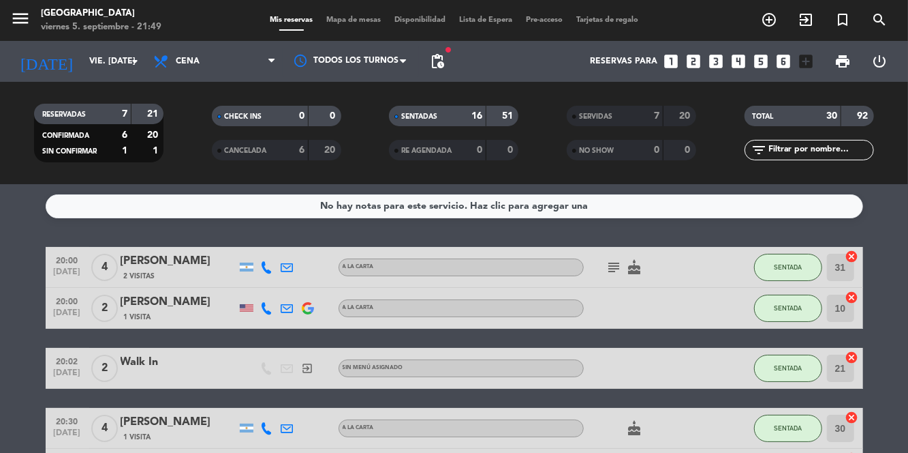
click at [361, 19] on span "Mapa de mesas" at bounding box center [354, 19] width 68 height 7
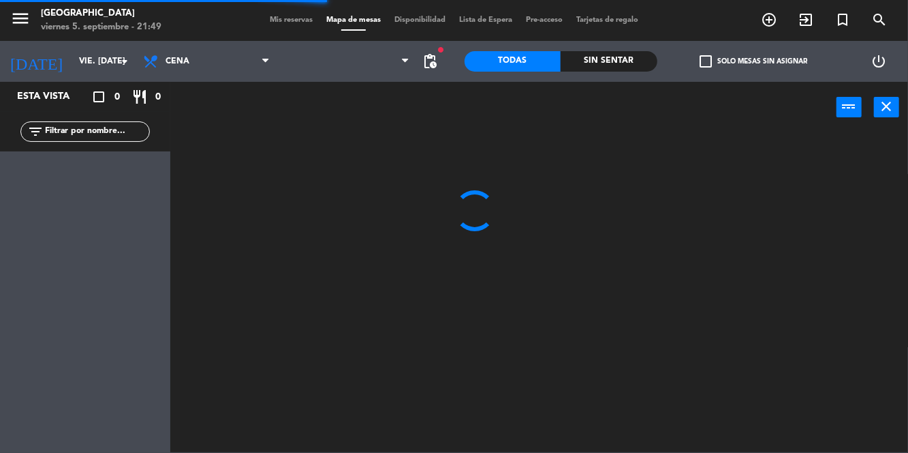
click at [614, 62] on div "Sin sentar" at bounding box center [609, 61] width 97 height 20
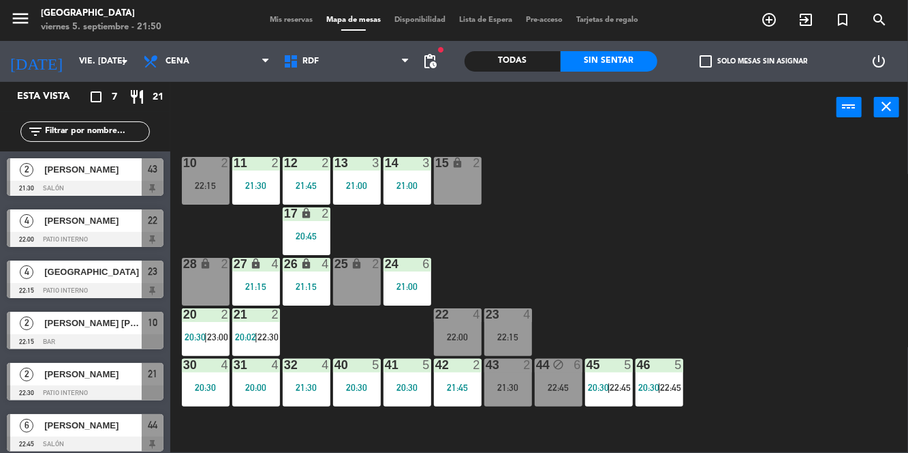
click at [210, 183] on div "22:15" at bounding box center [206, 186] width 48 height 10
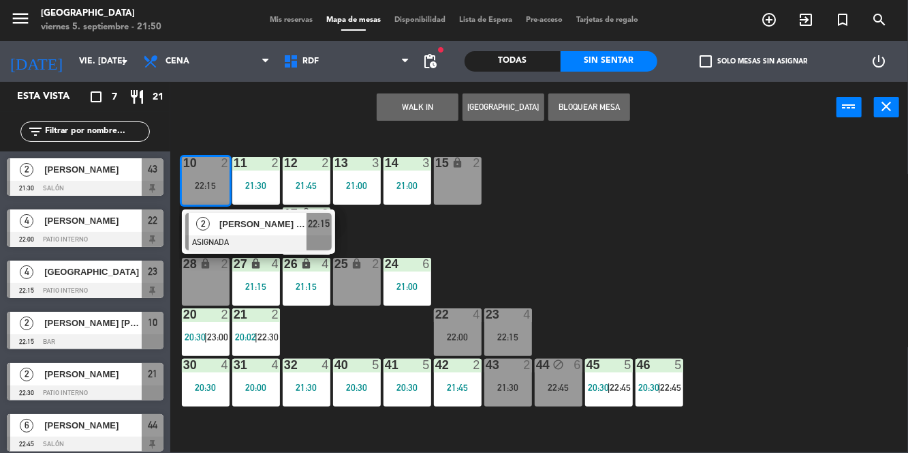
click at [689, 228] on div "10 2 22:15 2 [PERSON_NAME] [PERSON_NAME] ASIGNADA 22:15 11 2 21:30 12 2 21:45 1…" at bounding box center [543, 292] width 729 height 320
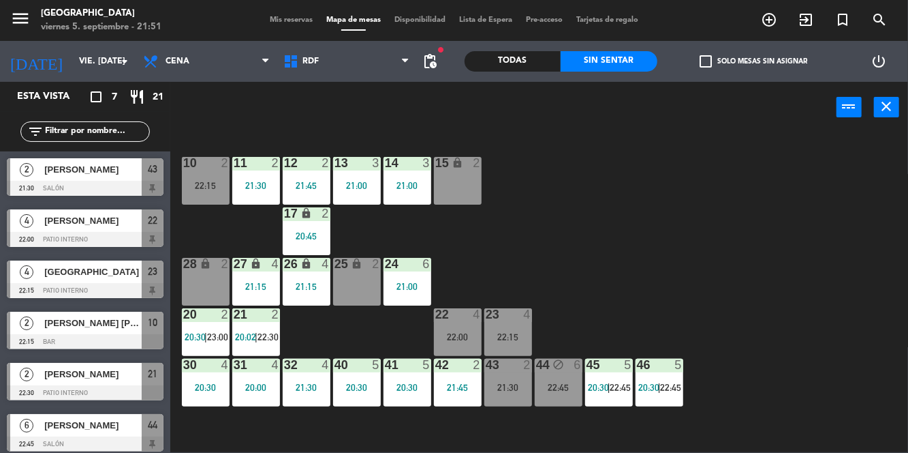
click at [490, 23] on span "Lista de Espera" at bounding box center [486, 19] width 67 height 7
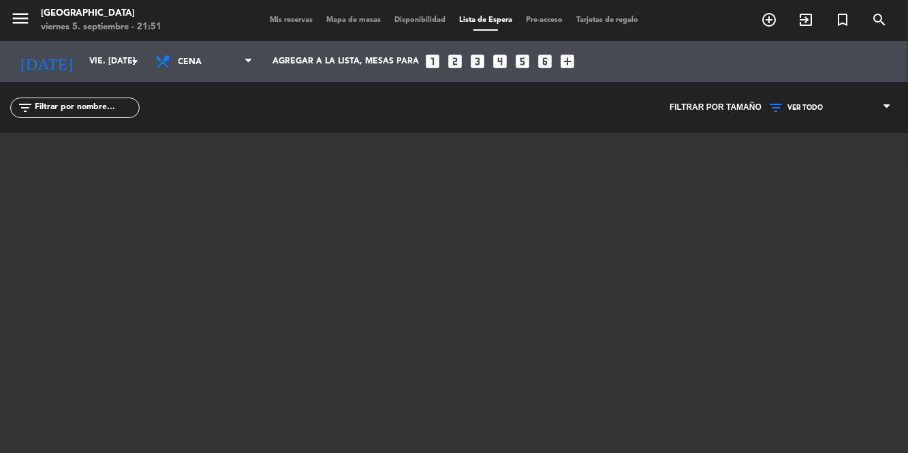
click at [297, 16] on span "Mis reservas" at bounding box center [291, 19] width 57 height 7
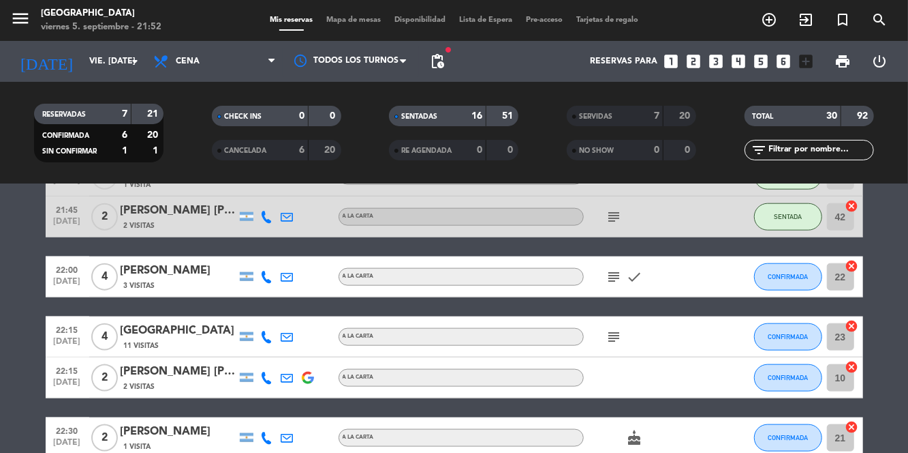
scroll to position [865, 0]
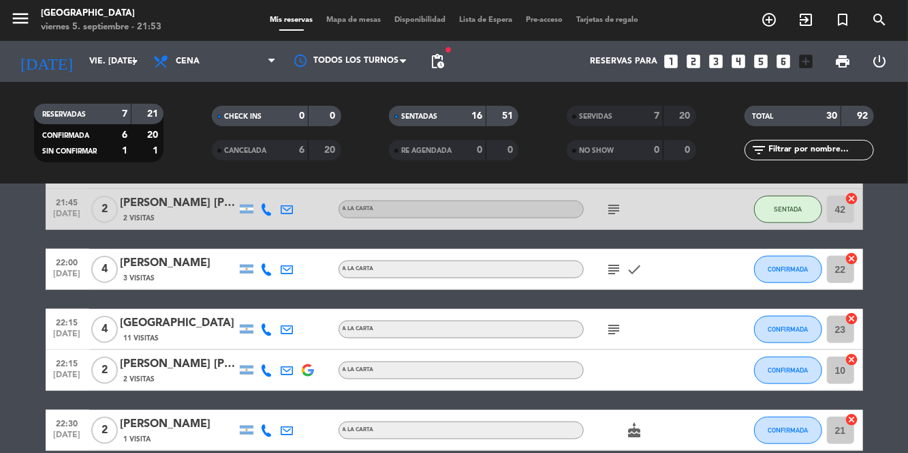
click at [348, 35] on div "menu [GEOGRAPHIC_DATA] viernes 5. septiembre - 21:53 Mis reservas Mapa de mesas…" at bounding box center [454, 20] width 908 height 41
click at [357, 21] on span "Mapa de mesas" at bounding box center [354, 19] width 68 height 7
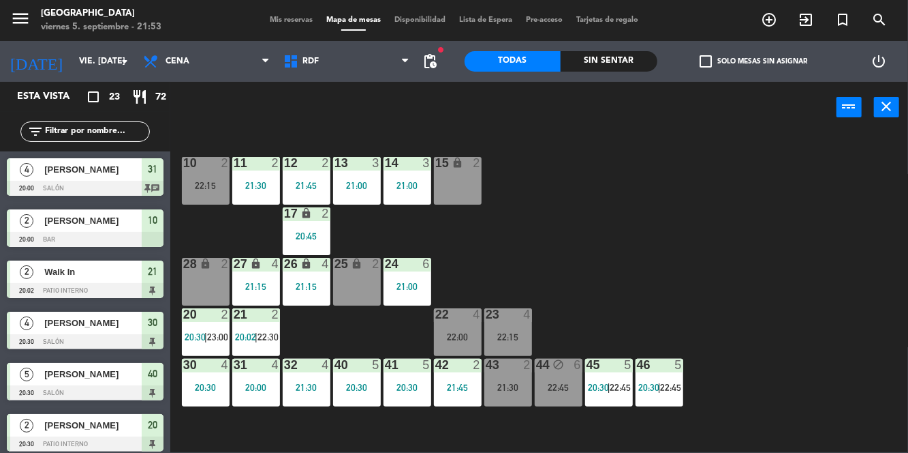
click at [613, 231] on div "10 2 22:15 11 2 21:30 12 2 21:45 13 3 21:00 14 3 21:00 15 lock 2 17 lock 2 20:4…" at bounding box center [543, 292] width 729 height 320
click at [605, 263] on div "10 2 22:15 11 2 21:30 12 2 21:45 13 3 21:00 14 3 21:00 15 lock 2 17 lock 2 20:4…" at bounding box center [543, 292] width 729 height 320
click at [510, 344] on div "23 4 22:15" at bounding box center [509, 332] width 48 height 48
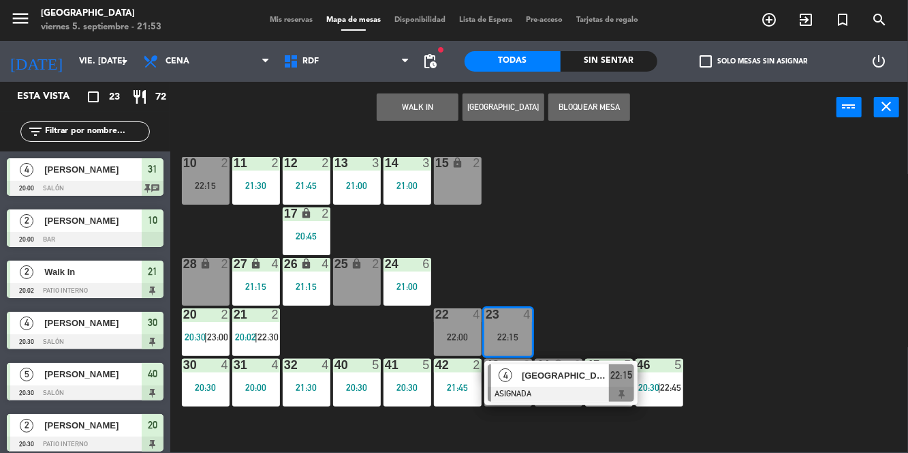
click at [793, 308] on div "10 2 22:15 11 2 21:30 12 2 21:45 13 3 21:00 14 3 21:00 15 lock 2 17 lock 2 20:4…" at bounding box center [543, 292] width 729 height 320
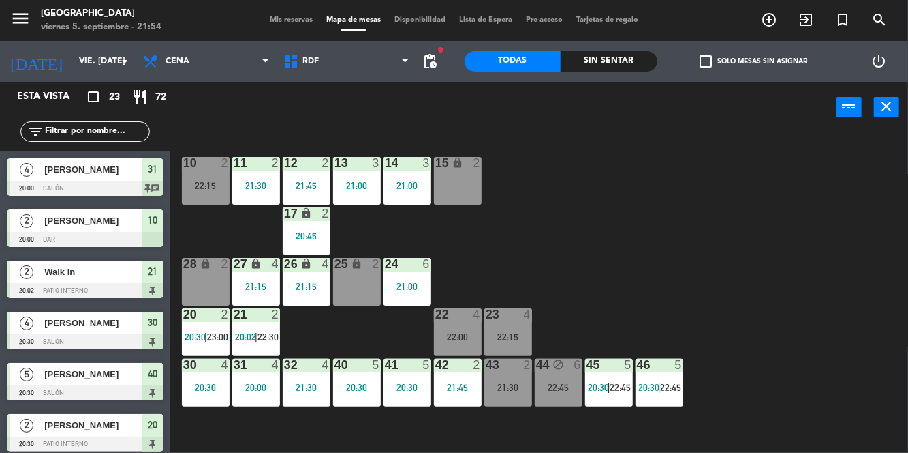
click at [530, 214] on div "10 2 22:15 11 2 21:30 12 2 21:45 13 3 21:00 14 3 21:00 15 lock 2 17 lock 2 20:4…" at bounding box center [543, 292] width 729 height 320
click at [284, 213] on div "17" at bounding box center [284, 213] width 1 height 12
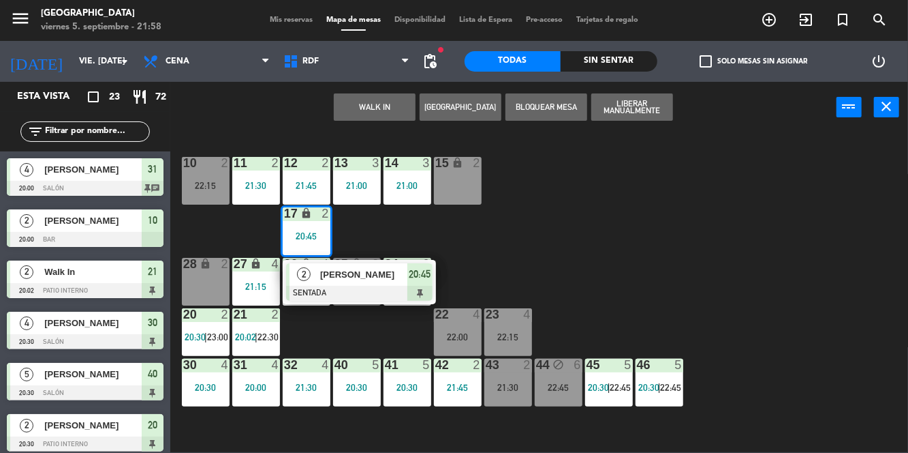
click at [339, 274] on span "[PERSON_NAME]" at bounding box center [363, 274] width 87 height 14
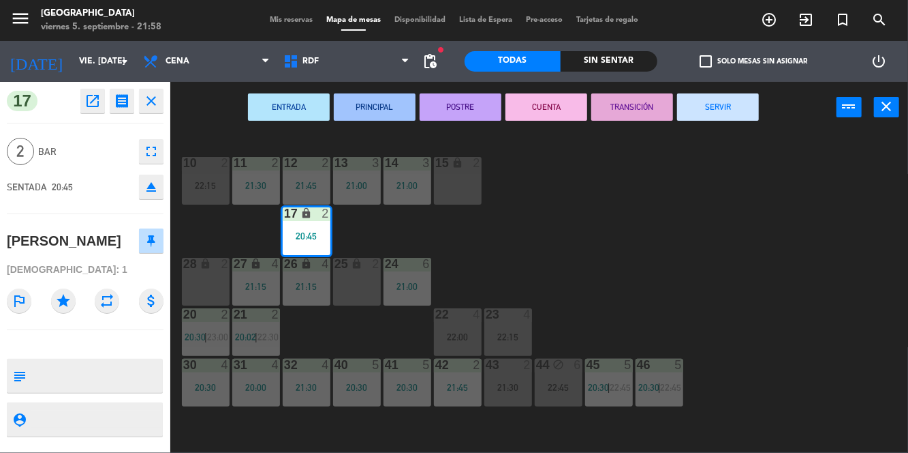
click at [694, 100] on button "SERVIR" at bounding box center [718, 106] width 82 height 27
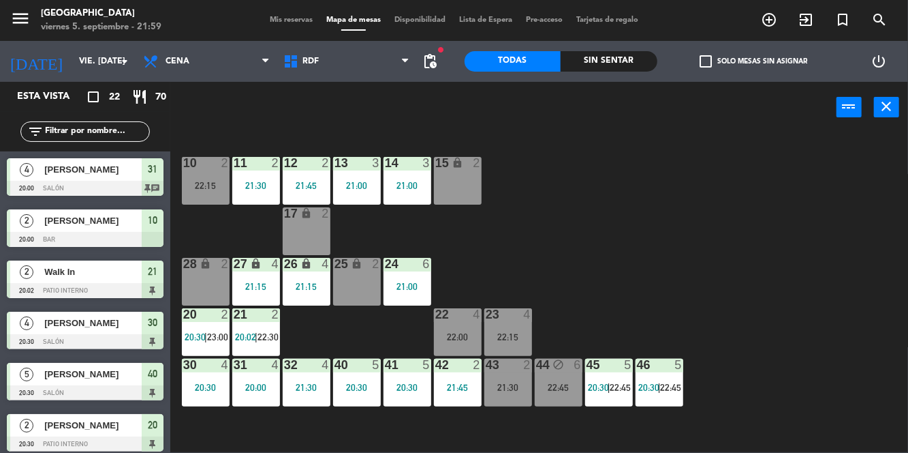
click at [263, 31] on div "menu [GEOGRAPHIC_DATA] viernes 5. septiembre - 21:59 Mis reservas Mapa de mesas…" at bounding box center [454, 20] width 908 height 41
click at [289, 21] on span "Mis reservas" at bounding box center [291, 19] width 57 height 7
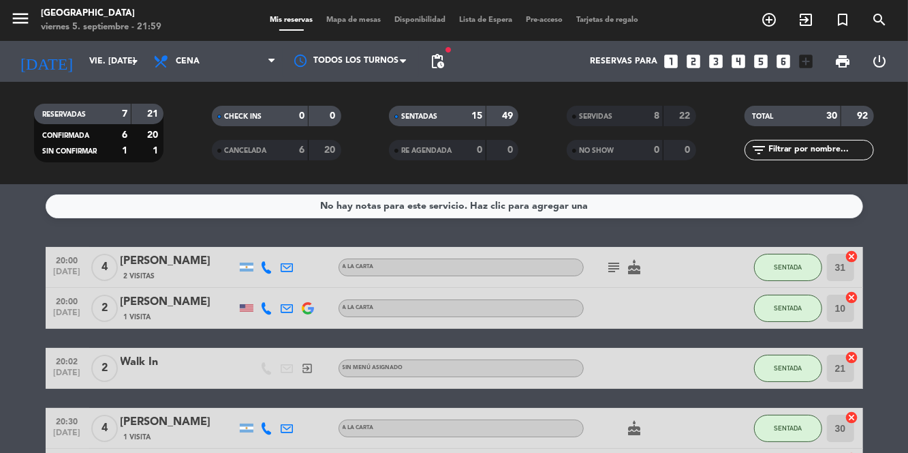
click at [339, 22] on span "Mapa de mesas" at bounding box center [354, 19] width 68 height 7
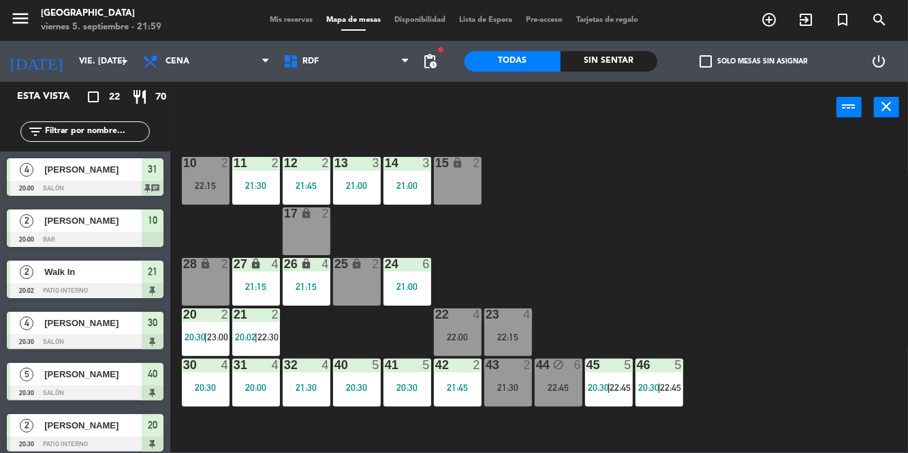
click at [460, 340] on div "22:00" at bounding box center [458, 337] width 48 height 10
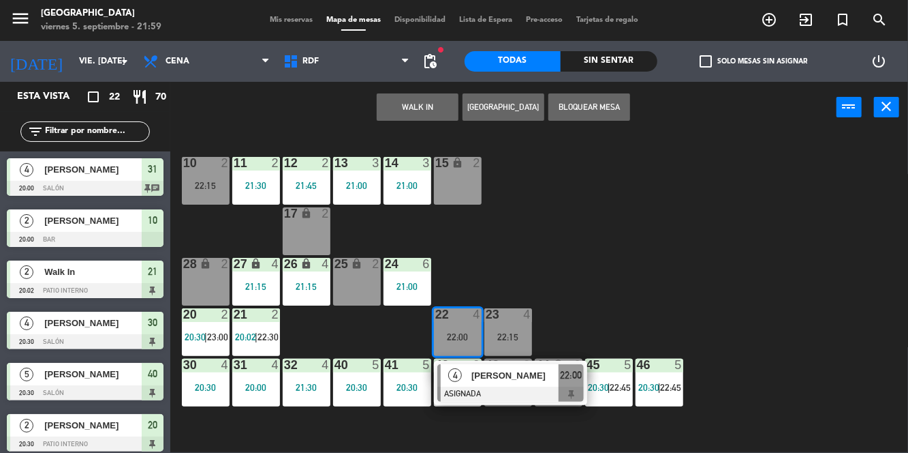
click at [634, 256] on div "10 2 22:15 11 2 21:30 12 2 21:45 13 3 21:00 14 3 21:00 15 lock 2 17 lock 2 24 6…" at bounding box center [543, 292] width 729 height 320
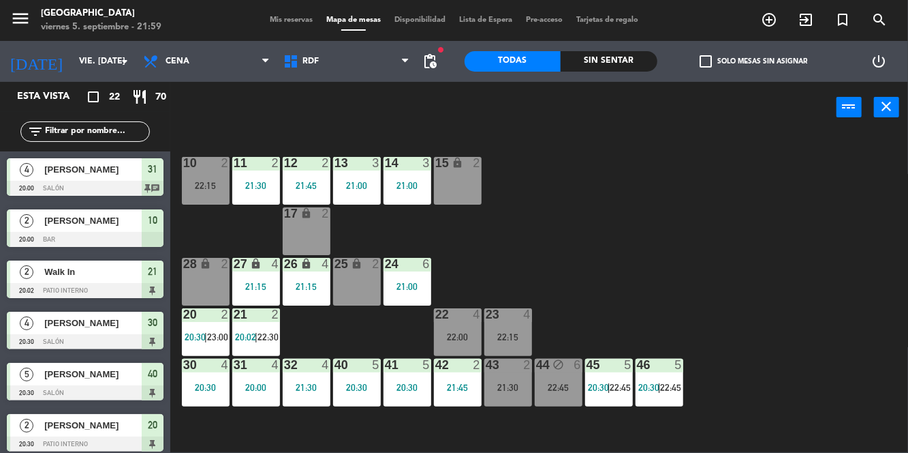
click at [502, 322] on div "23 4 22:15" at bounding box center [509, 332] width 48 height 48
click at [631, 226] on div "10 2 22:15 11 2 21:30 12 2 21:45 13 3 21:00 14 3 21:00 15 lock 2 17 lock 2 24 6…" at bounding box center [543, 292] width 729 height 320
click at [517, 333] on div "22:15" at bounding box center [509, 337] width 48 height 10
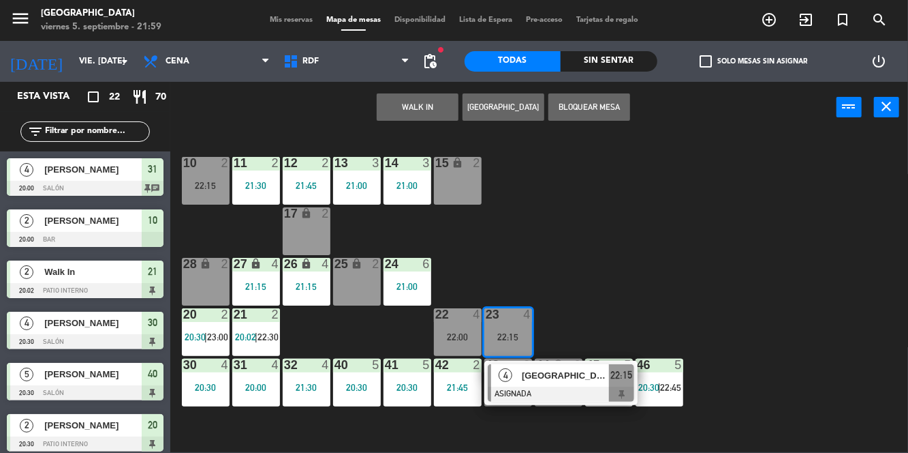
click at [455, 332] on div "22:00" at bounding box center [458, 337] width 48 height 10
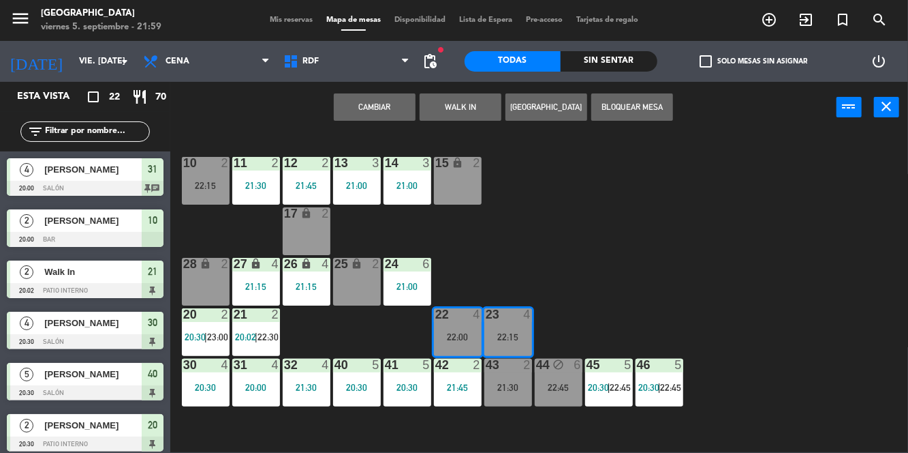
click at [397, 116] on button "Cambiar" at bounding box center [375, 106] width 82 height 27
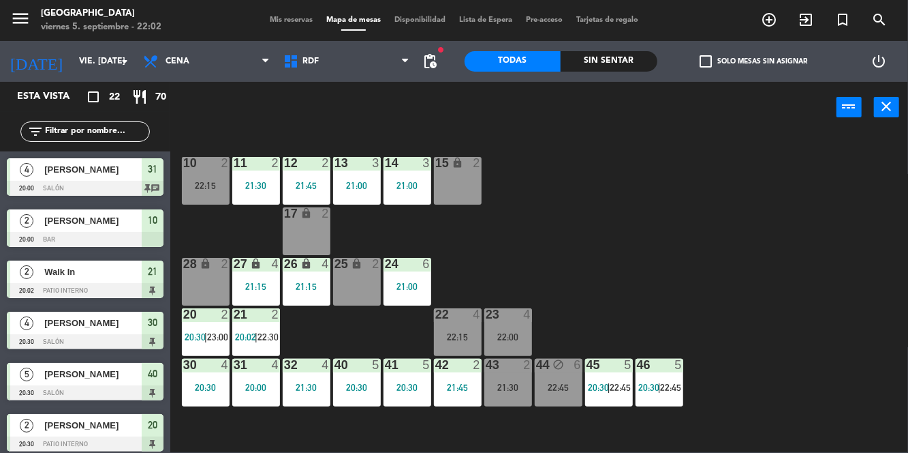
click at [517, 318] on div at bounding box center [508, 314] width 22 height 12
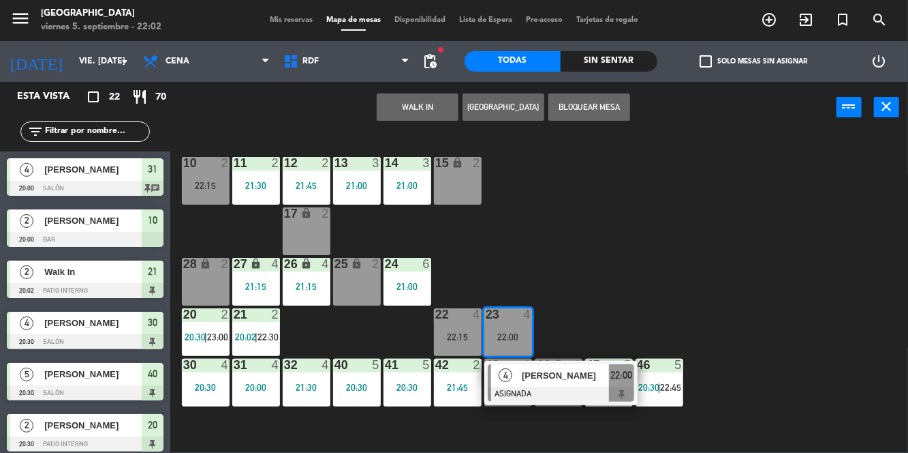
click at [594, 369] on span "[PERSON_NAME]" at bounding box center [565, 375] width 87 height 14
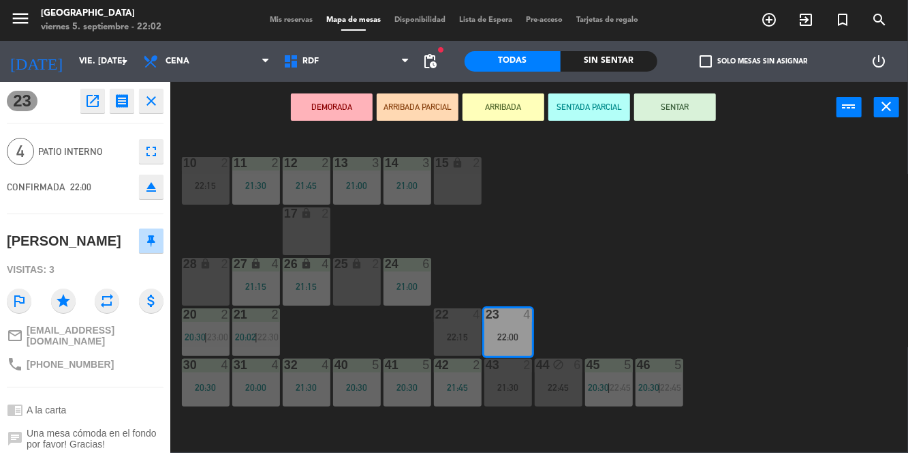
click at [687, 117] on button "SENTAR" at bounding box center [676, 106] width 82 height 27
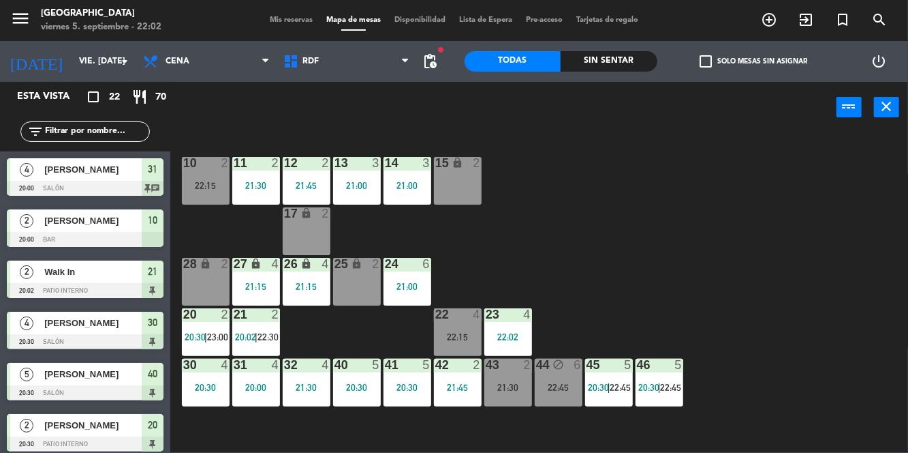
scroll to position [93, 0]
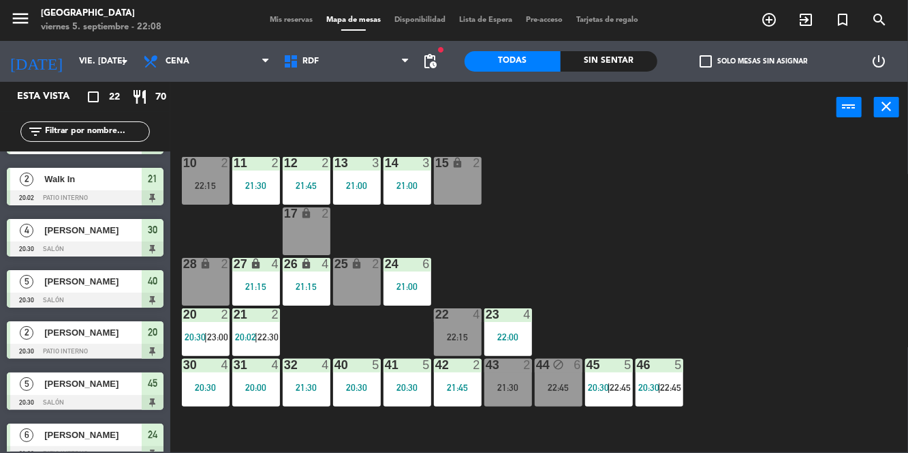
click at [206, 290] on div "28 lock 2" at bounding box center [206, 282] width 48 height 48
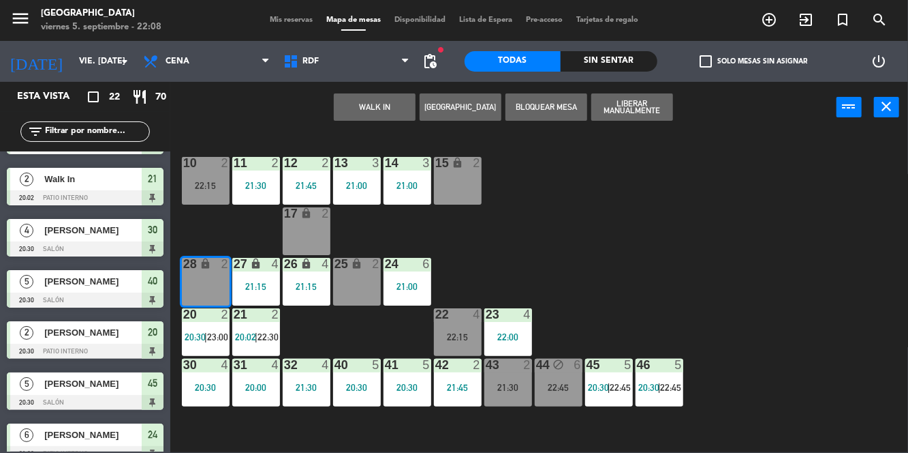
click at [408, 112] on button "WALK IN" at bounding box center [375, 106] width 82 height 27
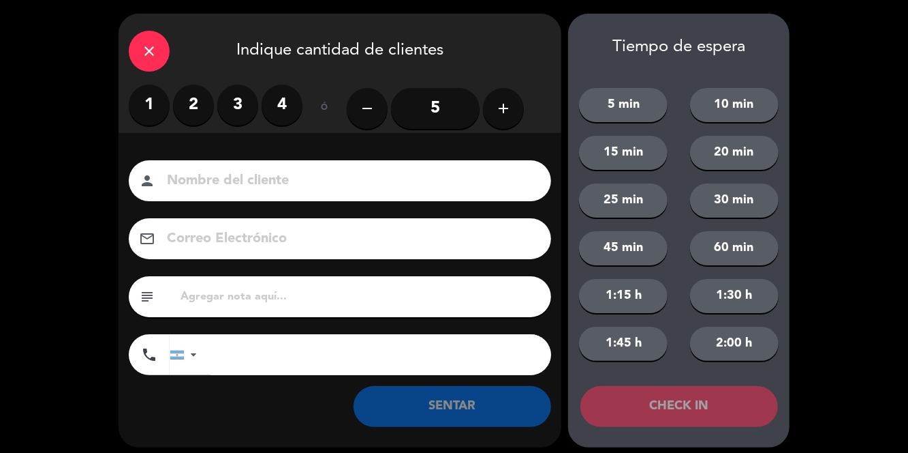
click at [204, 97] on label "2" at bounding box center [193, 105] width 41 height 41
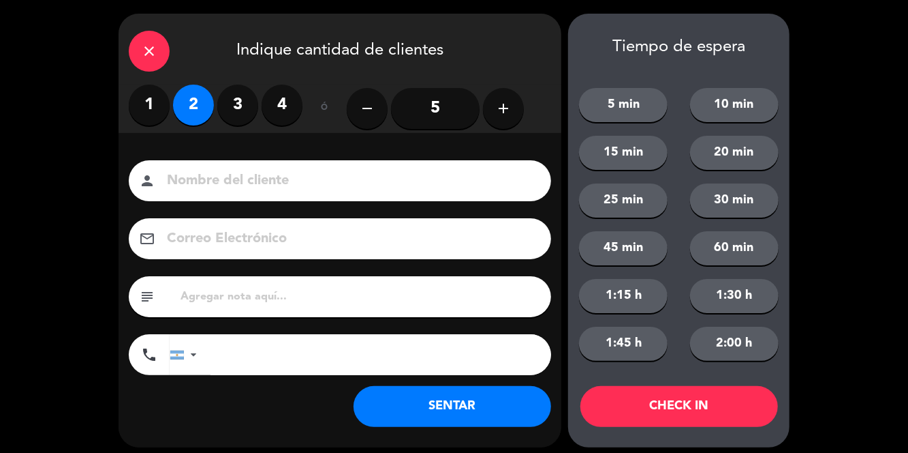
click at [463, 405] on button "SENTAR" at bounding box center [453, 406] width 198 height 41
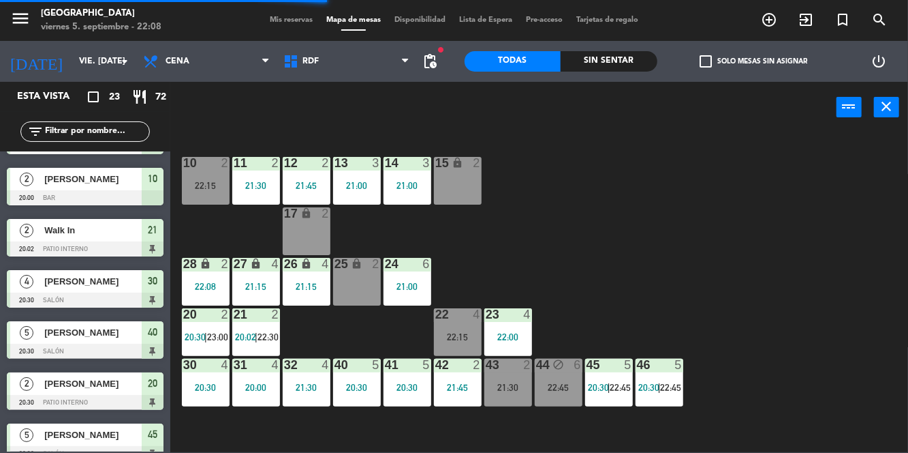
scroll to position [0, 0]
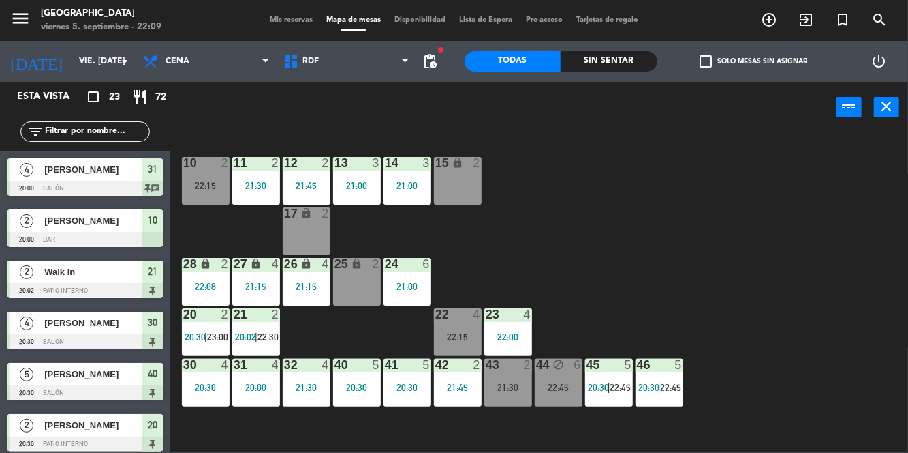
click at [634, 83] on div "power_input close" at bounding box center [503, 108] width 667 height 52
click at [611, 65] on div "Sin sentar" at bounding box center [609, 61] width 97 height 20
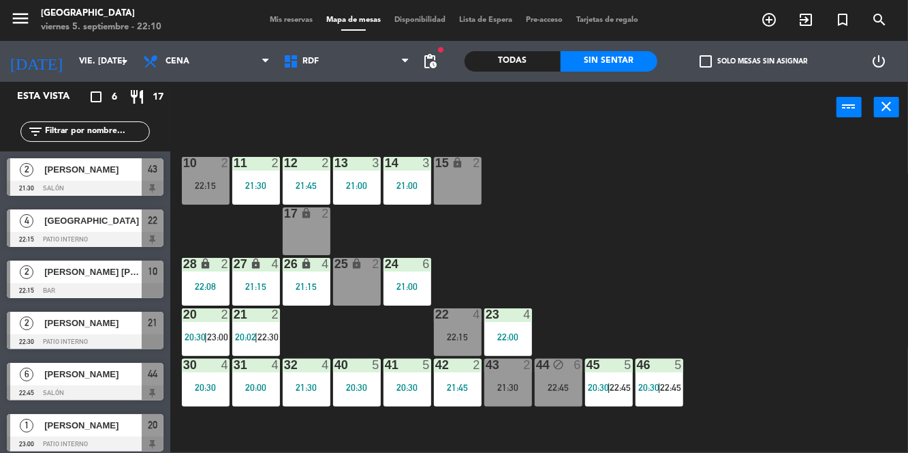
scroll to position [7, 0]
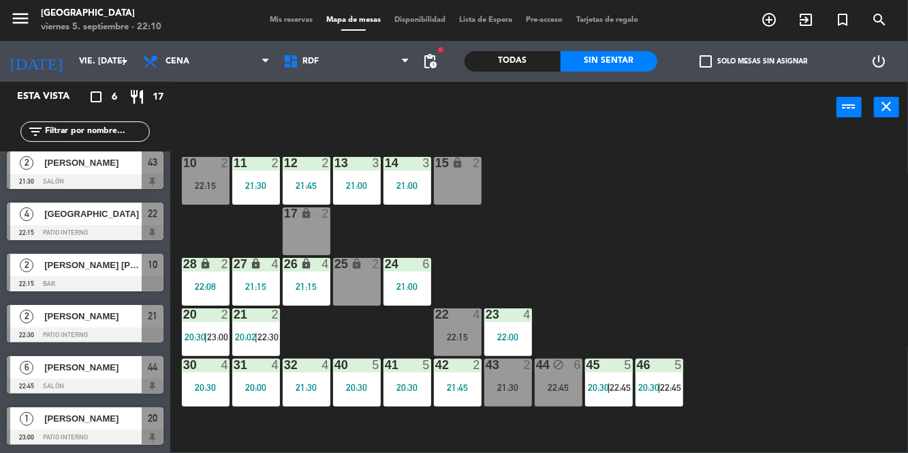
click at [285, 18] on span "Mis reservas" at bounding box center [291, 19] width 57 height 7
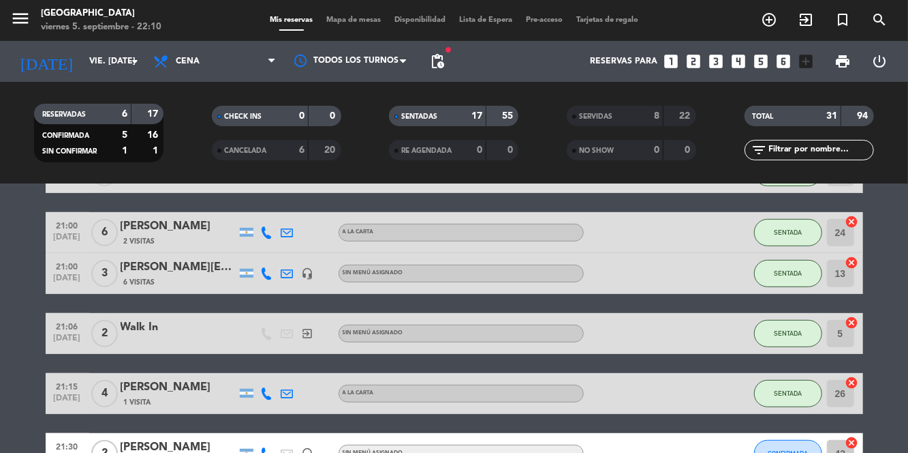
scroll to position [568, 0]
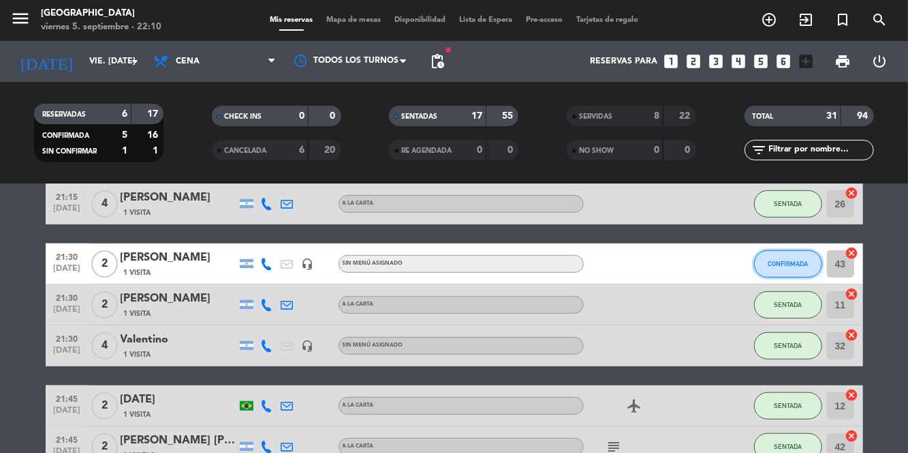
click at [795, 268] on button "CONFIRMADA" at bounding box center [788, 263] width 68 height 27
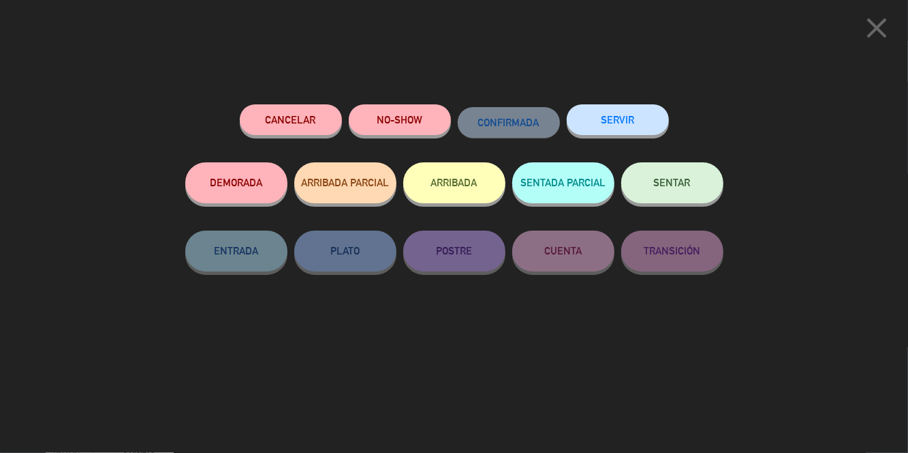
click at [423, 117] on button "NO-SHOW" at bounding box center [400, 119] width 102 height 31
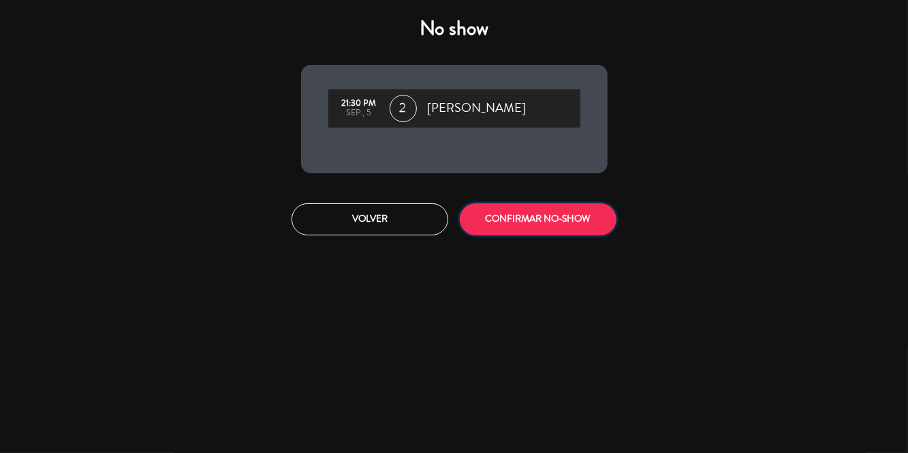
click at [569, 221] on button "CONFIRMAR NO-SHOW" at bounding box center [538, 219] width 157 height 32
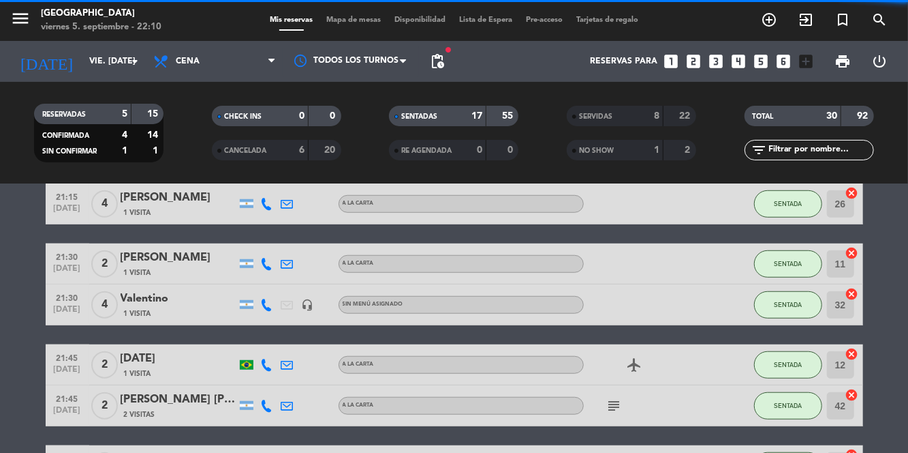
click at [358, 21] on span "Mapa de mesas" at bounding box center [354, 19] width 68 height 7
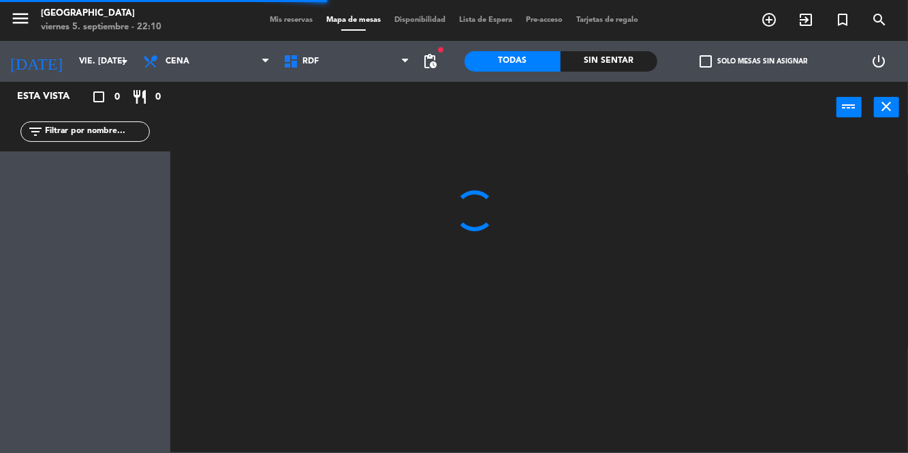
click at [606, 61] on div "Sin sentar" at bounding box center [609, 61] width 97 height 20
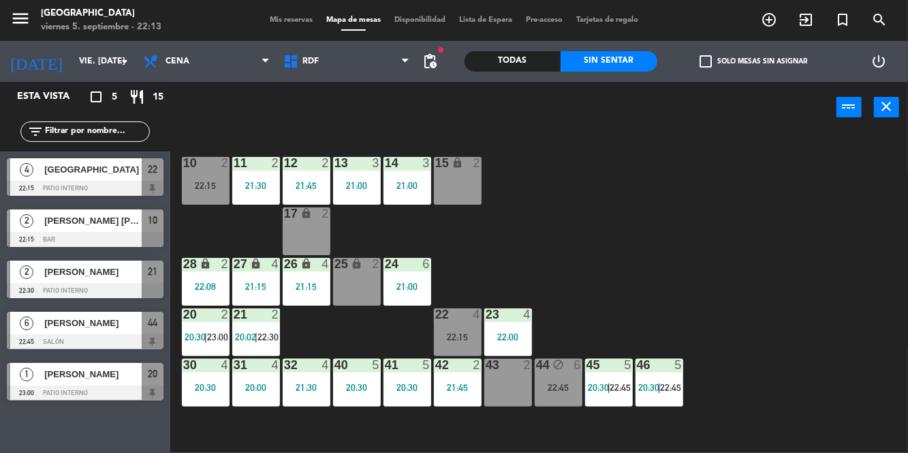
click at [260, 390] on div "20:00" at bounding box center [256, 387] width 48 height 10
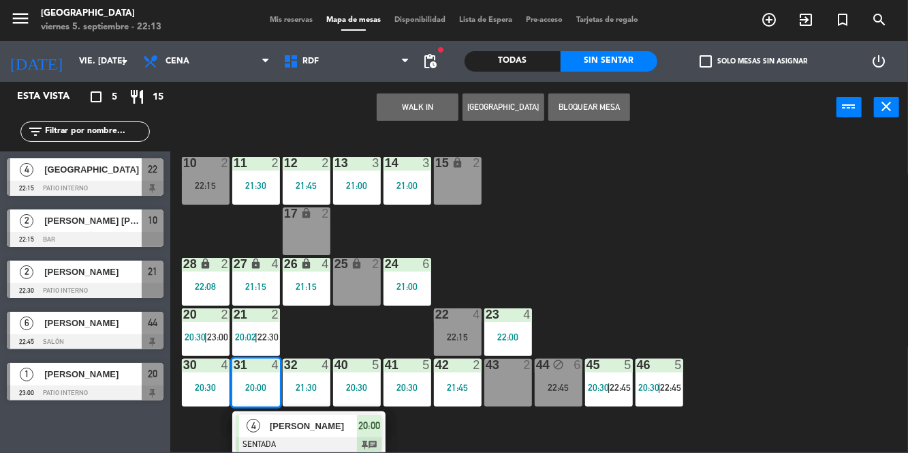
click at [308, 431] on span "[PERSON_NAME]" at bounding box center [313, 425] width 87 height 14
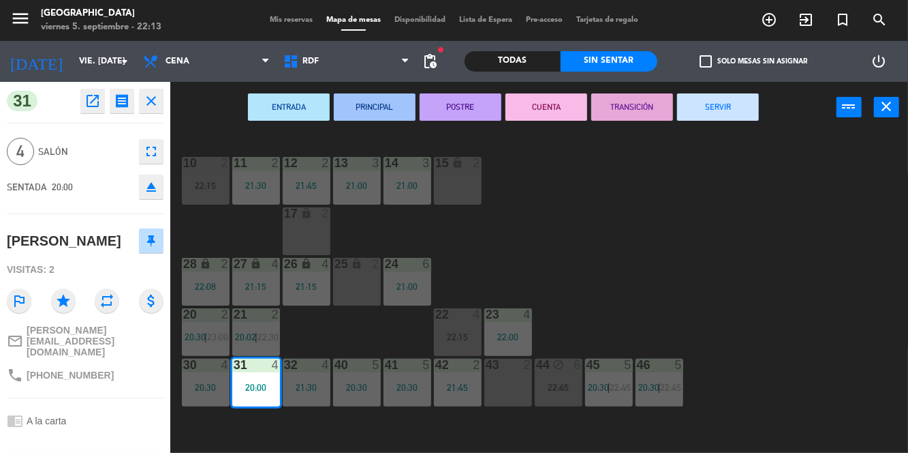
click at [733, 105] on button "SERVIR" at bounding box center [718, 106] width 82 height 27
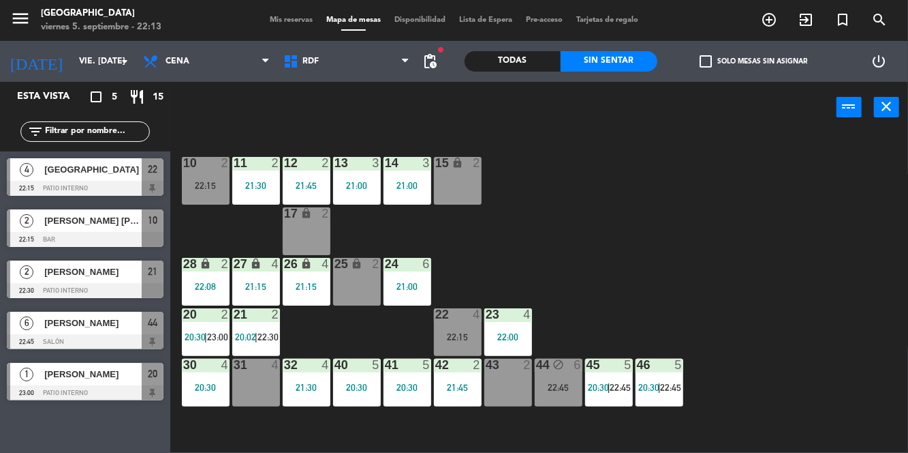
click at [202, 185] on div "22:15" at bounding box center [206, 186] width 48 height 10
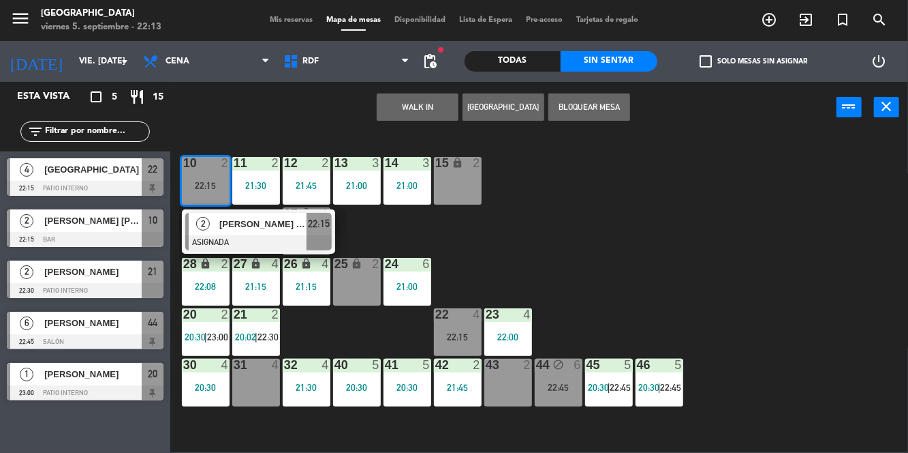
click at [218, 233] on div "[PERSON_NAME] [PERSON_NAME]" at bounding box center [262, 224] width 89 height 22
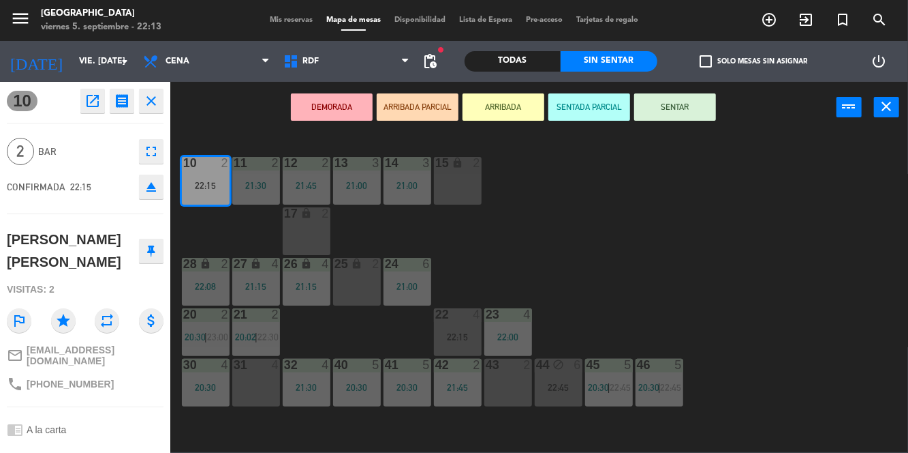
click at [690, 119] on button "SENTAR" at bounding box center [676, 106] width 82 height 27
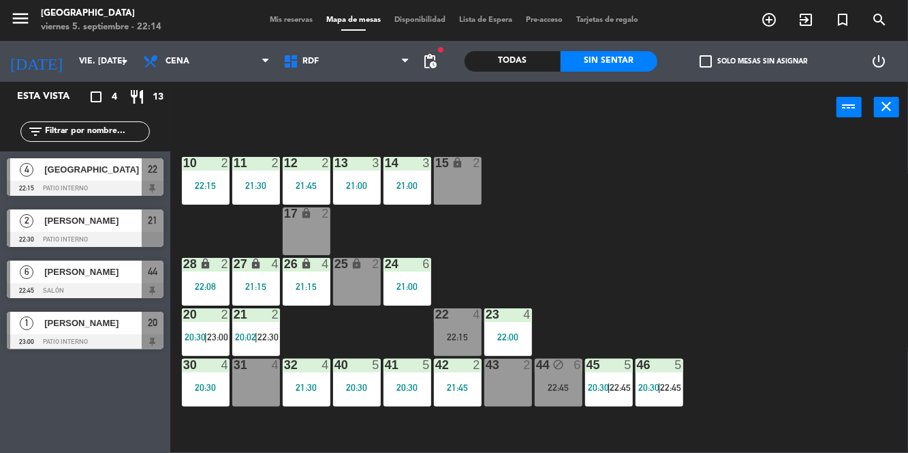
click at [47, 209] on div "[PERSON_NAME]" at bounding box center [92, 220] width 99 height 22
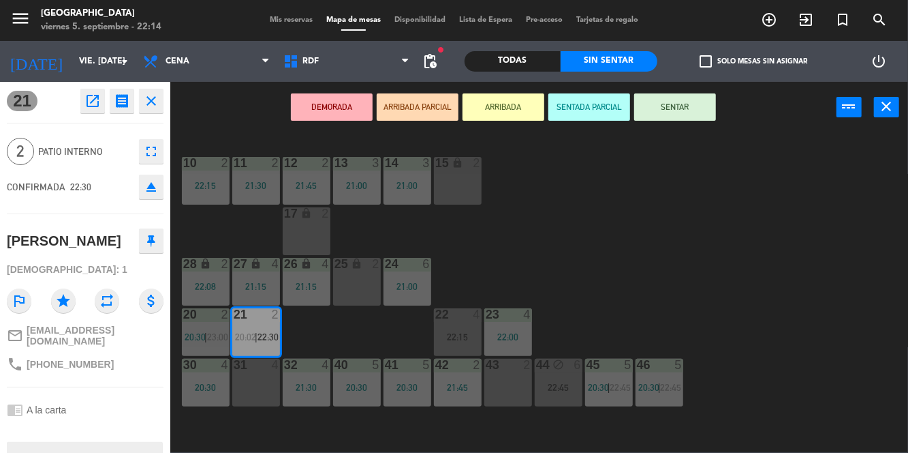
click at [630, 221] on div "10 2 22:15 11 2 21:30 12 2 21:45 13 3 21:00 14 3 21:00 15 lock 2 17 lock 2 24 6…" at bounding box center [543, 292] width 729 height 320
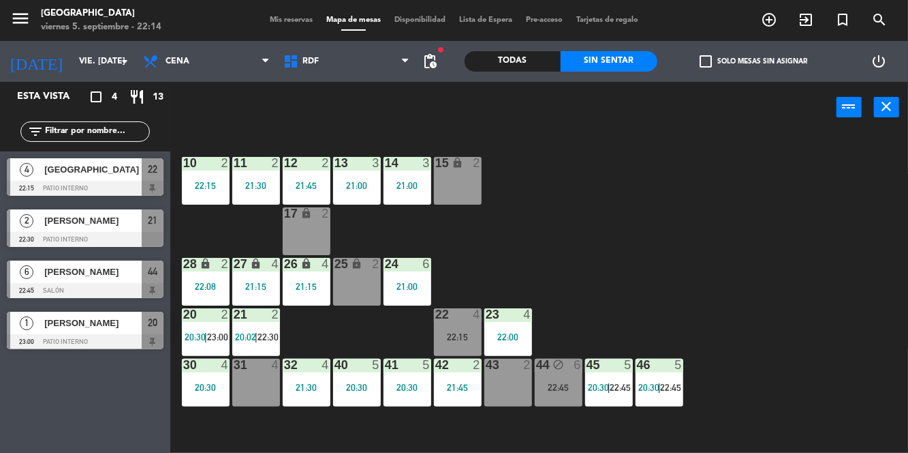
click at [207, 332] on div "23:00" at bounding box center [217, 337] width 20 height 10
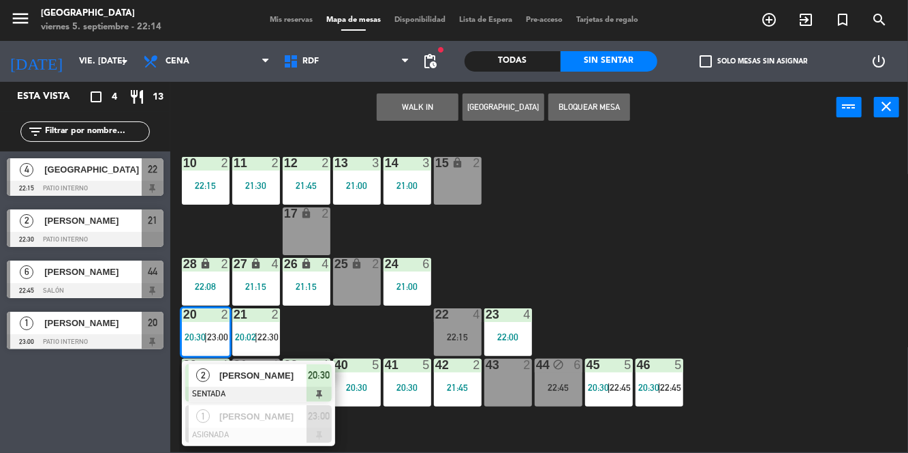
click at [285, 382] on span "[PERSON_NAME]" at bounding box center [262, 375] width 87 height 14
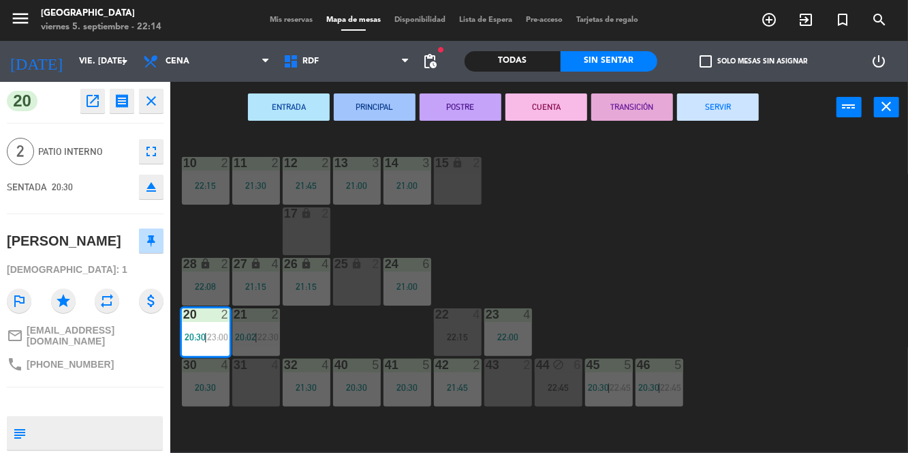
click at [741, 105] on button "SERVIR" at bounding box center [718, 106] width 82 height 27
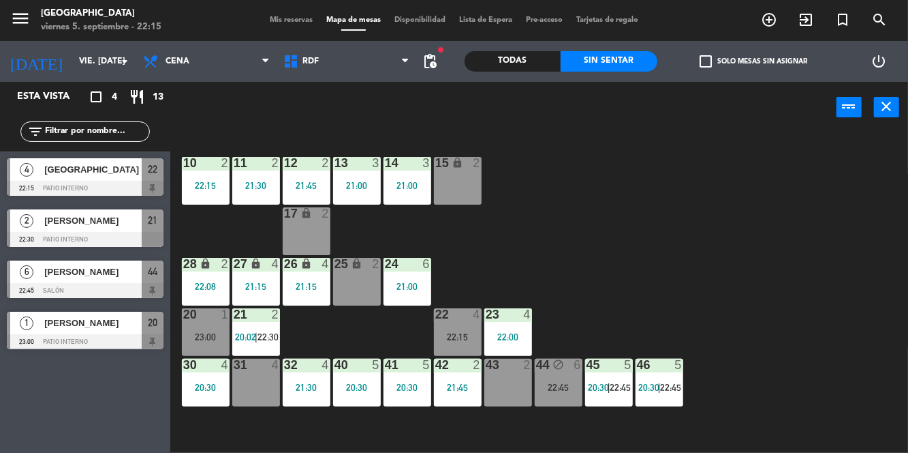
click at [451, 318] on div at bounding box center [457, 314] width 22 height 12
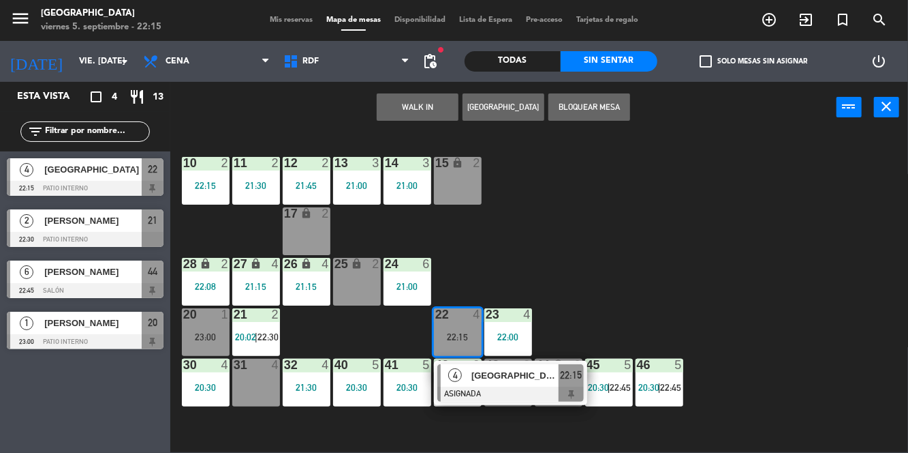
click at [255, 389] on div "31 4" at bounding box center [256, 382] width 48 height 48
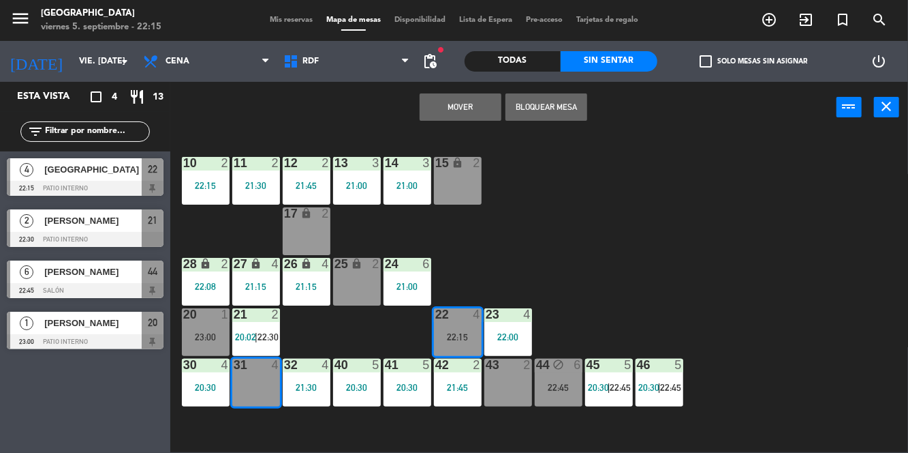
click at [478, 102] on button "Mover" at bounding box center [461, 106] width 82 height 27
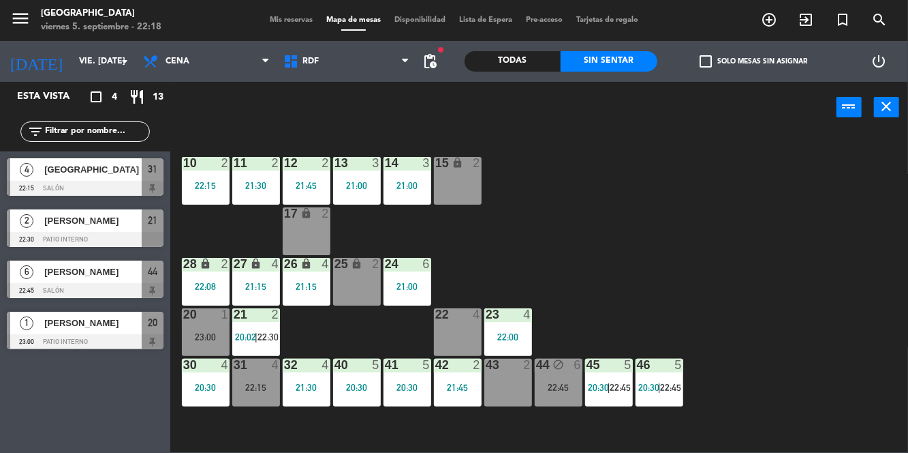
click at [265, 399] on div "31 4 22:15" at bounding box center [256, 382] width 48 height 48
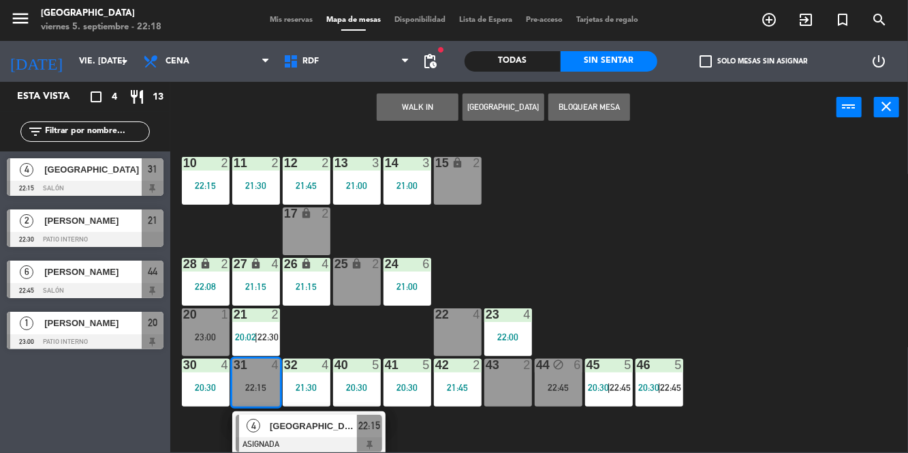
click at [335, 444] on div at bounding box center [309, 444] width 147 height 15
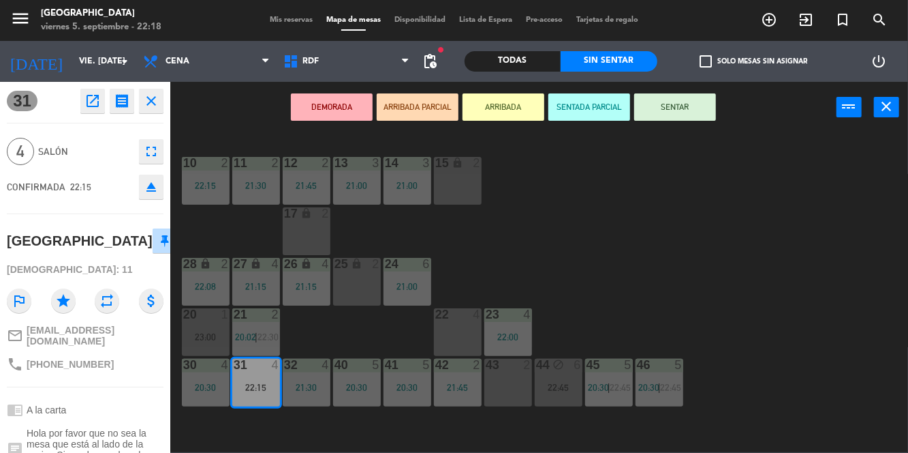
click at [692, 100] on button "SENTAR" at bounding box center [676, 106] width 82 height 27
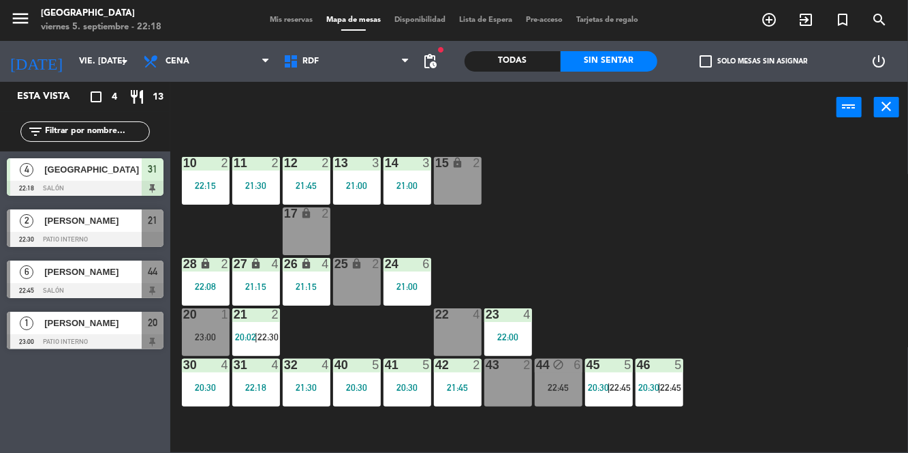
click at [465, 335] on div "22 4" at bounding box center [458, 332] width 48 height 48
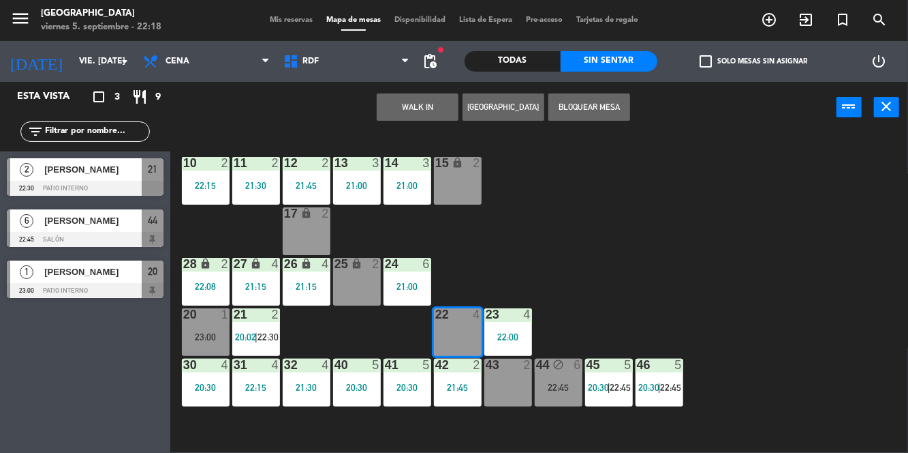
click at [422, 98] on button "WALK IN" at bounding box center [418, 106] width 82 height 27
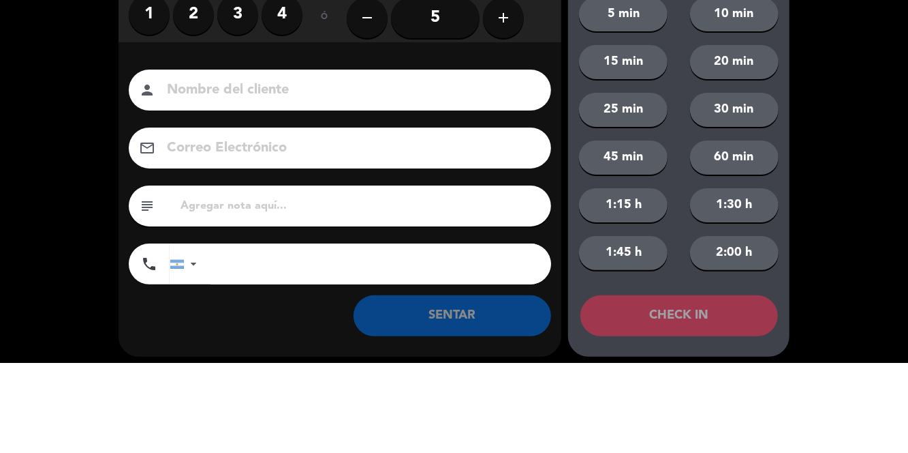
click at [248, 125] on div "1 2 3 4" at bounding box center [216, 105] width 174 height 41
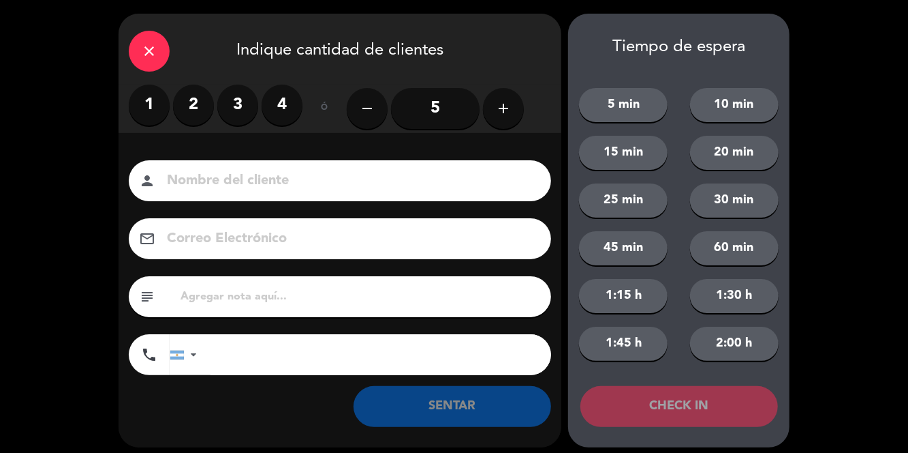
click at [256, 108] on label "3" at bounding box center [237, 105] width 41 height 41
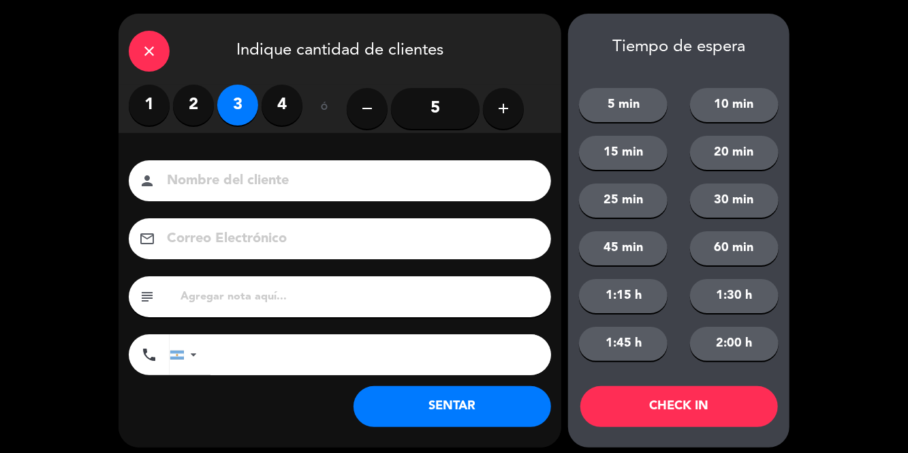
click at [466, 409] on button "SENTAR" at bounding box center [453, 406] width 198 height 41
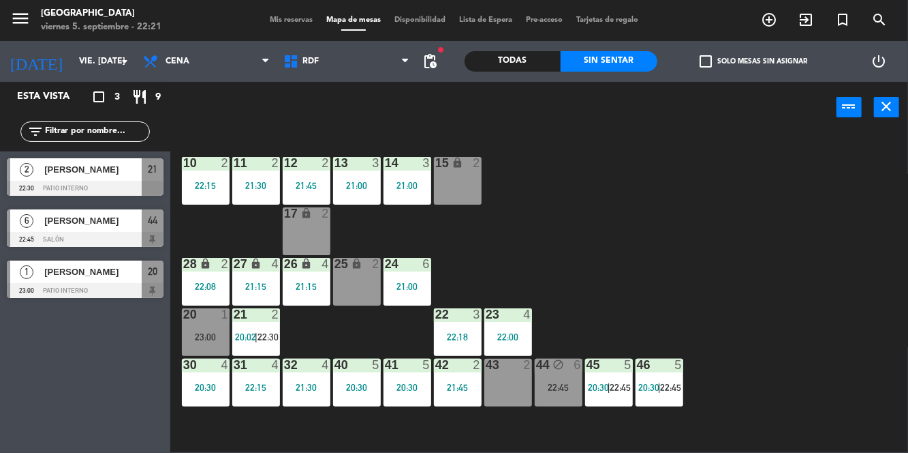
click at [291, 18] on span "Mis reservas" at bounding box center [291, 19] width 57 height 7
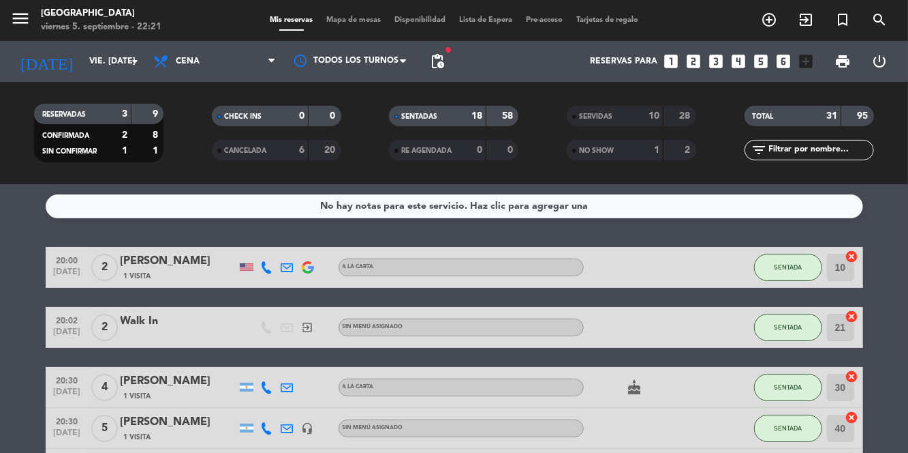
click at [352, 46] on div at bounding box center [351, 61] width 136 height 31
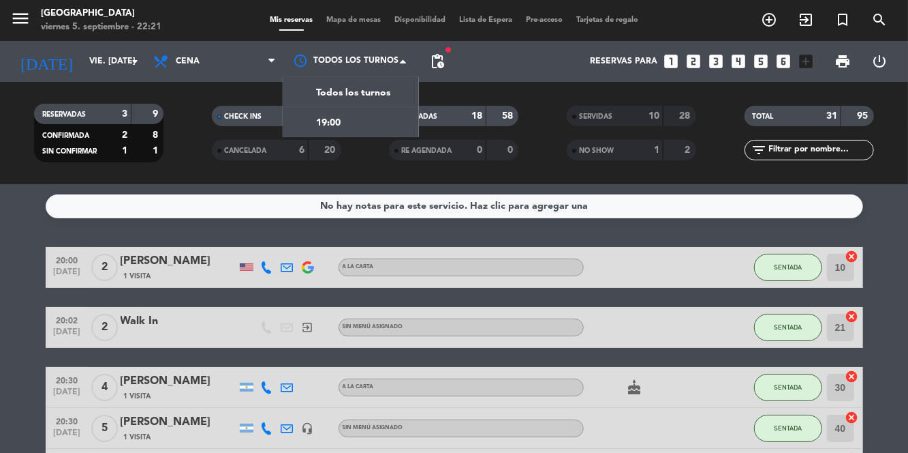
click at [363, 20] on span "Mapa de mesas" at bounding box center [354, 19] width 68 height 7
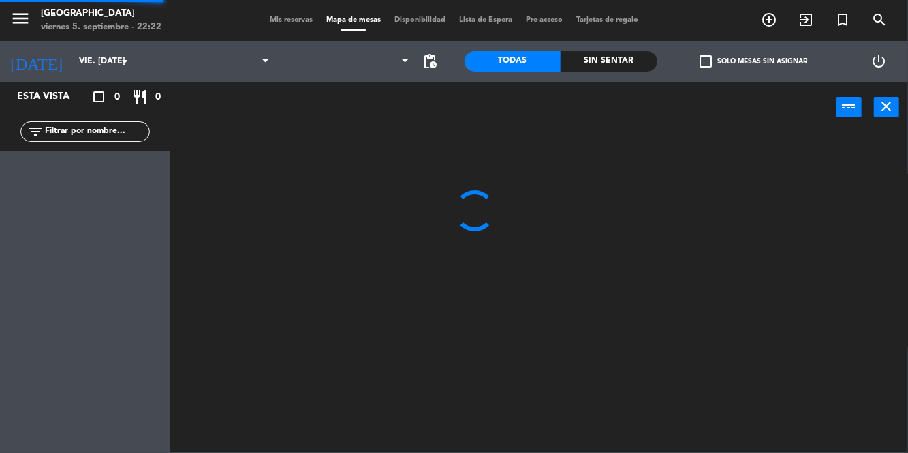
click at [362, 22] on span "Mapa de mesas" at bounding box center [354, 19] width 68 height 7
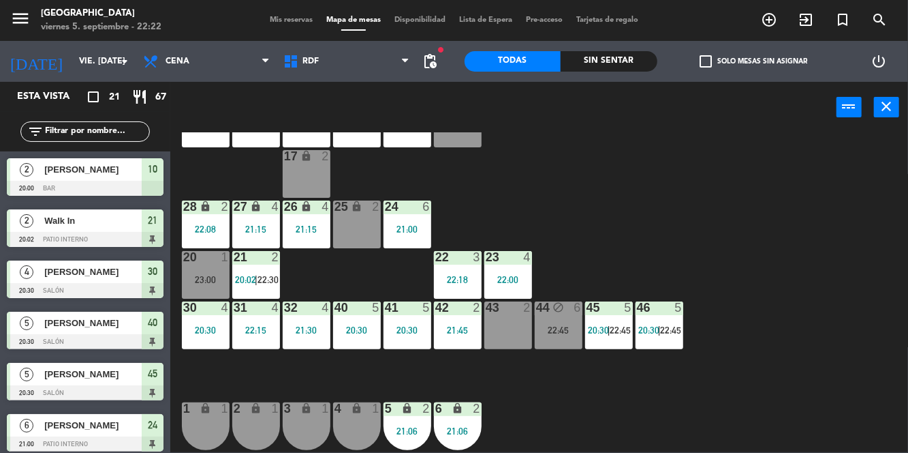
scroll to position [59, 0]
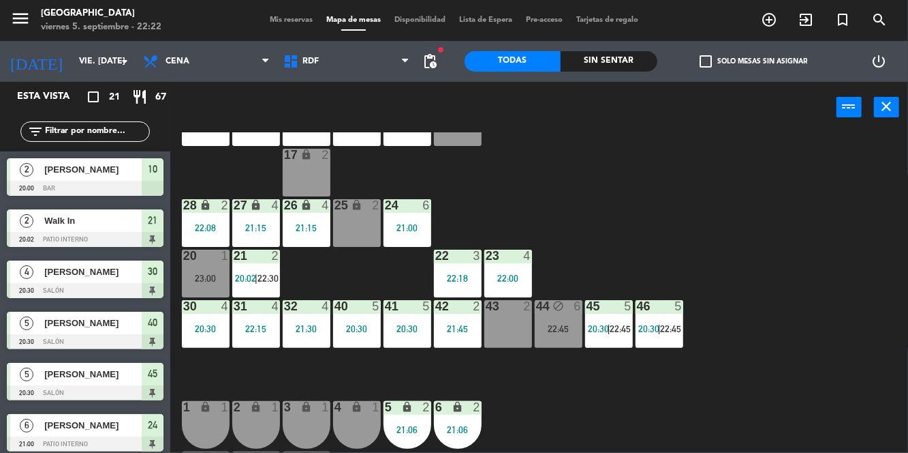
click at [269, 271] on div "21 2 20:02 | 22:30" at bounding box center [256, 273] width 48 height 48
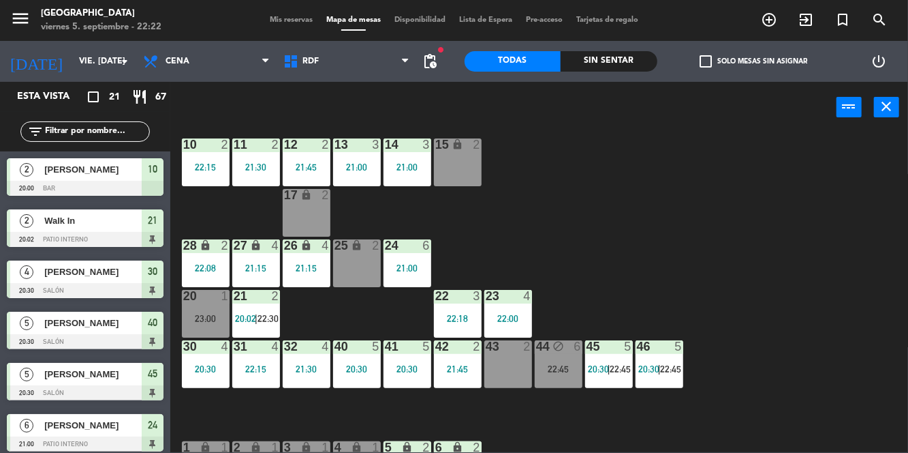
scroll to position [14, 0]
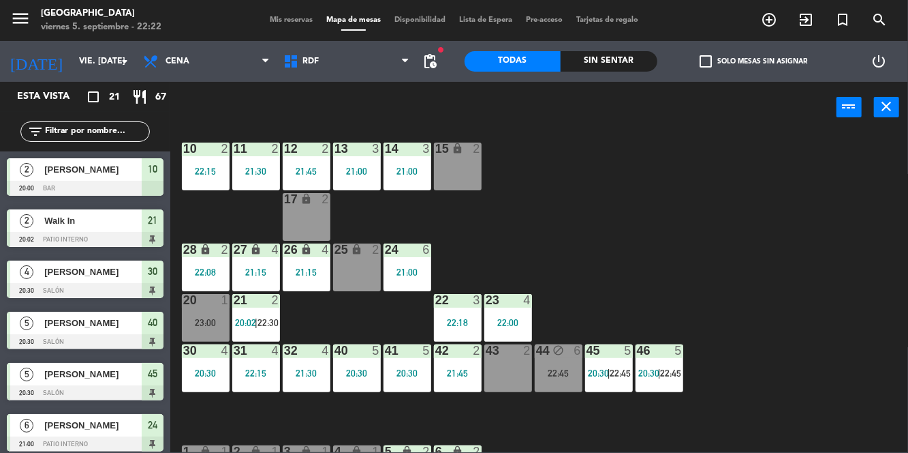
click at [260, 324] on span "22:30" at bounding box center [268, 322] width 21 height 11
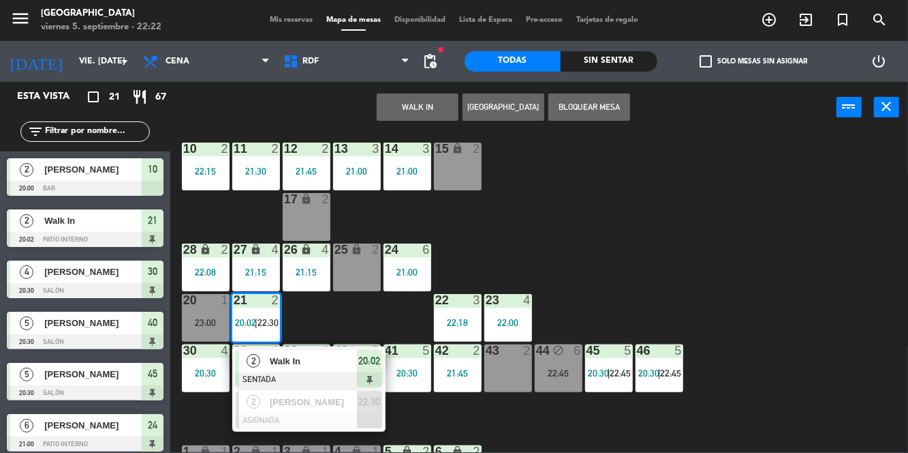
click at [310, 418] on div at bounding box center [309, 420] width 147 height 15
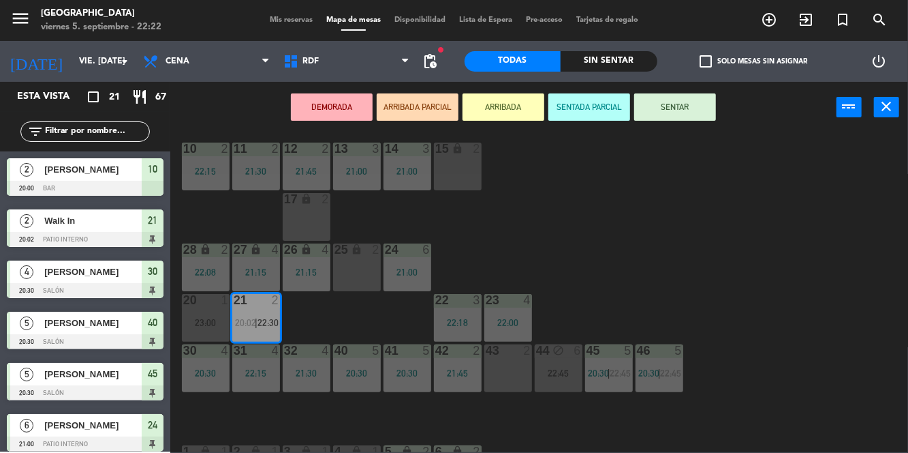
click at [312, 217] on div "17 lock 2" at bounding box center [307, 217] width 48 height 48
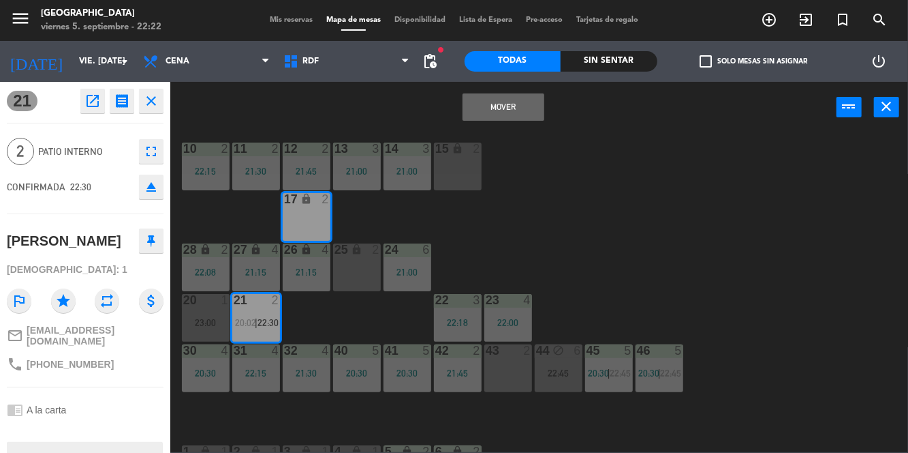
click at [568, 228] on div "10 2 22:15 11 2 21:30 12 2 21:45 13 3 21:00 14 3 21:00 15 lock 2 17 lock 2 24 6…" at bounding box center [543, 292] width 729 height 320
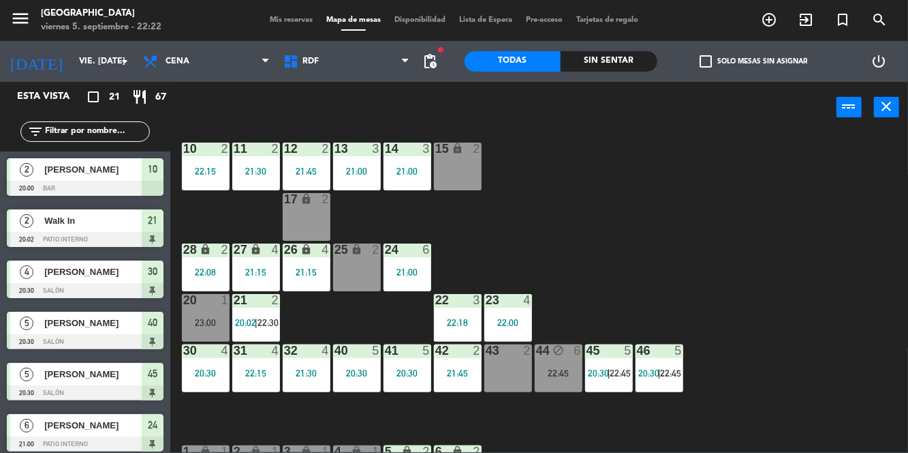
scroll to position [228, 0]
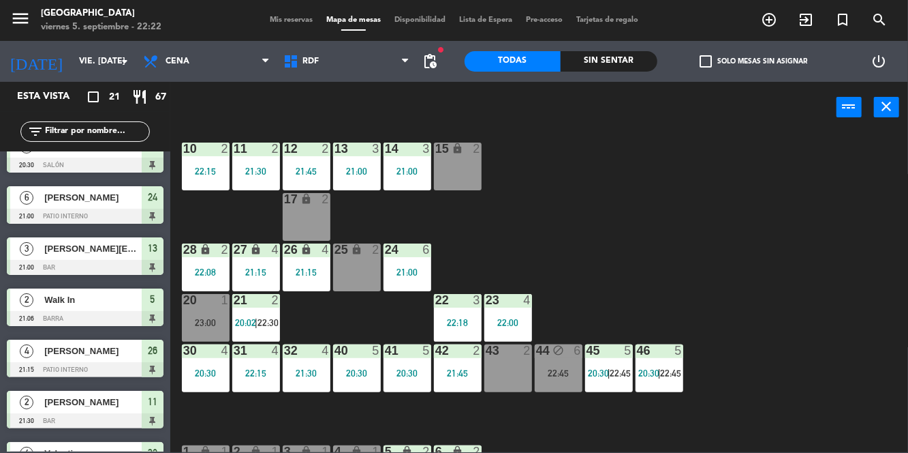
click at [267, 317] on span "22:30" at bounding box center [268, 322] width 21 height 11
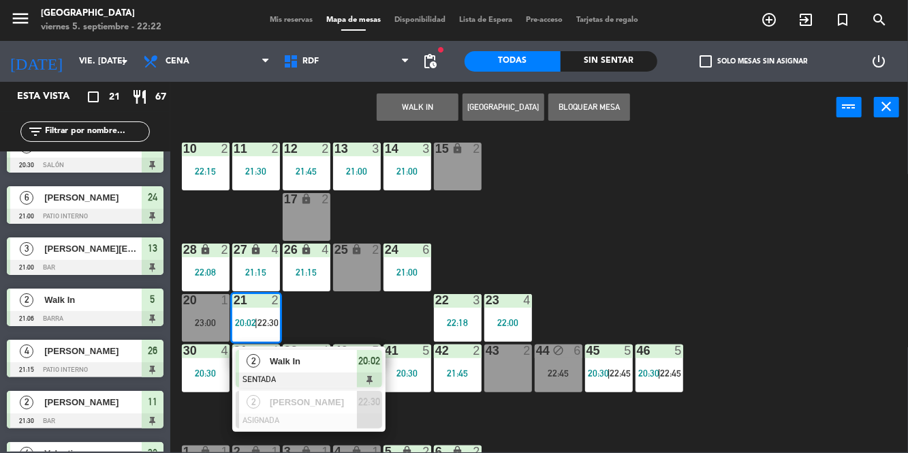
click at [311, 423] on div at bounding box center [309, 420] width 147 height 15
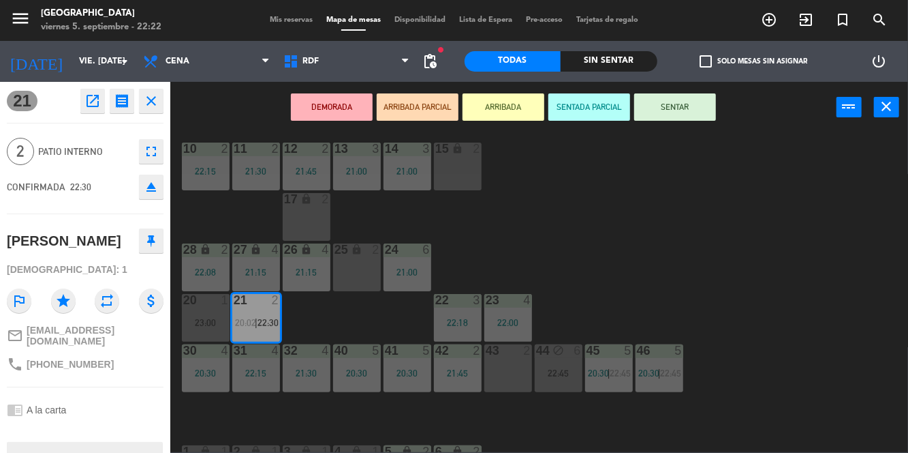
click at [305, 211] on div "17 lock 2" at bounding box center [307, 217] width 48 height 48
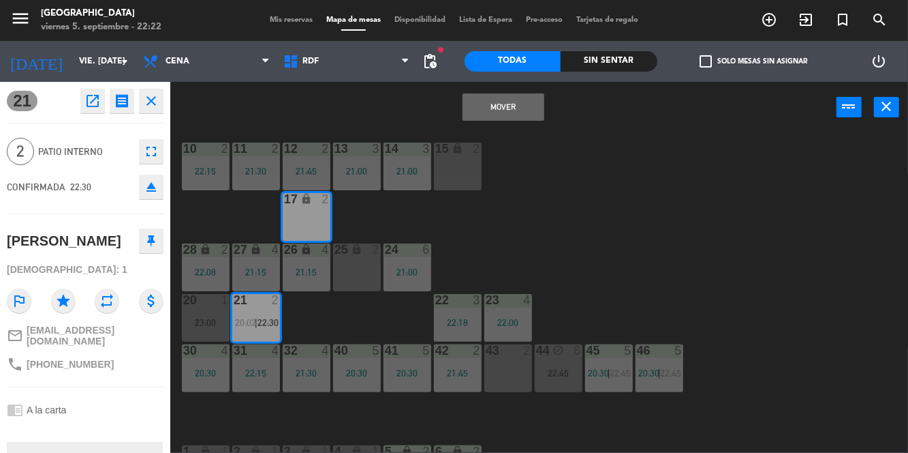
click at [506, 110] on button "Mover" at bounding box center [504, 106] width 82 height 27
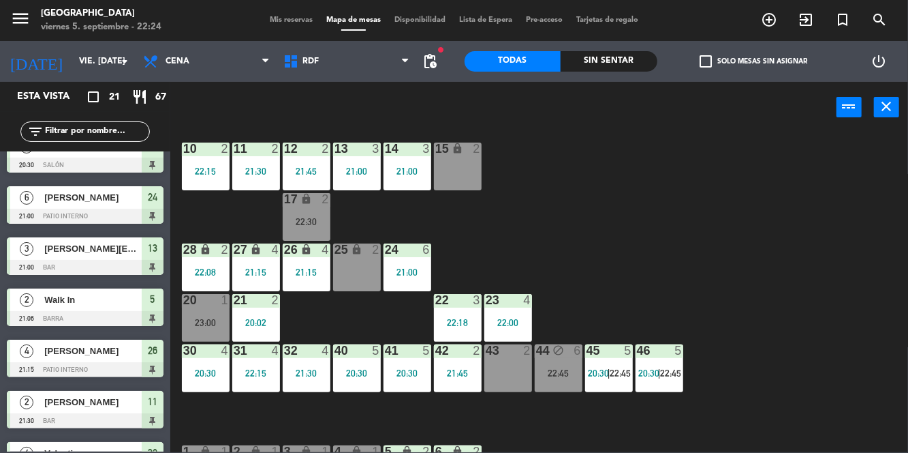
scroll to position [0, 0]
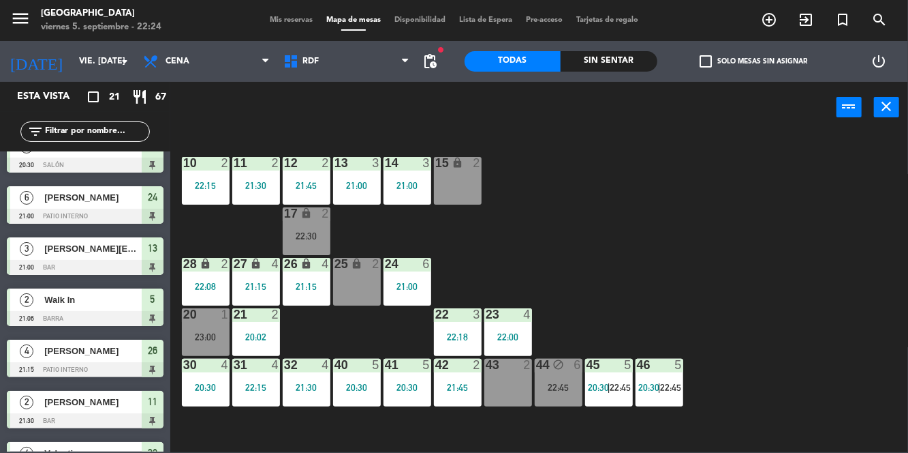
click at [619, 54] on div "Sin sentar" at bounding box center [609, 61] width 97 height 20
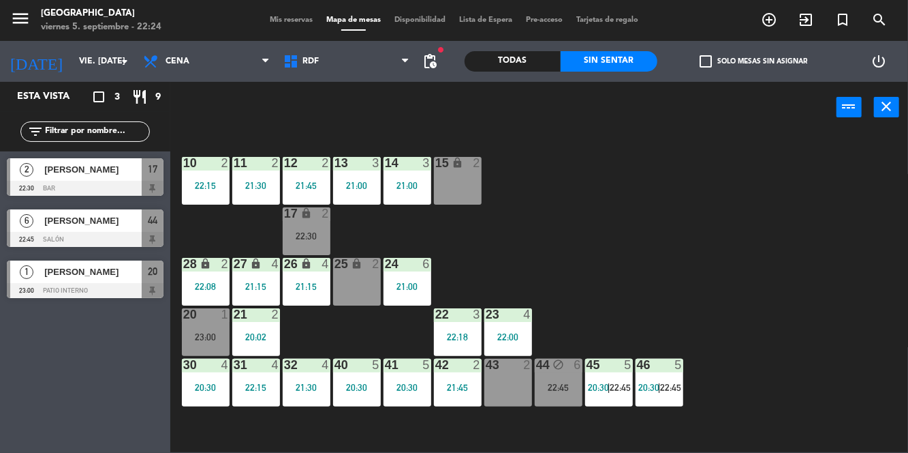
click at [258, 338] on div "20:02" at bounding box center [256, 337] width 48 height 10
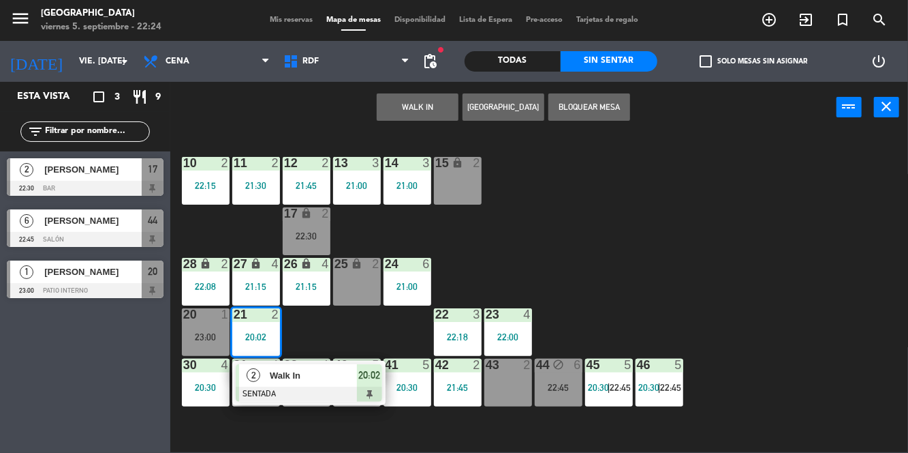
click at [336, 377] on span "Walk In" at bounding box center [313, 375] width 87 height 14
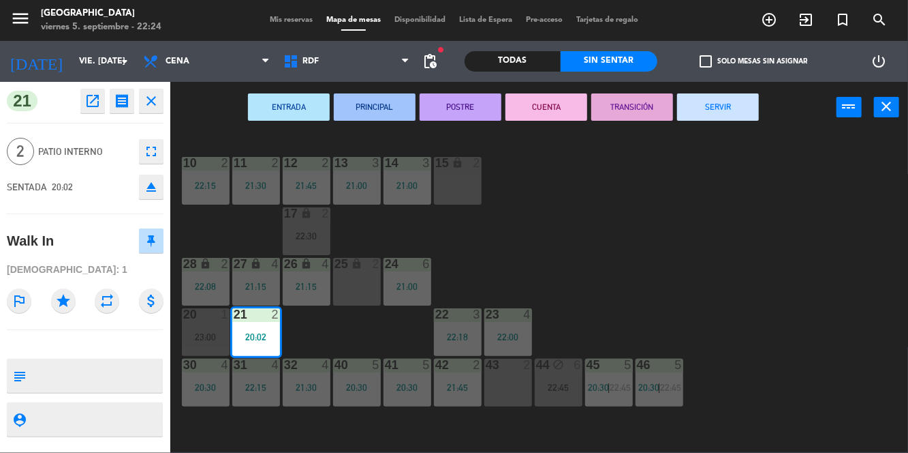
click at [729, 95] on button "SERVIR" at bounding box center [718, 106] width 82 height 27
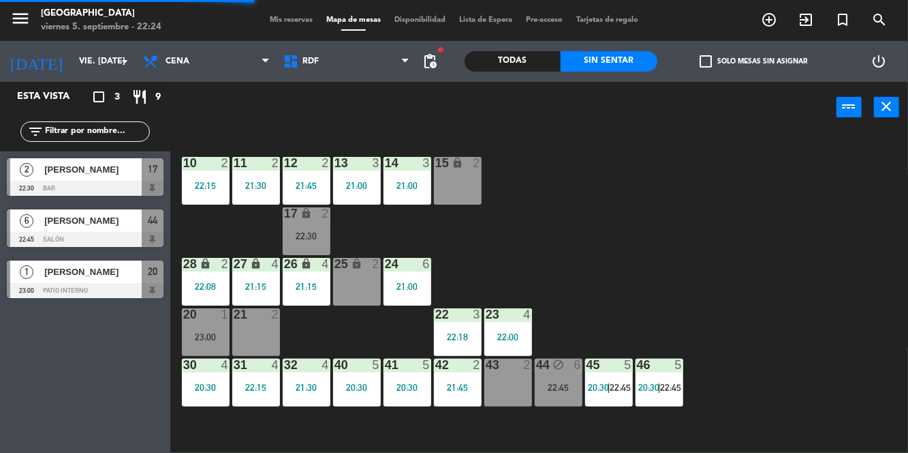
click at [320, 224] on div "17 lock 2 22:30" at bounding box center [307, 231] width 48 height 48
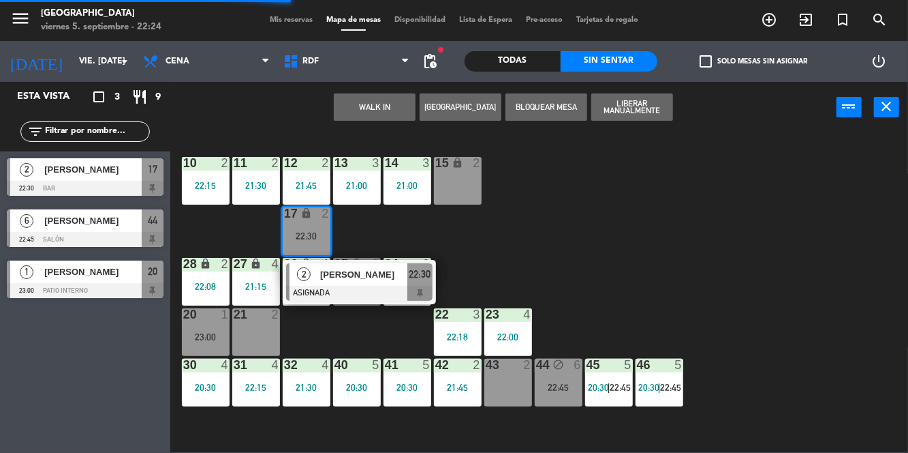
click at [260, 333] on div "21 2" at bounding box center [256, 332] width 48 height 48
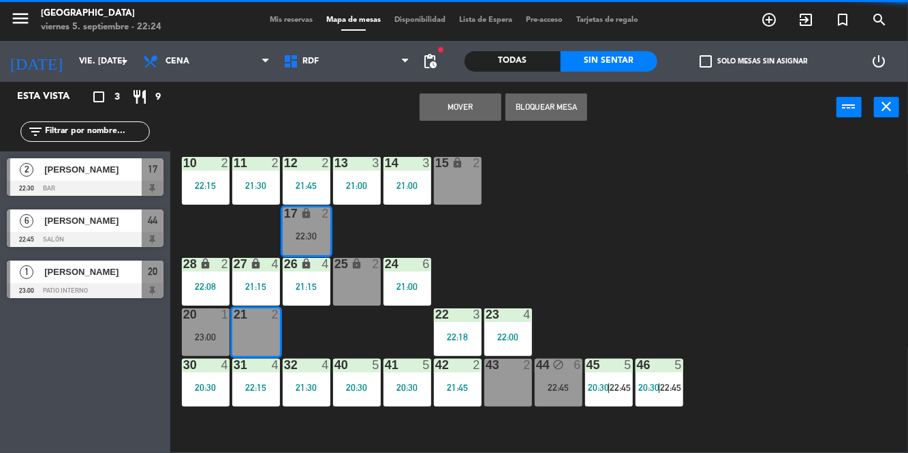
click at [479, 111] on button "Mover" at bounding box center [461, 106] width 82 height 27
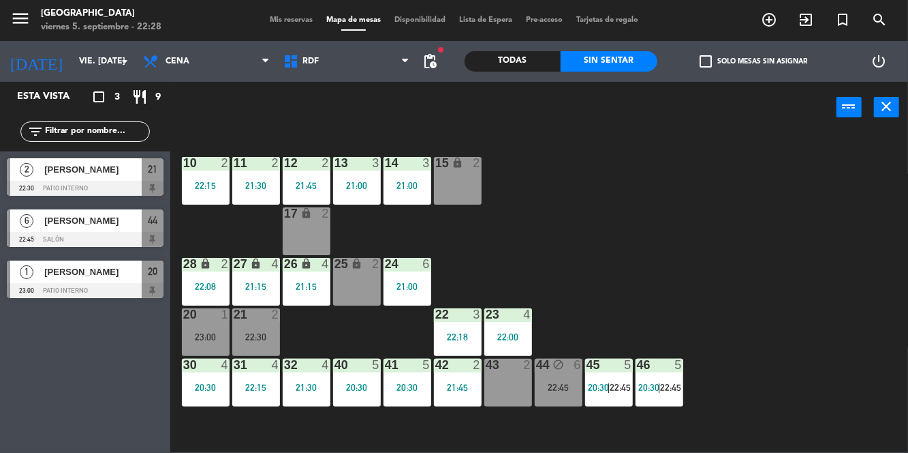
click at [204, 367] on div at bounding box center [205, 364] width 22 height 12
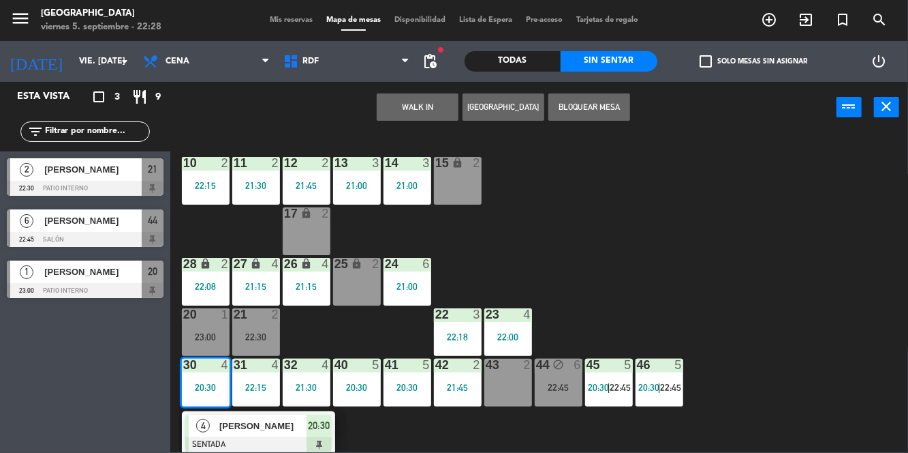
click at [228, 425] on span "[PERSON_NAME]" at bounding box center [262, 425] width 87 height 14
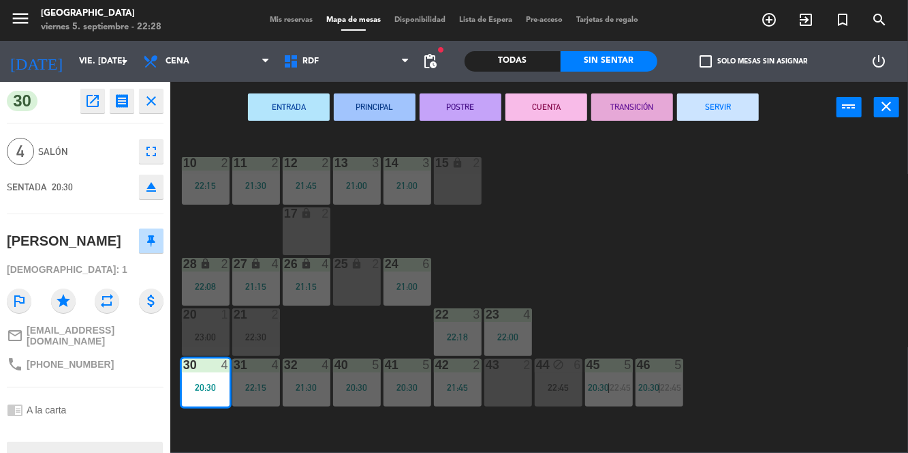
click at [732, 127] on div "ENTRADA PRINCIPAL POSTRE CUENTA TRANSICIÓN SERVIR power_input close" at bounding box center [503, 108] width 667 height 52
click at [743, 113] on button "SERVIR" at bounding box center [718, 106] width 82 height 27
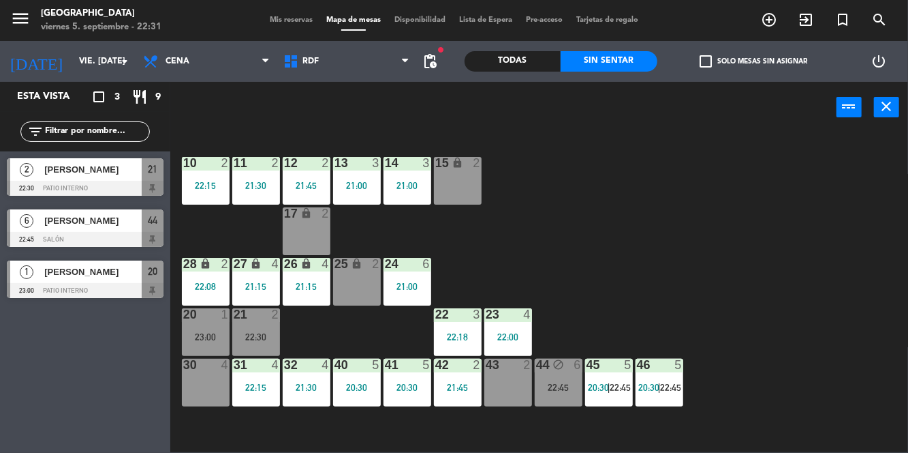
click at [606, 393] on div "45 5 20:30 | 22:45" at bounding box center [609, 382] width 48 height 48
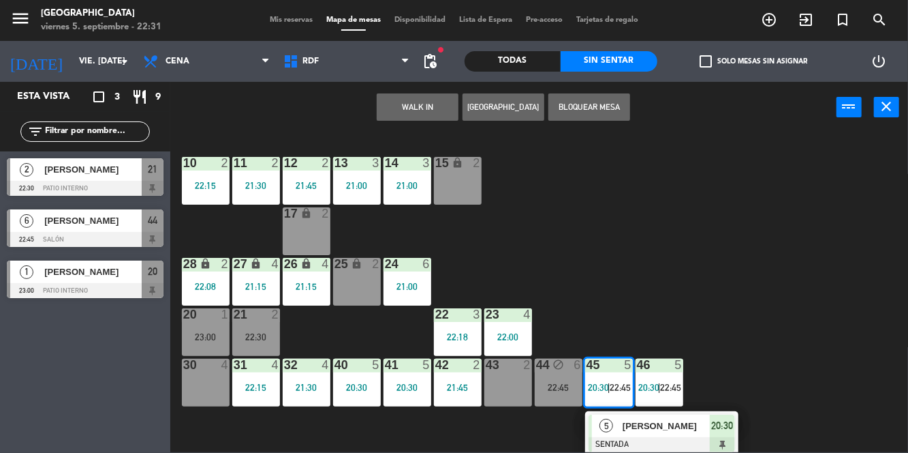
click at [635, 420] on span "[PERSON_NAME]" at bounding box center [666, 425] width 87 height 14
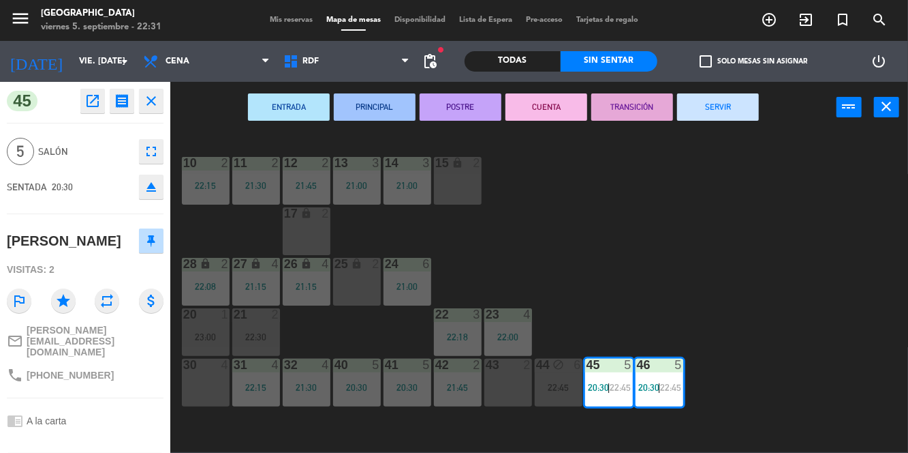
click at [708, 119] on button "SERVIR" at bounding box center [718, 106] width 82 height 27
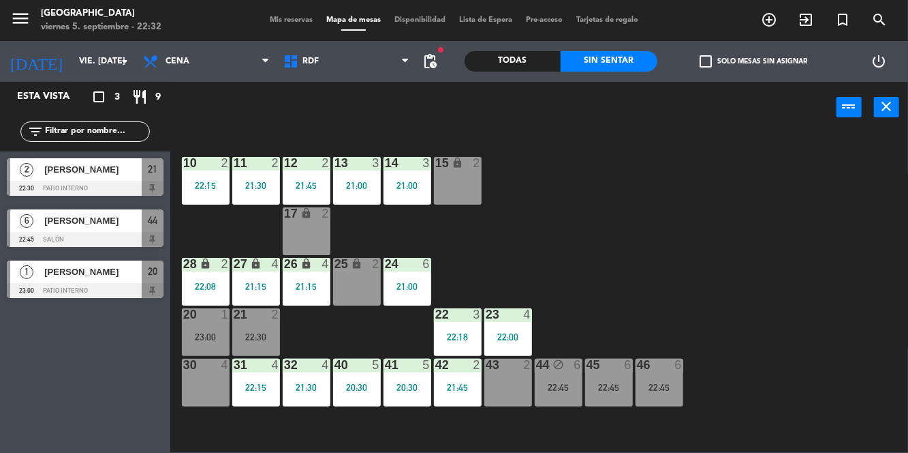
click at [198, 313] on div at bounding box center [205, 314] width 22 height 12
click at [575, 244] on div "10 2 22:15 11 2 21:30 12 2 21:45 13 3 21:00 14 3 21:00 15 lock 2 17 lock 2 24 6…" at bounding box center [543, 292] width 729 height 320
click at [248, 334] on div "22:30" at bounding box center [256, 337] width 48 height 10
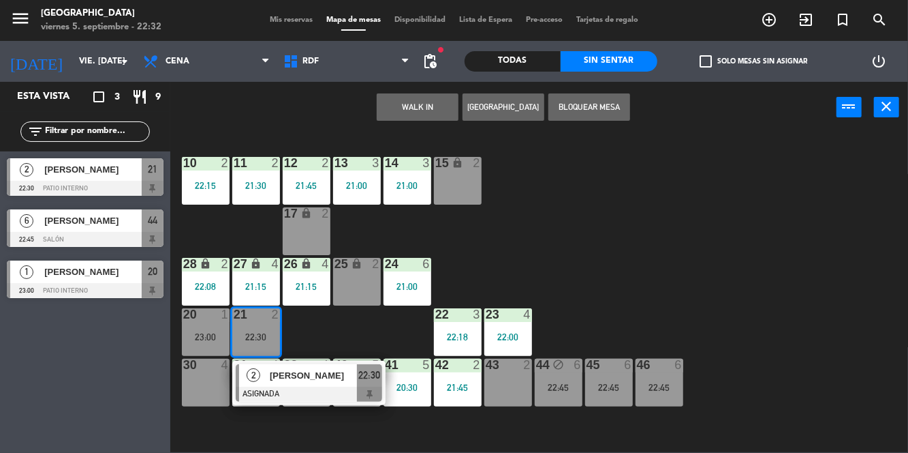
click at [194, 331] on div "20 1 23:00" at bounding box center [206, 332] width 48 height 48
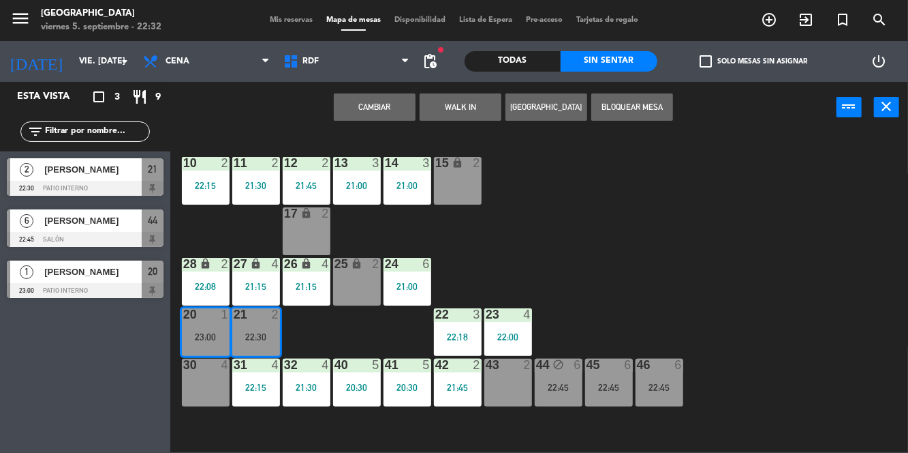
click at [397, 108] on button "Cambiar" at bounding box center [375, 106] width 82 height 27
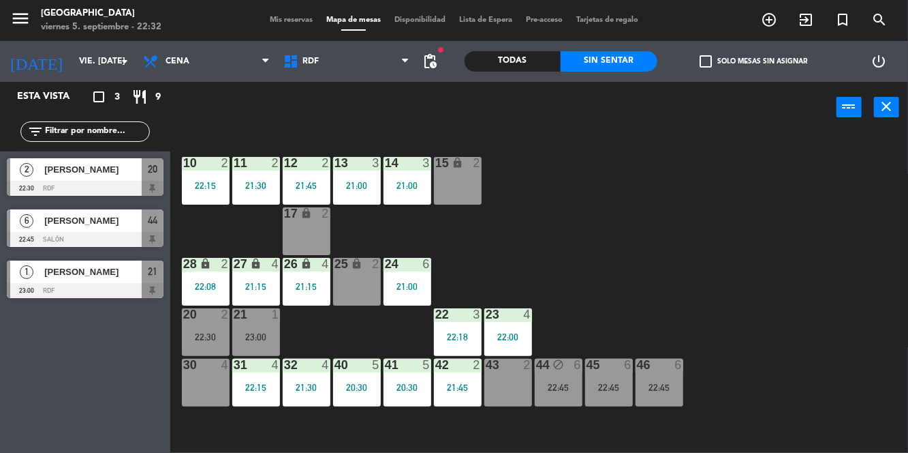
click at [213, 336] on div "22:30" at bounding box center [206, 337] width 48 height 10
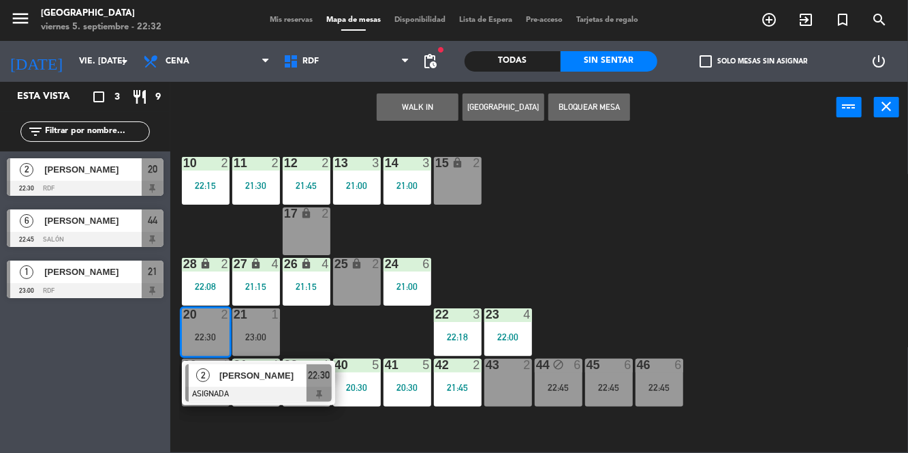
click at [285, 391] on div at bounding box center [258, 393] width 147 height 15
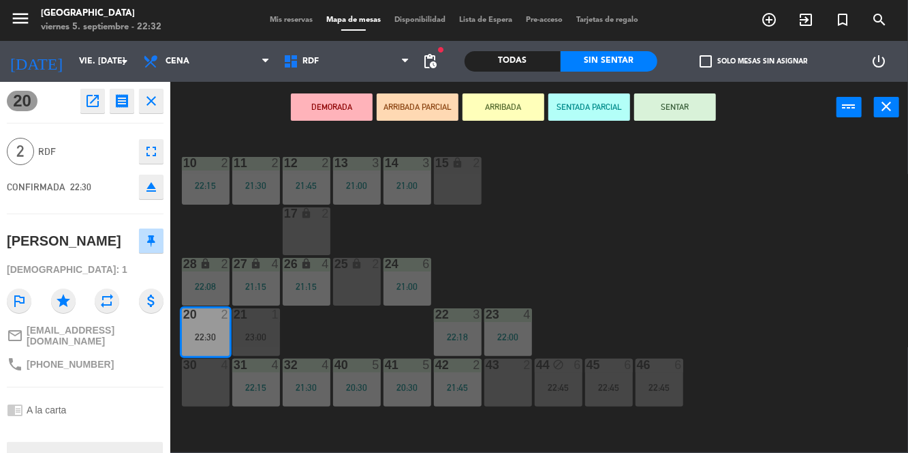
click at [663, 113] on button "SENTAR" at bounding box center [676, 106] width 82 height 27
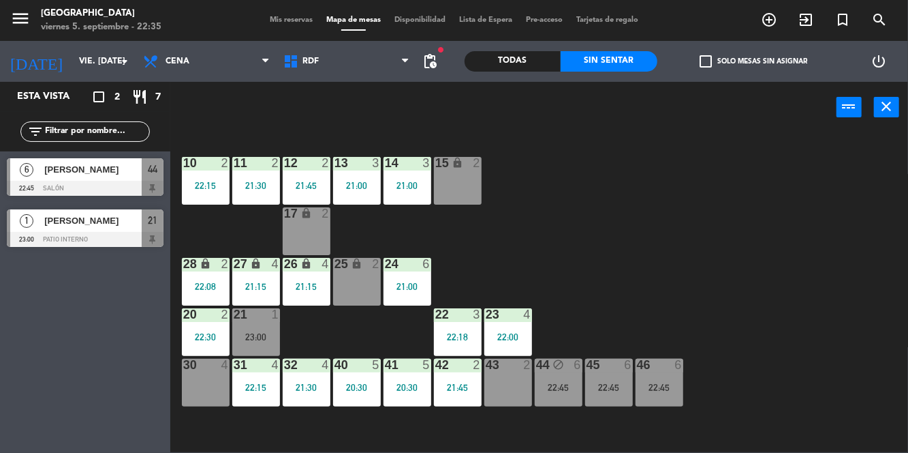
click at [214, 382] on div "30 4" at bounding box center [206, 382] width 48 height 48
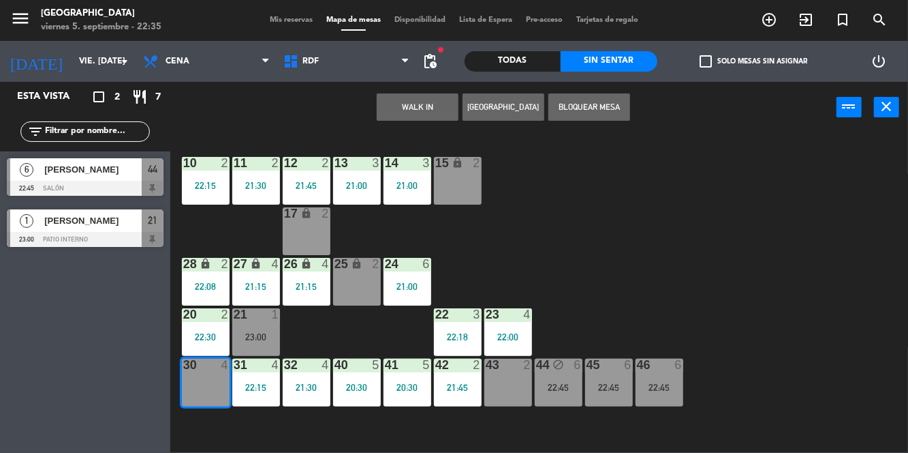
click at [418, 136] on div "10 2 22:15 11 2 21:30 12 2 21:45 13 3 21:00 14 3 21:00 15 lock 2 17 lock 2 24 6…" at bounding box center [543, 292] width 729 height 320
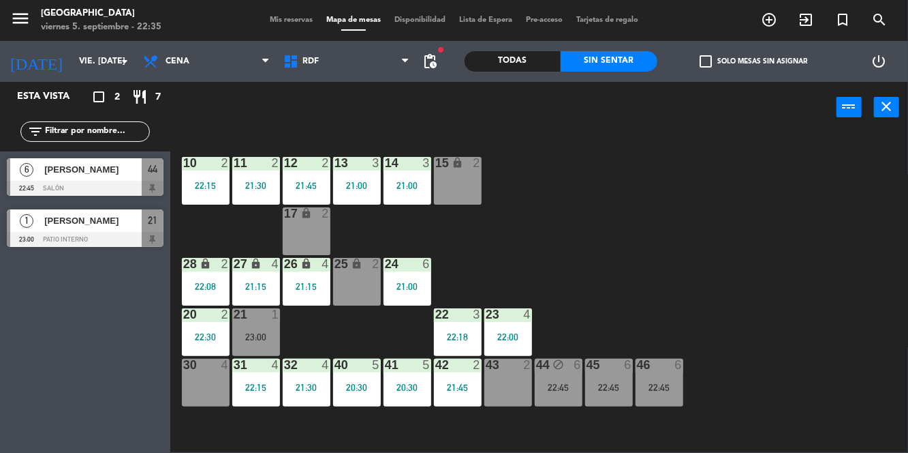
click at [202, 386] on div "30 4" at bounding box center [206, 382] width 48 height 48
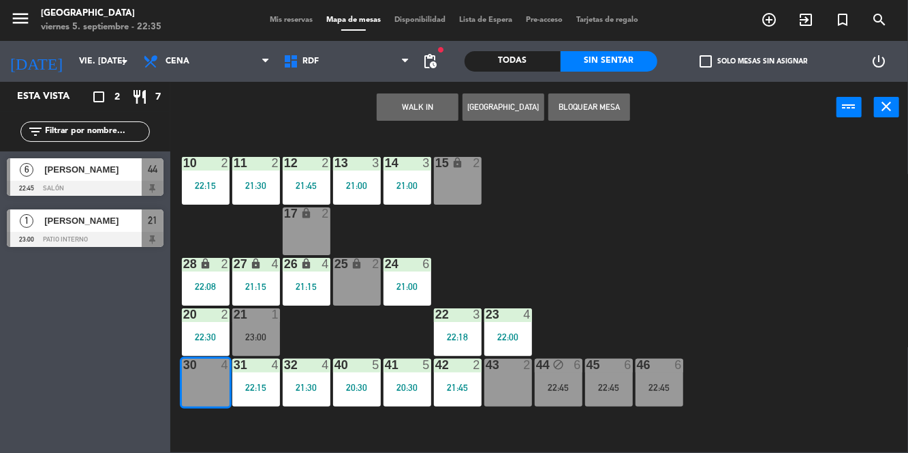
click at [431, 100] on button "WALK IN" at bounding box center [418, 106] width 82 height 27
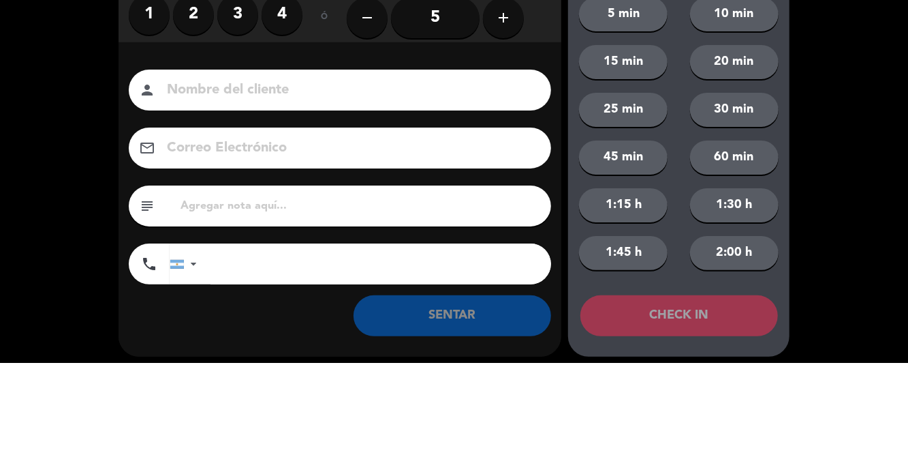
click at [275, 183] on input at bounding box center [350, 181] width 368 height 24
click at [289, 100] on label "4" at bounding box center [282, 105] width 41 height 41
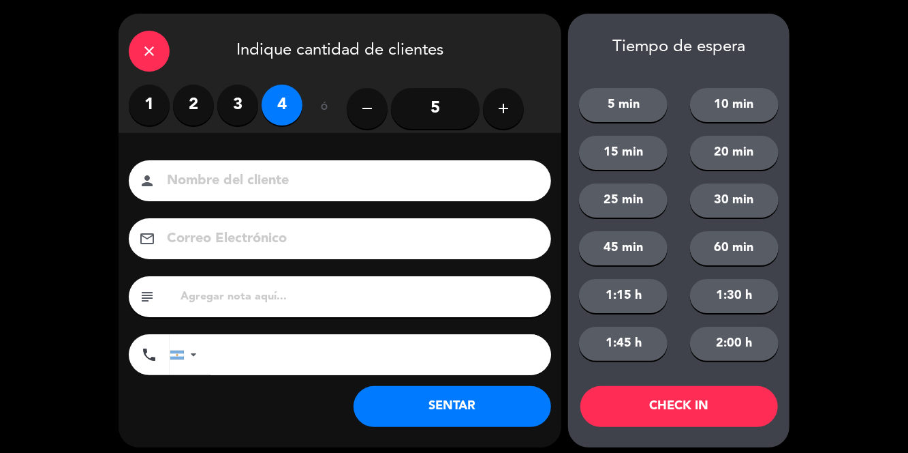
click at [485, 416] on button "SENTAR" at bounding box center [453, 406] width 198 height 41
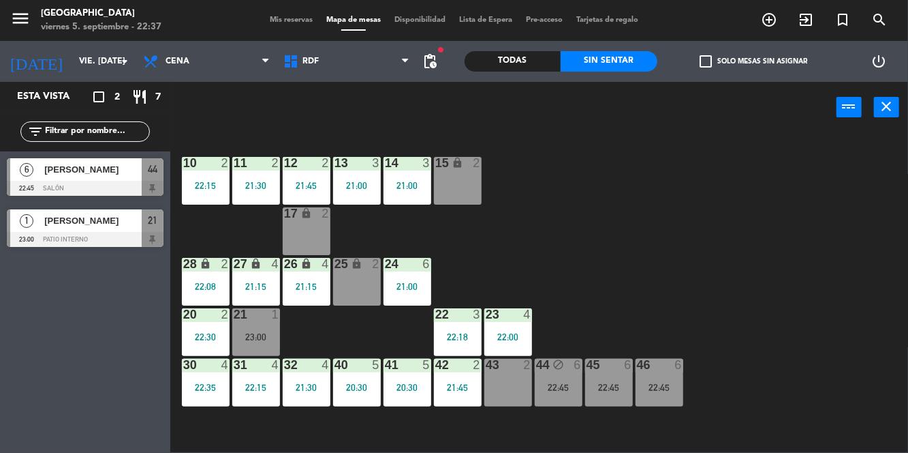
click at [510, 383] on div "43 2" at bounding box center [509, 382] width 48 height 48
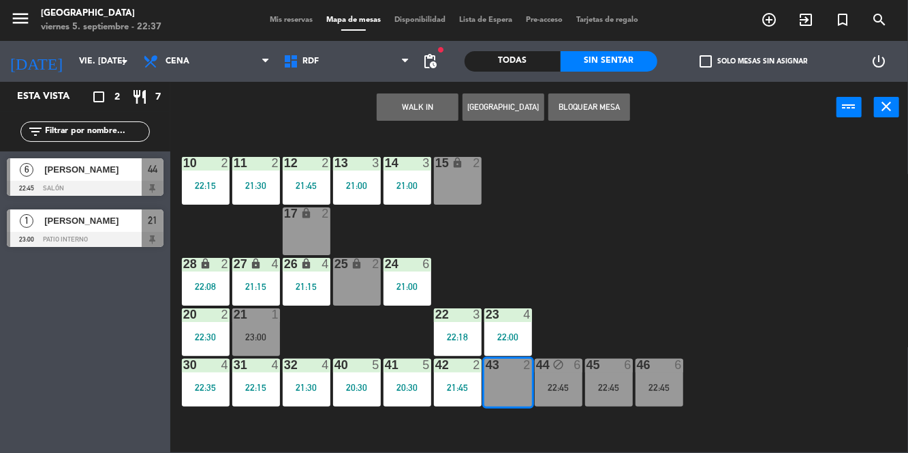
click at [436, 111] on button "WALK IN" at bounding box center [418, 106] width 82 height 27
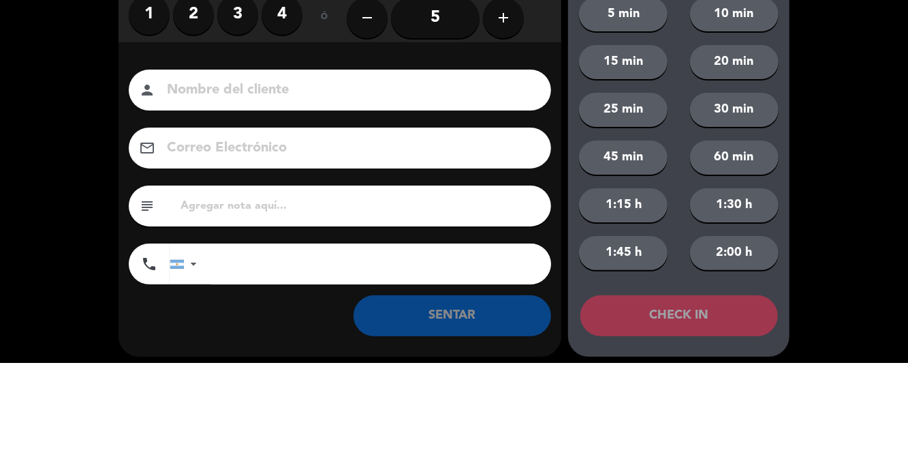
click at [195, 112] on label "2" at bounding box center [193, 105] width 41 height 41
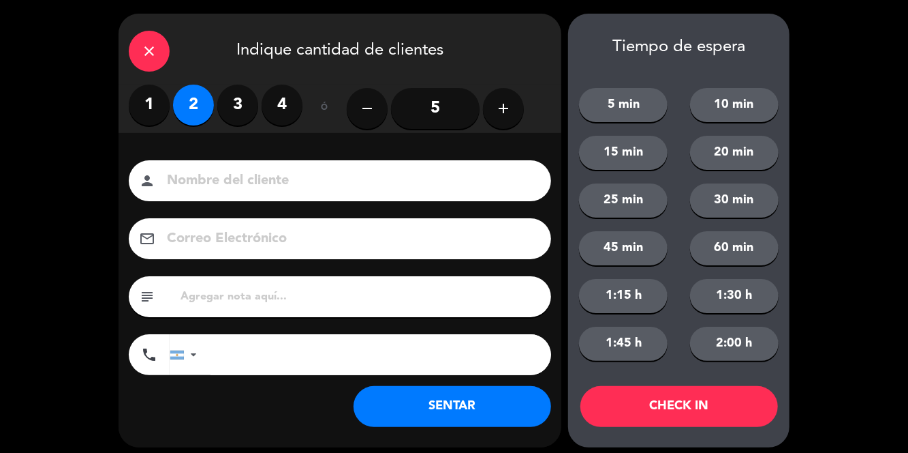
click at [493, 412] on button "SENTAR" at bounding box center [453, 406] width 198 height 41
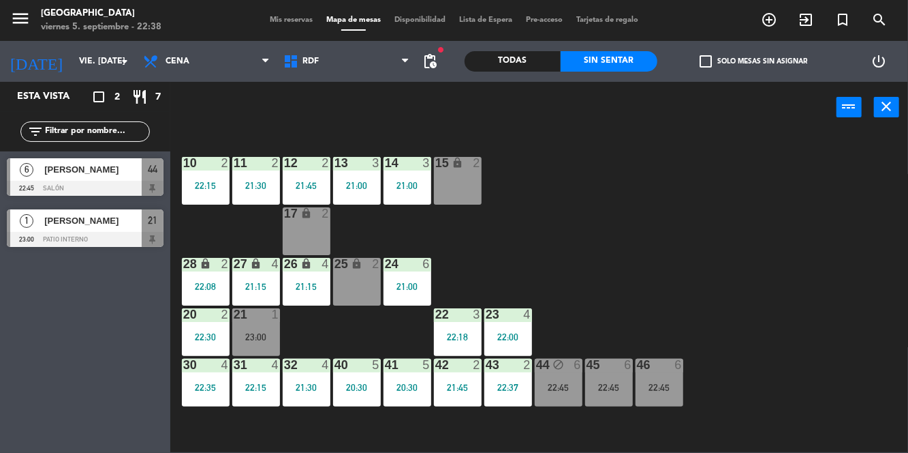
click at [278, 21] on span "Mis reservas" at bounding box center [291, 19] width 57 height 7
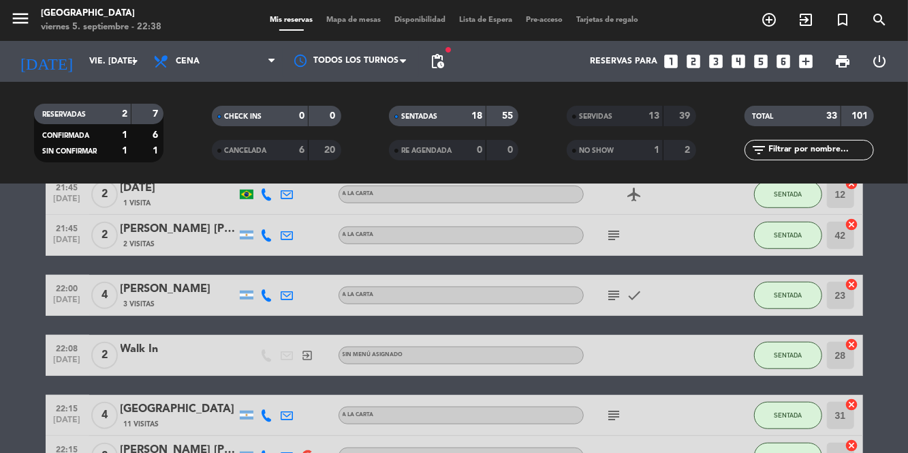
scroll to position [537, 0]
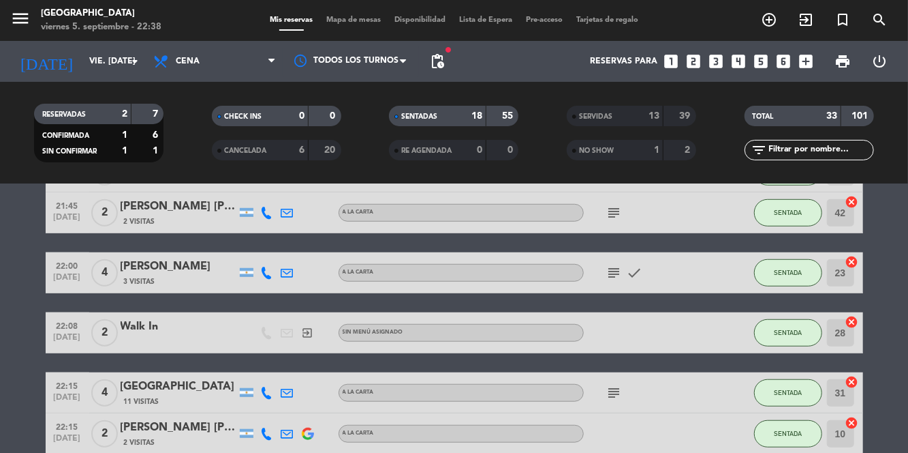
click at [617, 125] on div "SERVIDAS 13 39" at bounding box center [631, 116] width 129 height 20
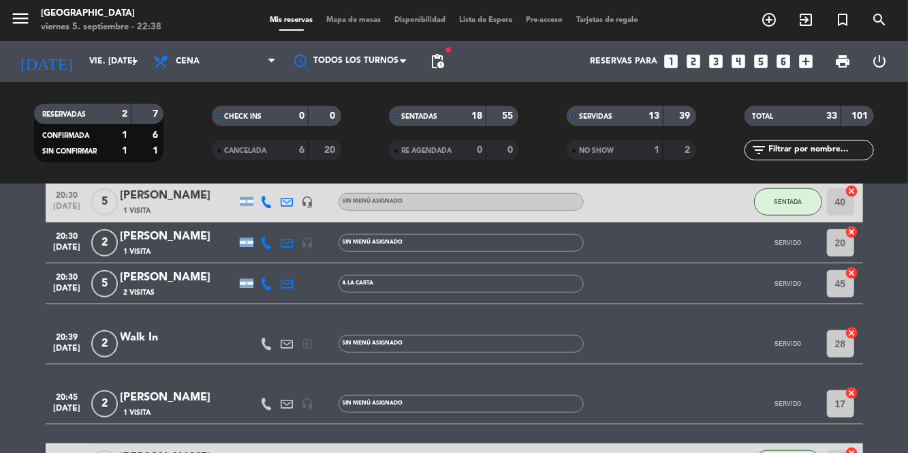
scroll to position [587, 0]
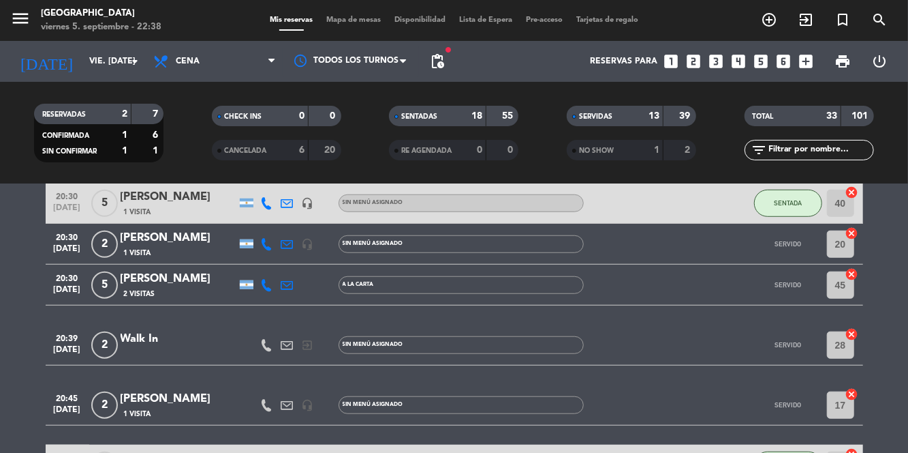
click at [164, 277] on div "[PERSON_NAME]" at bounding box center [179, 279] width 116 height 18
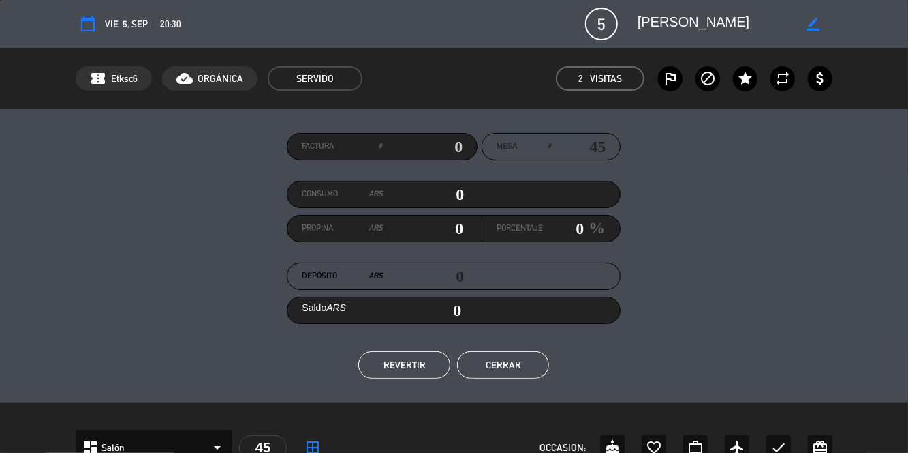
click at [416, 364] on button "REVERTIR" at bounding box center [404, 364] width 92 height 27
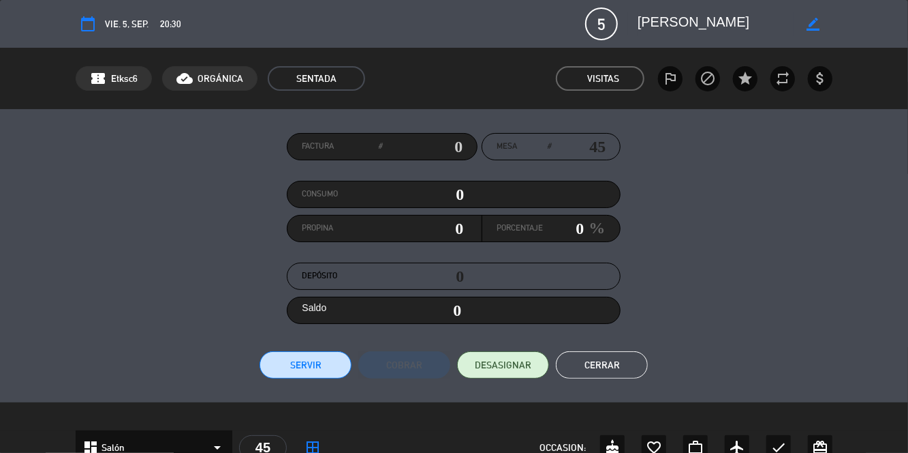
click at [623, 369] on button "Cerrar" at bounding box center [602, 364] width 92 height 27
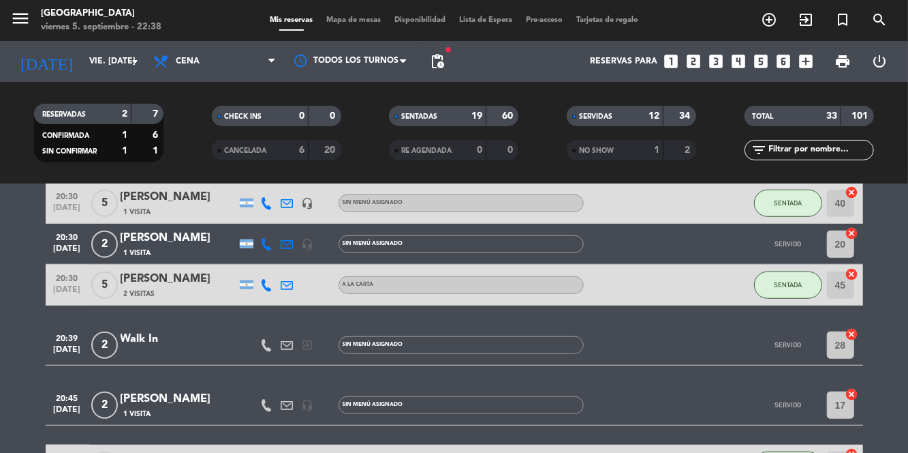
click at [360, 20] on span "Mapa de mesas" at bounding box center [354, 19] width 68 height 7
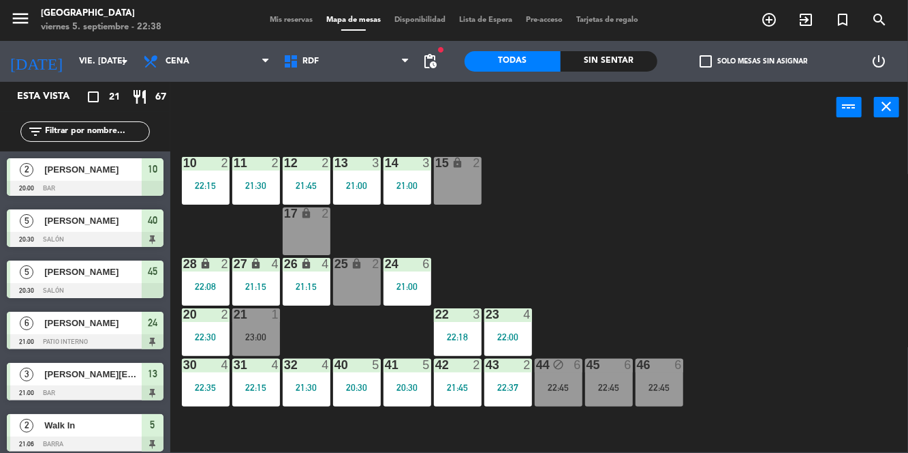
click at [643, 57] on div "Sin sentar" at bounding box center [609, 61] width 97 height 20
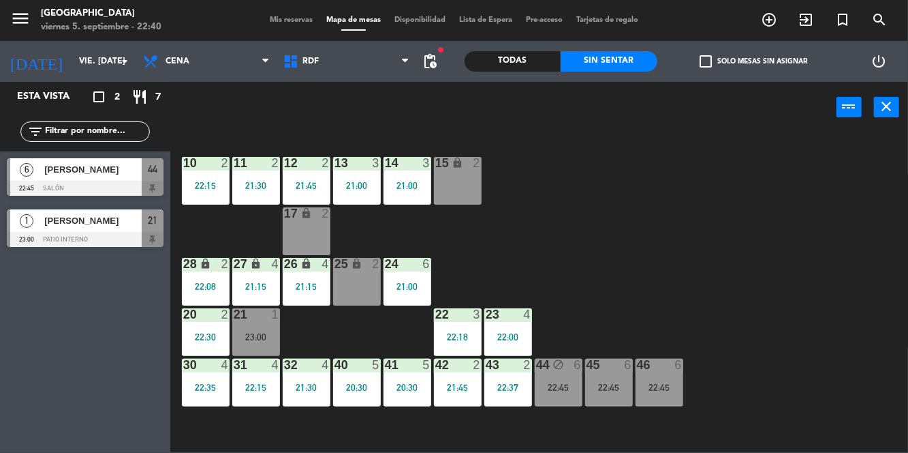
click at [427, 289] on div "21:00" at bounding box center [408, 286] width 48 height 10
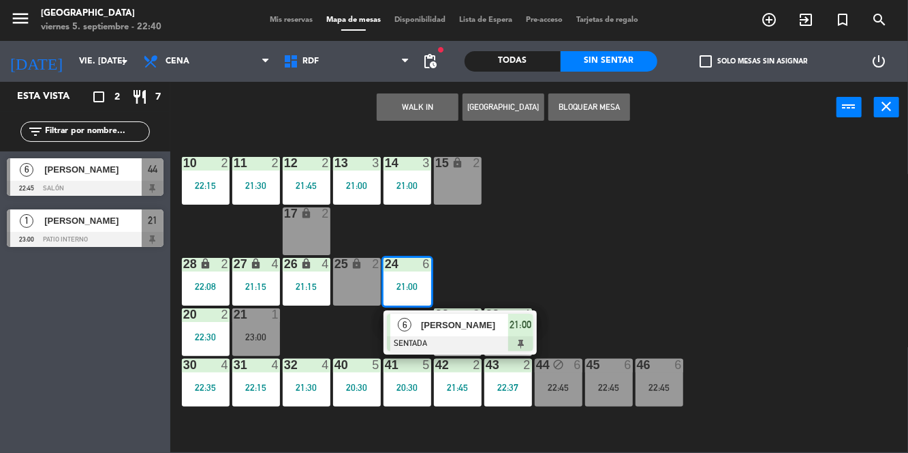
click at [469, 342] on div at bounding box center [460, 343] width 147 height 15
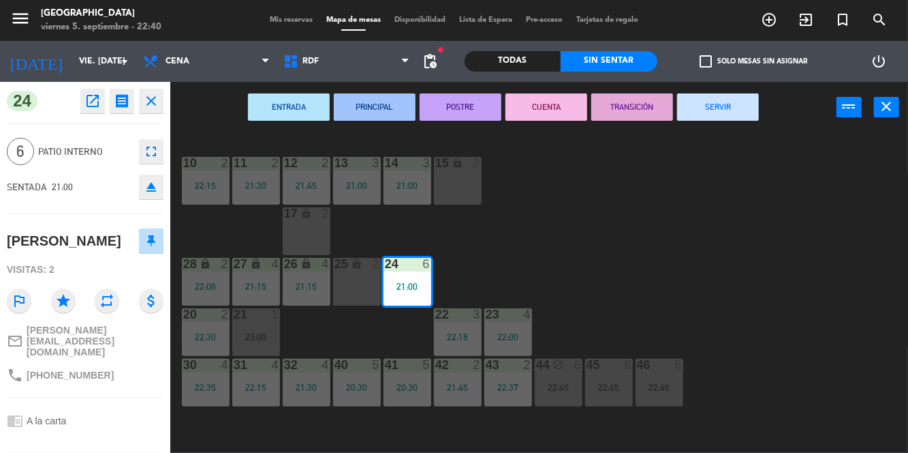
click at [723, 106] on button "SERVIR" at bounding box center [718, 106] width 82 height 27
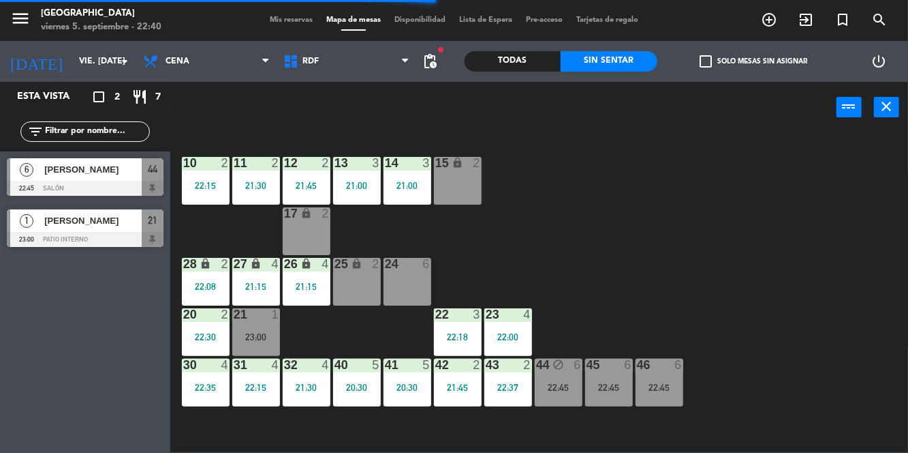
click at [569, 388] on div "22:45" at bounding box center [559, 387] width 48 height 10
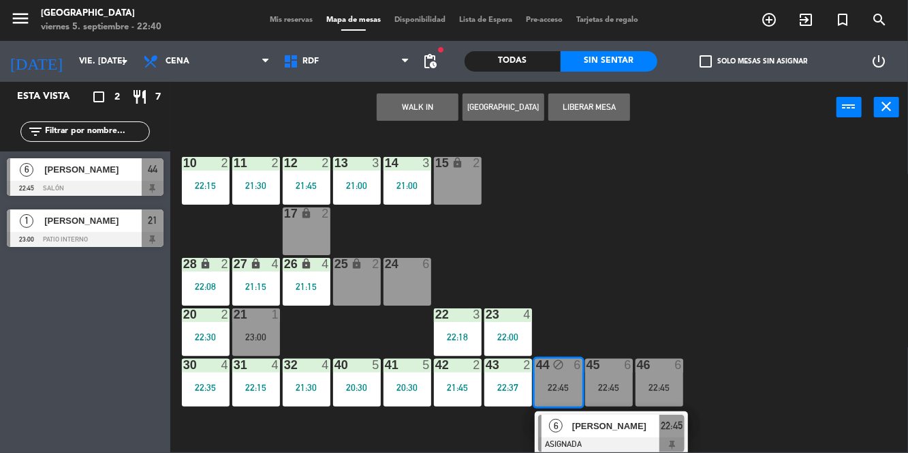
click at [414, 285] on div "24 6" at bounding box center [408, 282] width 48 height 48
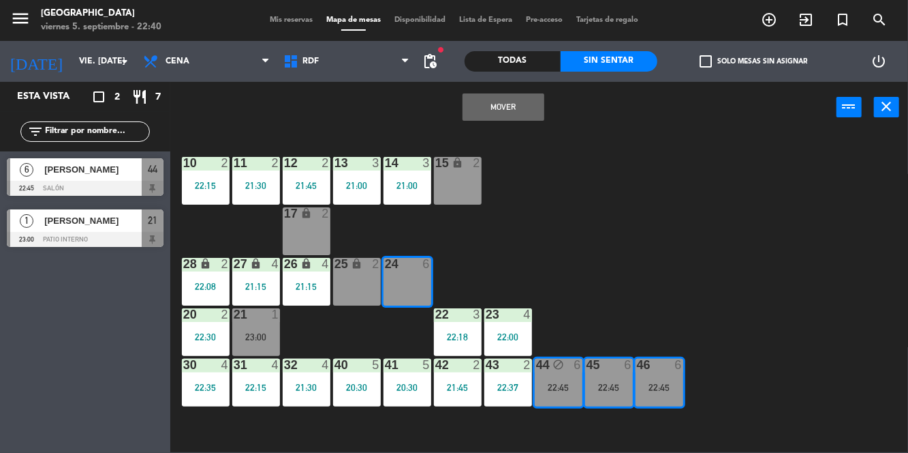
click at [526, 112] on button "Mover" at bounding box center [504, 106] width 82 height 27
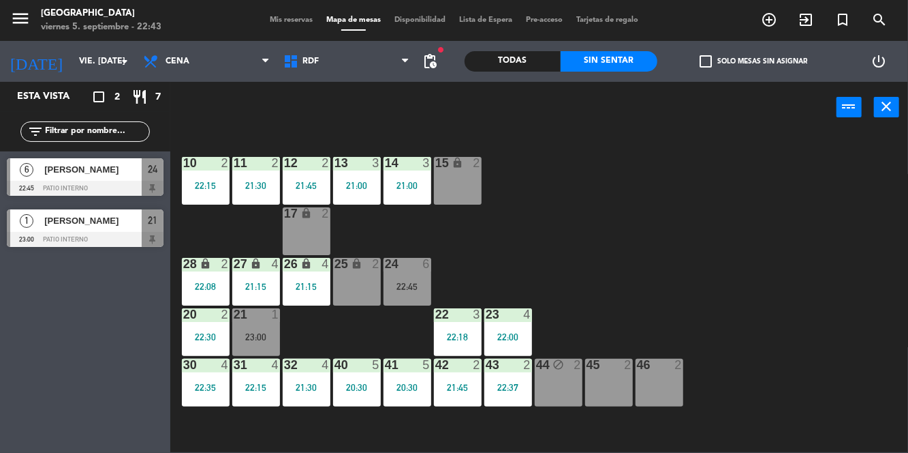
click at [305, 18] on span "Mis reservas" at bounding box center [291, 19] width 57 height 7
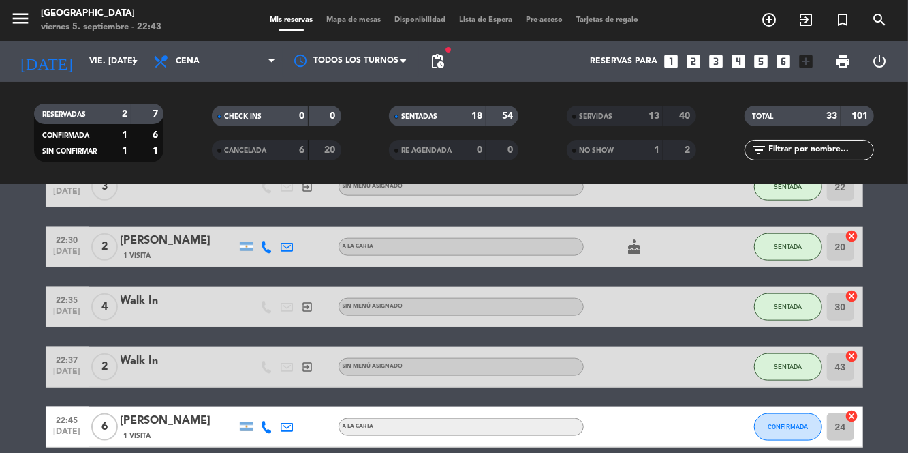
scroll to position [842, 0]
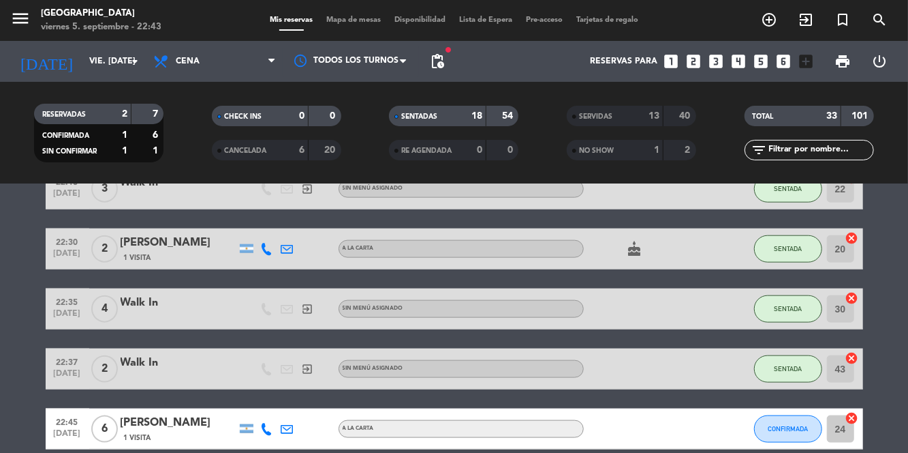
click at [360, 22] on span "Mapa de mesas" at bounding box center [354, 19] width 68 height 7
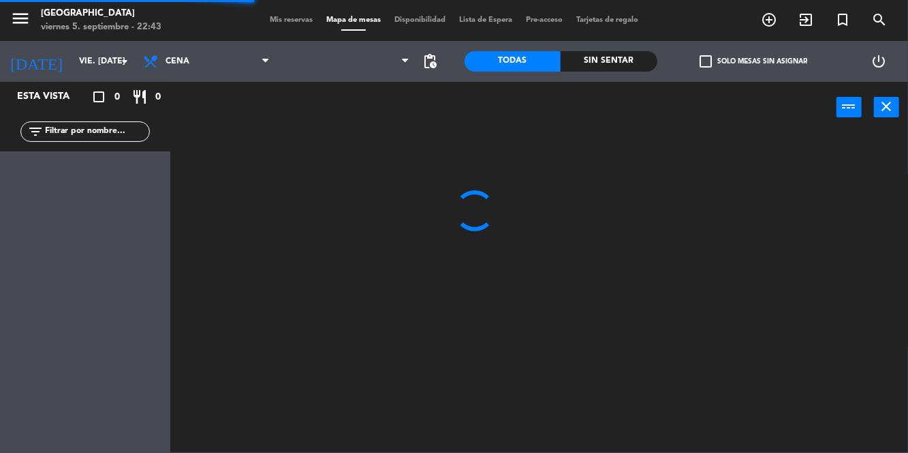
click at [609, 65] on div "Sin sentar" at bounding box center [609, 61] width 97 height 20
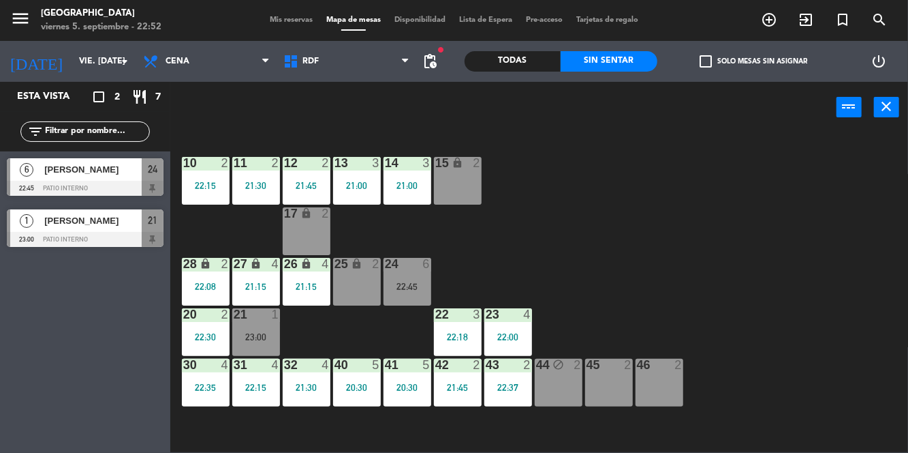
click at [412, 278] on div "24 6 22:45" at bounding box center [408, 282] width 48 height 48
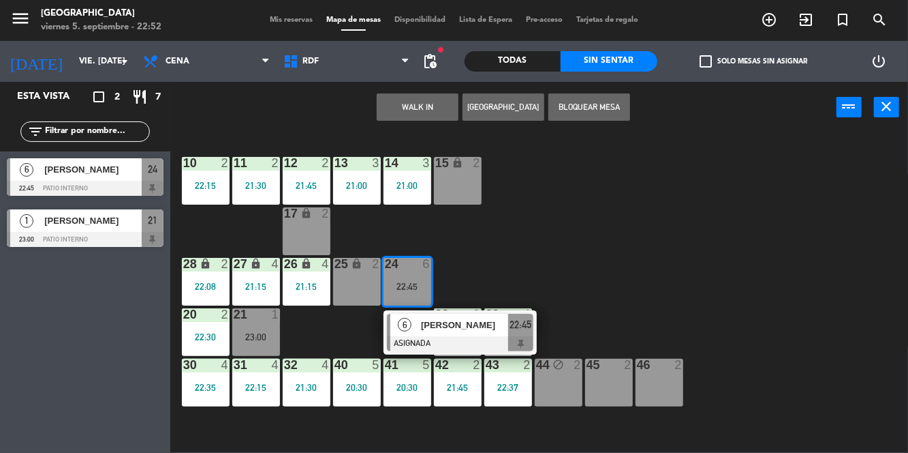
click at [454, 338] on div at bounding box center [460, 343] width 147 height 15
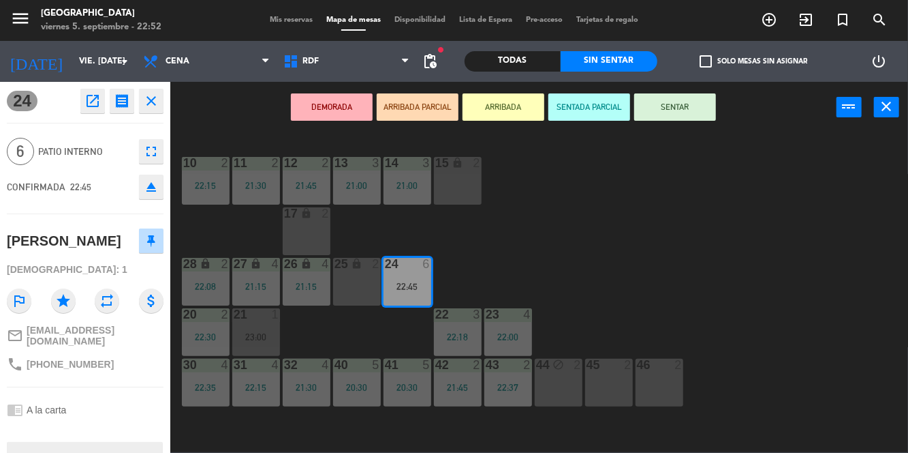
click at [700, 113] on button "SENTAR" at bounding box center [676, 106] width 82 height 27
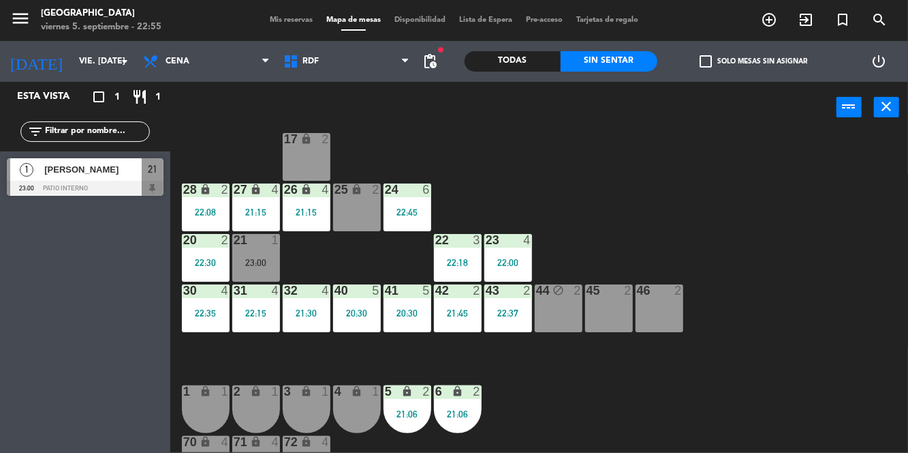
scroll to position [129, 0]
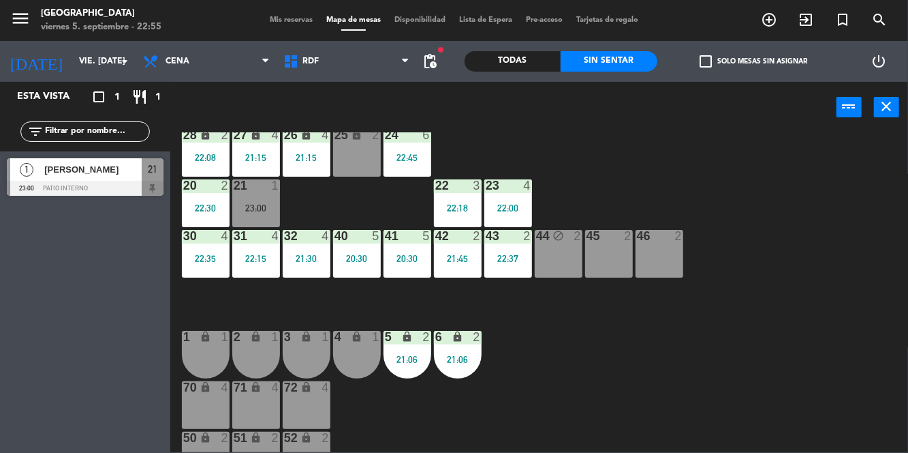
click at [434, 359] on div "21:06" at bounding box center [458, 359] width 48 height 10
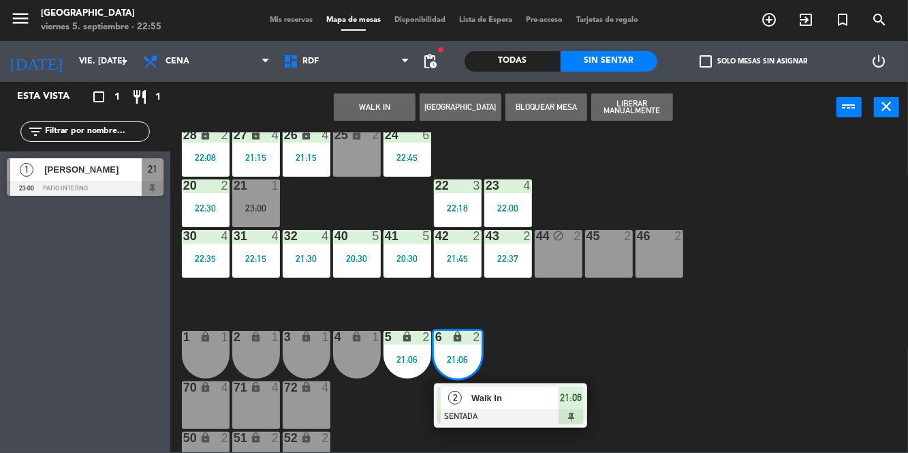
click at [515, 405] on span "Walk In" at bounding box center [515, 398] width 87 height 14
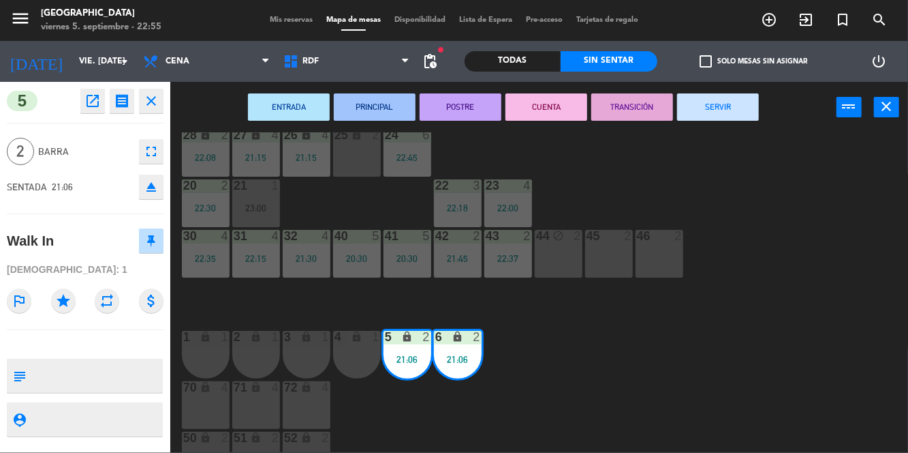
click at [716, 112] on button "SERVIR" at bounding box center [718, 106] width 82 height 27
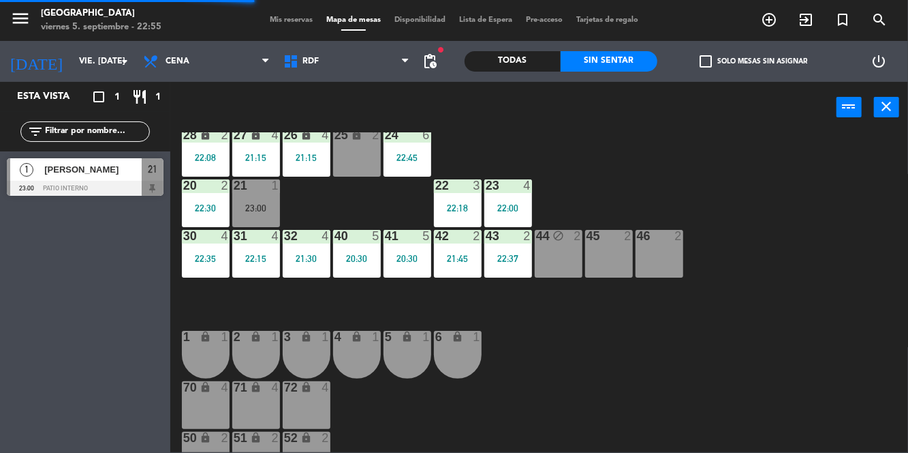
scroll to position [0, 0]
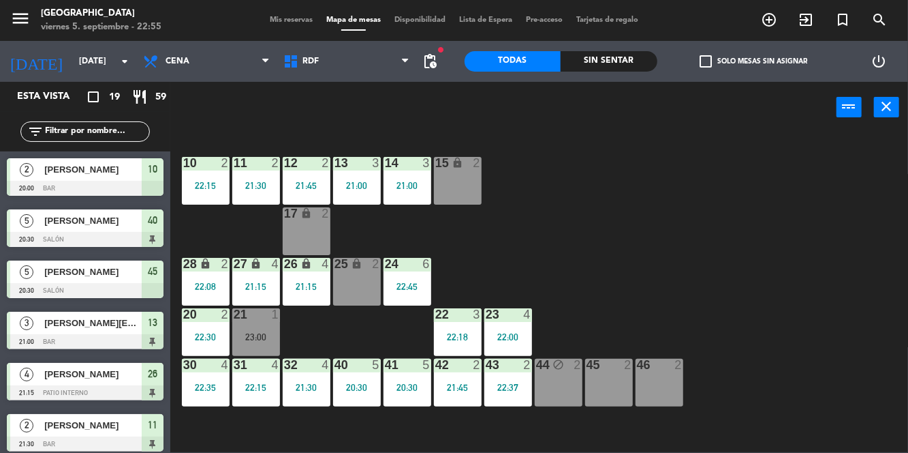
click at [613, 61] on div "Sin sentar" at bounding box center [609, 61] width 97 height 20
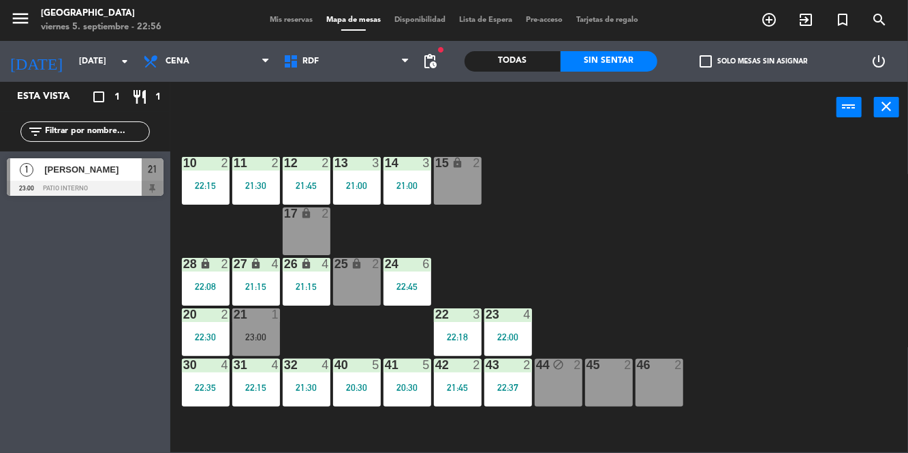
click at [254, 186] on div "21:30" at bounding box center [256, 186] width 48 height 10
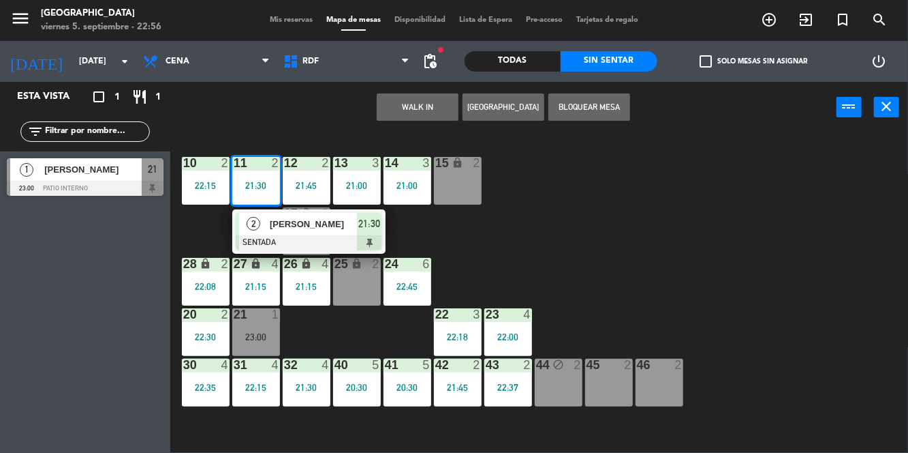
click at [324, 213] on div "[PERSON_NAME]" at bounding box center [313, 224] width 89 height 22
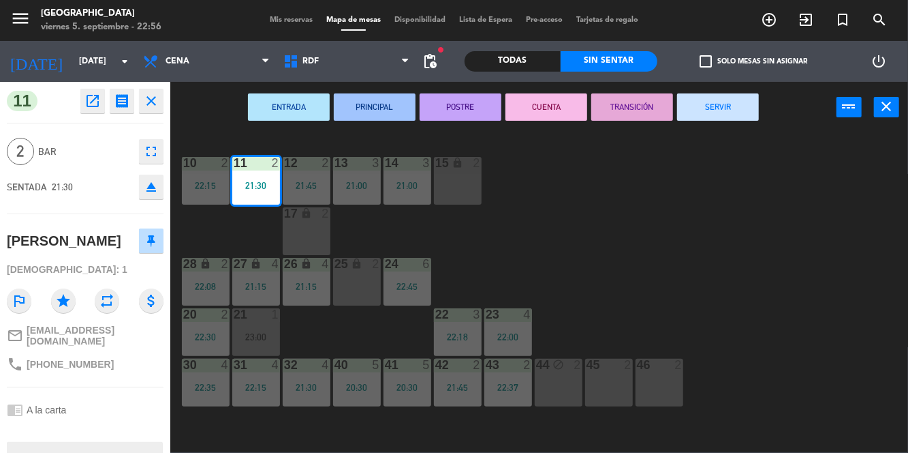
click at [722, 139] on div "10 2 22:15 11 2 21:30 12 2 21:45 13 3 21:00 14 3 21:00 15 lock 2 17 lock 2 24 6…" at bounding box center [543, 292] width 729 height 320
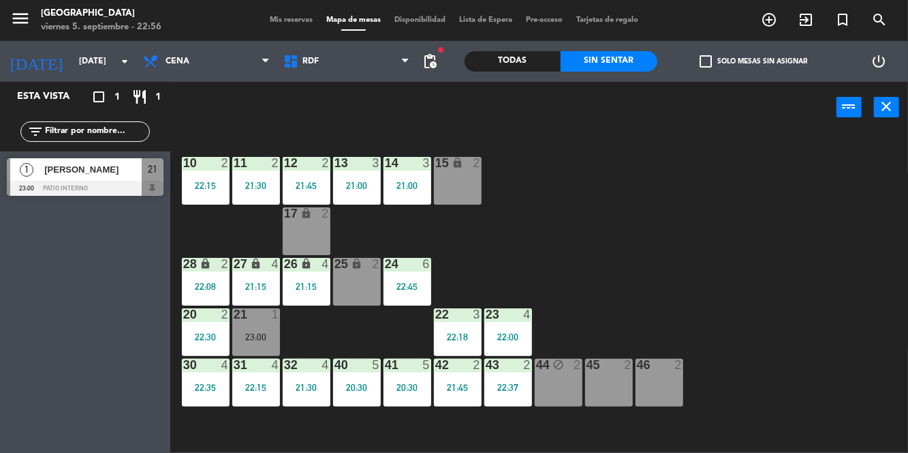
click at [269, 174] on div "11 2 21:30" at bounding box center [256, 181] width 48 height 48
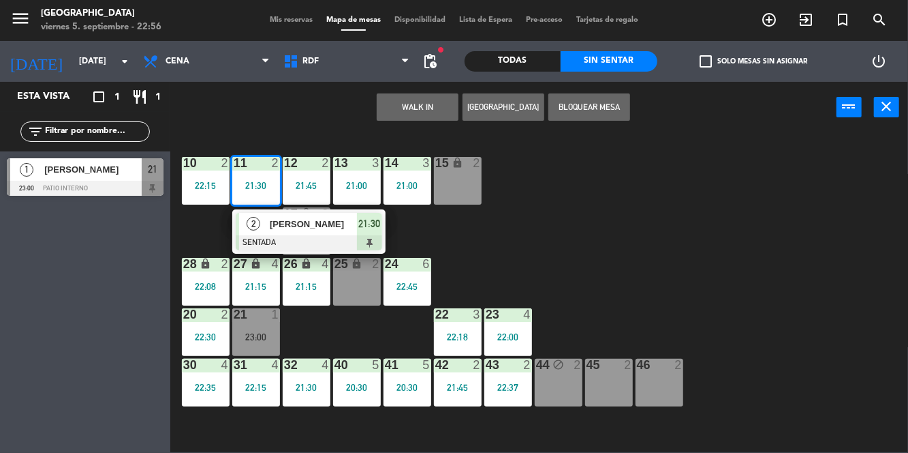
click at [316, 245] on div at bounding box center [309, 242] width 147 height 15
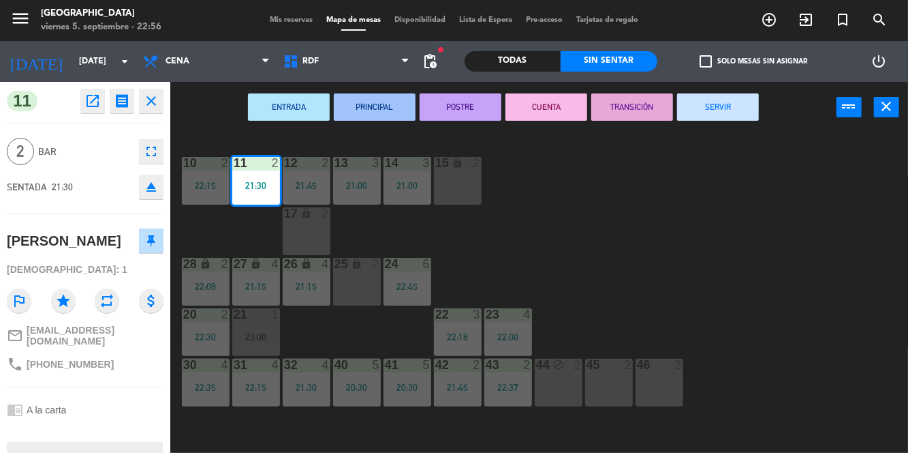
click at [721, 117] on button "SERVIR" at bounding box center [718, 106] width 82 height 27
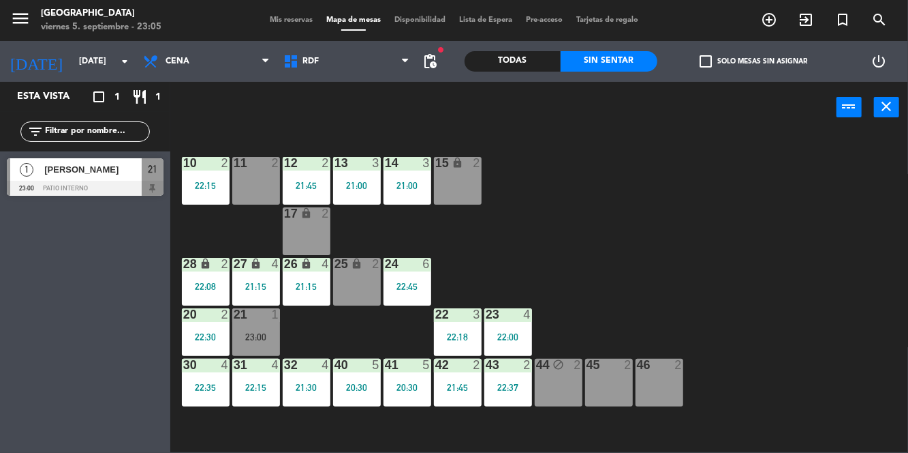
click at [266, 348] on div "21 1 23:00" at bounding box center [256, 332] width 48 height 48
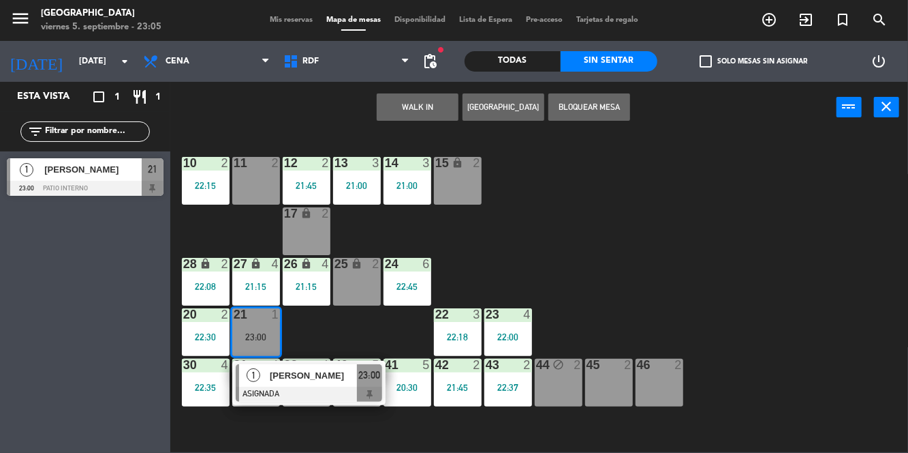
click at [521, 248] on div "10 2 22:15 11 2 12 2 21:45 13 3 21:00 14 3 21:00 15 lock 2 17 lock 2 24 6 22:45…" at bounding box center [543, 292] width 729 height 320
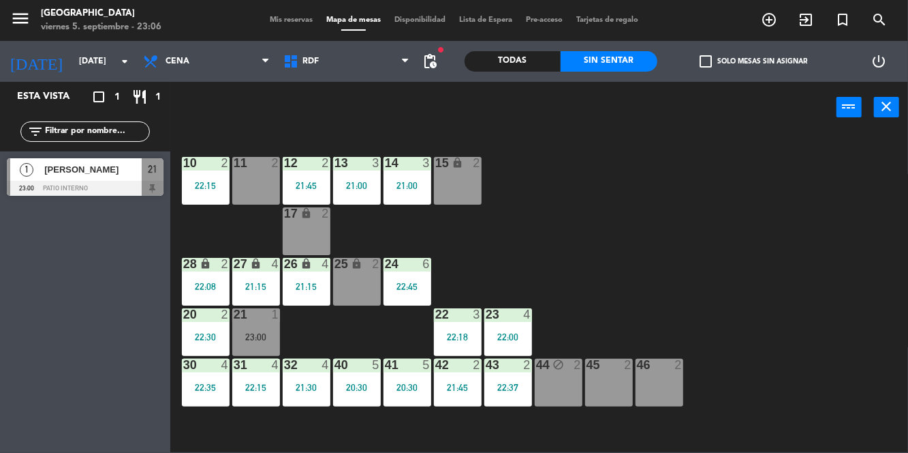
click at [247, 326] on div "21 1 23:00" at bounding box center [256, 332] width 48 height 48
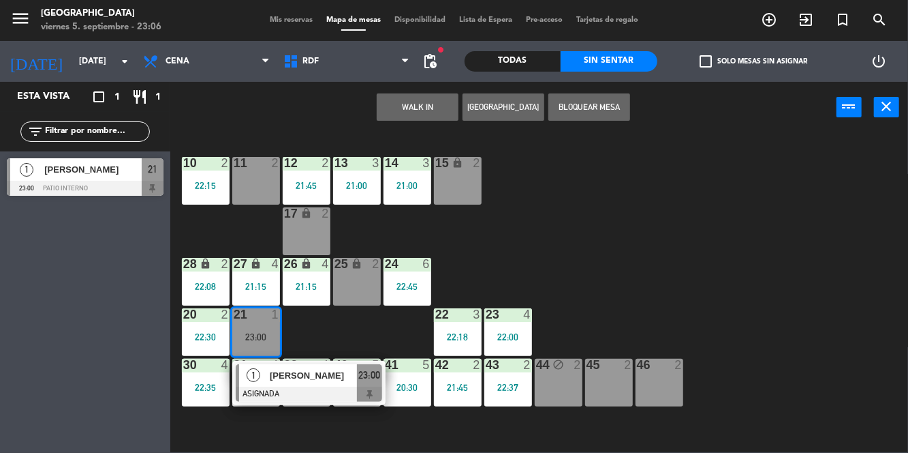
click at [356, 388] on div at bounding box center [309, 393] width 147 height 15
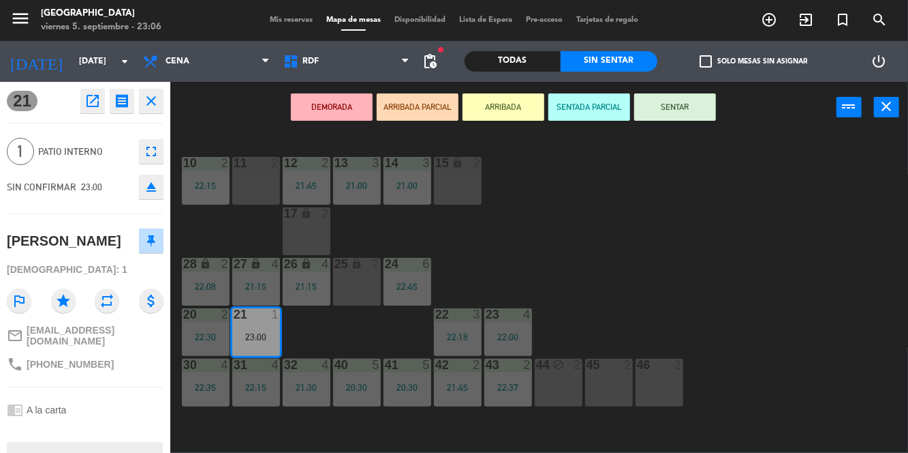
click at [709, 114] on button "SENTAR" at bounding box center [676, 106] width 82 height 27
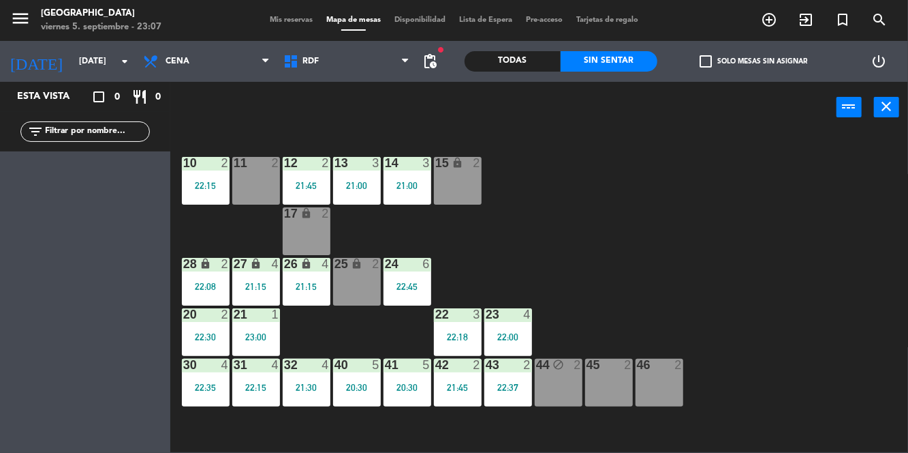
click at [463, 399] on div "42 2 21:45" at bounding box center [458, 382] width 48 height 48
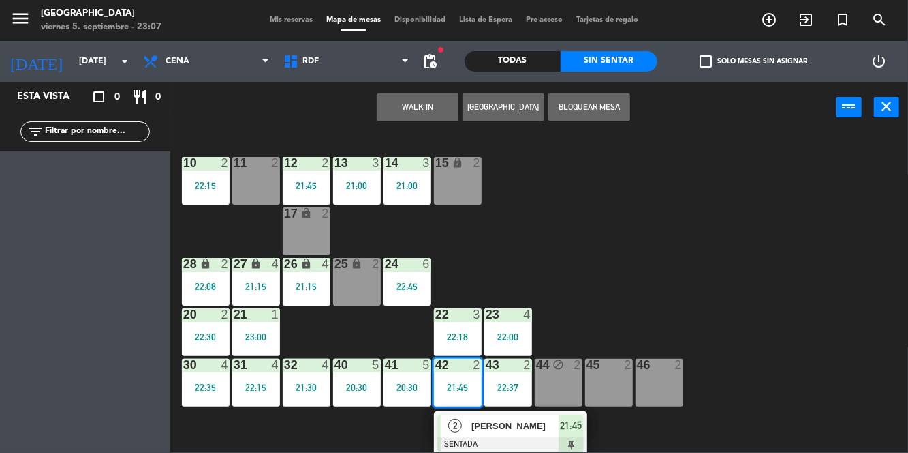
click at [542, 435] on div "[PERSON_NAME] [PERSON_NAME]" at bounding box center [514, 425] width 89 height 22
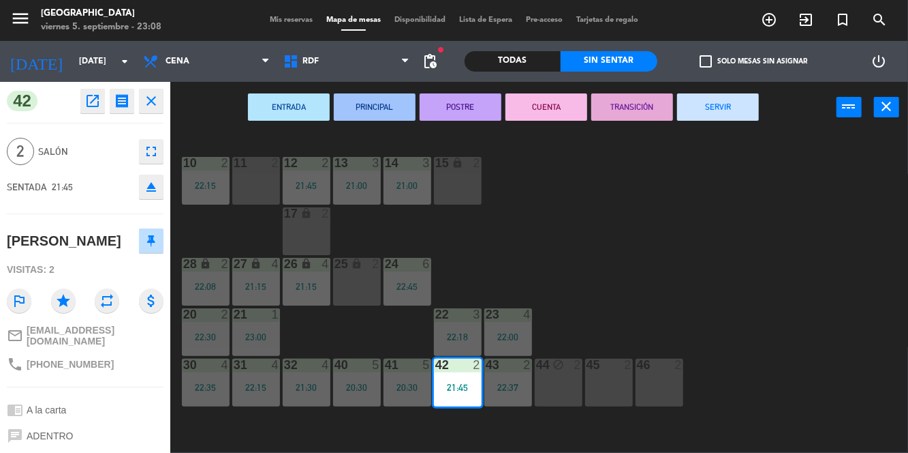
click at [727, 110] on button "SERVIR" at bounding box center [718, 106] width 82 height 27
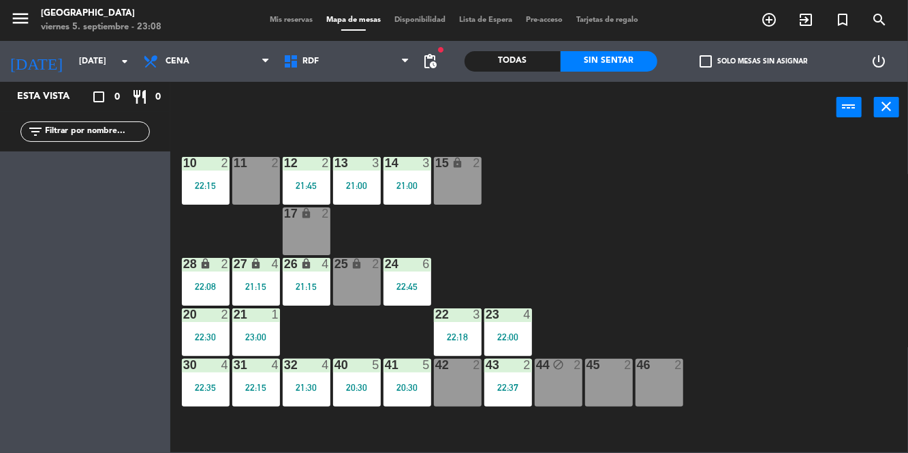
click at [406, 398] on div "41 5 20:30" at bounding box center [408, 382] width 48 height 48
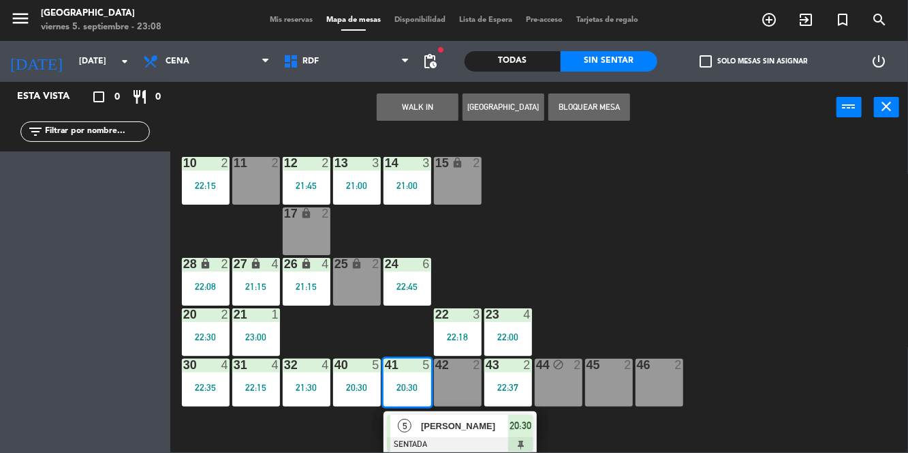
click at [469, 435] on div "[PERSON_NAME]" at bounding box center [464, 425] width 89 height 22
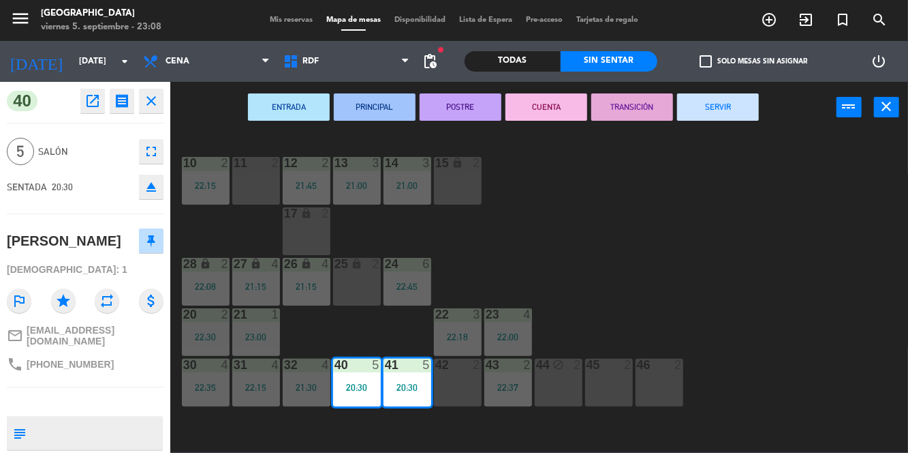
click at [720, 129] on div "ENTRADA PRINCIPAL POSTRE CUENTA TRANSICIÓN SERVIR power_input close" at bounding box center [503, 108] width 667 height 52
click at [746, 108] on button "SERVIR" at bounding box center [718, 106] width 82 height 27
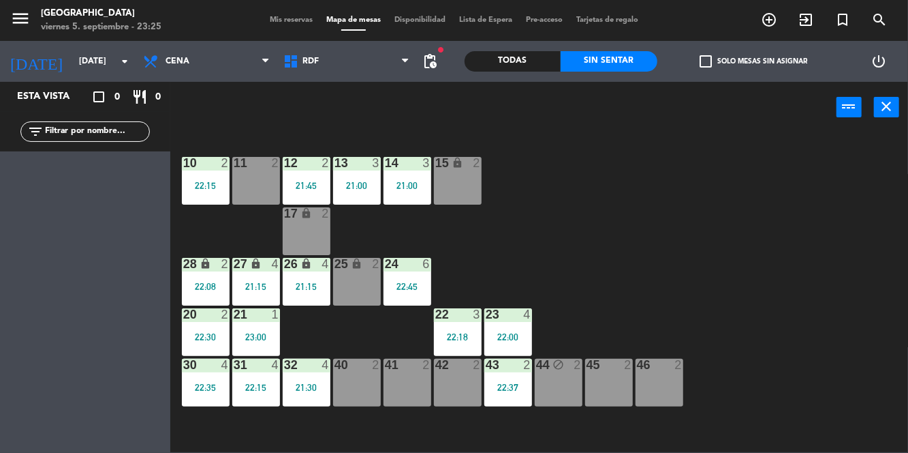
click at [259, 301] on div "27 lock 4 21:15" at bounding box center [256, 282] width 48 height 48
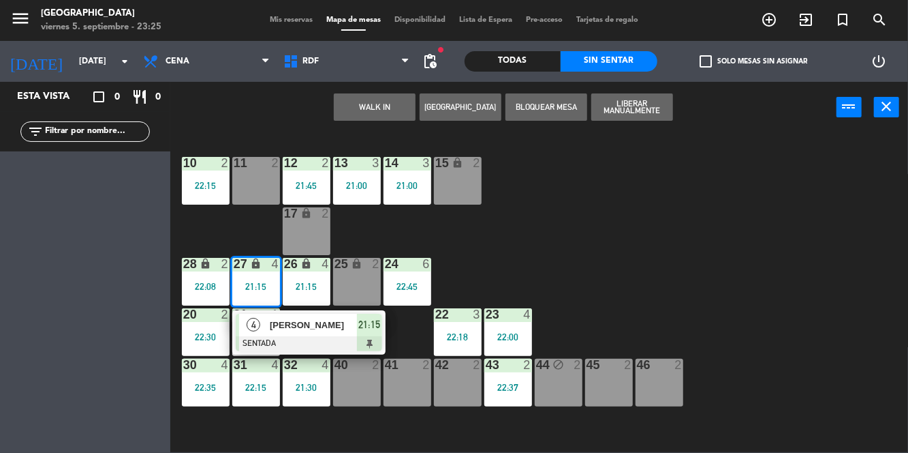
click at [348, 336] on div at bounding box center [309, 343] width 147 height 15
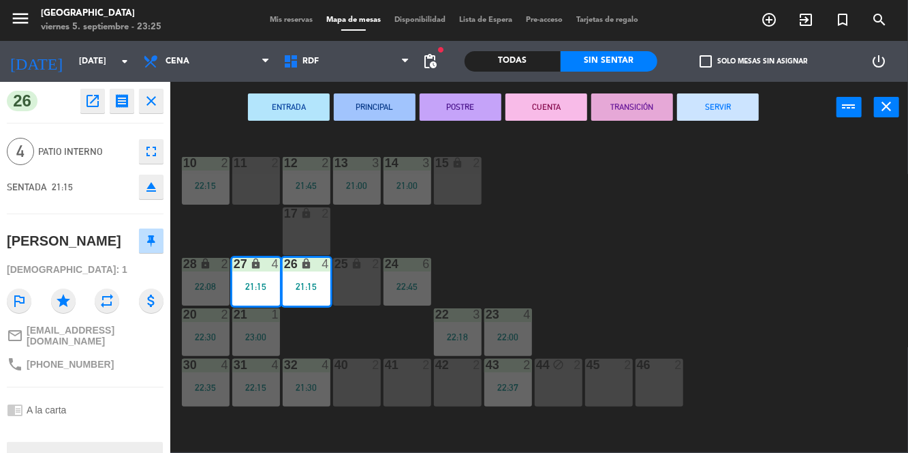
click at [689, 118] on button "SERVIR" at bounding box center [718, 106] width 82 height 27
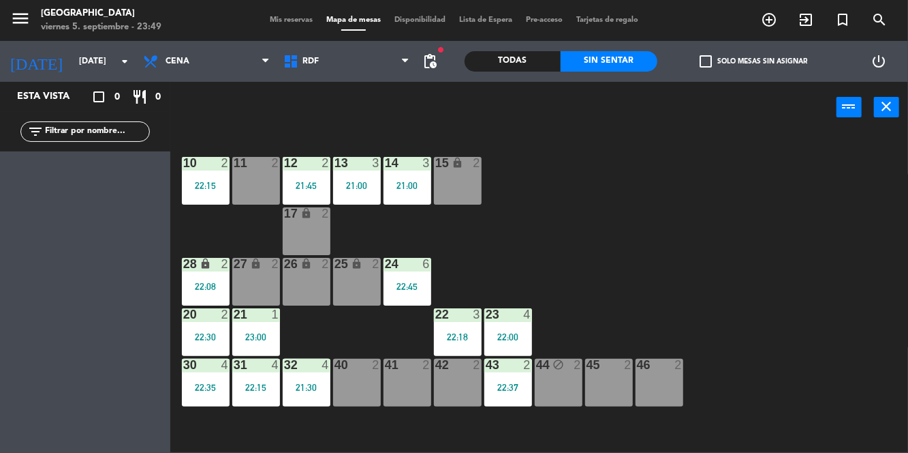
click at [200, 291] on div "22:08" at bounding box center [206, 286] width 48 height 10
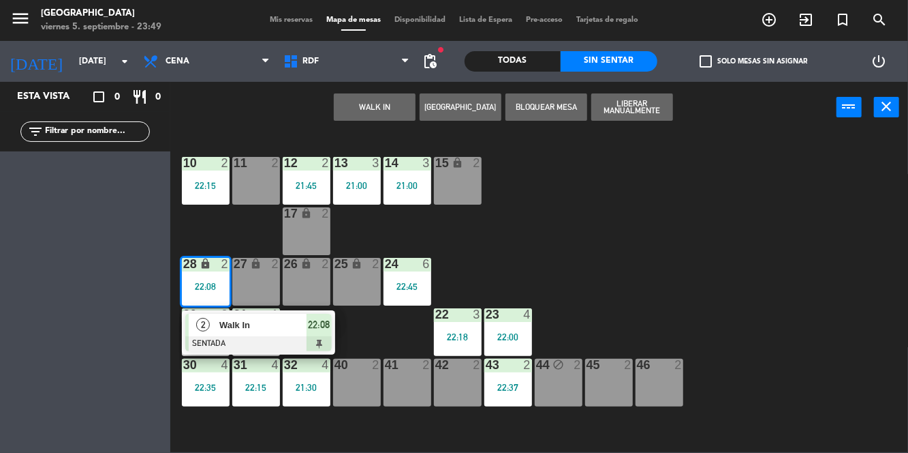
click at [286, 341] on div at bounding box center [258, 343] width 147 height 15
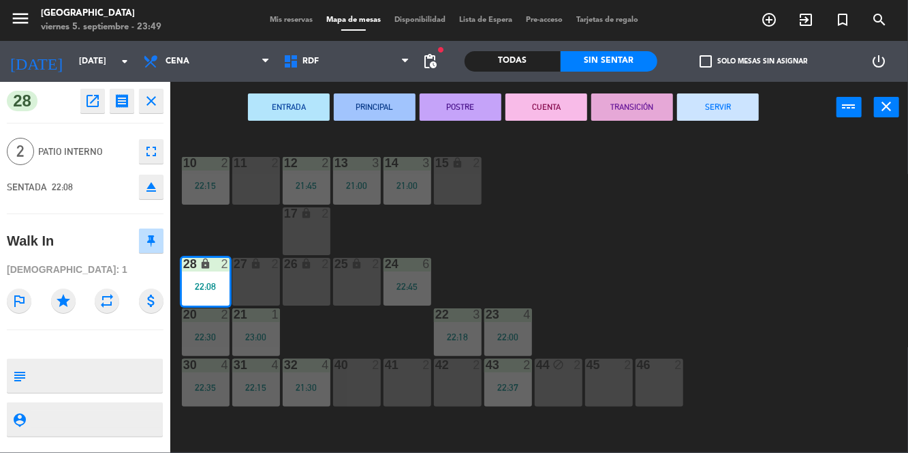
click at [727, 109] on button "SERVIR" at bounding box center [718, 106] width 82 height 27
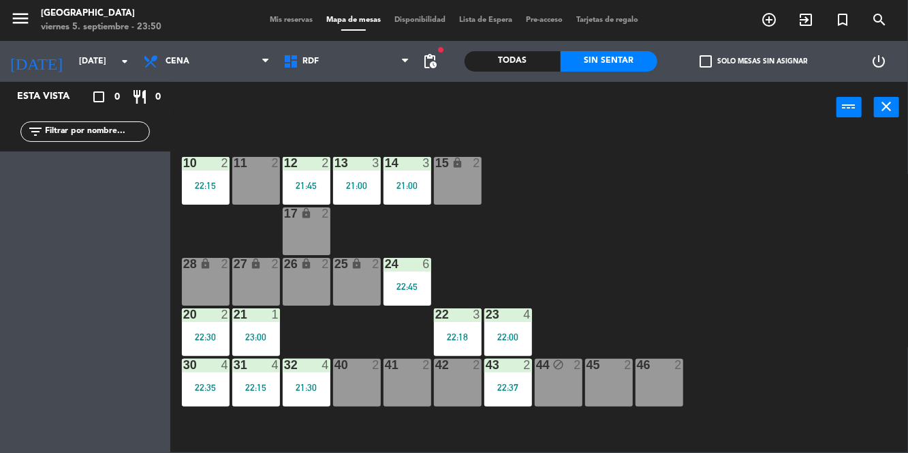
click at [320, 391] on div "21:30" at bounding box center [307, 387] width 48 height 10
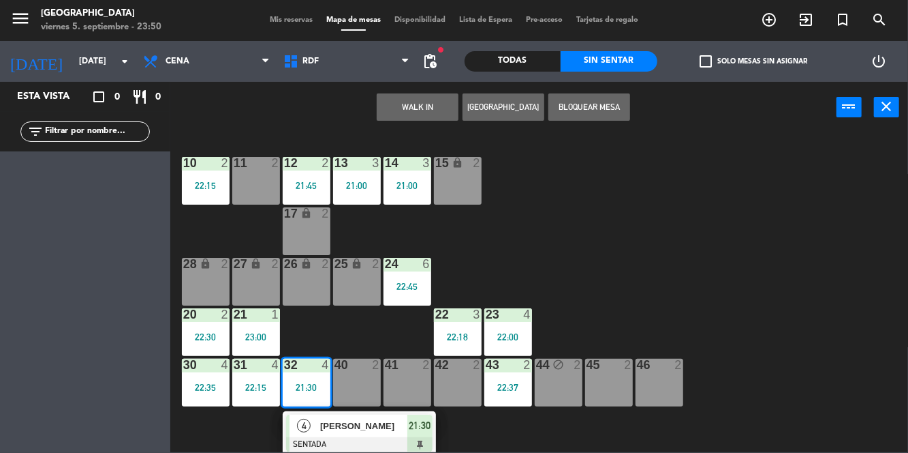
click at [324, 440] on div at bounding box center [359, 444] width 147 height 15
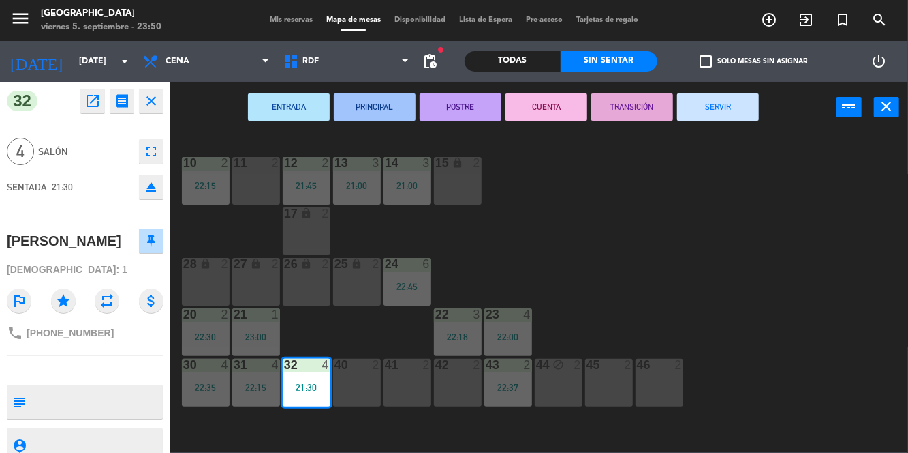
click at [733, 107] on button "SERVIR" at bounding box center [718, 106] width 82 height 27
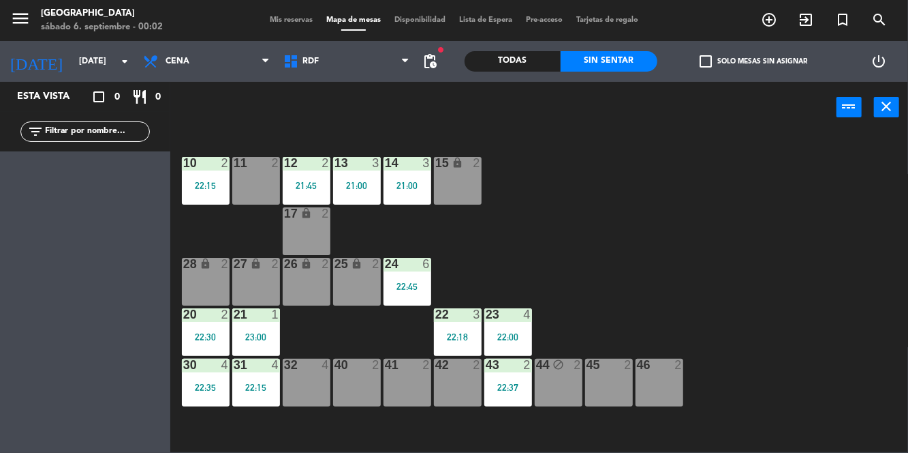
click at [508, 371] on div "43 2" at bounding box center [509, 365] width 48 height 14
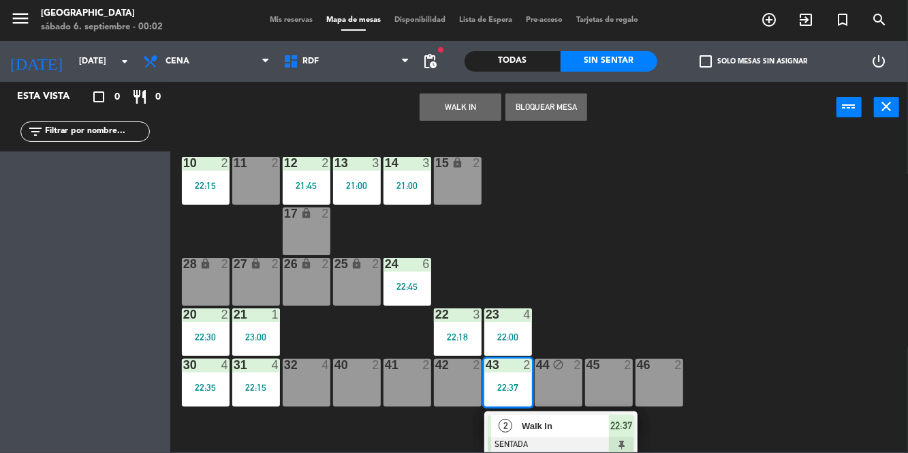
click at [564, 437] on div at bounding box center [561, 444] width 147 height 15
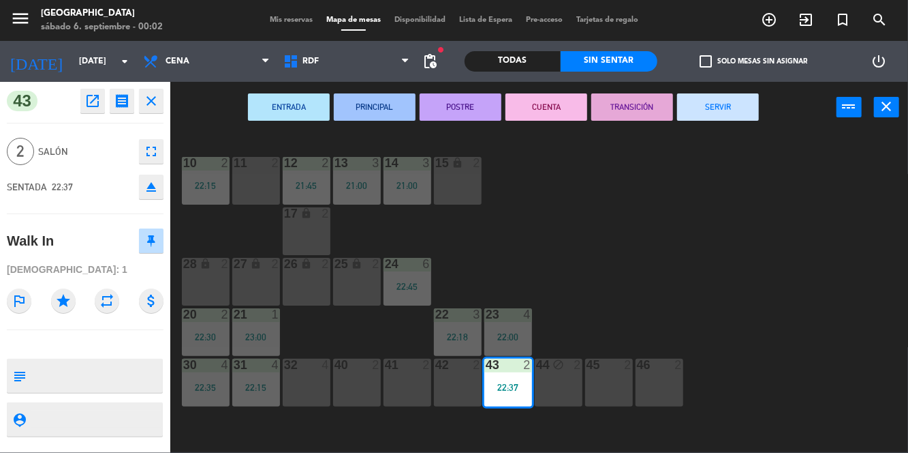
click at [743, 102] on button "SERVIR" at bounding box center [718, 106] width 82 height 27
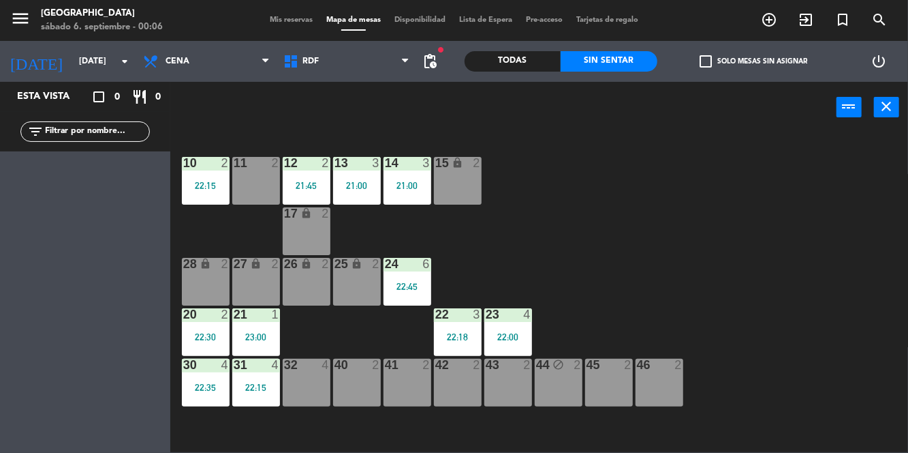
click at [168, 354] on div "Esta vista crop_square 0 restaurant 0 filter_list" at bounding box center [85, 267] width 170 height 371
click at [213, 389] on div "22:35" at bounding box center [206, 387] width 48 height 10
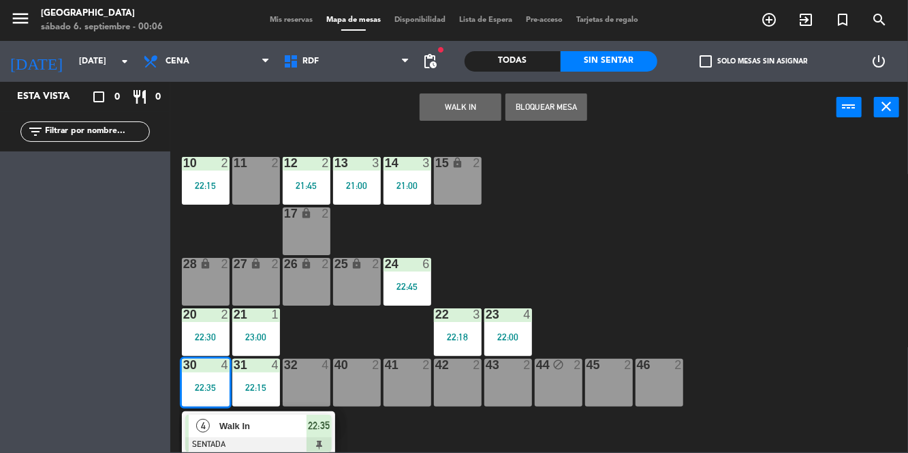
click at [263, 439] on div at bounding box center [258, 444] width 147 height 15
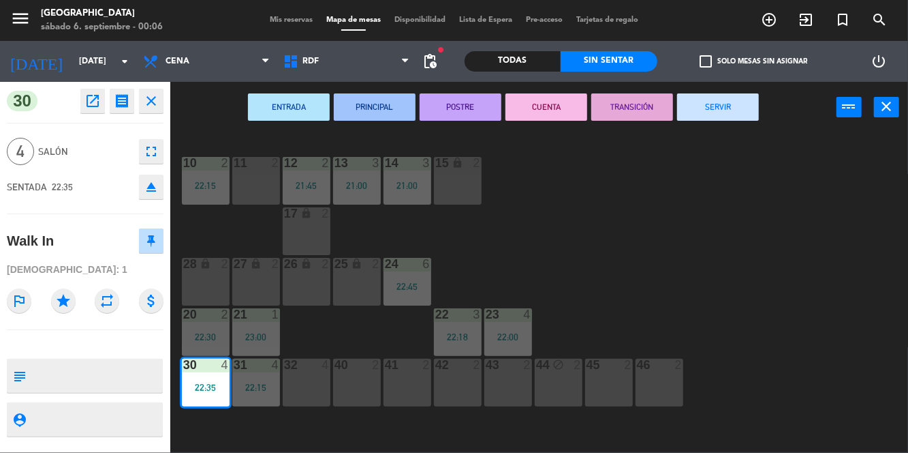
click at [714, 115] on button "SERVIR" at bounding box center [718, 106] width 82 height 27
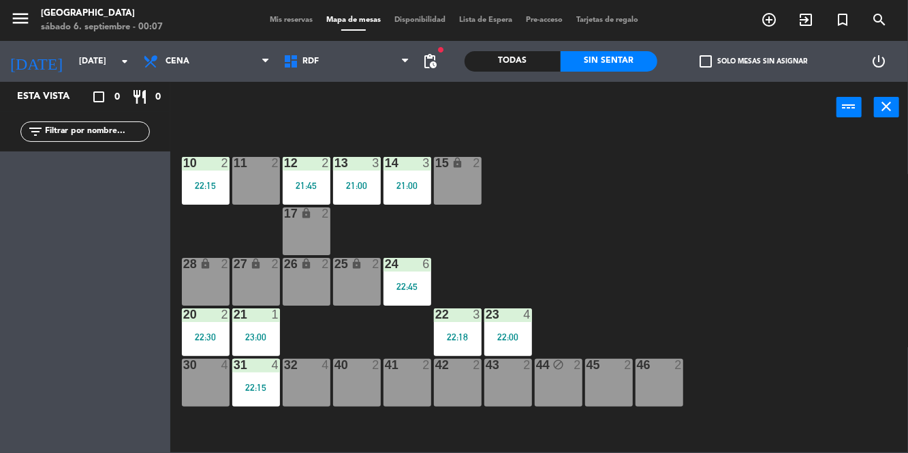
click at [474, 327] on div "22 3 22:18" at bounding box center [458, 332] width 48 height 48
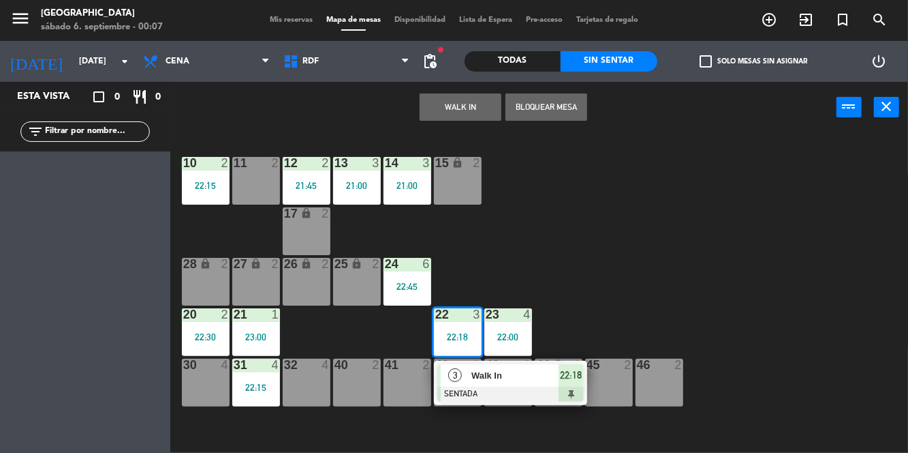
click at [500, 382] on span "Walk In" at bounding box center [515, 375] width 87 height 14
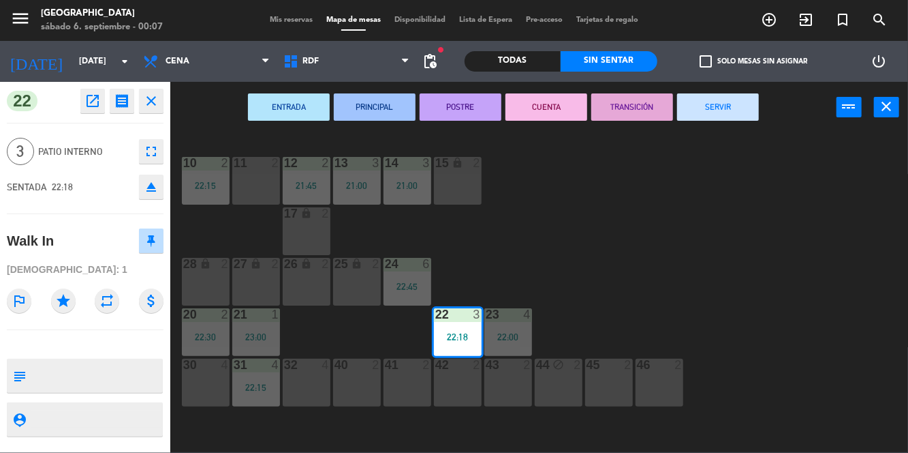
click at [720, 101] on button "SERVIR" at bounding box center [718, 106] width 82 height 27
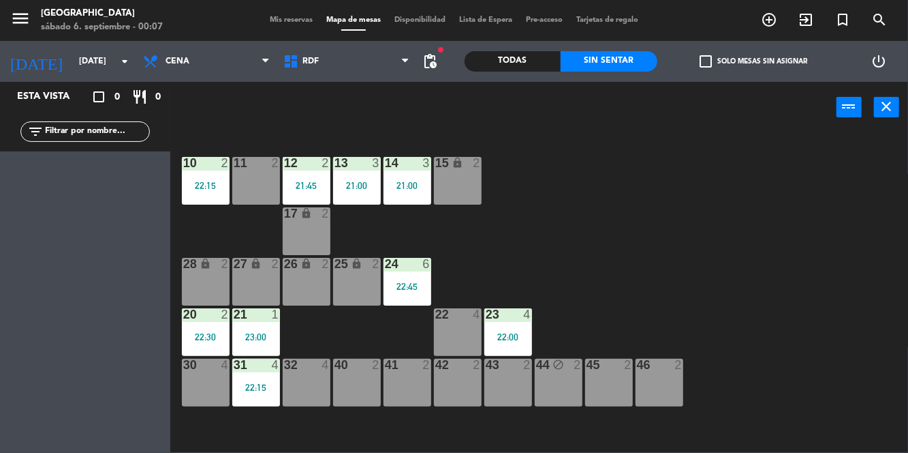
click at [780, 322] on div "10 2 22:15 11 2 12 2 21:45 13 3 21:00 14 3 21:00 15 lock 2 17 lock 2 24 6 22:45…" at bounding box center [543, 292] width 729 height 320
click at [784, 321] on div "10 2 22:15 11 2 12 2 21:45 13 3 21:00 14 3 21:00 15 lock 2 17 lock 2 24 6 22:45…" at bounding box center [543, 292] width 729 height 320
click at [786, 323] on div "10 2 22:15 11 2 12 2 21:45 13 3 21:00 14 3 21:00 15 lock 2 17 lock 2 24 6 22:45…" at bounding box center [543, 292] width 729 height 320
click at [82, 271] on div "Esta vista crop_square 0 restaurant 0 filter_list" at bounding box center [85, 267] width 170 height 371
click at [781, 318] on div "10 2 22:15 11 2 12 2 21:45 13 3 21:00 14 3 21:00 15 lock 2 17 lock 2 24 6 22:45…" at bounding box center [543, 292] width 729 height 320
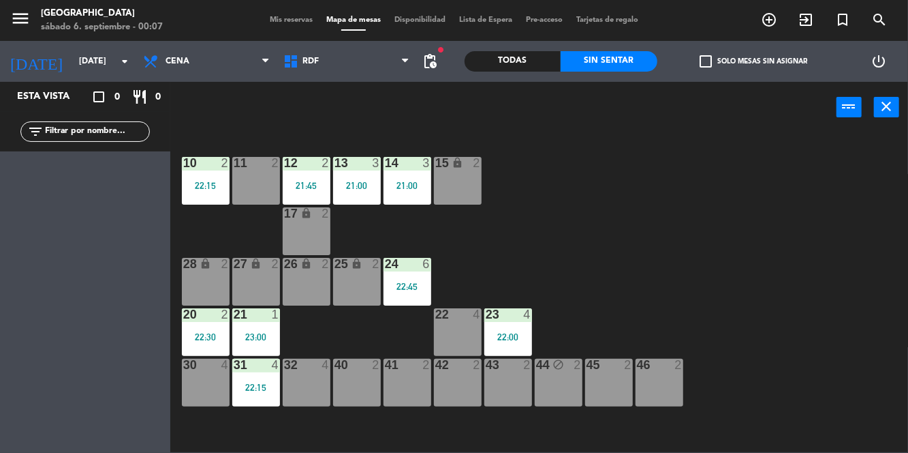
click at [782, 320] on div "10 2 22:15 11 2 12 2 21:45 13 3 21:00 14 3 21:00 15 lock 2 17 lock 2 24 6 22:45…" at bounding box center [543, 292] width 729 height 320
click at [782, 318] on div "10 2 22:15 11 2 12 2 21:45 13 3 21:00 14 3 21:00 15 lock 2 17 lock 2 24 6 22:45…" at bounding box center [543, 292] width 729 height 320
click at [786, 320] on div "10 2 22:15 11 2 12 2 21:45 13 3 21:00 14 3 21:00 15 lock 2 17 lock 2 24 6 22:45…" at bounding box center [543, 292] width 729 height 320
click at [60, 255] on div "Esta vista crop_square 0 restaurant 0 filter_list" at bounding box center [85, 267] width 170 height 371
click at [784, 318] on div "10 2 22:15 11 2 12 2 21:45 13 3 21:00 14 3 21:00 15 lock 2 17 lock 2 24 6 22:45…" at bounding box center [543, 292] width 729 height 320
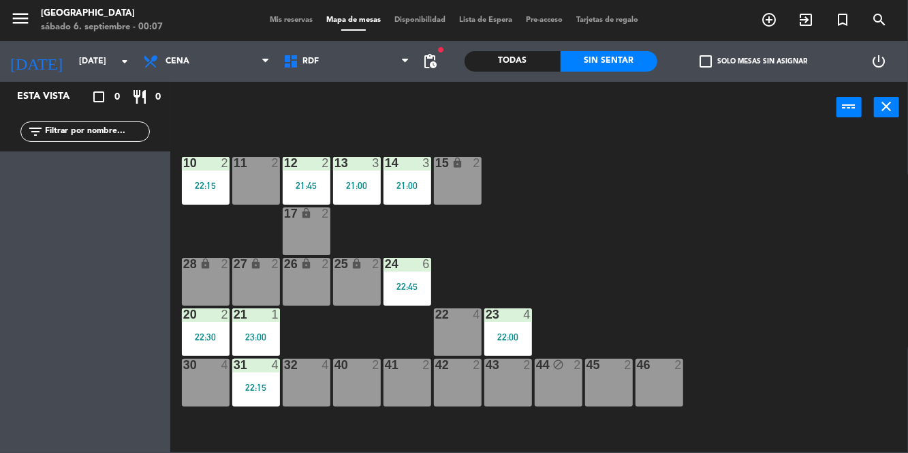
click at [791, 314] on div "10 2 22:15 11 2 12 2 21:45 13 3 21:00 14 3 21:00 15 lock 2 17 lock 2 24 6 22:45…" at bounding box center [543, 292] width 729 height 320
click at [59, 256] on div "Esta vista crop_square 0 restaurant 0 filter_list" at bounding box center [85, 267] width 170 height 371
click at [794, 311] on div "10 2 22:15 11 2 12 2 21:45 13 3 21:00 14 3 21:00 15 lock 2 17 lock 2 24 6 22:45…" at bounding box center [543, 292] width 729 height 320
click at [796, 315] on div "10 2 22:15 11 2 12 2 21:45 13 3 21:00 14 3 21:00 15 lock 2 17 lock 2 24 6 22:45…" at bounding box center [543, 292] width 729 height 320
click at [246, 328] on div "21 1 23:00" at bounding box center [256, 332] width 48 height 48
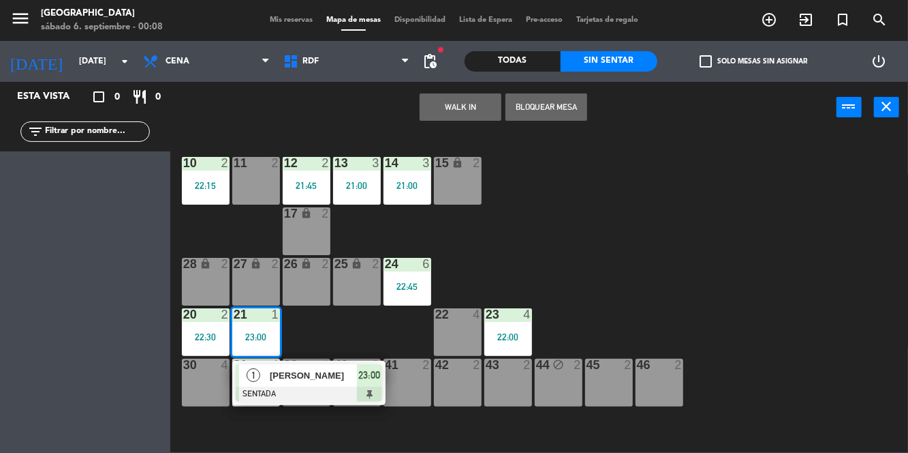
click at [293, 385] on div "[PERSON_NAME]" at bounding box center [313, 375] width 89 height 22
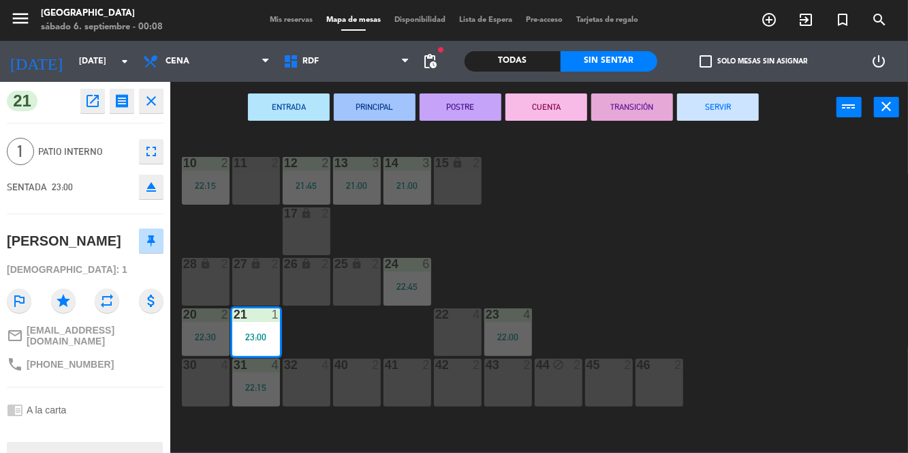
click at [735, 116] on button "SERVIR" at bounding box center [718, 106] width 82 height 27
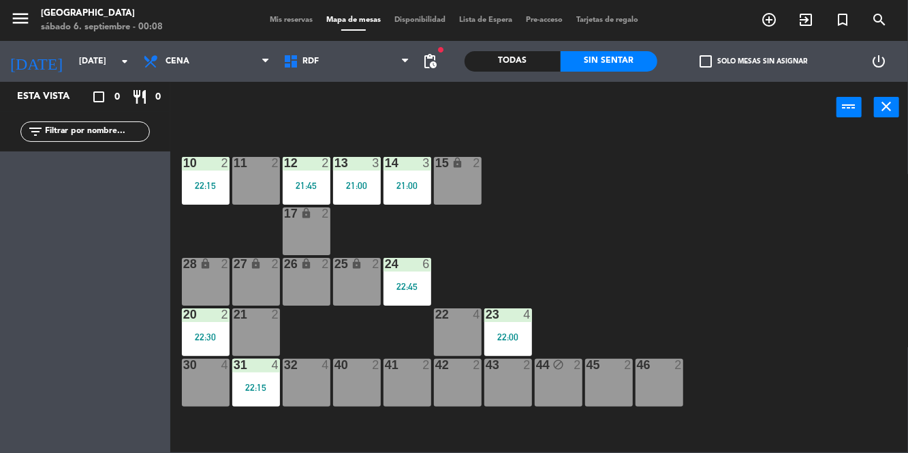
click at [0, 386] on div "Esta vista crop_square 0 restaurant 0 filter_list" at bounding box center [85, 267] width 170 height 371
click at [902, 438] on div "10 2 22:15 11 2 12 2 21:45 13 3 21:00 14 3 21:00 15 lock 2 17 lock 2 24 6 22:45…" at bounding box center [543, 292] width 729 height 320
click at [105, 50] on input "vie. [DATE]" at bounding box center [129, 61] width 115 height 23
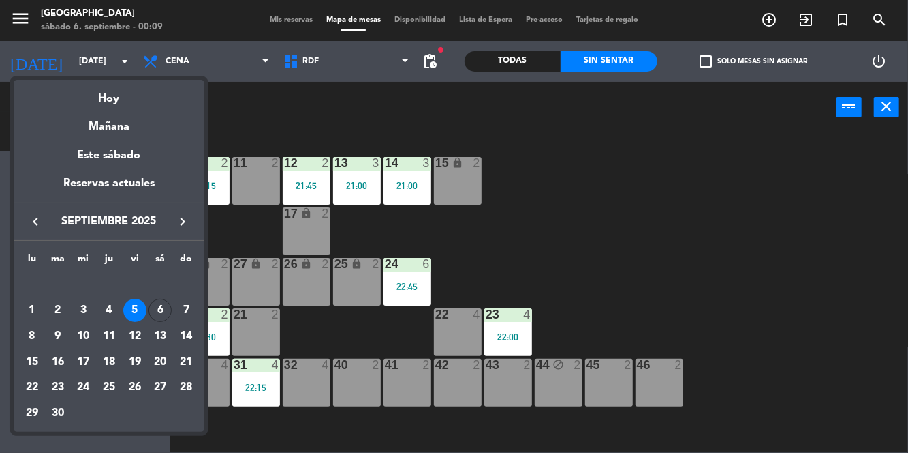
click at [112, 311] on div "4" at bounding box center [108, 310] width 23 height 23
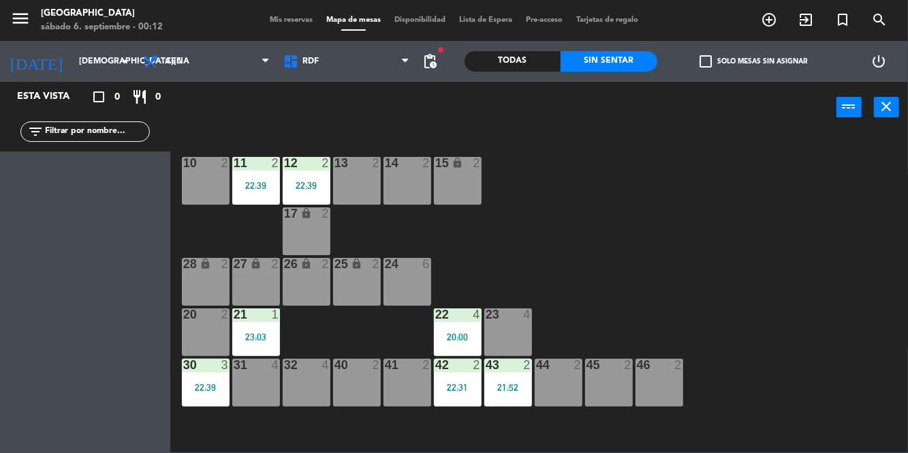
click at [110, 52] on input "jue. 4 sep." at bounding box center [129, 61] width 115 height 23
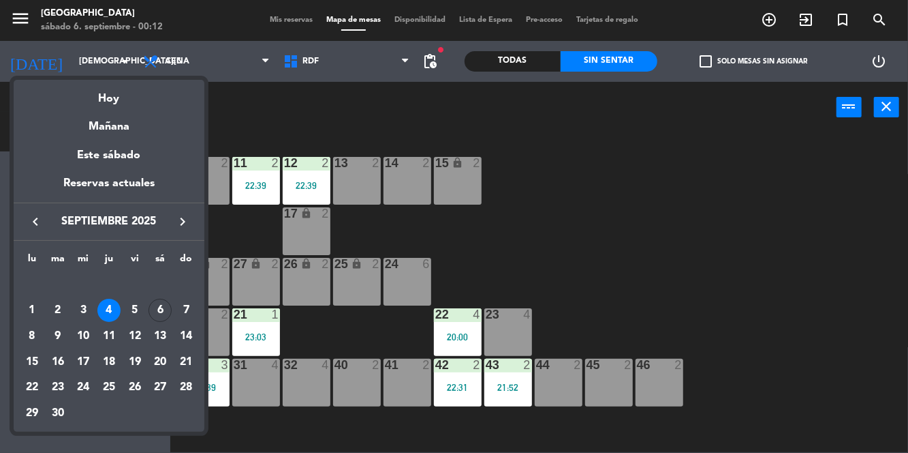
click at [516, 211] on div at bounding box center [454, 226] width 908 height 453
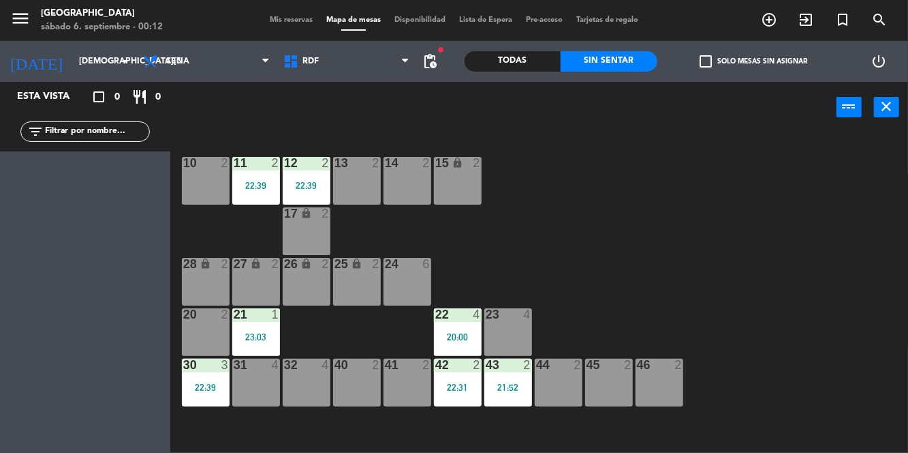
click at [319, 166] on div "2" at bounding box center [329, 163] width 22 height 12
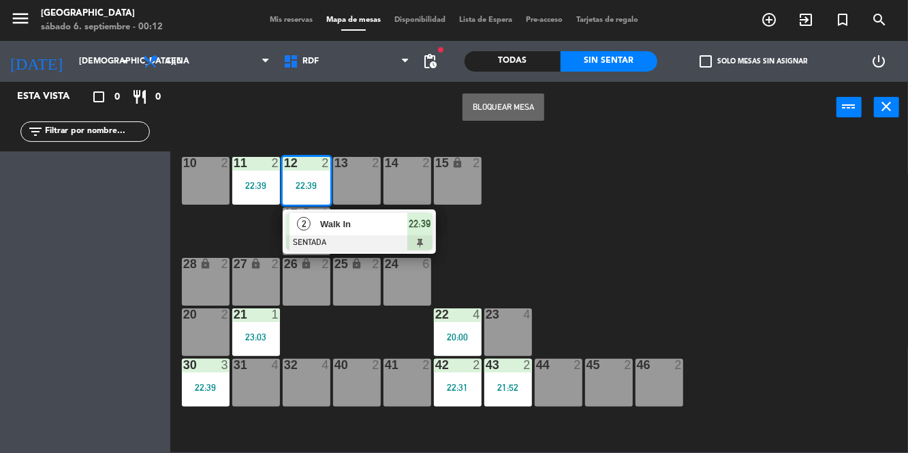
click at [350, 226] on span "Walk In" at bounding box center [363, 224] width 87 height 14
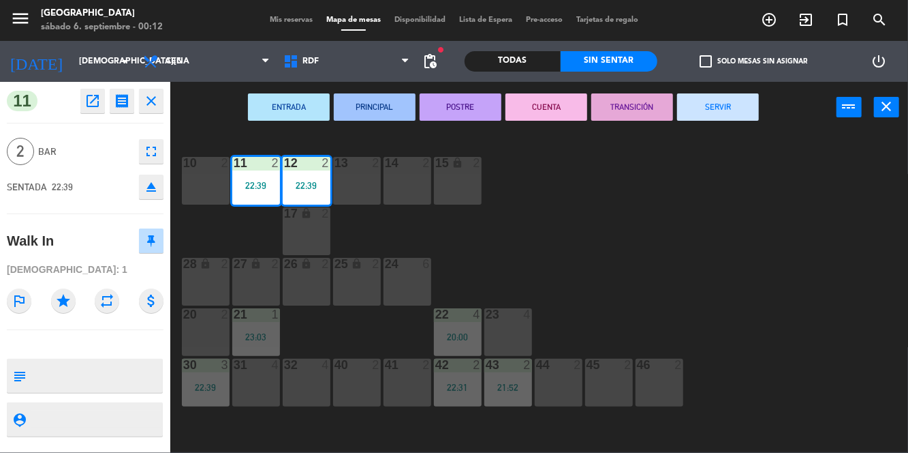
click at [724, 97] on button "SERVIR" at bounding box center [718, 106] width 82 height 27
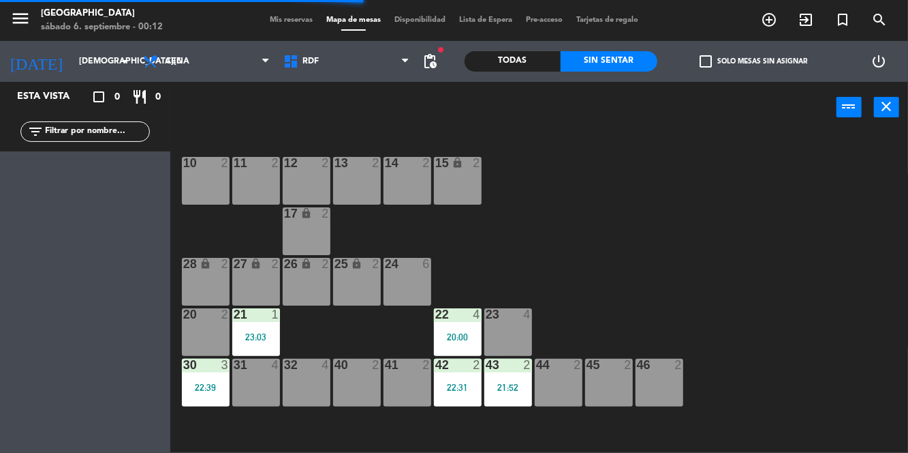
click at [462, 343] on div "22 4 20:00" at bounding box center [458, 332] width 48 height 48
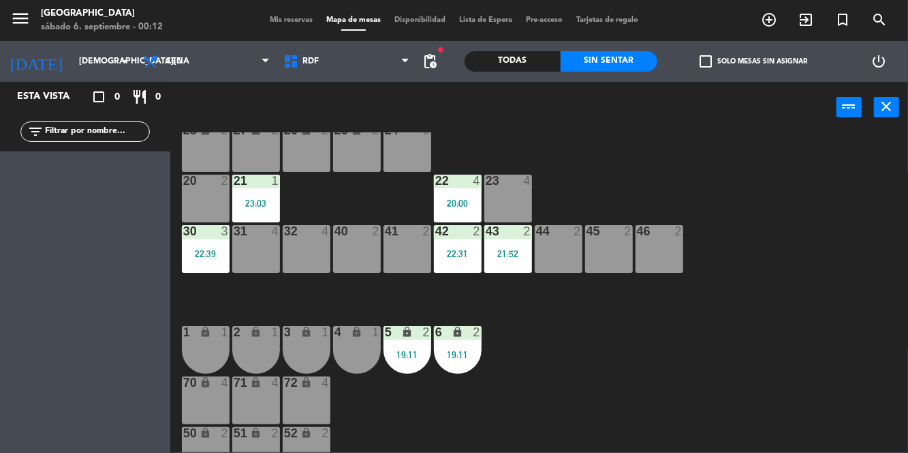
scroll to position [155, 0]
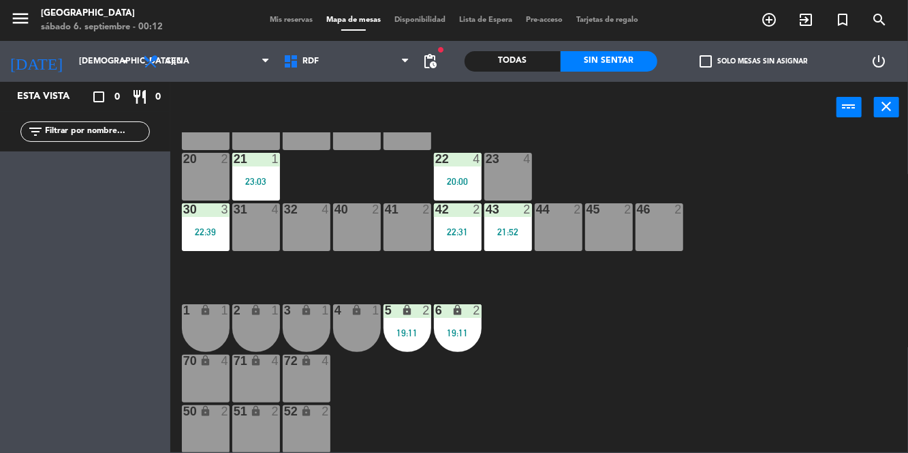
click at [436, 181] on div "20:00" at bounding box center [458, 182] width 48 height 10
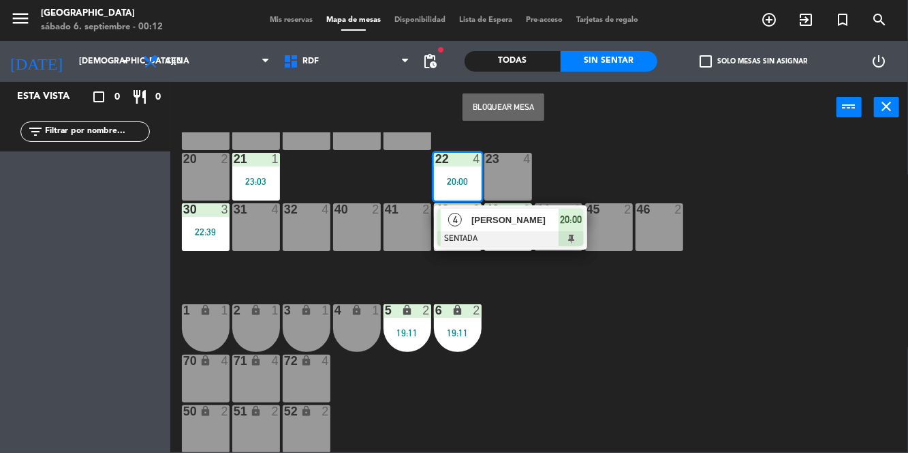
click at [491, 231] on div at bounding box center [511, 238] width 147 height 15
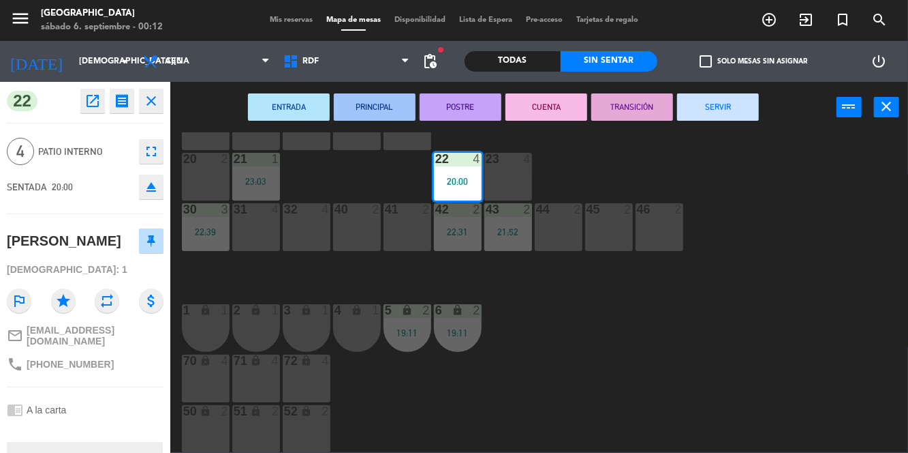
click at [740, 105] on button "SERVIR" at bounding box center [718, 106] width 82 height 27
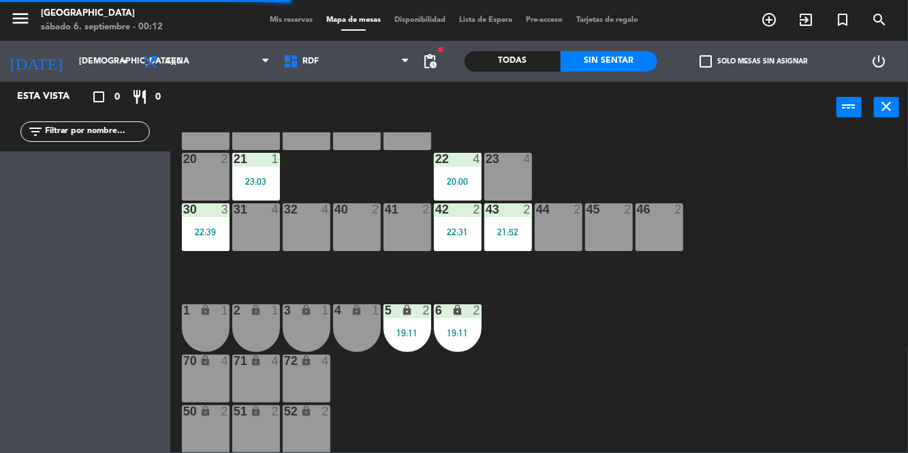
click at [455, 241] on div "42 2 22:31" at bounding box center [458, 227] width 48 height 48
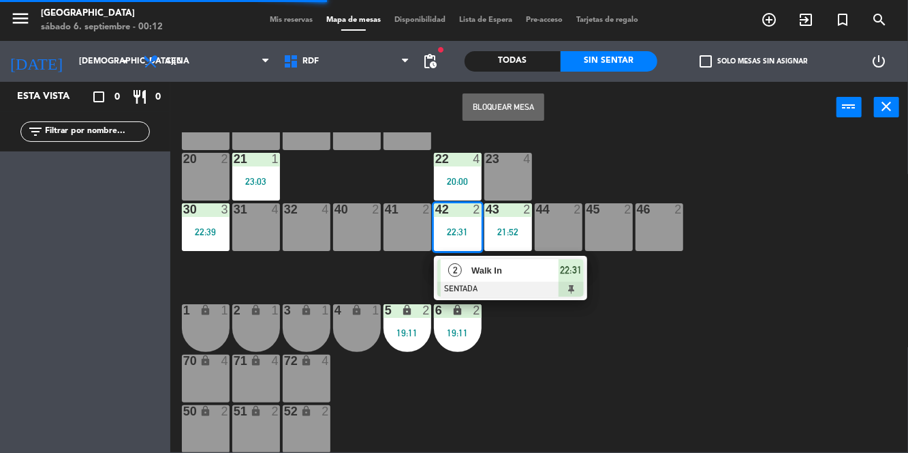
click at [530, 290] on div at bounding box center [511, 288] width 147 height 15
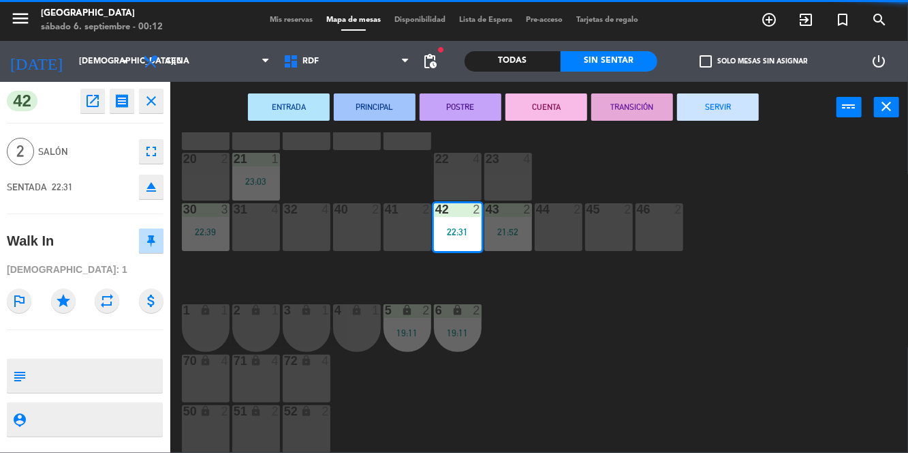
click at [741, 93] on button "SERVIR" at bounding box center [718, 106] width 82 height 27
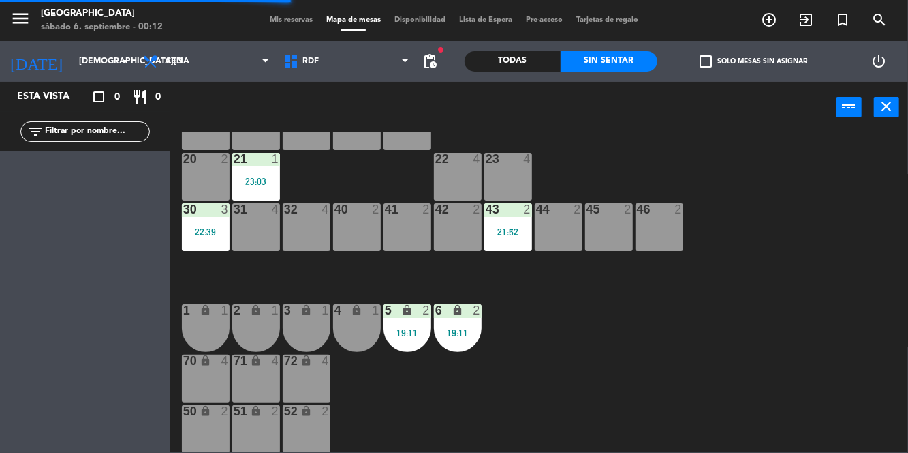
click at [502, 239] on div "43 2 21:52" at bounding box center [509, 227] width 48 height 48
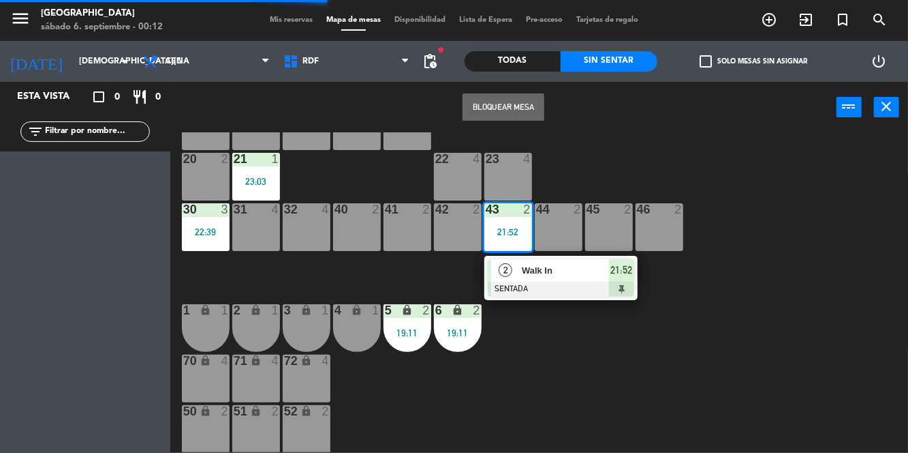
click at [549, 297] on div "2 Walk In SENTADA 21:52" at bounding box center [561, 278] width 153 height 44
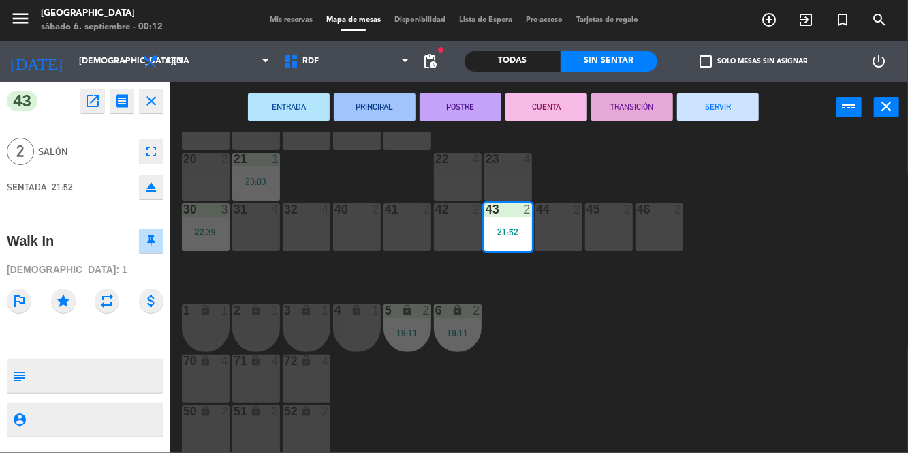
click at [718, 94] on button "SERVIR" at bounding box center [718, 106] width 82 height 27
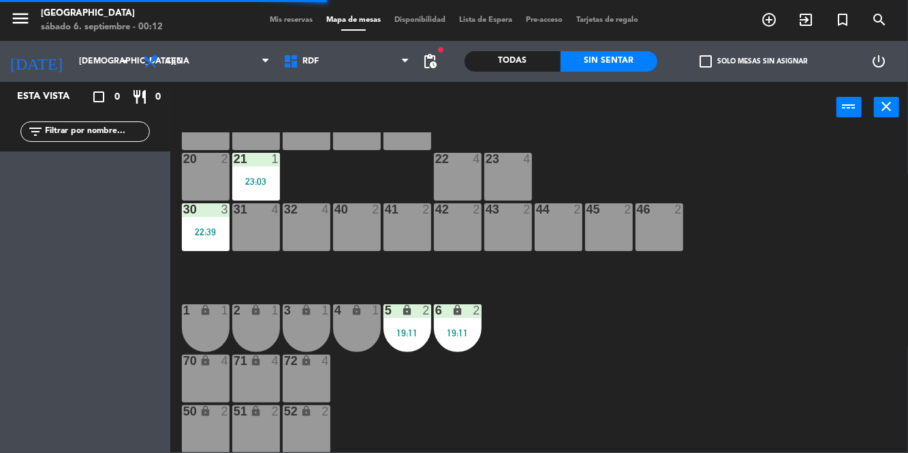
click at [247, 181] on div "23:03" at bounding box center [256, 182] width 48 height 10
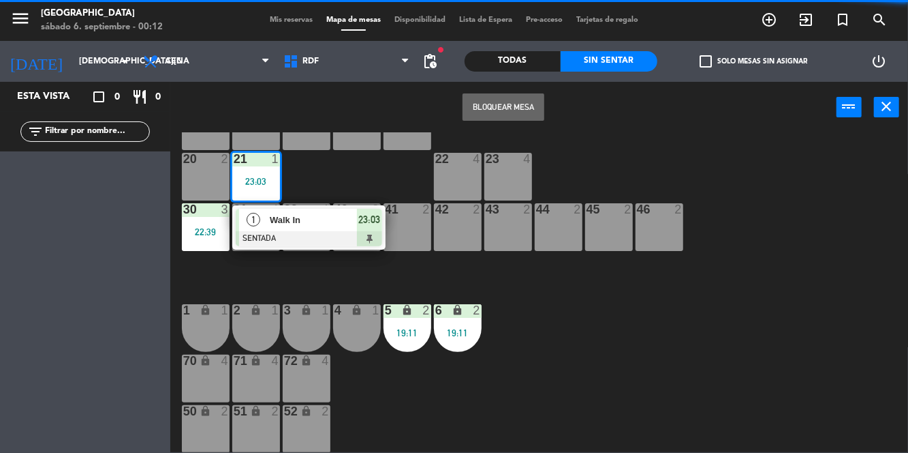
click at [296, 236] on div at bounding box center [309, 238] width 147 height 15
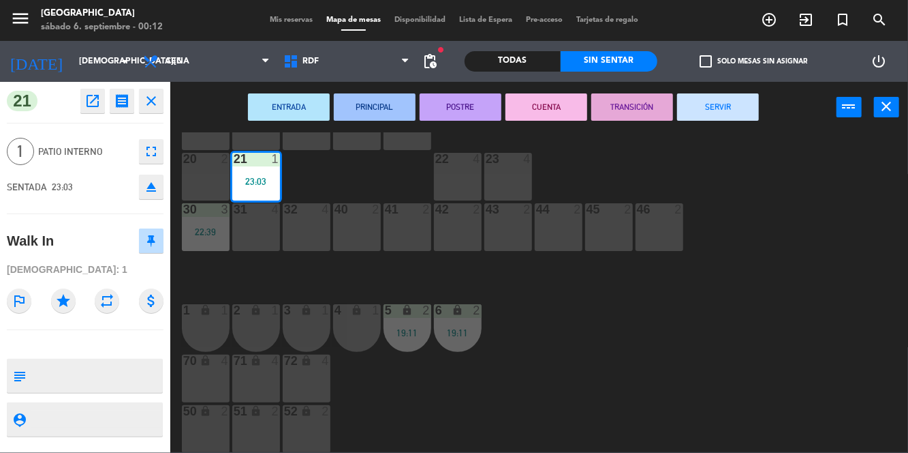
click at [715, 114] on button "SERVIR" at bounding box center [718, 106] width 82 height 27
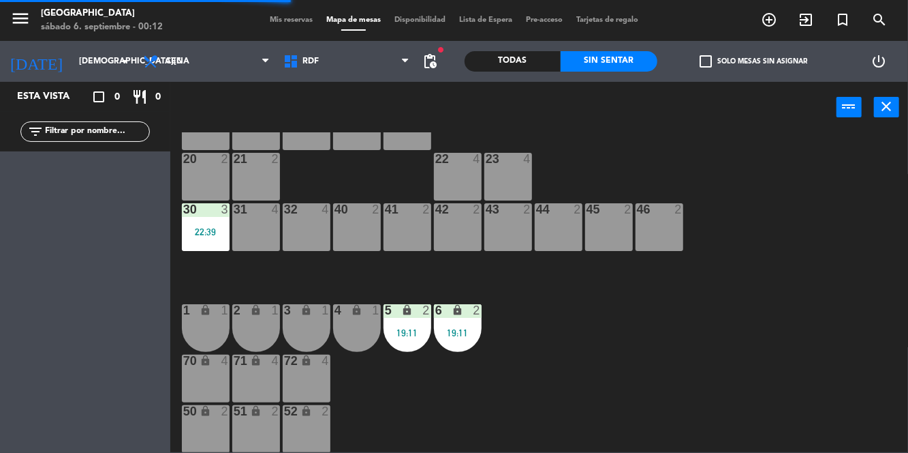
click at [213, 225] on div "30 3 22:39" at bounding box center [206, 227] width 48 height 48
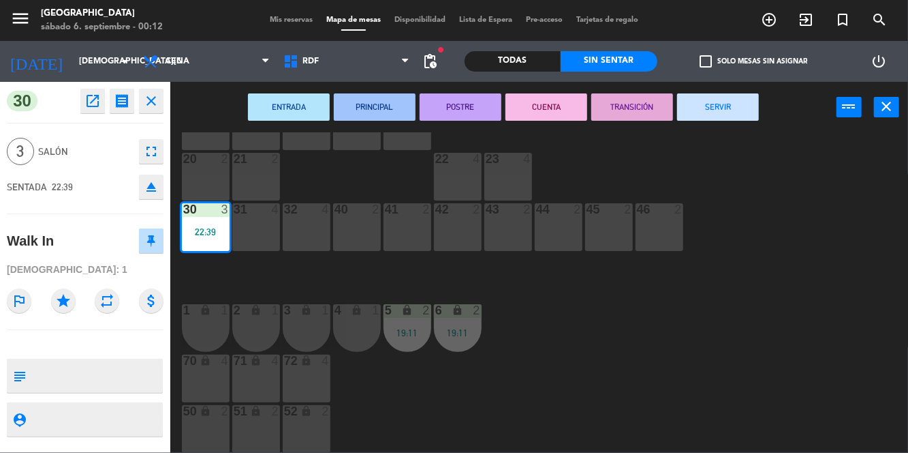
click at [707, 118] on button "SERVIR" at bounding box center [718, 106] width 82 height 27
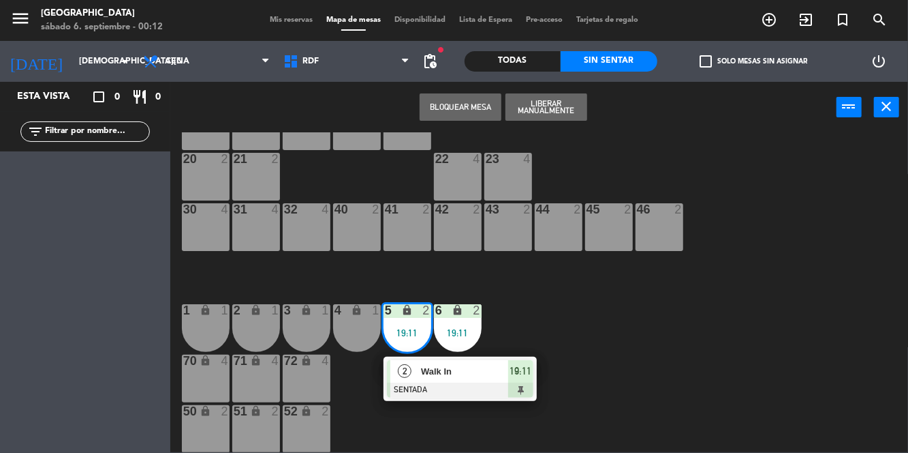
click at [444, 390] on div at bounding box center [460, 389] width 147 height 15
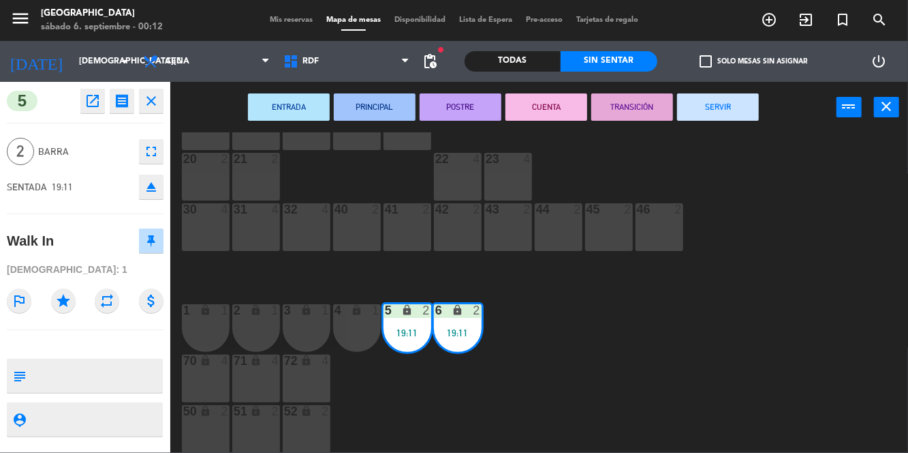
click at [735, 108] on button "SERVIR" at bounding box center [718, 106] width 82 height 27
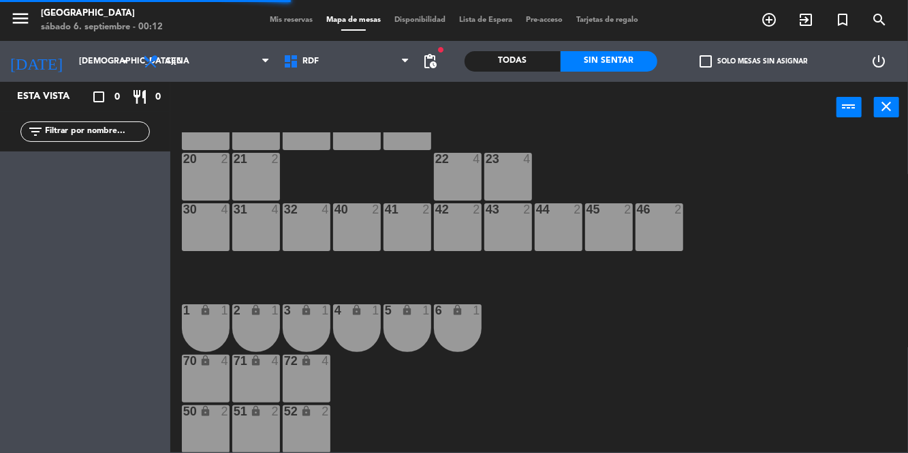
scroll to position [0, 0]
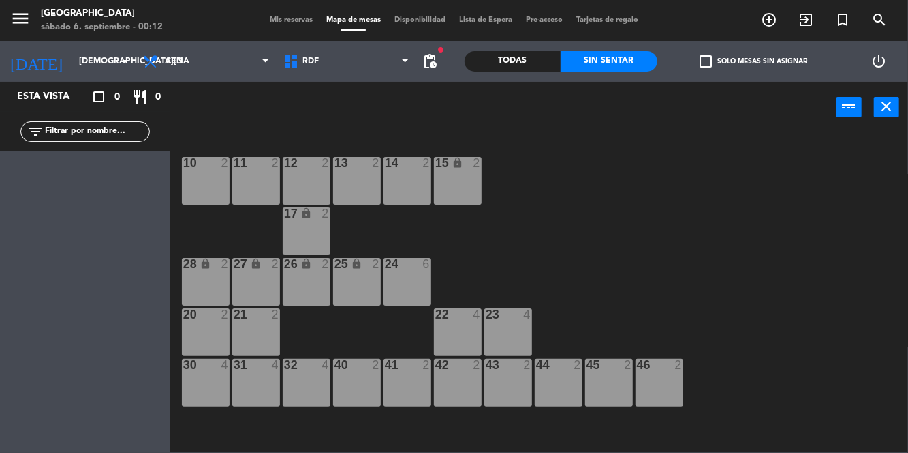
click at [90, 70] on input "jue. 4 sep." at bounding box center [129, 61] width 115 height 23
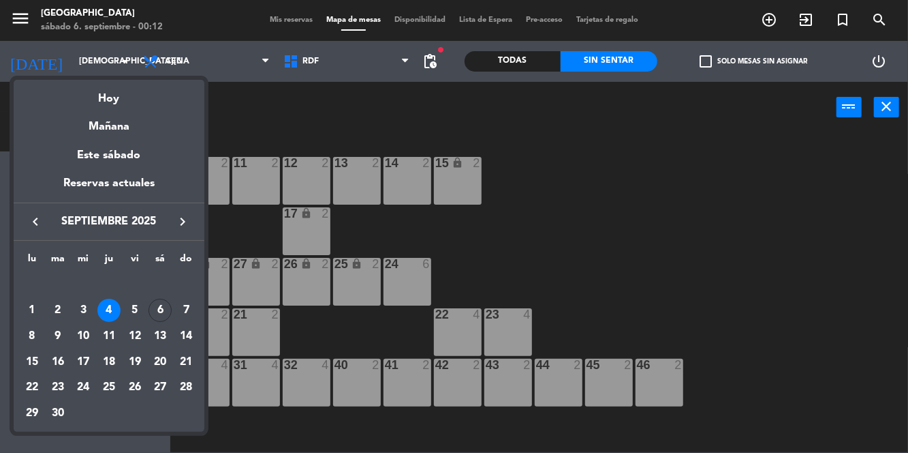
click at [89, 311] on div "3" at bounding box center [83, 310] width 23 height 23
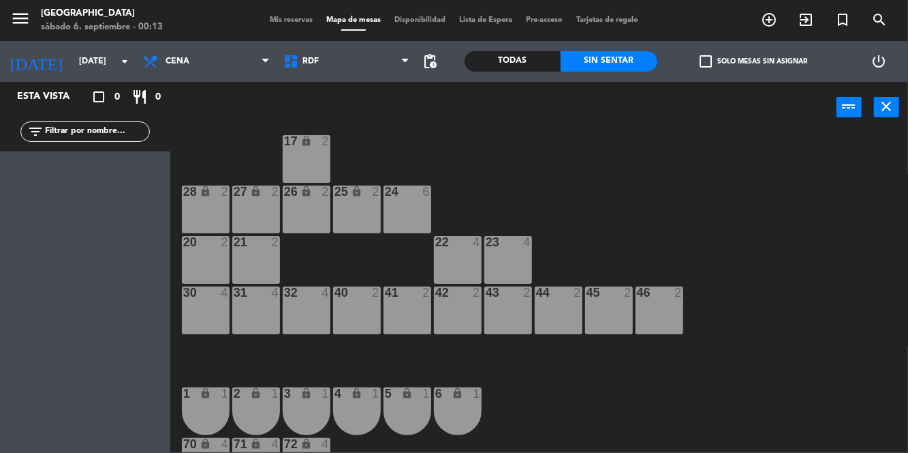
scroll to position [155, 0]
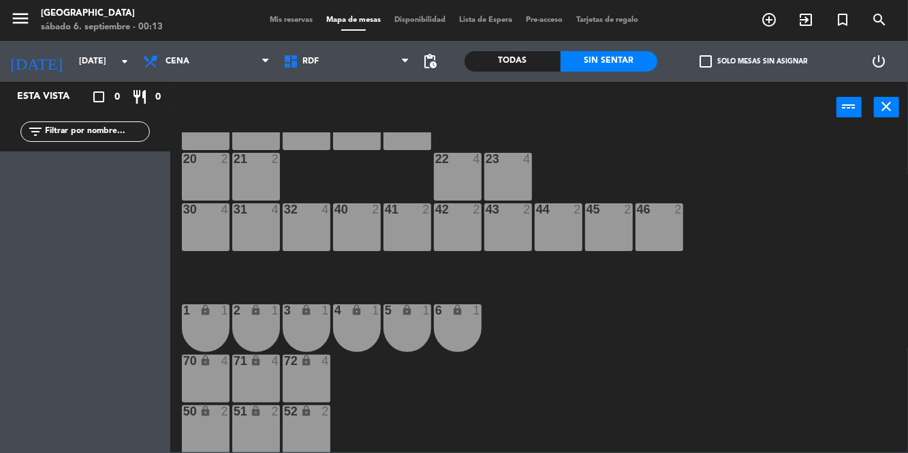
click at [120, 62] on icon "arrow_drop_down" at bounding box center [125, 61] width 16 height 16
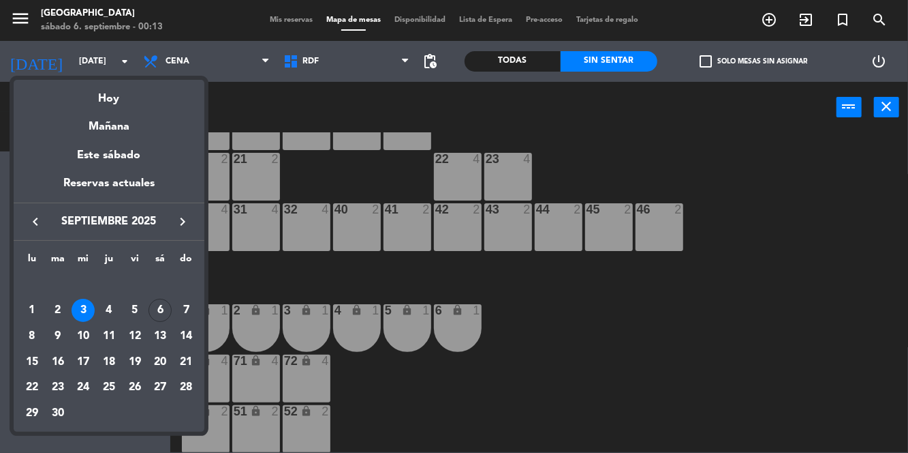
click at [136, 305] on div "5" at bounding box center [134, 310] width 23 height 23
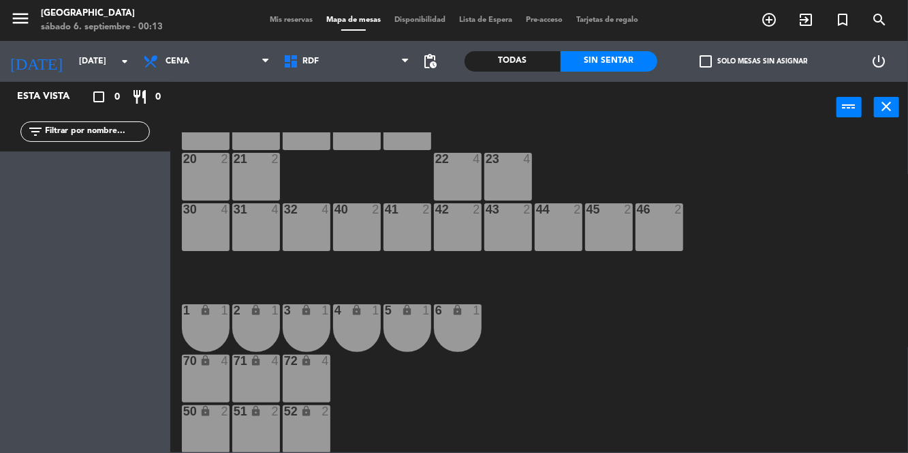
type input "vie. [DATE]"
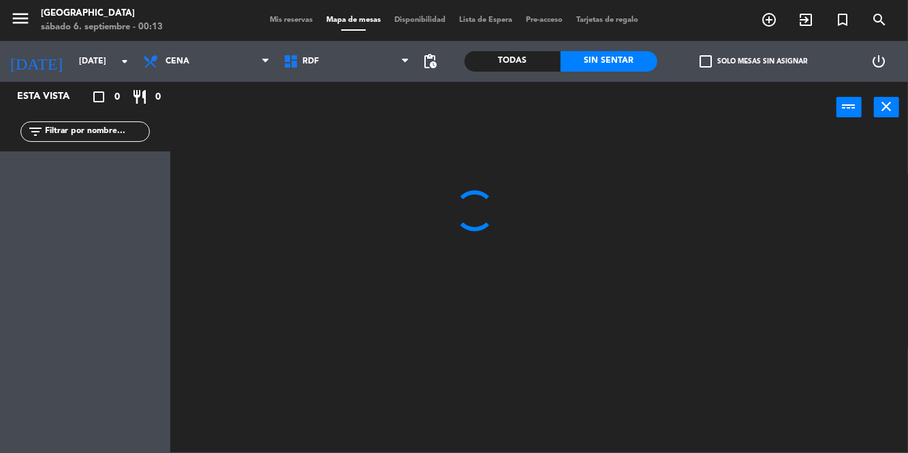
scroll to position [0, 0]
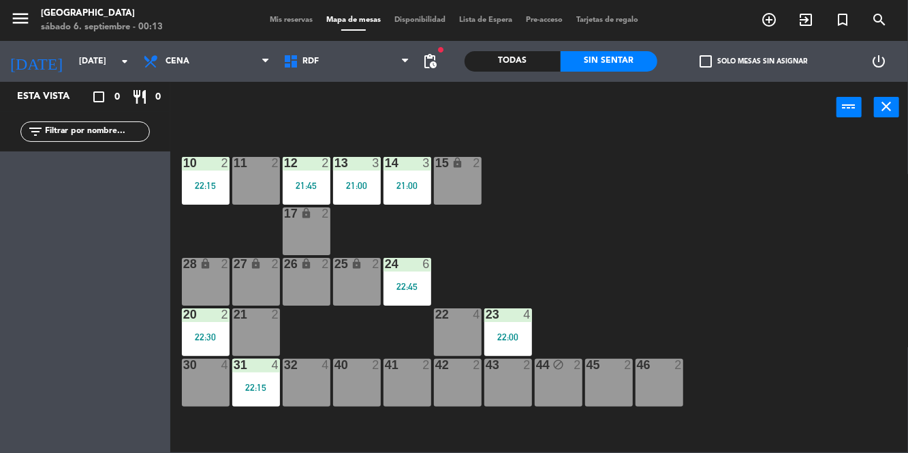
click at [352, 170] on div "13 3" at bounding box center [357, 164] width 48 height 14
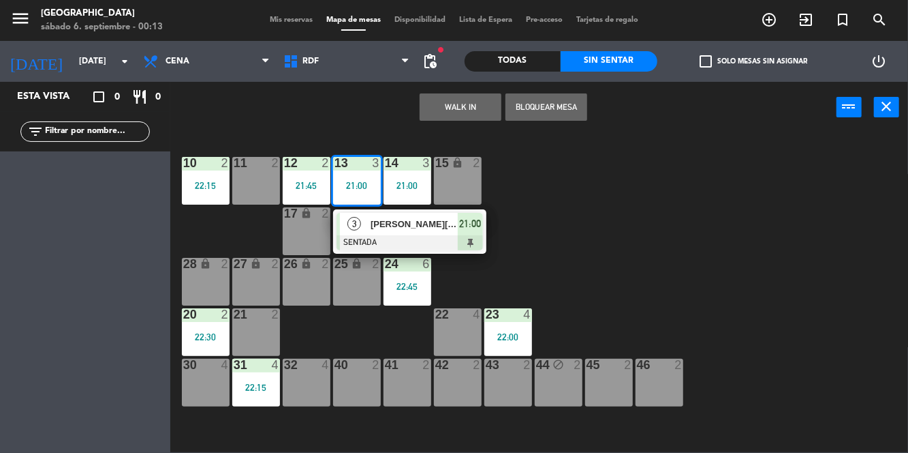
click at [412, 236] on div at bounding box center [410, 242] width 147 height 15
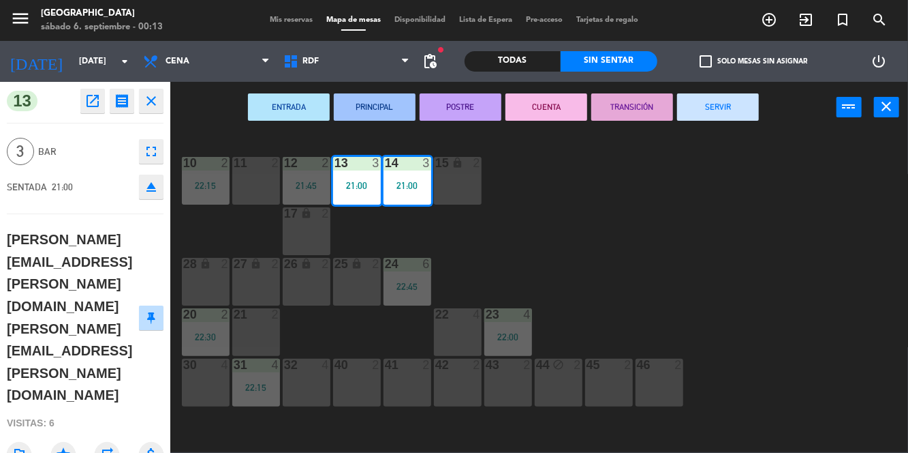
click at [720, 94] on button "SERVIR" at bounding box center [718, 106] width 82 height 27
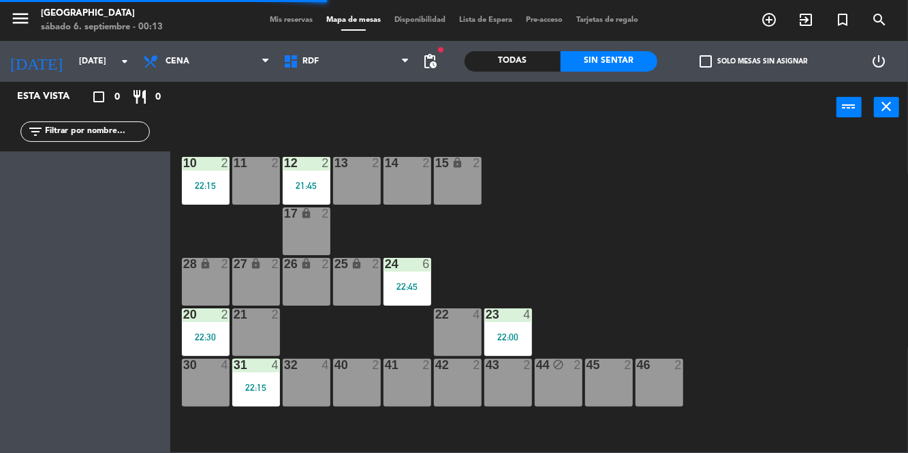
click at [619, 279] on div "10 2 22:15 11 2 12 2 21:45 13 2 14 2 15 lock 2 17 lock 2 24 6 22:45 25 lock 2 2…" at bounding box center [543, 292] width 729 height 320
click at [410, 293] on div "24 6 22:45" at bounding box center [408, 282] width 48 height 48
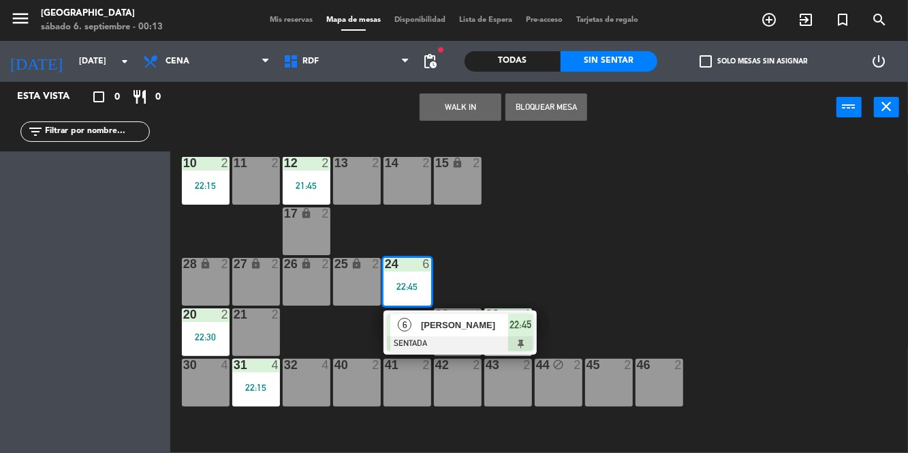
click at [615, 217] on div "10 2 22:15 11 2 12 2 21:45 13 2 14 2 15 lock 2 17 lock 2 24 6 22:45 6 SOFIA CAN…" at bounding box center [543, 292] width 729 height 320
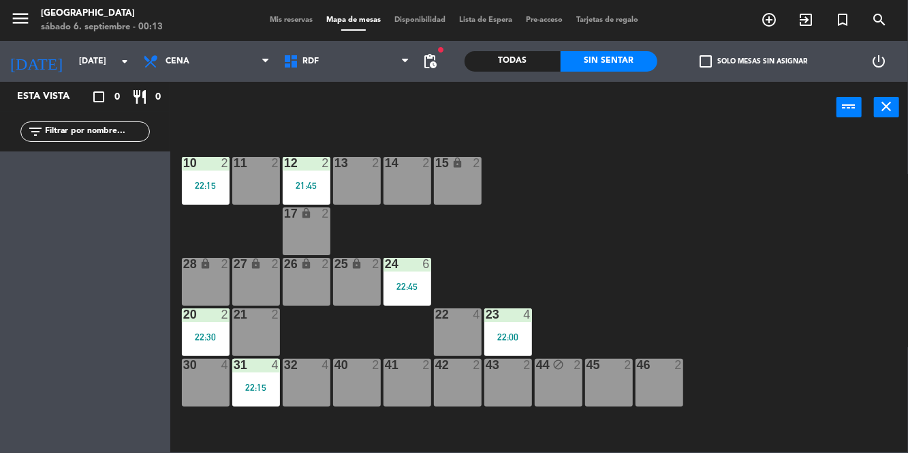
click at [376, 277] on div "25 lock 2" at bounding box center [357, 282] width 48 height 48
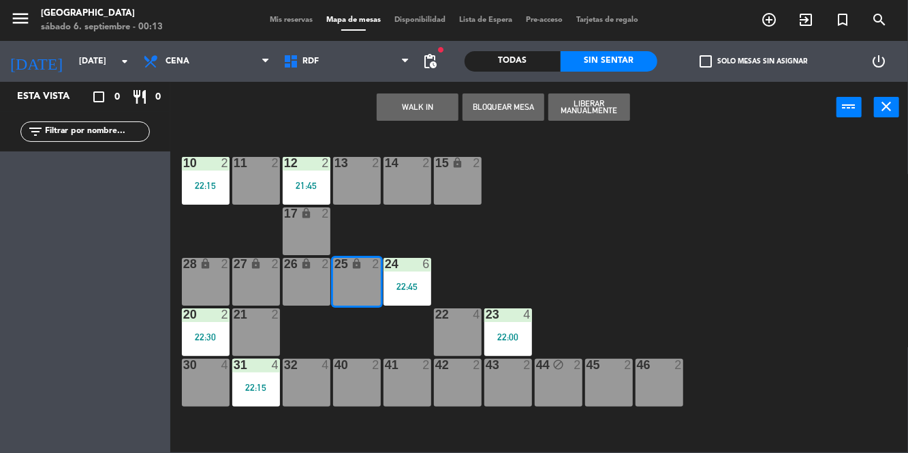
click at [528, 250] on div "10 2 22:15 11 2 12 2 21:45 13 2 14 2 15 lock 2 17 lock 2 24 6 22:45 25 lock 2 2…" at bounding box center [543, 292] width 729 height 320
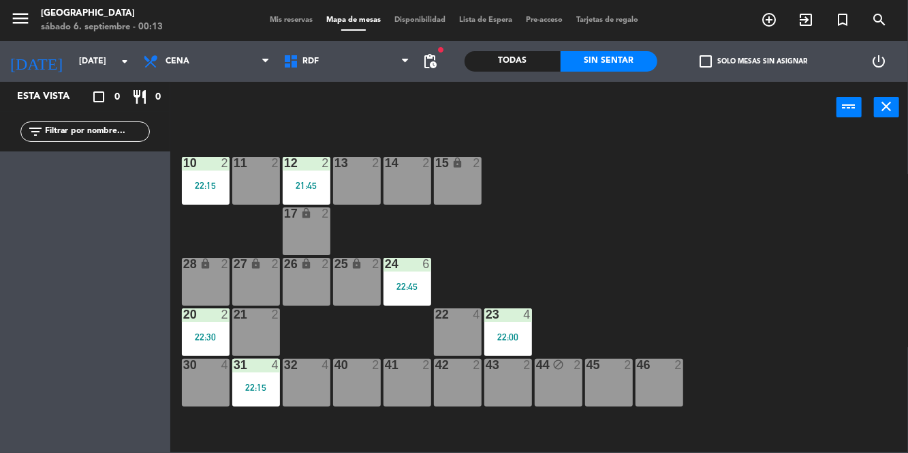
click at [398, 291] on div "22:45" at bounding box center [408, 286] width 48 height 10
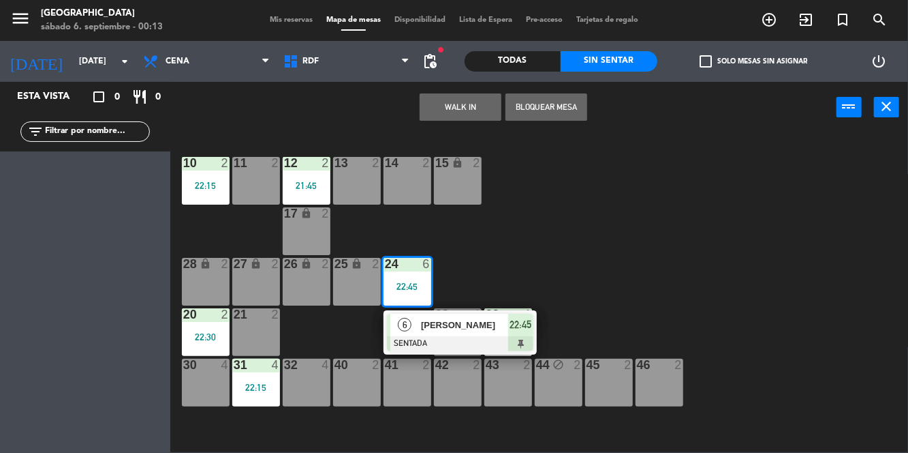
click at [446, 333] on div "[PERSON_NAME]" at bounding box center [464, 325] width 89 height 22
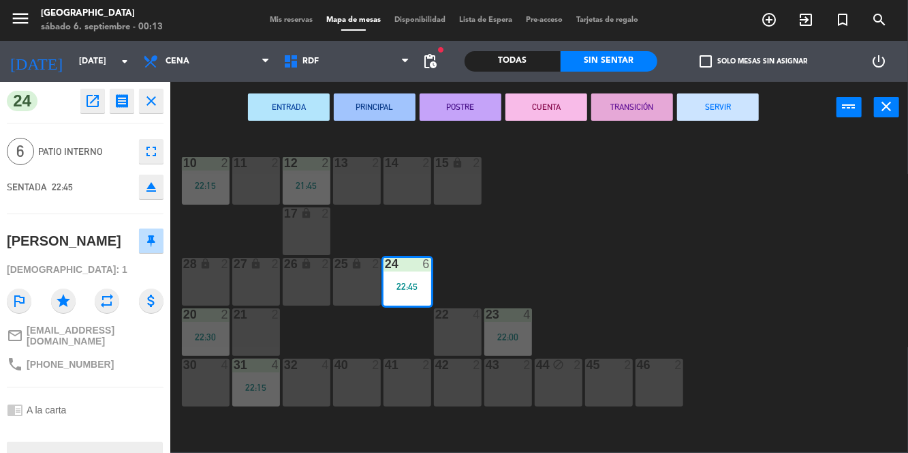
click at [724, 119] on button "SERVIR" at bounding box center [718, 106] width 82 height 27
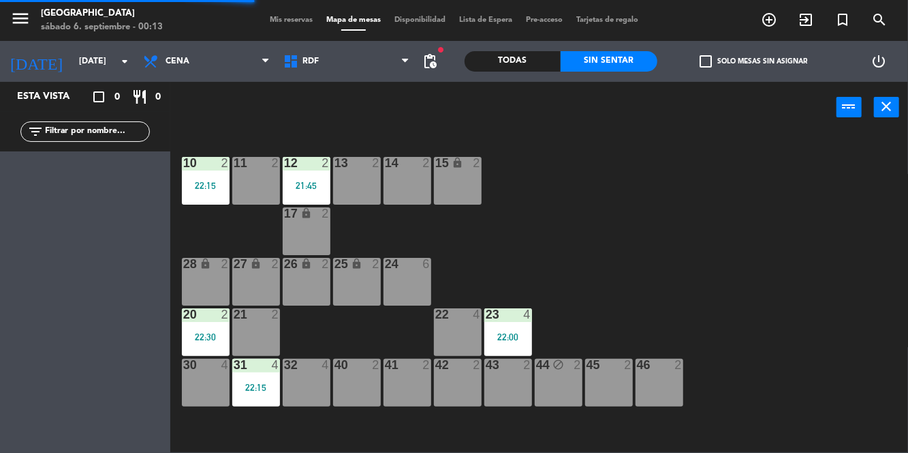
click at [509, 345] on div "23 4 22:00" at bounding box center [509, 332] width 48 height 48
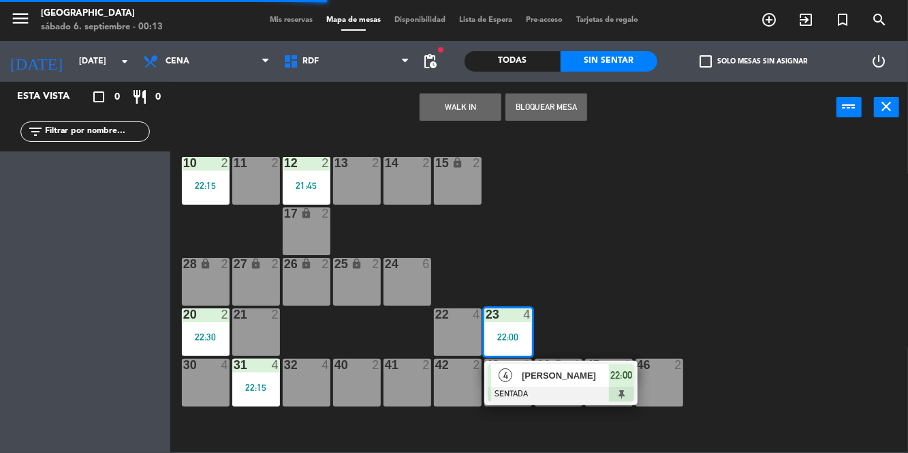
click at [552, 395] on div at bounding box center [561, 393] width 147 height 15
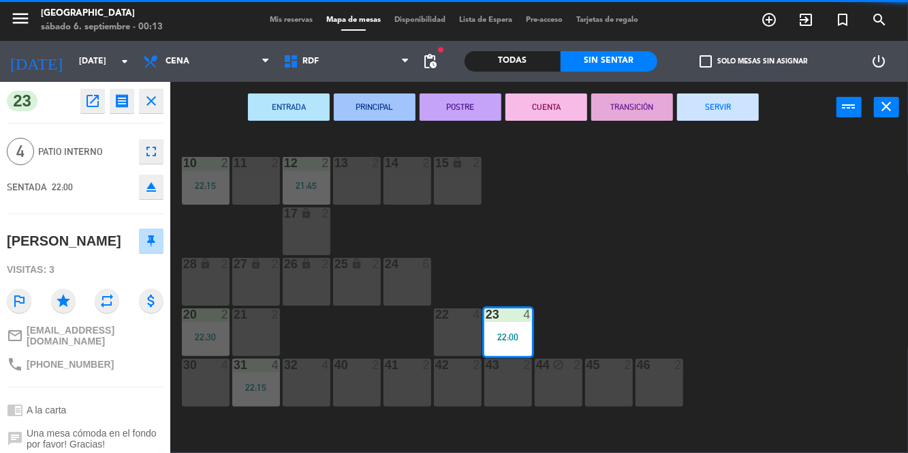
click at [732, 113] on button "SERVIR" at bounding box center [718, 106] width 82 height 27
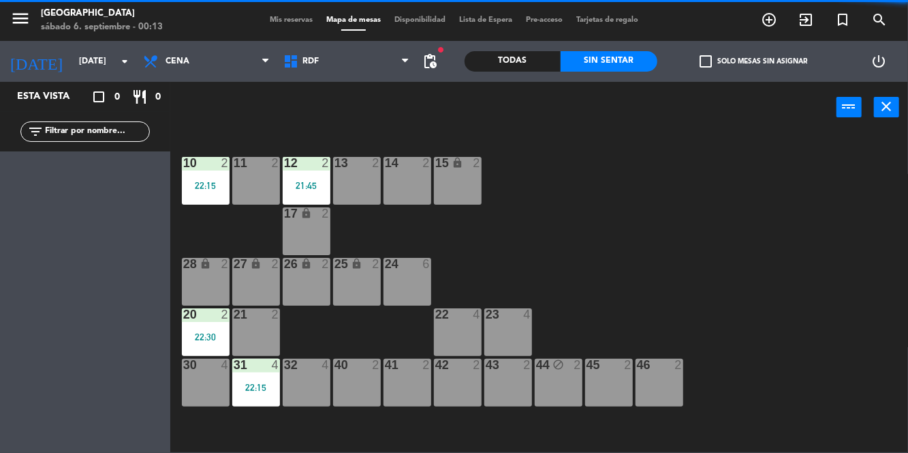
click at [327, 183] on div "21:45" at bounding box center [307, 186] width 48 height 10
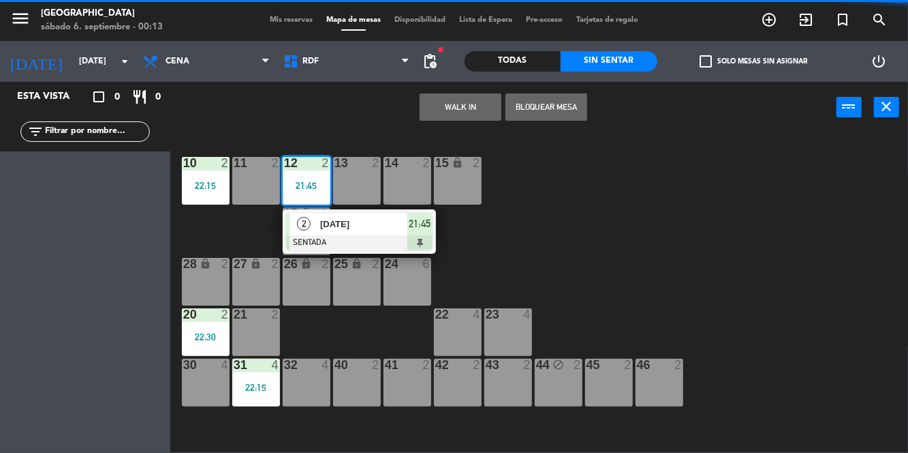
click at [388, 245] on div at bounding box center [359, 242] width 147 height 15
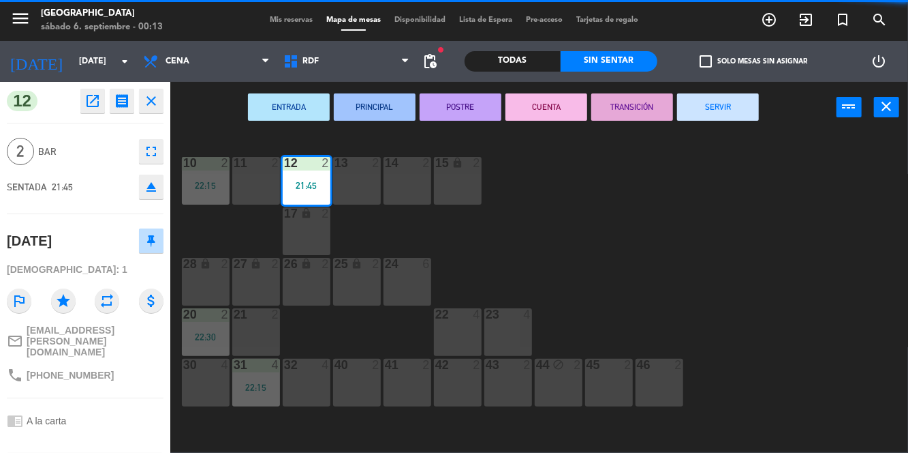
click at [717, 119] on button "SERVIR" at bounding box center [718, 106] width 82 height 27
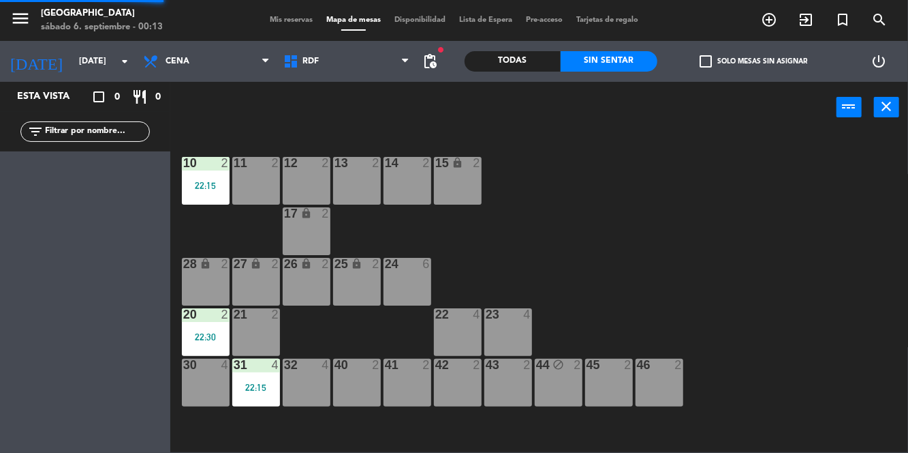
click at [209, 177] on div "10 2 22:15" at bounding box center [206, 181] width 48 height 48
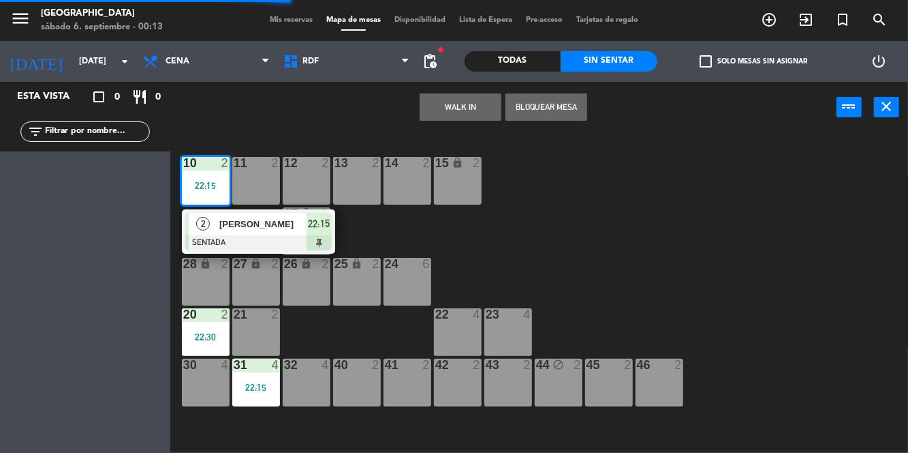
click at [256, 241] on div at bounding box center [258, 242] width 147 height 15
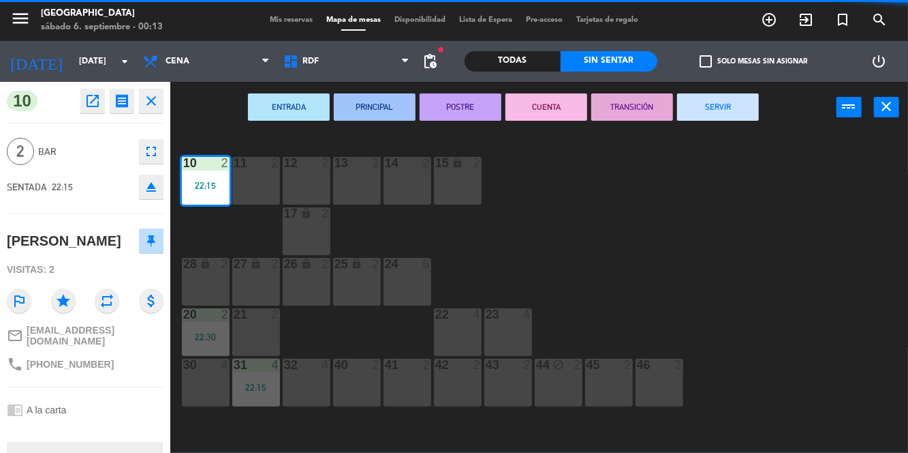
click at [704, 112] on button "SERVIR" at bounding box center [718, 106] width 82 height 27
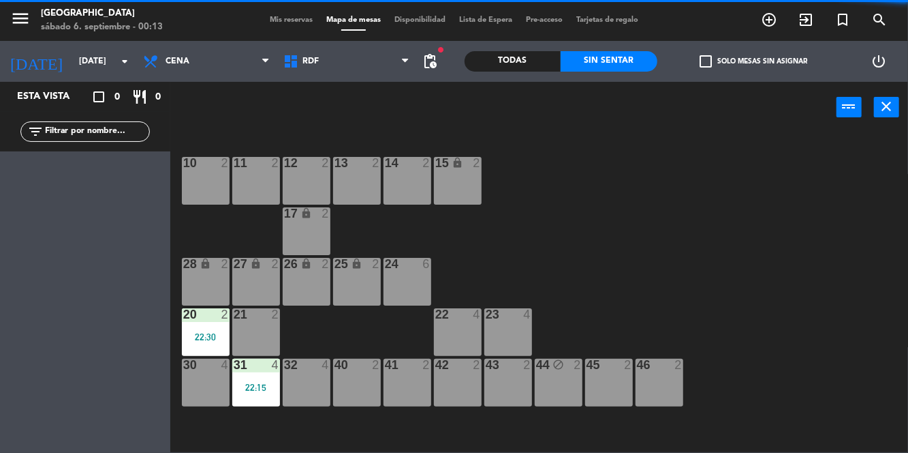
click at [190, 337] on div "22:30" at bounding box center [206, 337] width 48 height 10
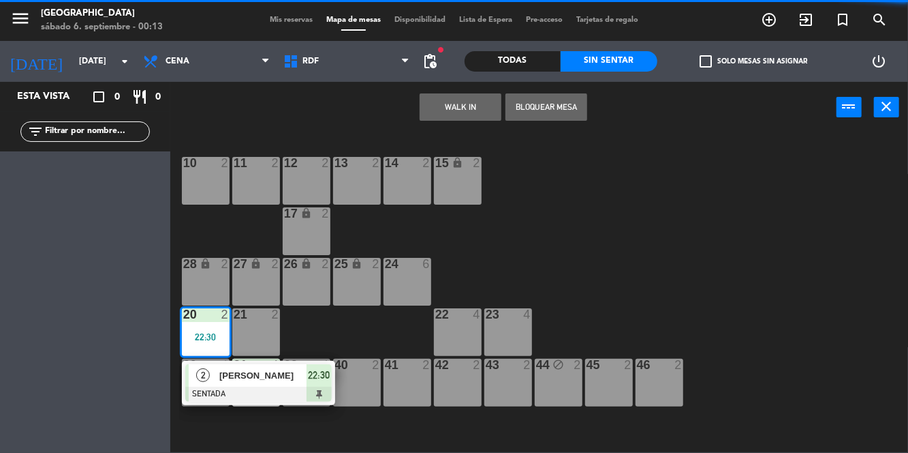
click at [264, 384] on div "[PERSON_NAME]" at bounding box center [262, 375] width 89 height 22
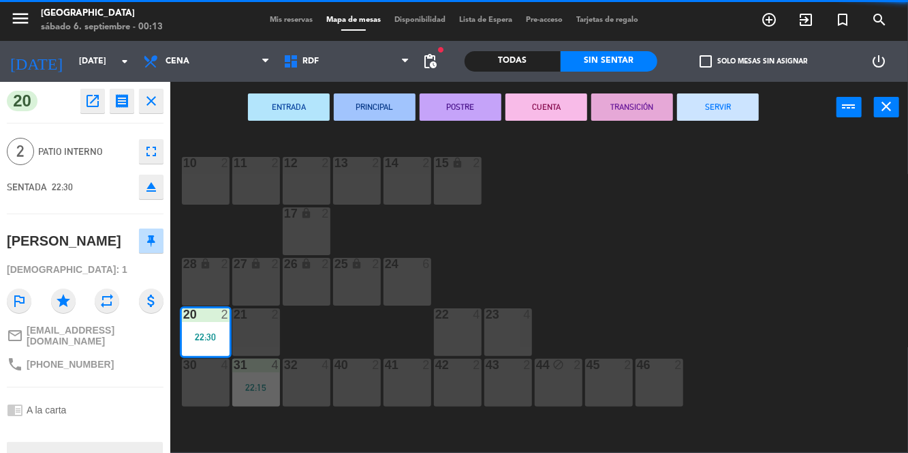
click at [708, 112] on button "SERVIR" at bounding box center [718, 106] width 82 height 27
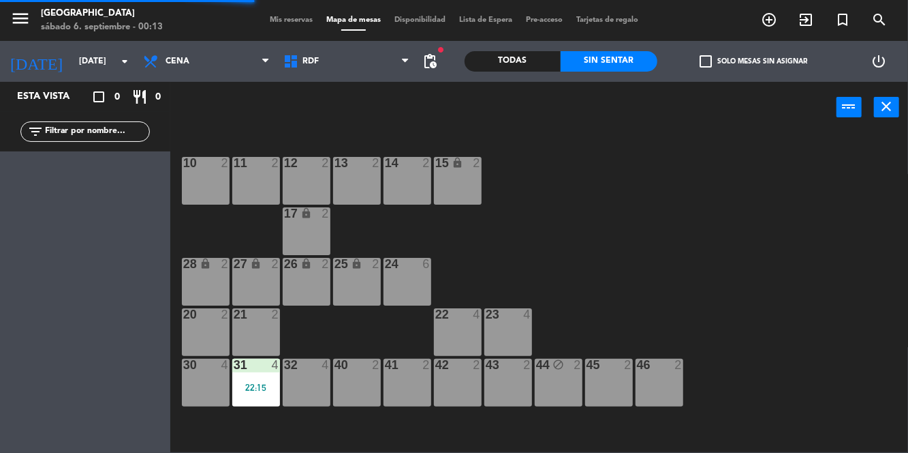
click at [272, 383] on div "22:15" at bounding box center [256, 387] width 48 height 10
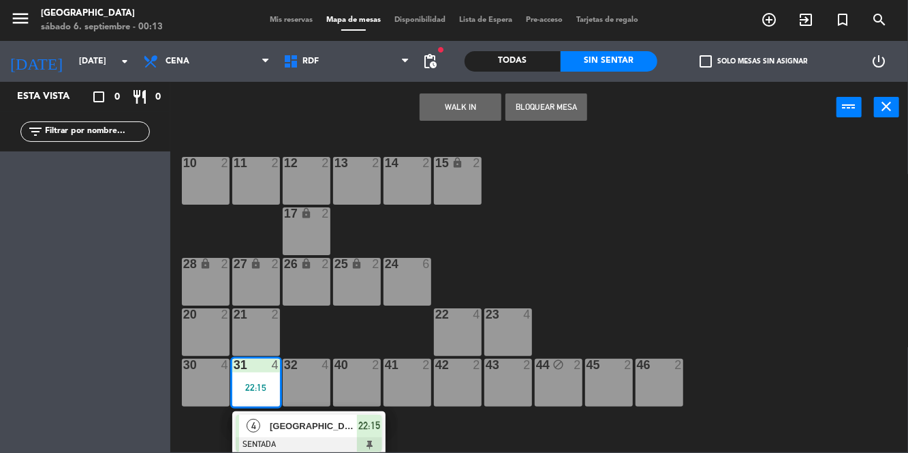
click at [307, 421] on span "[GEOGRAPHIC_DATA]" at bounding box center [313, 425] width 87 height 14
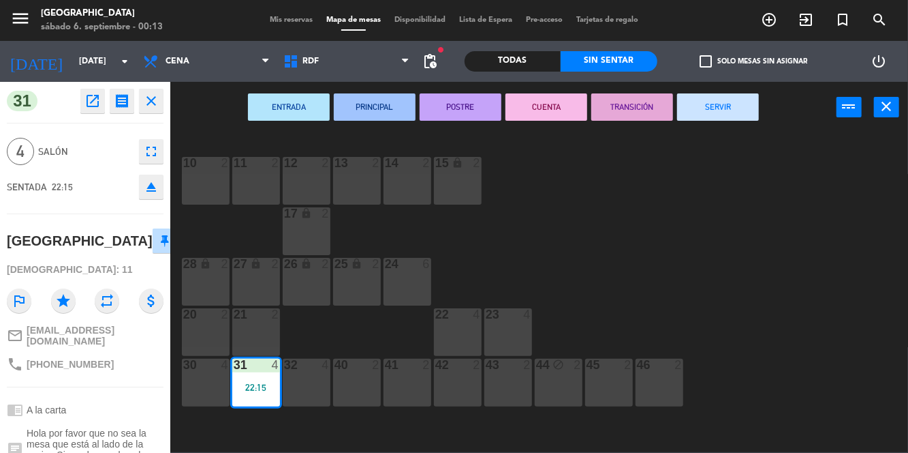
click at [725, 108] on button "SERVIR" at bounding box center [718, 106] width 82 height 27
